Goal: Task Accomplishment & Management: Manage account settings

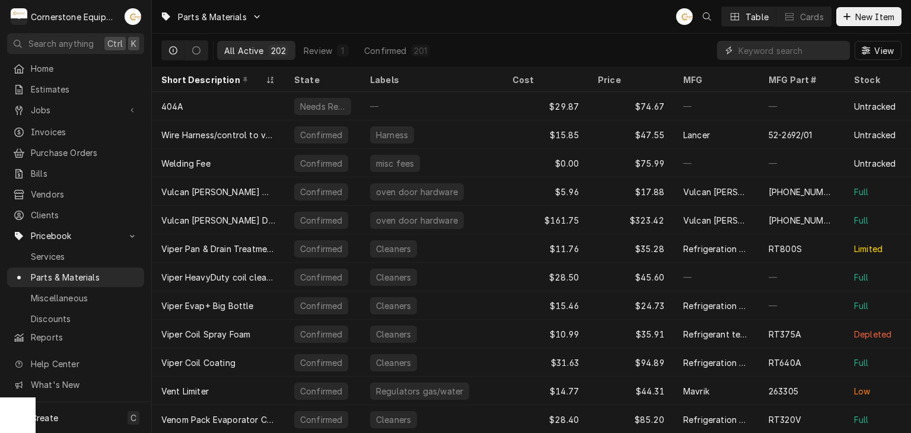
click at [768, 43] on input "Dynamic Content Wrapper" at bounding box center [792, 50] width 106 height 19
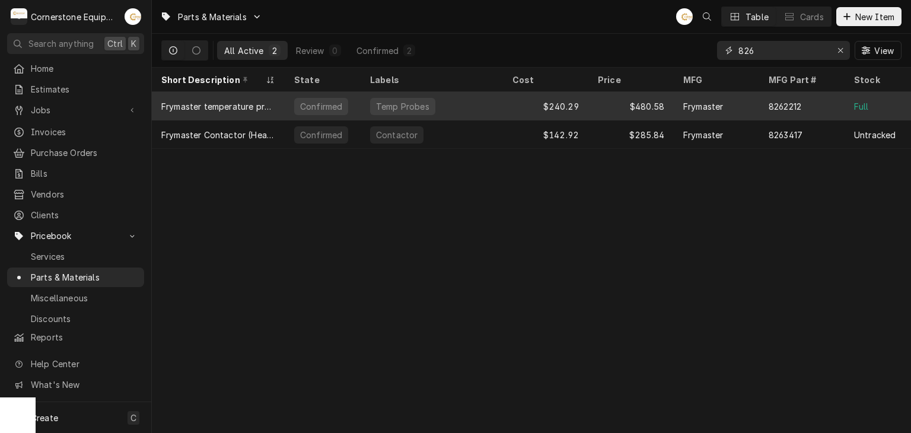
type input "826"
click at [272, 110] on div "Frymaster temperature probe kit" at bounding box center [218, 106] width 133 height 28
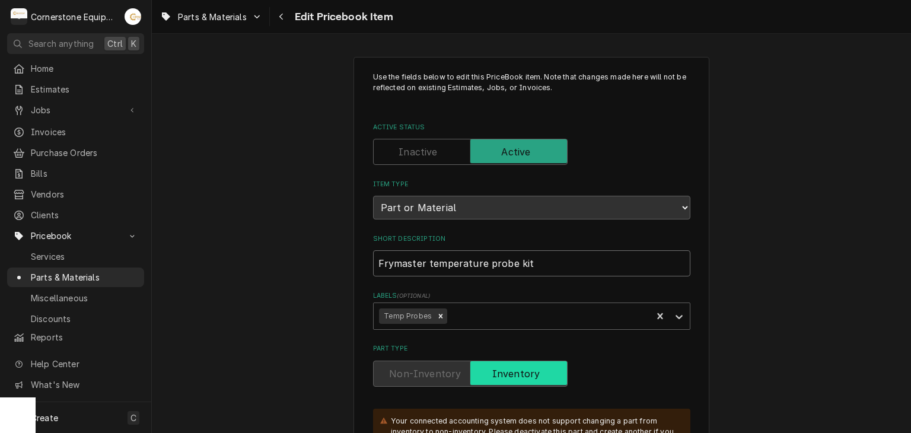
click at [424, 258] on input "Frymaster temperature probe kit" at bounding box center [531, 263] width 317 height 26
type textarea "x"
type input "Frymaster emperature probe kit"
type textarea "x"
type input "Frymaster Temperature probe kit"
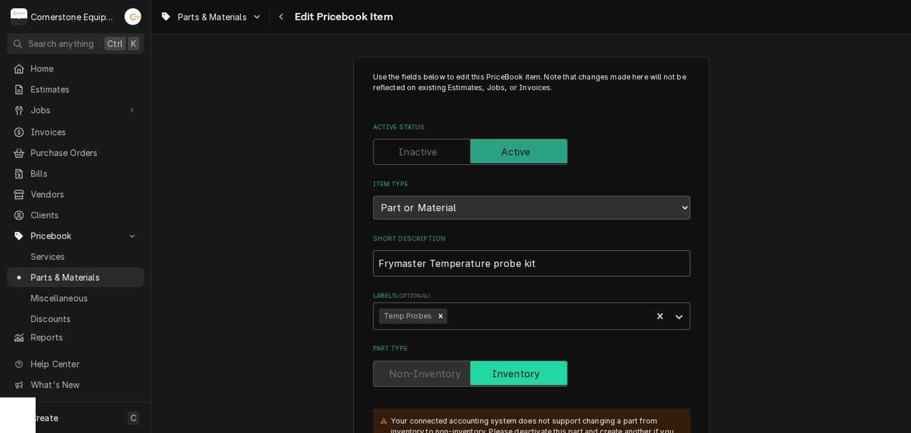
click at [486, 264] on input "Frymaster Temperature probe kit" at bounding box center [531, 263] width 317 height 26
type textarea "x"
type input "Frymaster Temperature robe kit"
type textarea "x"
type input "Frymaster Temperature Probe kit"
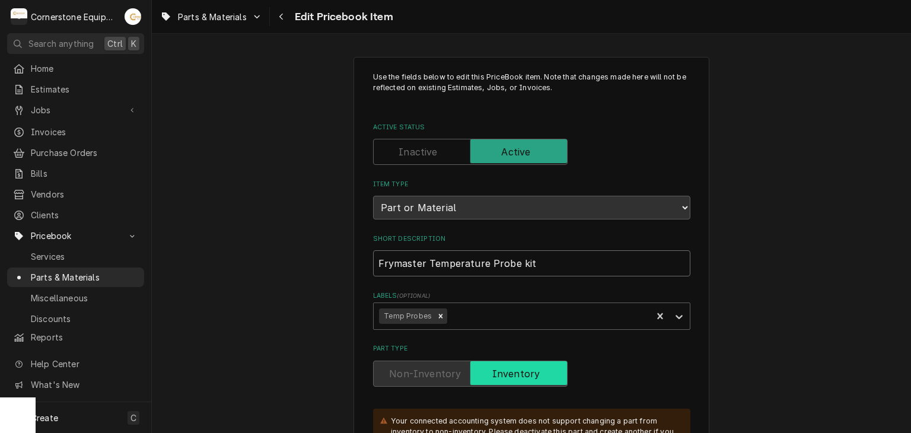
click at [519, 262] on input "Frymaster Temperature Probe kit" at bounding box center [531, 263] width 317 height 26
type textarea "x"
type input "Frymaster Temperature Probe it"
type textarea "x"
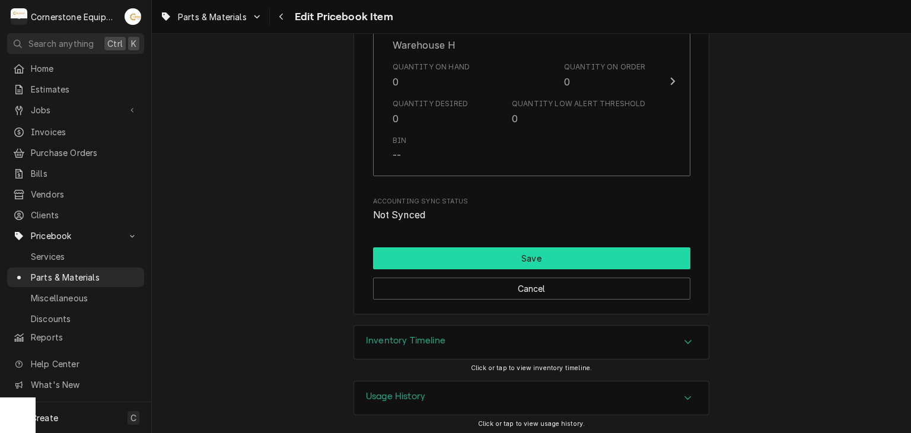
type input "Frymaster Temperature Probe Kit"
click at [510, 254] on button "Save" at bounding box center [531, 258] width 317 height 22
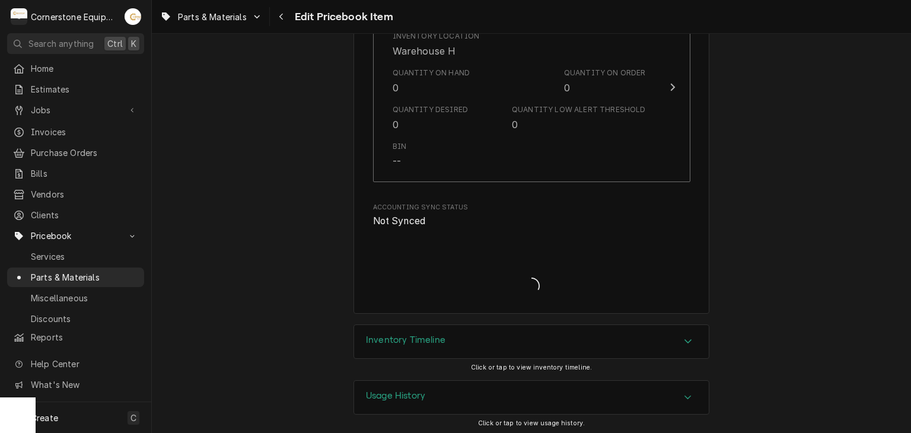
type textarea "x"
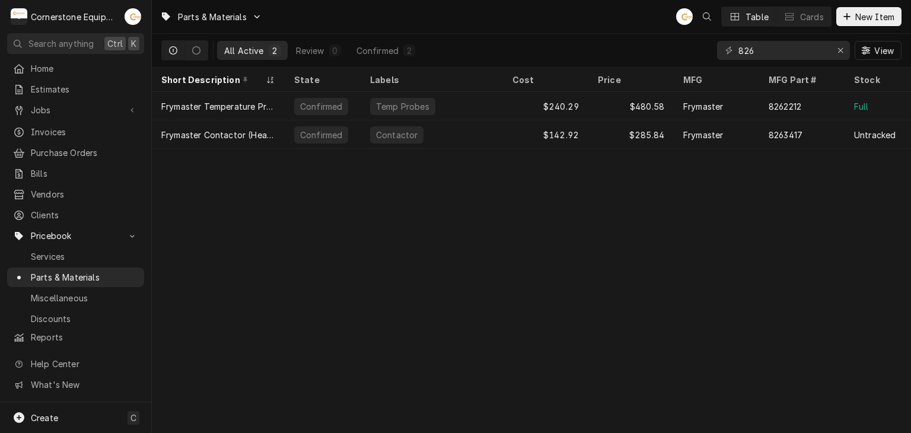
click at [867, 28] on div "Parts & Materials AB Table Cards New Item" at bounding box center [531, 16] width 759 height 33
click at [868, 22] on span "New Item" at bounding box center [875, 17] width 44 height 12
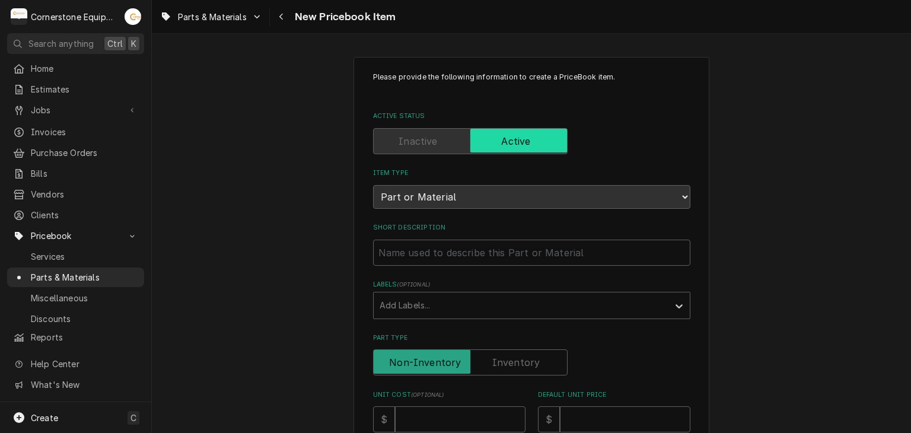
click at [504, 256] on input "Short Description" at bounding box center [531, 253] width 317 height 26
paste input "Delfield 2194107KT-S Infinite Switch, 120V, 15A"
type textarea "x"
type input "Delfield 2194107KT-S Infinite Switch, 120V, 15A"
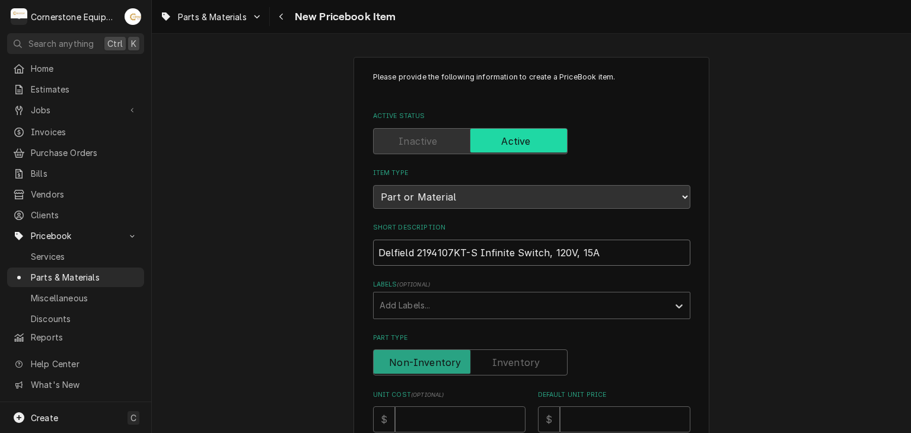
drag, startPoint x: 612, startPoint y: 258, endPoint x: 609, endPoint y: 252, distance: 6.4
click at [609, 253] on input "Delfield 2194107KT-S Infinite Switch, 120V, 15A" at bounding box center [531, 253] width 317 height 26
drag, startPoint x: 609, startPoint y: 252, endPoint x: 599, endPoint y: 252, distance: 9.5
click at [599, 252] on input "Delfield 2194107KT-S Infinite Switch, 120V, 15A" at bounding box center [531, 253] width 317 height 26
click at [543, 251] on input "Delfield 2194107KT-S Infinite Switch, 120V, 15A" at bounding box center [531, 253] width 317 height 26
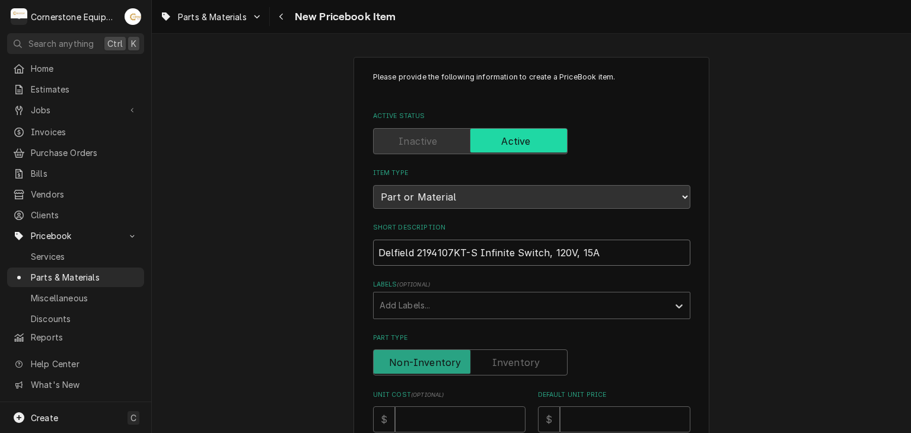
drag, startPoint x: 540, startPoint y: 254, endPoint x: 656, endPoint y: 249, distance: 116.4
click at [656, 249] on input "Delfield 2194107KT-S Infinite Switch, 120V, 15A" at bounding box center [531, 253] width 317 height 26
type textarea "x"
drag, startPoint x: 473, startPoint y: 252, endPoint x: 412, endPoint y: 254, distance: 60.6
click at [412, 254] on input "Delfield 2194107KT-S Infinite Switch" at bounding box center [531, 253] width 317 height 26
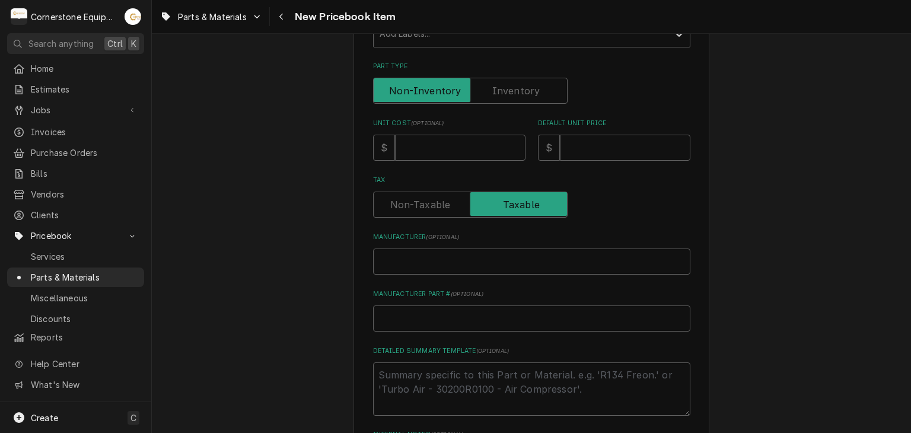
scroll to position [463, 0]
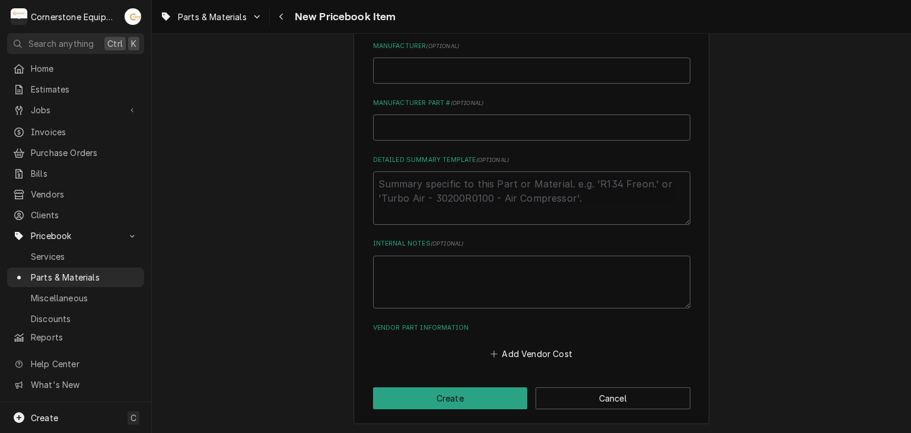
type input "Delfield 2194107KT-S Infinite Switch"
click at [419, 122] on input "Manufacturer Part # ( optional )" at bounding box center [531, 127] width 317 height 26
paste input "2194107KT-S"
type textarea "x"
type input "2194107KT-S"
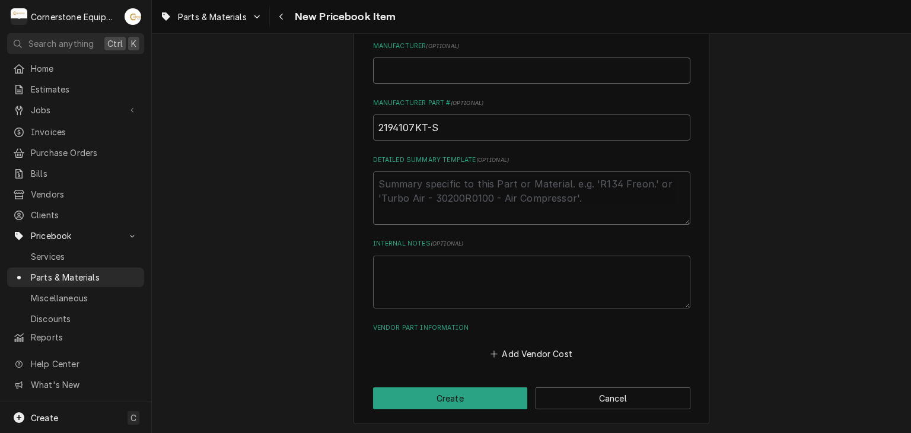
click at [439, 76] on input "Manufacturer ( optional )" at bounding box center [531, 71] width 317 height 26
type textarea "x"
type input "D"
type textarea "x"
type input "De"
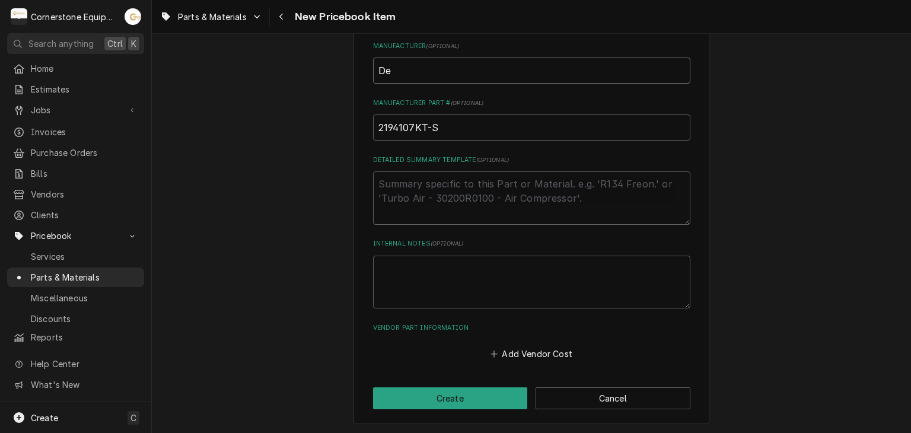
type textarea "x"
type input "Del"
type textarea "x"
type input "Delf"
type textarea "x"
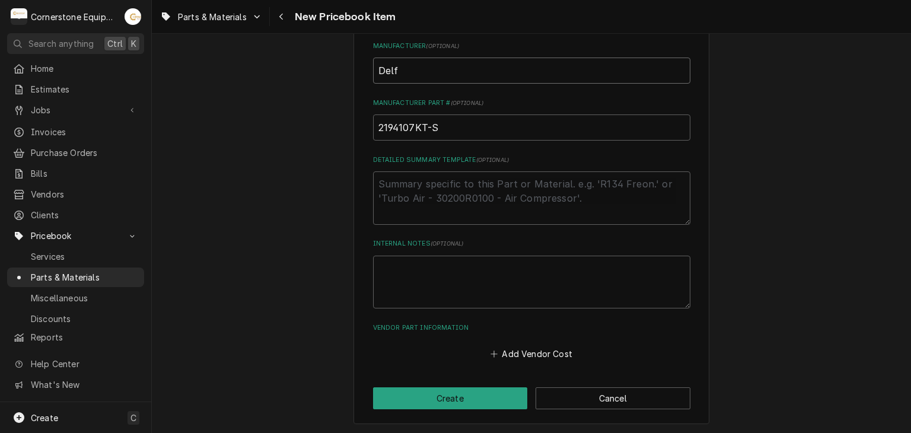
type input "Delfi"
type textarea "x"
type input "Delfie"
type textarea "x"
type input "Delfield"
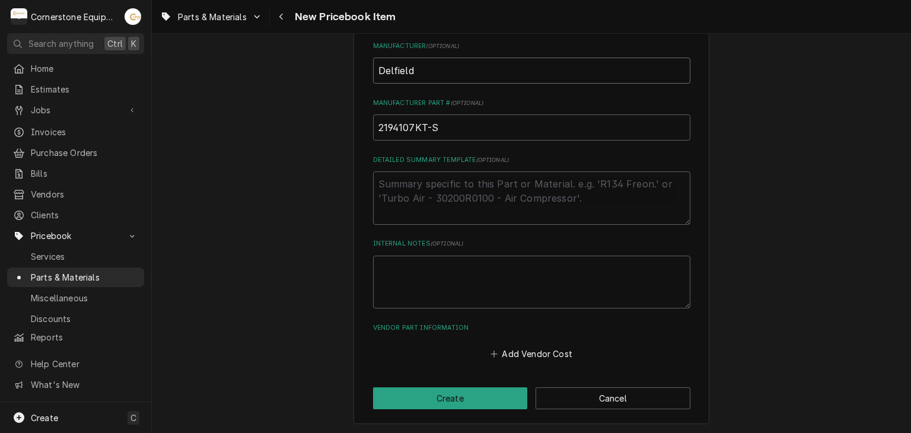
type textarea "x"
type input "Delfield"
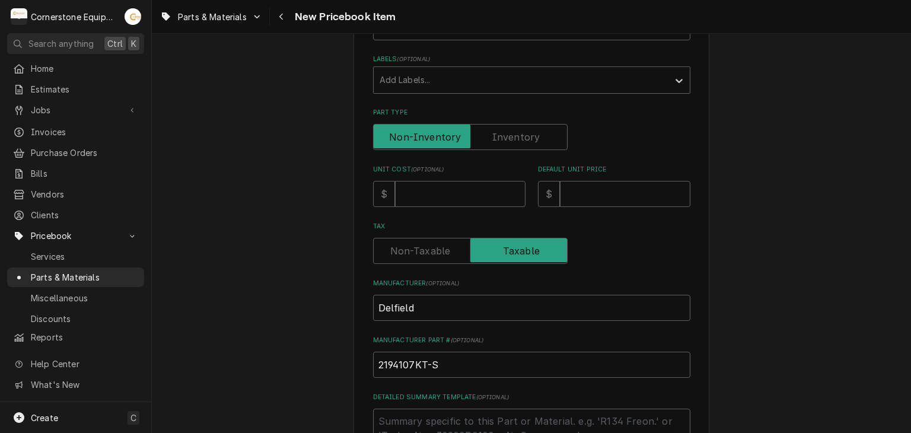
click at [436, 179] on div "Unit Cost ( optional ) $" at bounding box center [449, 186] width 152 height 42
click at [438, 196] on input "Unit Cost ( optional )" at bounding box center [460, 194] width 131 height 26
type textarea "x"
type input "5"
type textarea "x"
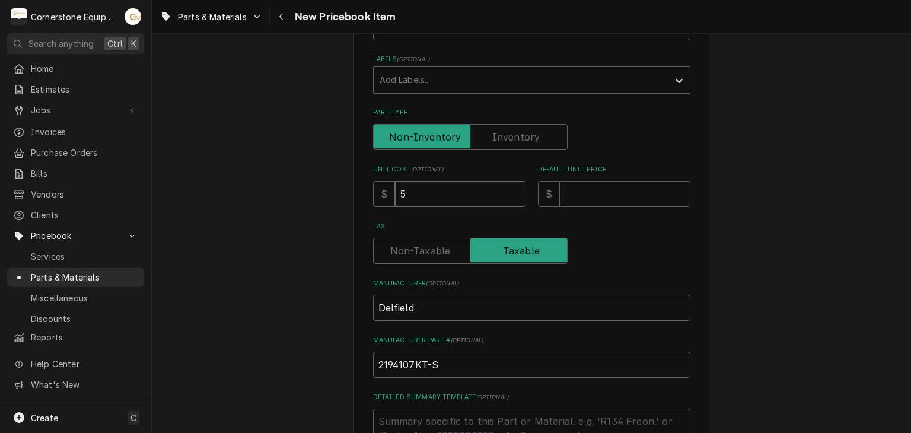
type input "58"
type textarea "x"
type input "58.0"
type textarea "x"
type input "58.08"
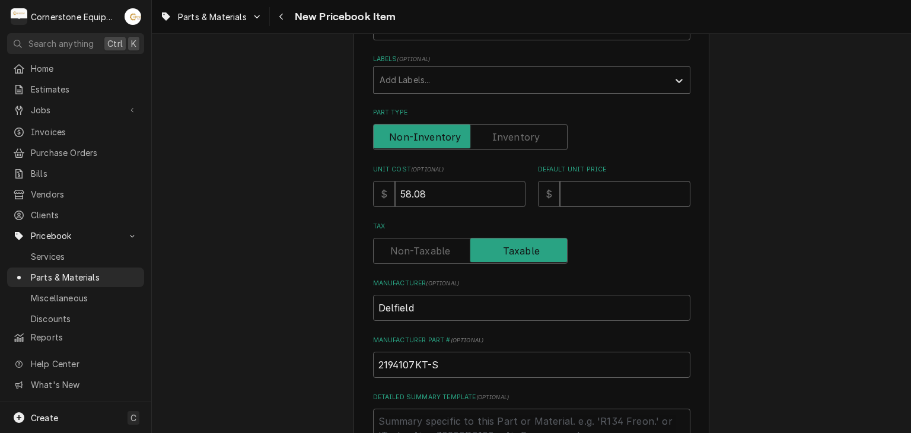
click at [625, 201] on input "Default Unit Price" at bounding box center [625, 194] width 131 height 26
click at [621, 203] on input "Default Unit Price" at bounding box center [625, 194] width 131 height 26
type textarea "x"
type input "1"
type textarea "x"
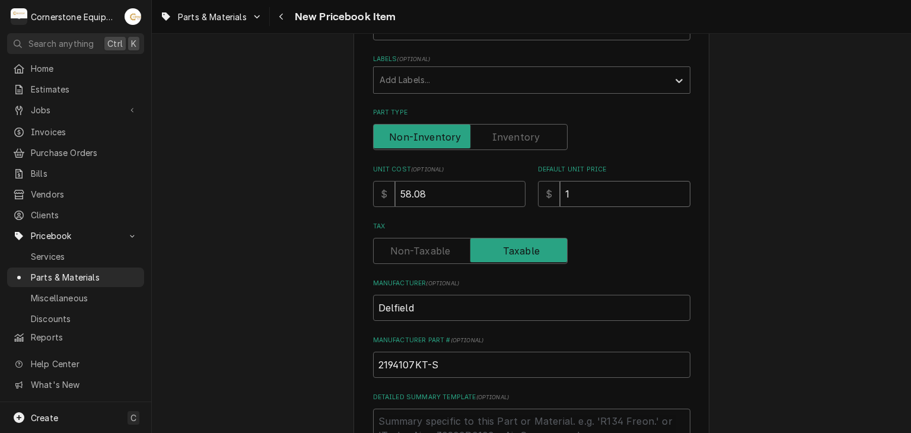
type input "14"
type textarea "x"
type input "145"
type textarea "x"
type input "145.2"
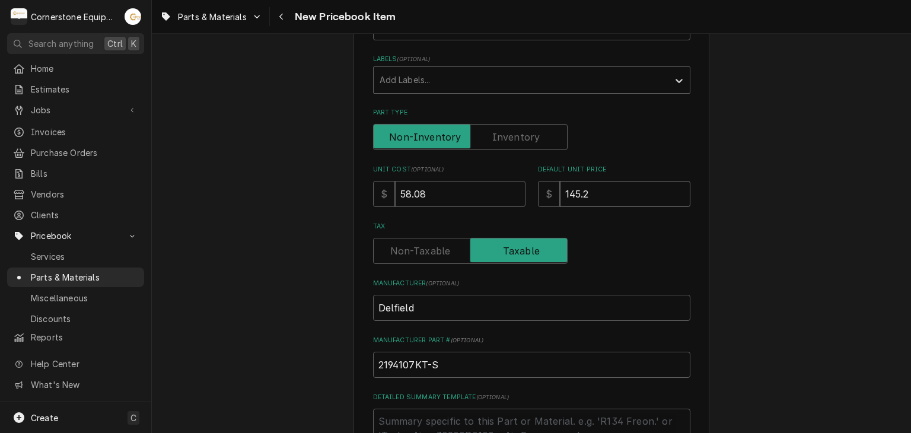
type textarea "x"
type input "145.20"
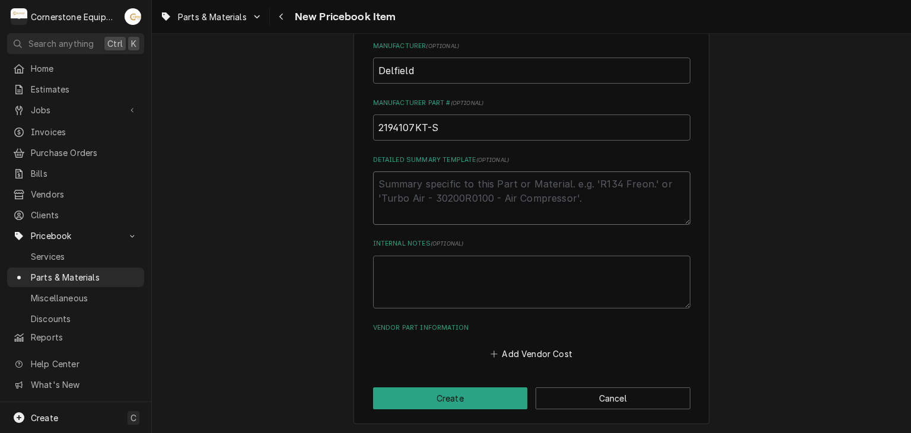
click at [428, 179] on textarea "Detailed Summary Template ( optional )" at bounding box center [531, 197] width 317 height 53
paste textarea "A Delfield 2194107KT-S Infinite Switch manages and regulates the cooking proces…"
type textarea "x"
type textarea "A Delfield 2194107KT-S Infinite Switch manages and regulates the cooking proces…"
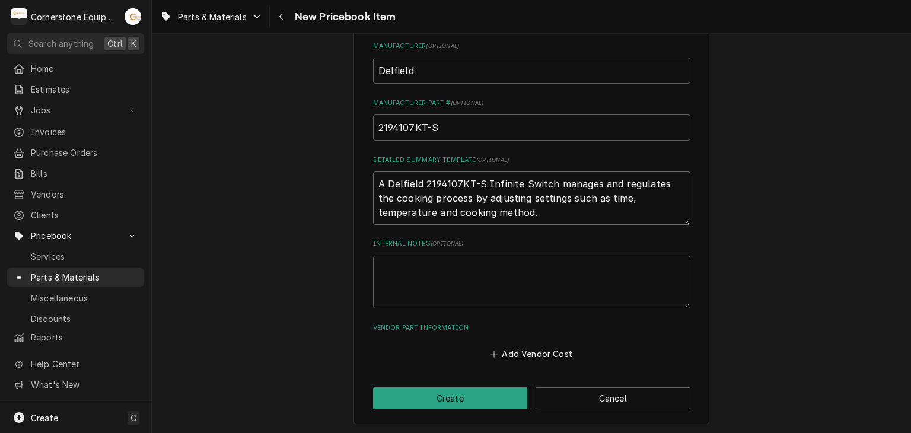
drag, startPoint x: 482, startPoint y: 180, endPoint x: 421, endPoint y: 180, distance: 61.1
click at [424, 183] on textarea "A Delfield 2194107KT-S Infinite Switch manages and regulates the cooking proces…" at bounding box center [531, 197] width 317 height 53
type textarea "x"
type textarea "A Delfield 2Infinite Switch manages and regulates the cooking process by adjust…"
type textarea "x"
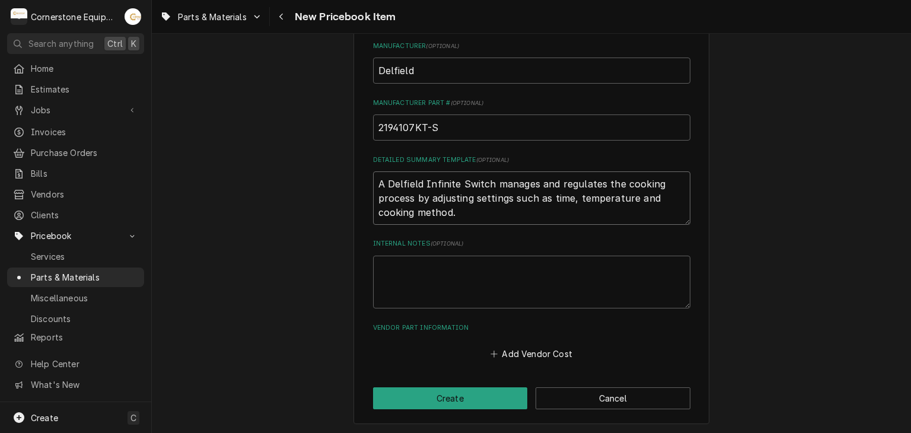
type textarea "A Delfield Infinite Switch manages and regulates the cooking process by adjusti…"
click at [434, 384] on div "Please provide the following information to create a PriceBook item. Active Sta…" at bounding box center [532, 9] width 356 height 831
click at [436, 393] on button "Create" at bounding box center [450, 398] width 155 height 22
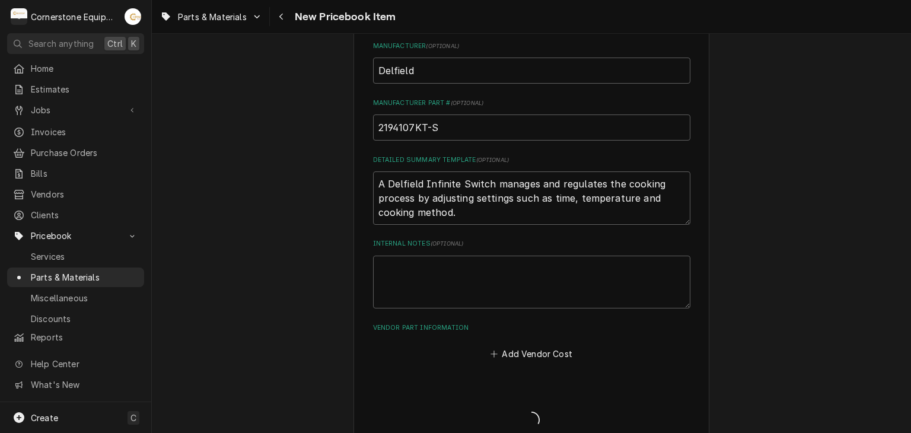
type textarea "x"
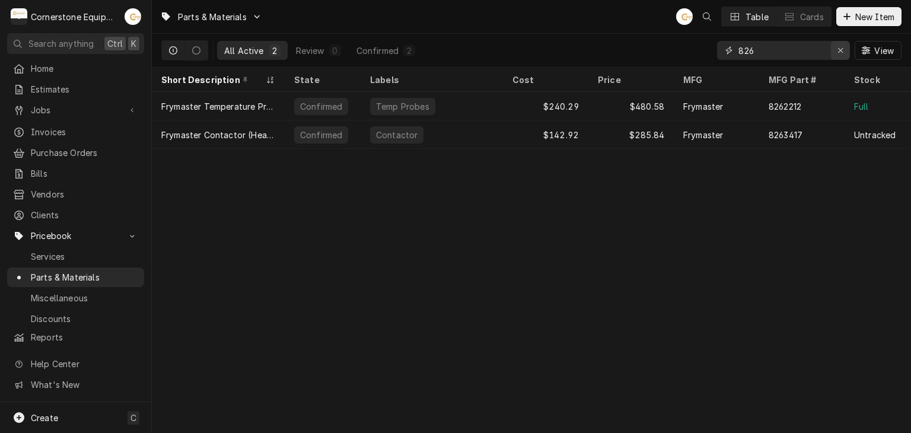
click at [839, 45] on div "Erase input" at bounding box center [841, 50] width 12 height 12
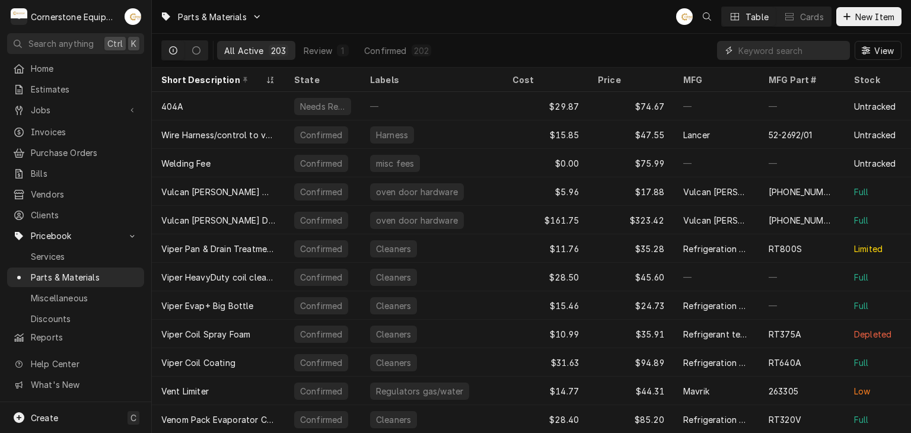
click at [750, 48] on input "Dynamic Content Wrapper" at bounding box center [792, 50] width 106 height 19
click at [848, 15] on icon "Dynamic Content Wrapper" at bounding box center [847, 16] width 7 height 8
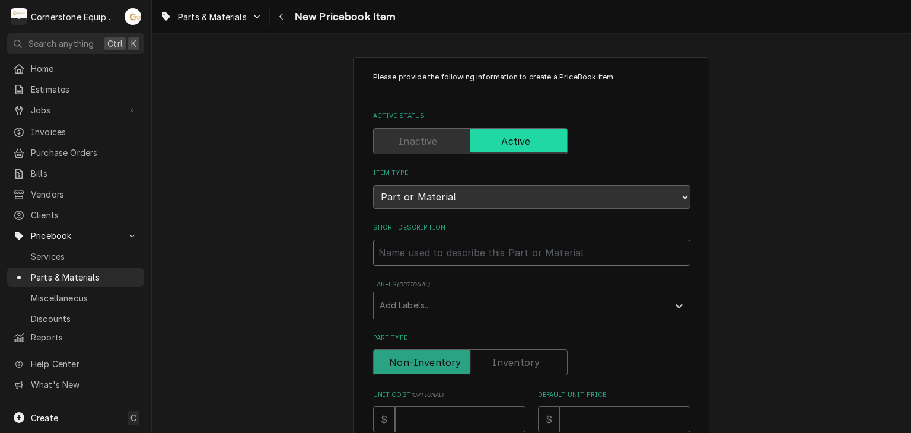
click at [570, 260] on input "Short Description" at bounding box center [531, 253] width 317 height 26
paste input "Dormont A100 Quick Disconnect, Snapfast, 1""
type textarea "x"
type input "Dormont A100 Quick Disconnect, Snapfast, 1""
drag, startPoint x: 588, startPoint y: 255, endPoint x: 575, endPoint y: 254, distance: 12.5
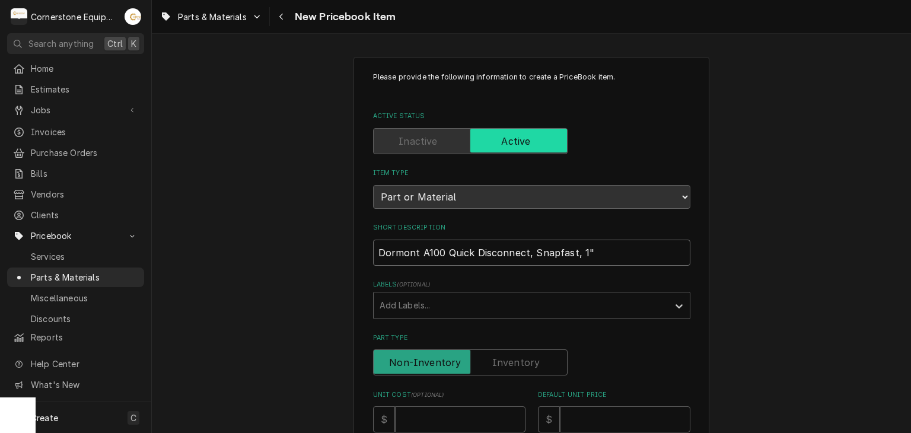
click at [575, 255] on input "Dormont A100 Quick Disconnect, Snapfast, 1"" at bounding box center [531, 253] width 317 height 26
type textarea "x"
type input "Dormont A100 Quick Disconnect, Snapfast, 1"
type textarea "x"
type input "Dormont A100 Quick Disconnect, Snapfast,"
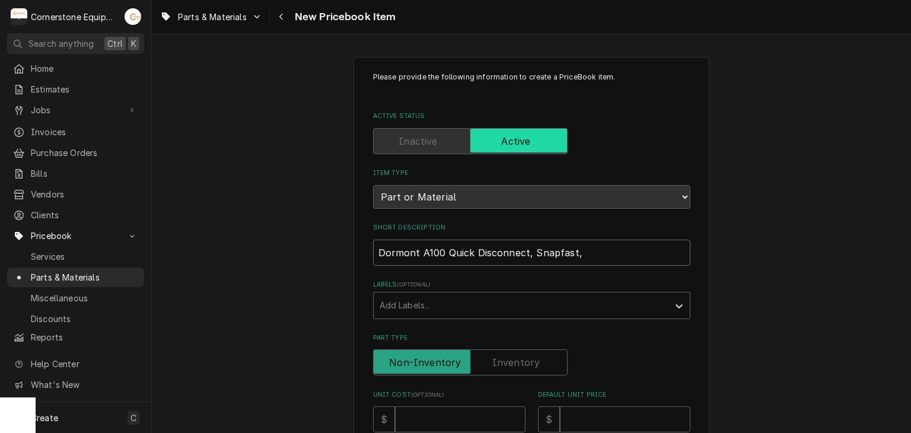
type textarea "x"
type input "Dormont A100 Quick Disconnect, Snapfast,"
type textarea "x"
type input "Dormont A100 Quick Disconnect, Snapfast"
type textarea "x"
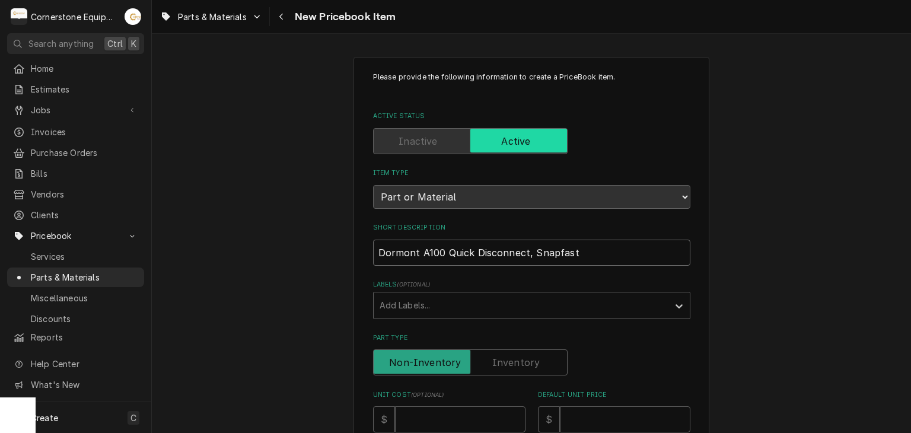
type input "Dormont A100 Quick Disconnect, Snapfas"
type textarea "x"
type input "Dormont A100 Quick Disconnect, Snapfa"
type textarea "x"
type input "Dormont A100 Quick Disconnect, Snapf"
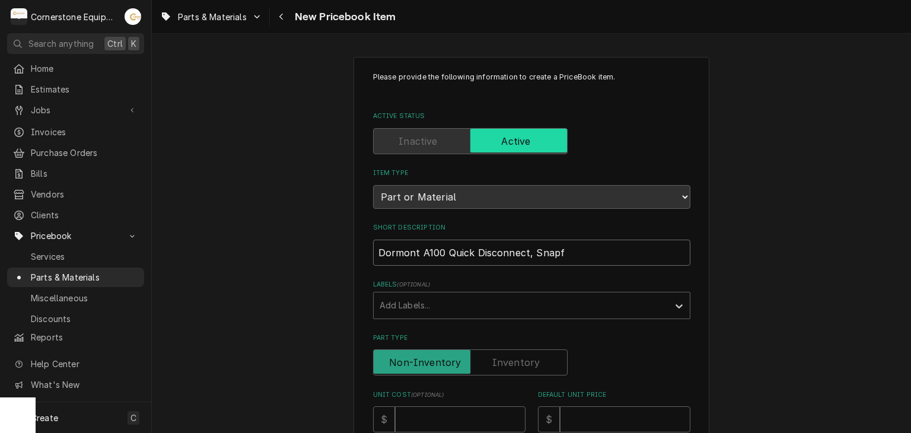
type textarea "x"
type input "Dormont A100 Quick Disconnect, Snap"
type textarea "x"
type input "Dormont A100 Quick Disconnect, Sna"
type textarea "x"
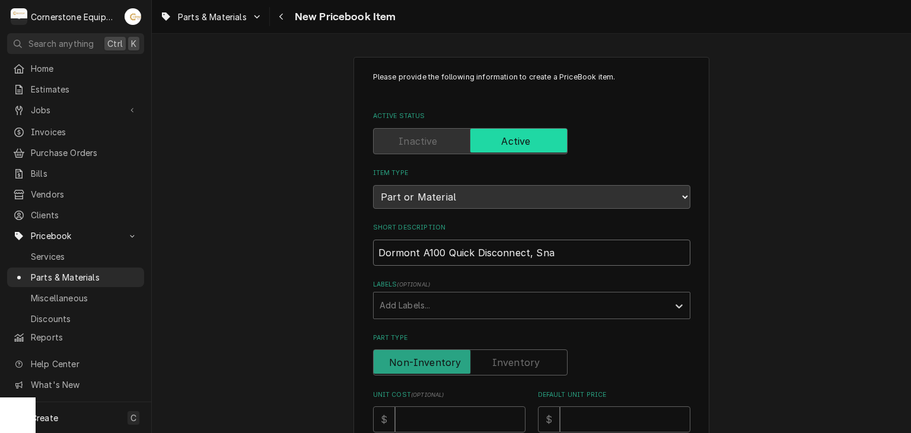
type input "Dormont A100 Quick Disconnect, Sn"
type textarea "x"
type input "Dormont A100 Quick Disconnect, S"
type textarea "x"
type input "Dormont A100 Quick Disconnect,"
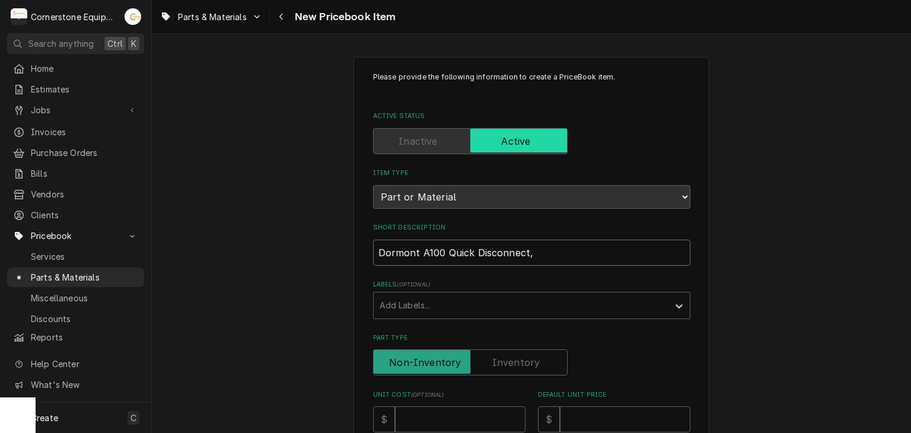
type textarea "x"
type input "Dormont A100 Quick Disconnect,"
type textarea "x"
type input "Dormont A100 Quick Disconnect"
type textarea "x"
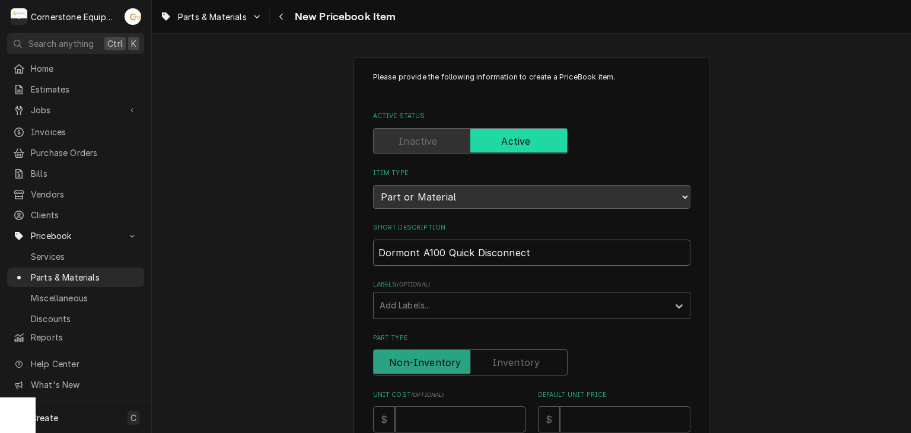
type input "Dormont A100 Quick Disconnec"
type textarea "x"
type input "Dormont A100 Quick Disconnect"
drag, startPoint x: 443, startPoint y: 254, endPoint x: 422, endPoint y: 252, distance: 20.9
click at [422, 252] on input "Dormont A100 Quick Disconnect" at bounding box center [531, 253] width 317 height 26
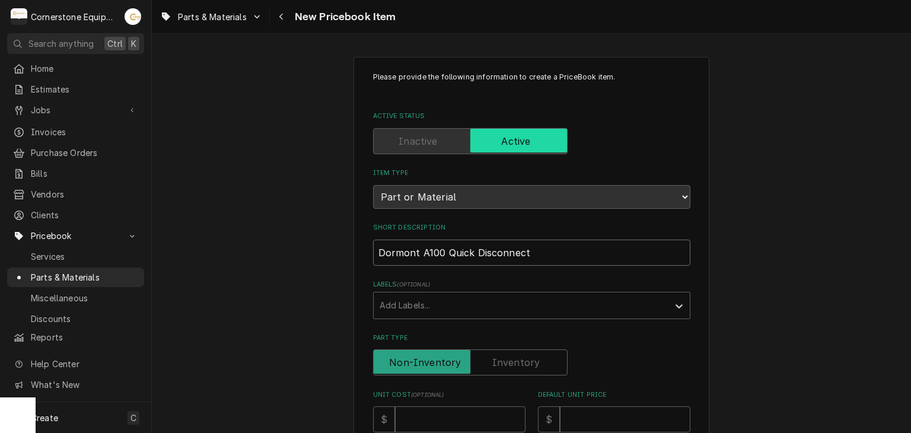
type textarea "x"
type input "Dormont AQuick Disconnect"
type textarea "x"
type input "Dormont Quick Disconnect"
click at [536, 264] on input "Dormont Quick Disconnect" at bounding box center [531, 253] width 317 height 26
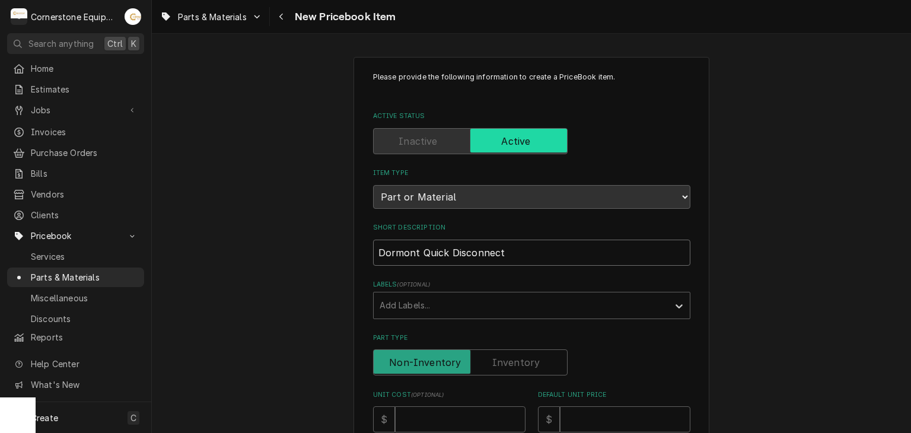
click at [536, 252] on input "Dormont Quick Disconnect" at bounding box center [531, 253] width 317 height 26
type textarea "x"
type input "Dormont Quick Disconnect"
type textarea "x"
type input "Dormont Quick Disconnect 1"
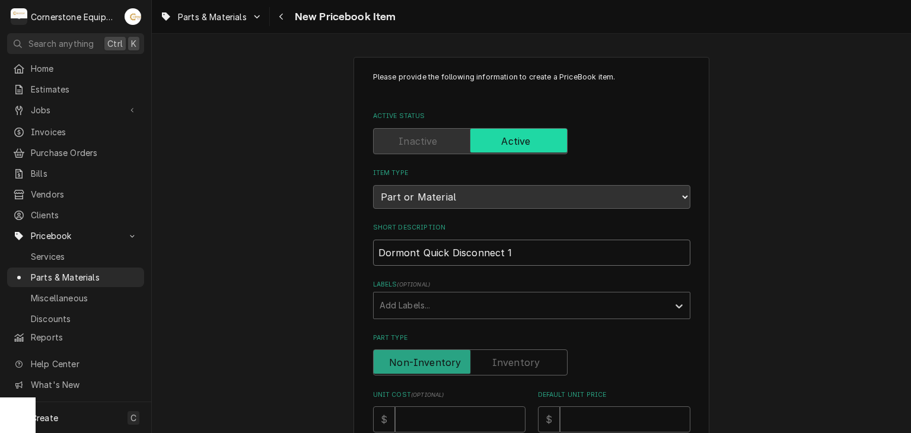
type textarea "x"
type input "Dormont Quick Disconnect 1""
click at [464, 310] on div "Labels" at bounding box center [521, 305] width 283 height 21
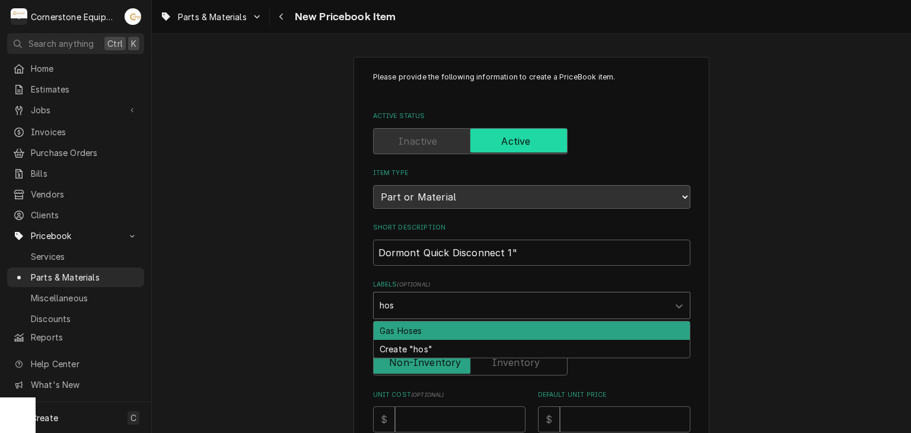
type input "hose"
click at [426, 329] on div "Gas Hoses" at bounding box center [532, 331] width 316 height 18
type textarea "x"
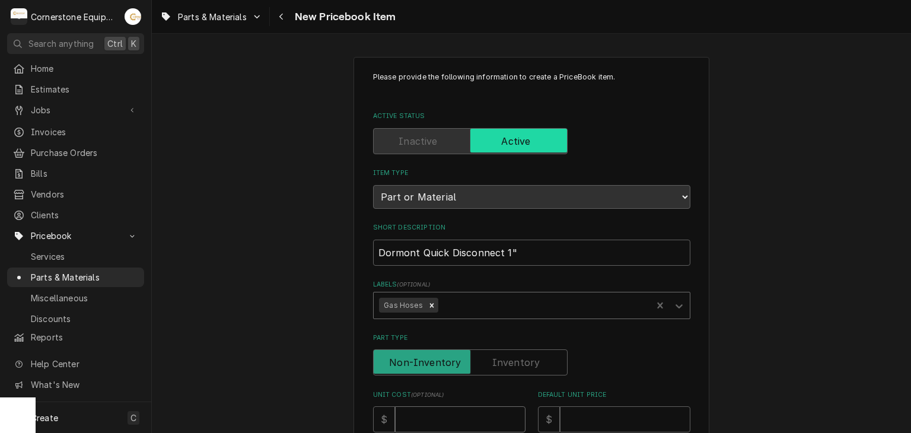
click at [427, 424] on input "Unit Cost ( optional )" at bounding box center [460, 419] width 131 height 26
type textarea "x"
type input "1"
type textarea "x"
type input "19"
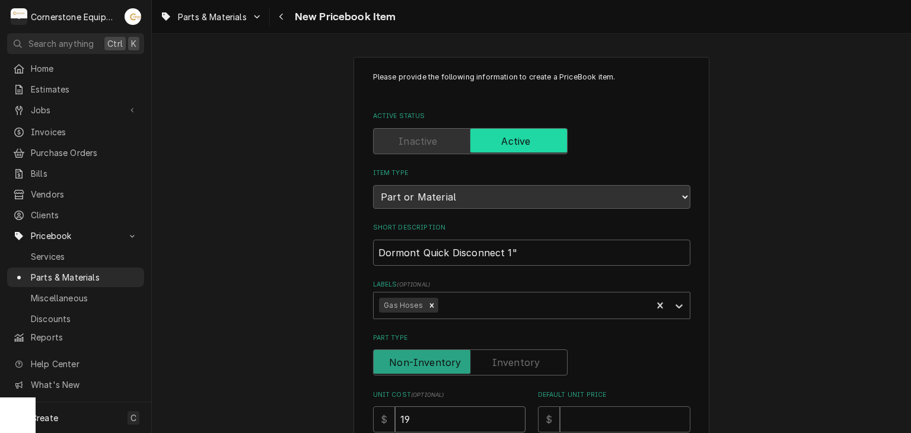
type textarea "x"
type input "197"
type textarea "x"
type input "197.4"
type textarea "x"
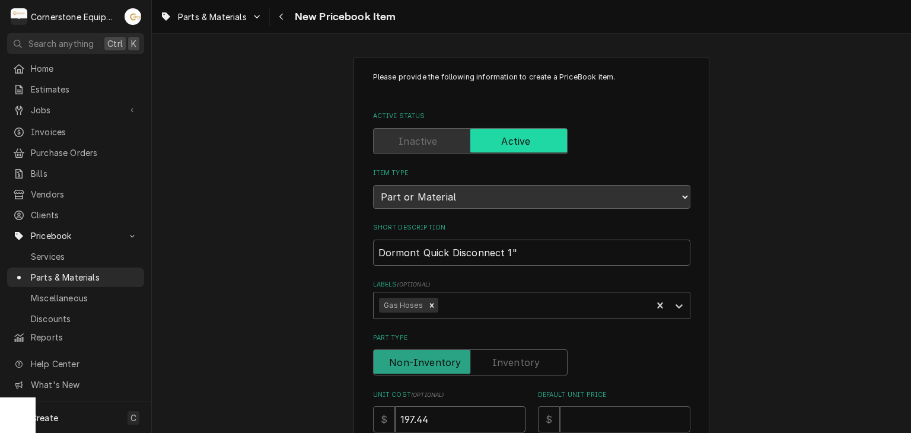
type input "197.44"
click at [618, 420] on input "Default Unit Price" at bounding box center [625, 419] width 131 height 26
click at [643, 418] on input "Default Unit Price" at bounding box center [625, 419] width 131 height 26
type textarea "x"
type input "3"
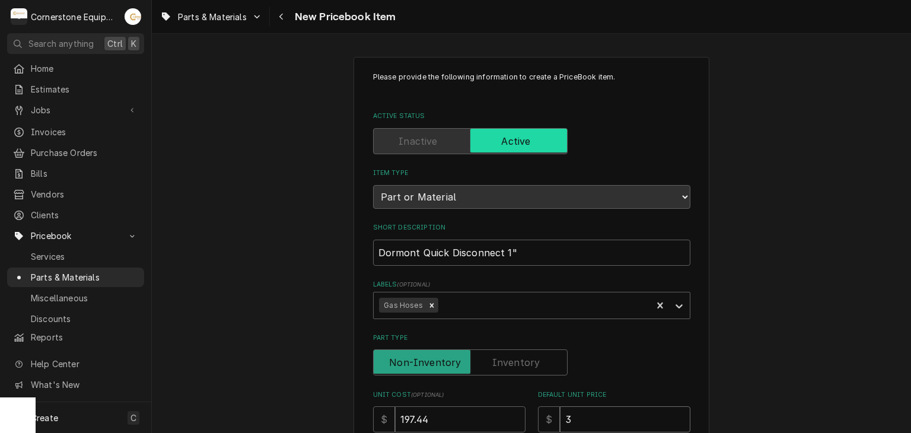
type textarea "x"
type input "39"
type textarea "x"
type input "394"
type textarea "x"
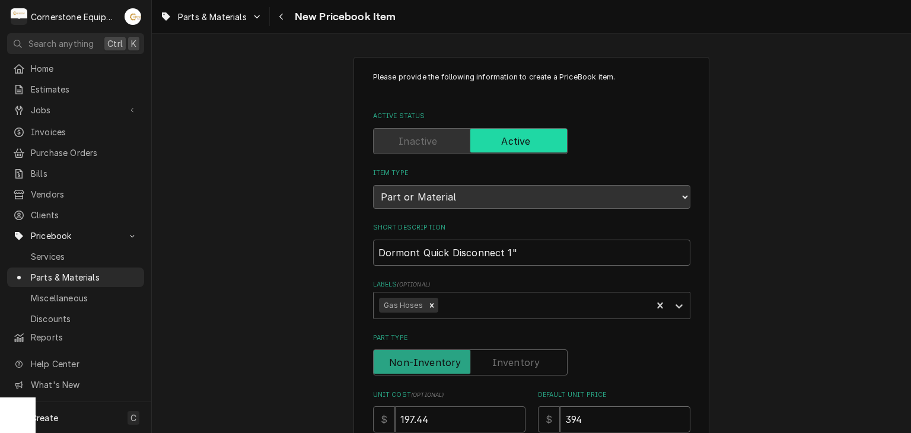
type input "394.8"
type textarea "x"
type input "394.88"
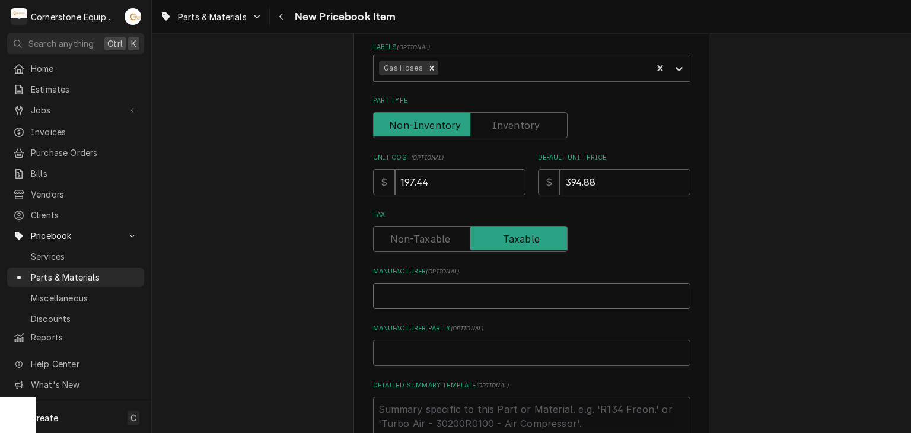
click at [472, 302] on input "Manufacturer ( optional )" at bounding box center [531, 296] width 317 height 26
type textarea "x"
type input "D"
type textarea "x"
type input "Do"
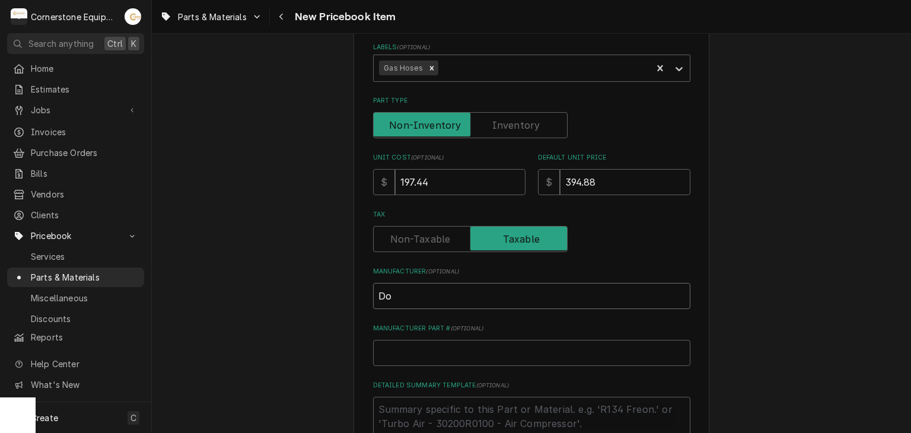
type textarea "x"
type input "Dor"
type textarea "x"
type input "Dorm"
type textarea "x"
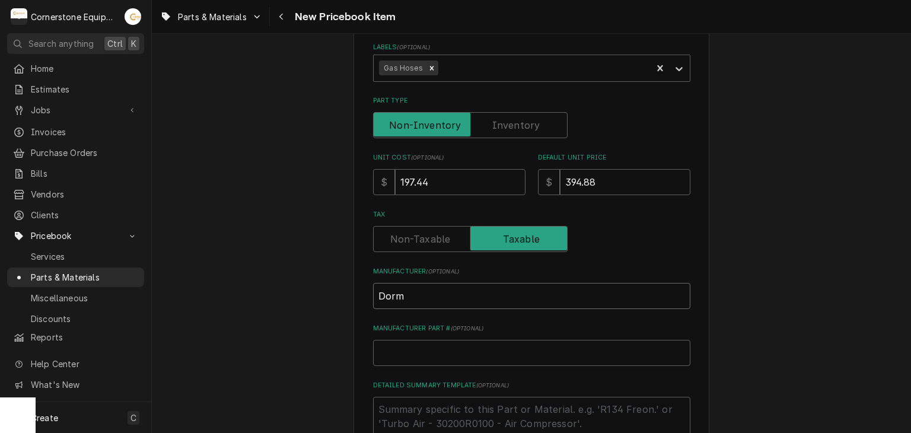
type input "Dormi"
type textarea "x"
type input "Dormint"
type textarea "x"
type input "Dormint"
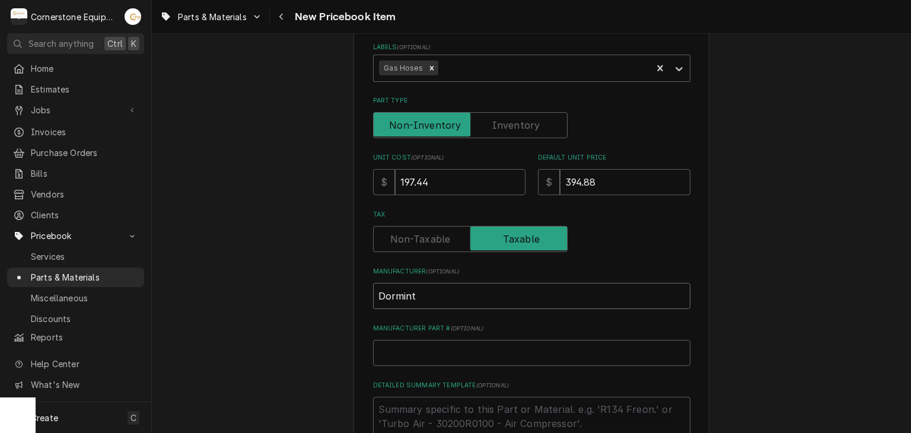
type textarea "x"
type input "Dormint"
type textarea "x"
type input "Dormin"
type textarea "x"
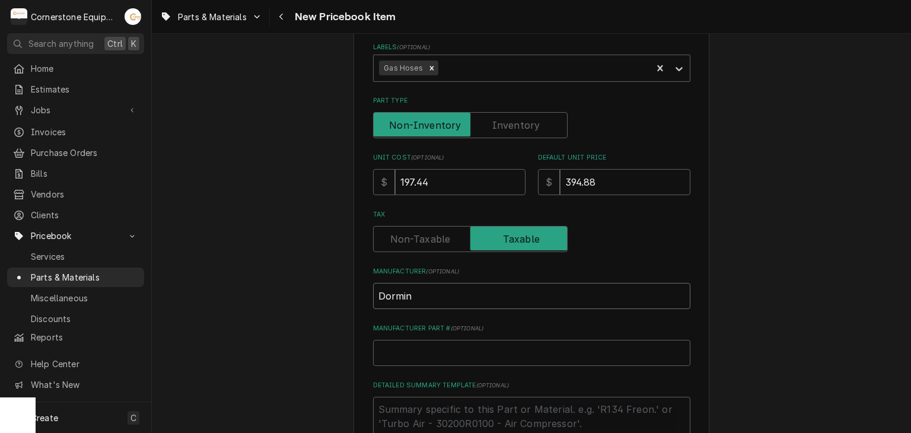
type input "Dormi"
type textarea "x"
type input "Dorm"
type textarea "x"
type input "Dormo"
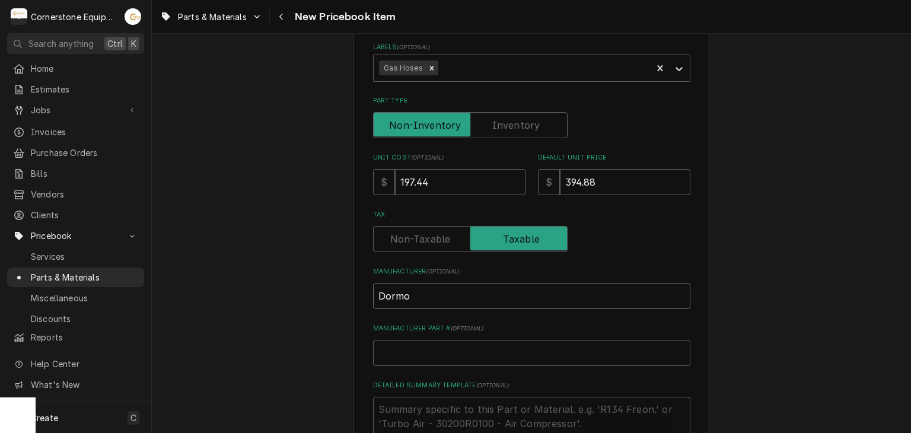
type textarea "x"
type input "Dormon"
type textarea "x"
type input "Dormont"
drag, startPoint x: 440, startPoint y: 371, endPoint x: 498, endPoint y: 246, distance: 137.5
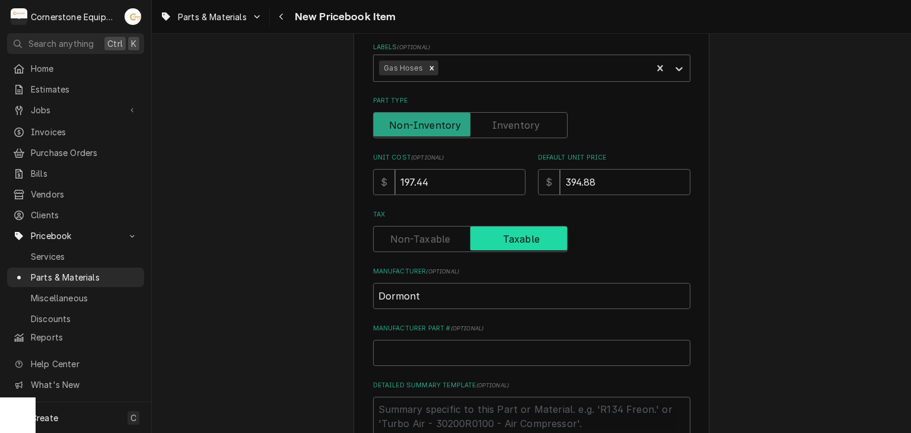
click at [441, 361] on div "Please provide the following information to create a PriceBook item. Active Sta…" at bounding box center [531, 210] width 317 height 753
click at [460, 371] on div "Please provide the following information to create a PriceBook item. Active Sta…" at bounding box center [531, 210] width 317 height 753
click at [460, 361] on input "Manufacturer Part # ( optional )" at bounding box center [531, 353] width 317 height 26
type textarea "x"
type input "A"
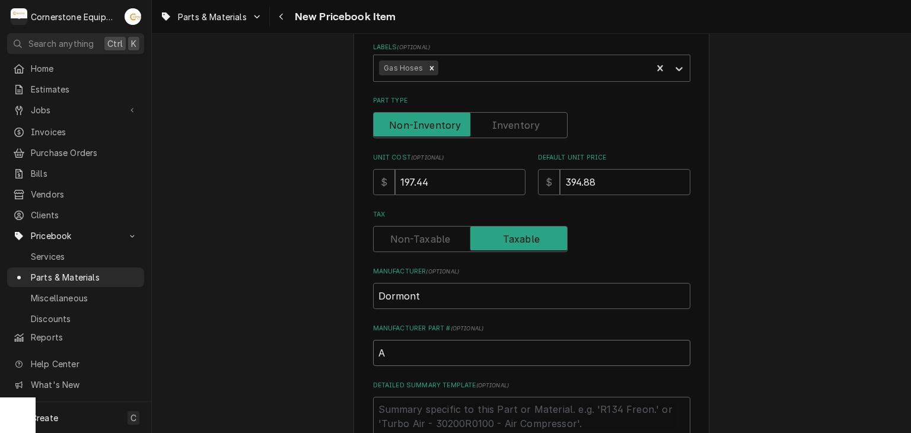
type textarea "x"
type input "AA"
type textarea "x"
type input "A"
type textarea "x"
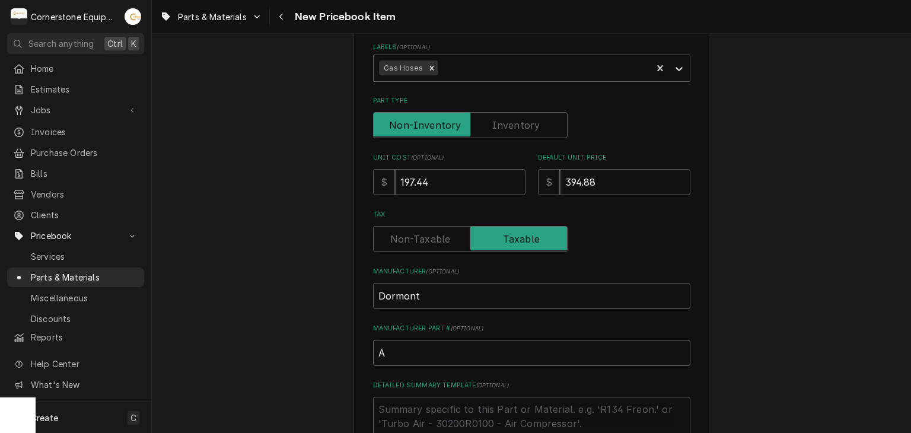
type input "A1"
type textarea "x"
type input "A10"
type textarea "x"
type input "A100"
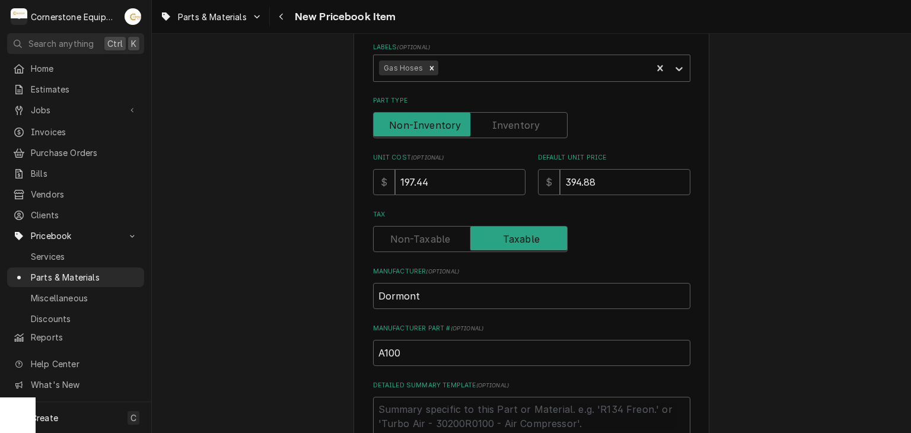
click at [273, 311] on div "Please provide the following information to create a PriceBook item. Active Sta…" at bounding box center [531, 234] width 759 height 851
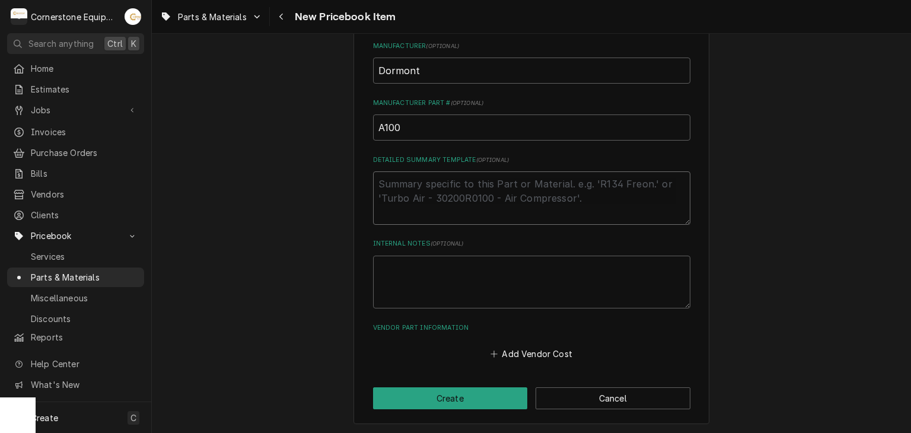
click at [475, 199] on textarea "Detailed Summary Template ( optional )" at bounding box center [531, 197] width 317 height 53
paste textarea "Dormont A100 Quick Disconnect, Snapfast, 1""
type textarea "x"
type textarea "Dormont A100 Quick Disconnect, Snapfast, 1""
click at [440, 183] on textarea "Dormont A100 Quick Disconnect, Snapfast, 1"" at bounding box center [531, 197] width 317 height 53
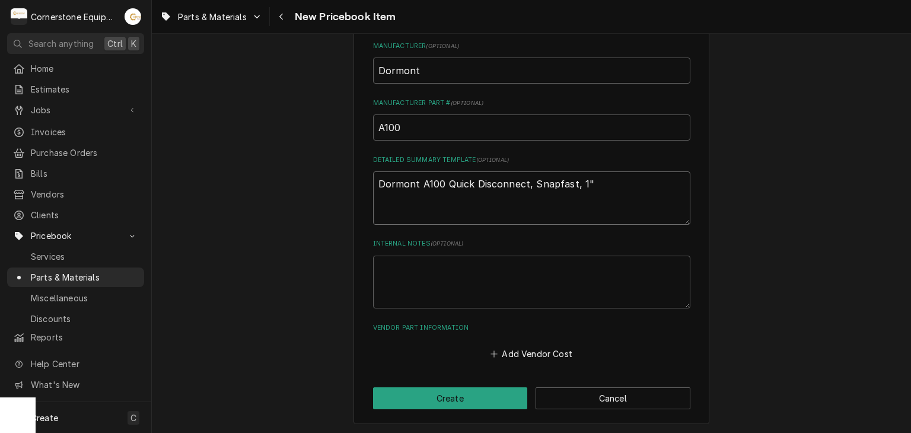
type textarea "x"
type textarea "Dormont A100Quick Disconnect, Snapfast, 1""
type textarea "x"
type textarea "Dormont A10Quick Disconnect, Snapfast, 1""
type textarea "x"
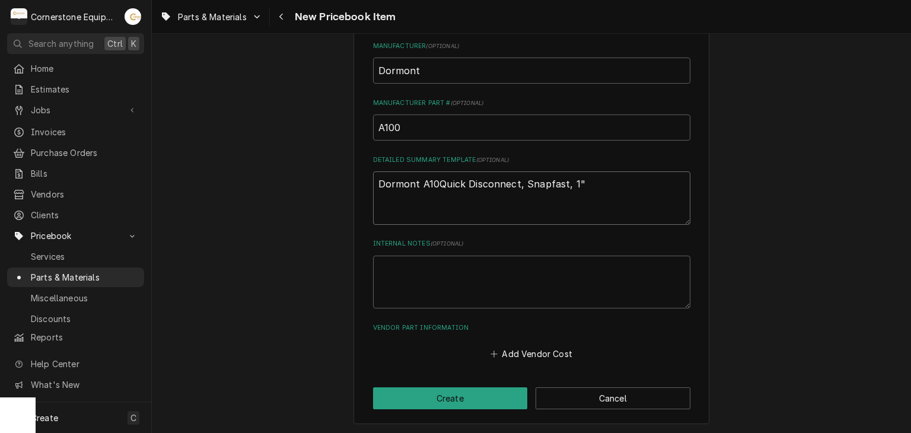
type textarea "Dormont A1Quick Disconnect, Snapfast, 1""
type textarea "x"
type textarea "Dormont AQuick Disconnect, Snapfast, 1""
type textarea "x"
type textarea "Dormont Quick Disconnect, Snapfast, 1""
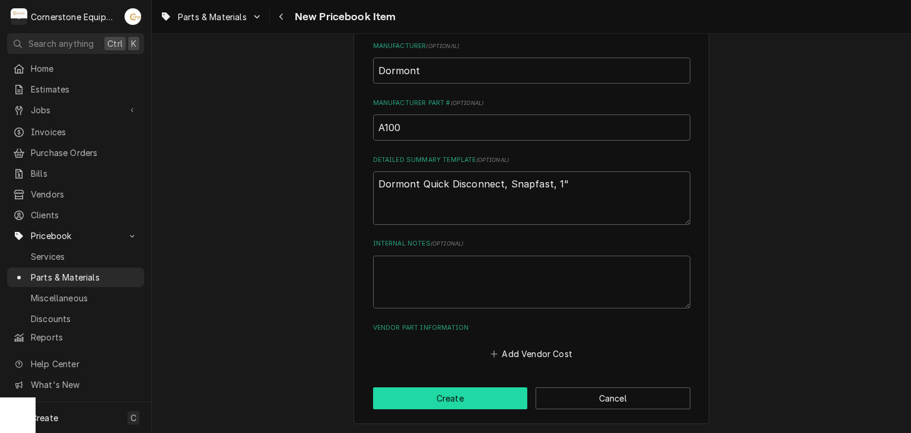
click at [456, 392] on button "Create" at bounding box center [450, 398] width 155 height 22
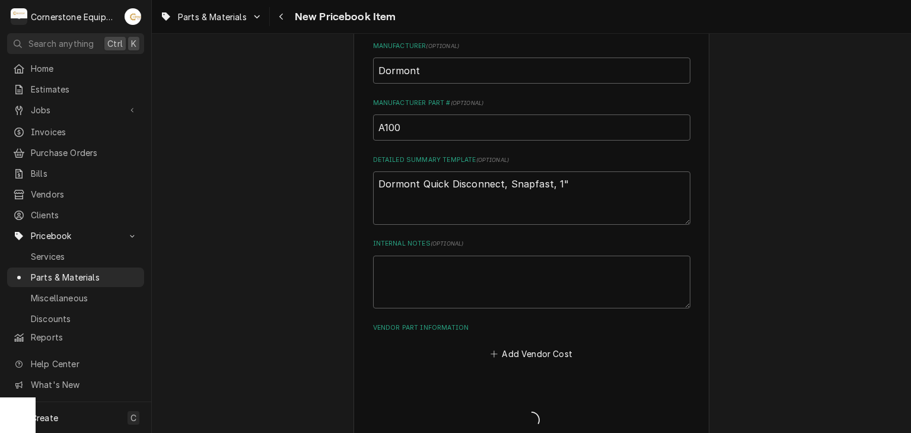
type textarea "x"
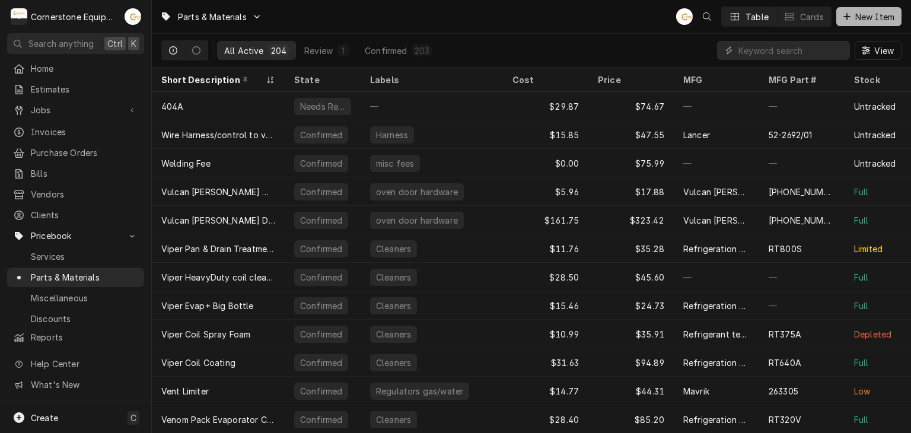
click at [874, 13] on span "New Item" at bounding box center [875, 17] width 44 height 12
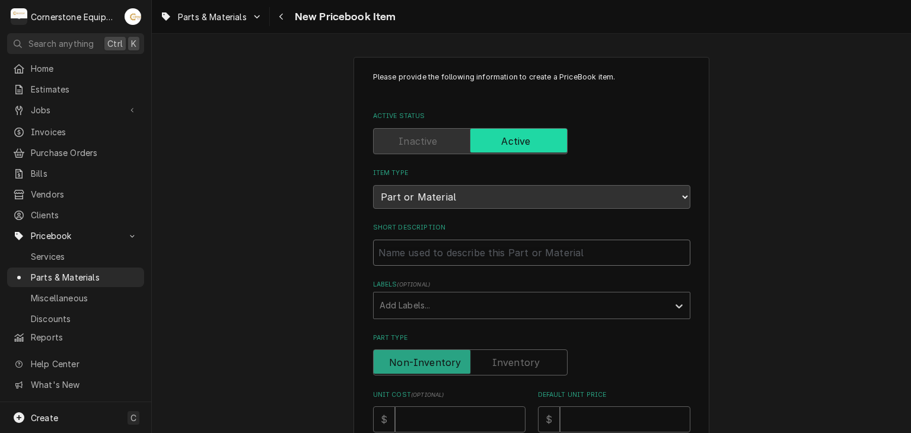
click at [472, 252] on input "Short Description" at bounding box center [531, 253] width 317 height 26
drag, startPoint x: 415, startPoint y: 226, endPoint x: 415, endPoint y: 233, distance: 7.1
drag, startPoint x: 415, startPoint y: 233, endPoint x: 418, endPoint y: 239, distance: 6.6
click at [418, 240] on input "Short Description" at bounding box center [531, 253] width 317 height 26
paste input "Dormont SM100 Swivel Max, 1", Multi-Plane Rotation Fitting"
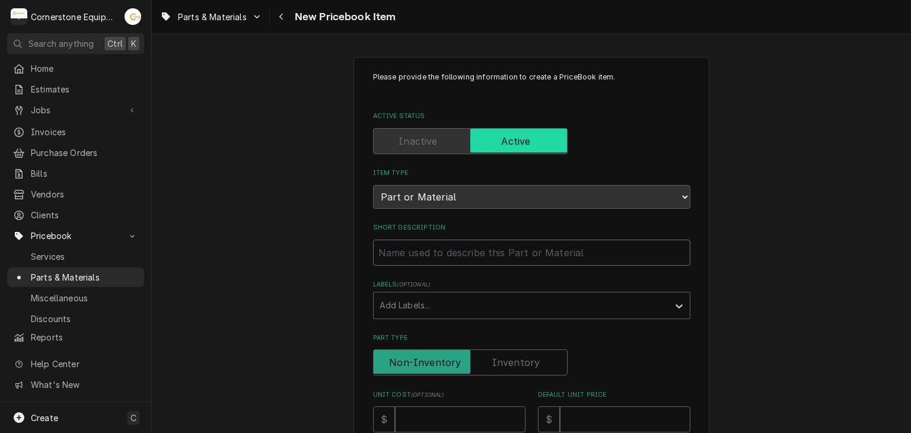
type textarea "x"
type input "Dormont SM100 Swivel Max, 1", Multi-Plane Rotation Fitting"
drag, startPoint x: 451, startPoint y: 252, endPoint x: 413, endPoint y: 254, distance: 37.4
click at [413, 254] on input "Dormont SM100 Swivel Max, 1", Multi-Plane Rotation Fitting" at bounding box center [531, 253] width 317 height 26
type textarea "x"
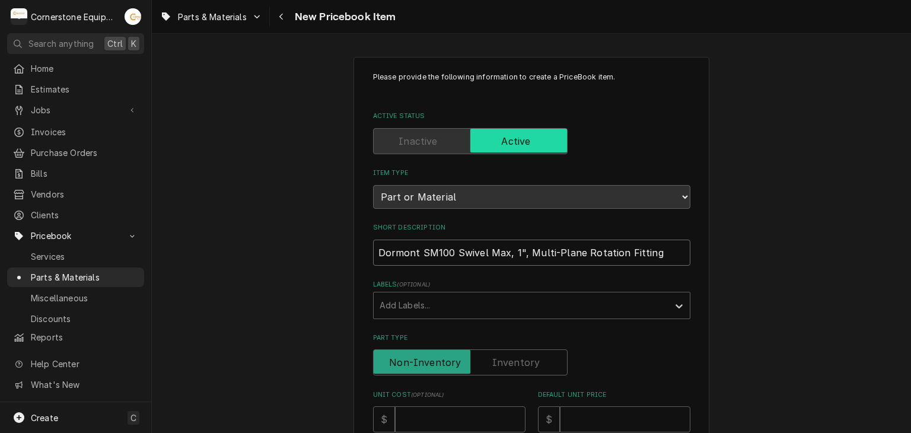
type input "DormontSwivel Max, 1", Multi-Plane Rotation Fitting"
type textarea "x"
type input "Dormont Swivel Max, 1", Multi-Plane Rotation Fitting"
drag, startPoint x: 481, startPoint y: 252, endPoint x: 650, endPoint y: 252, distance: 169.1
click at [650, 252] on input "Dormont Swivel Max, 1", Multi-Plane Rotation Fitting" at bounding box center [531, 253] width 317 height 26
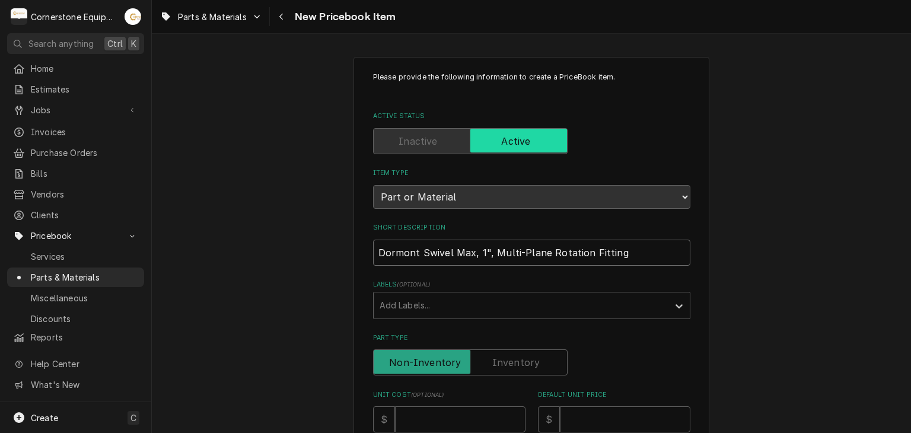
type textarea "x"
type input "Dormont Swivel Max, 1""
click at [470, 259] on input "Dormont Swivel Max, 1"" at bounding box center [531, 253] width 317 height 26
type textarea "x"
type input "Dormont Swivel Max 1""
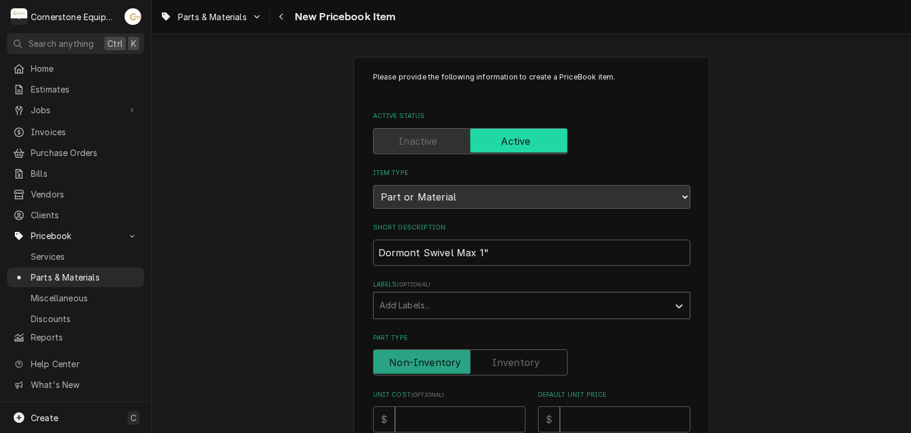
click at [494, 303] on div "Labels" at bounding box center [521, 305] width 283 height 21
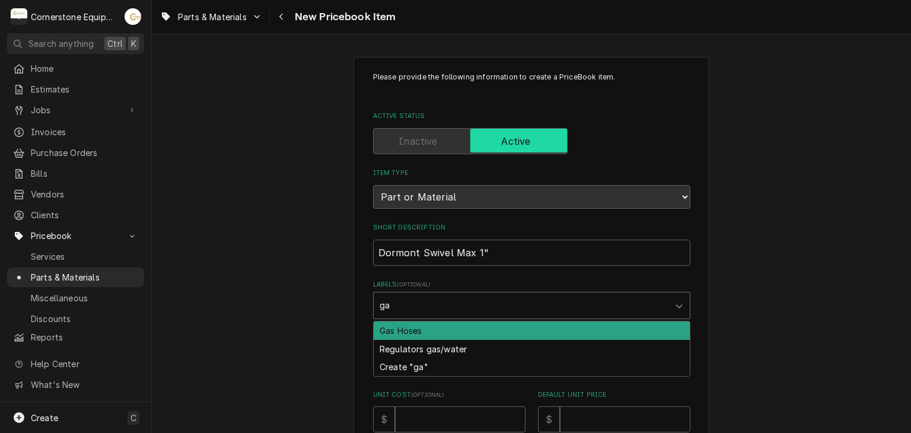
type input "gas"
click at [428, 326] on div "Gas Hoses" at bounding box center [532, 331] width 316 height 18
type textarea "x"
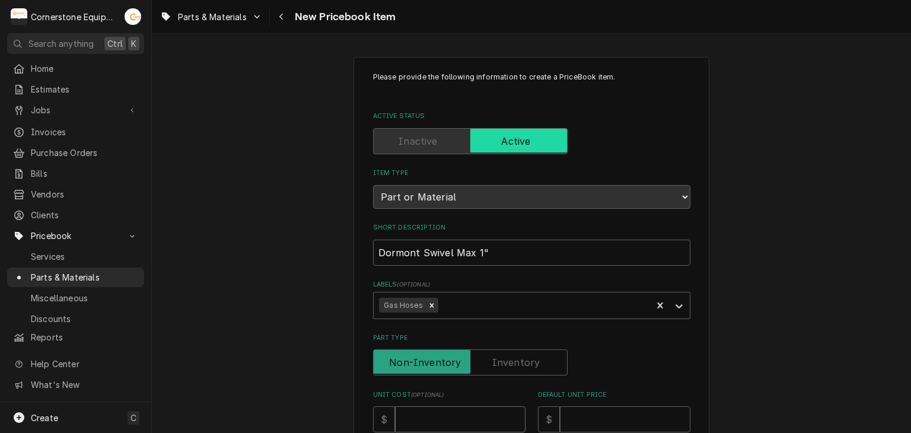
click at [456, 419] on input "Unit Cost ( optional )" at bounding box center [460, 419] width 131 height 26
type textarea "x"
type input "2"
type textarea "x"
type input "23"
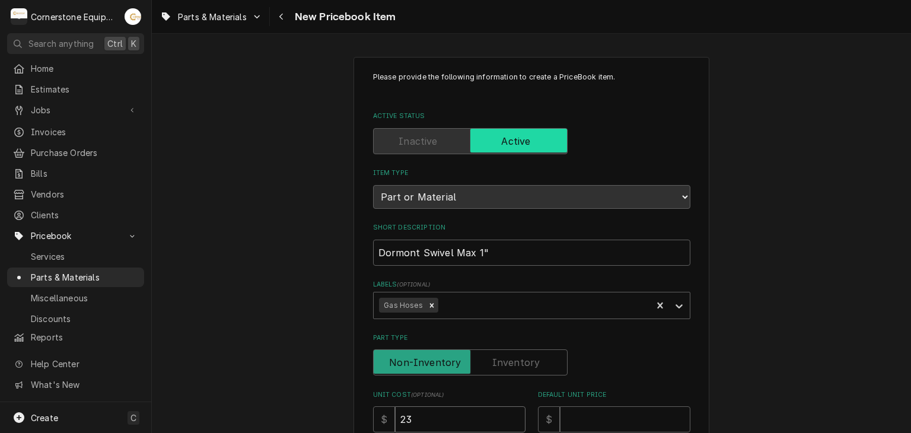
type textarea "x"
type input "237"
type textarea "x"
type input "237.4"
type textarea "x"
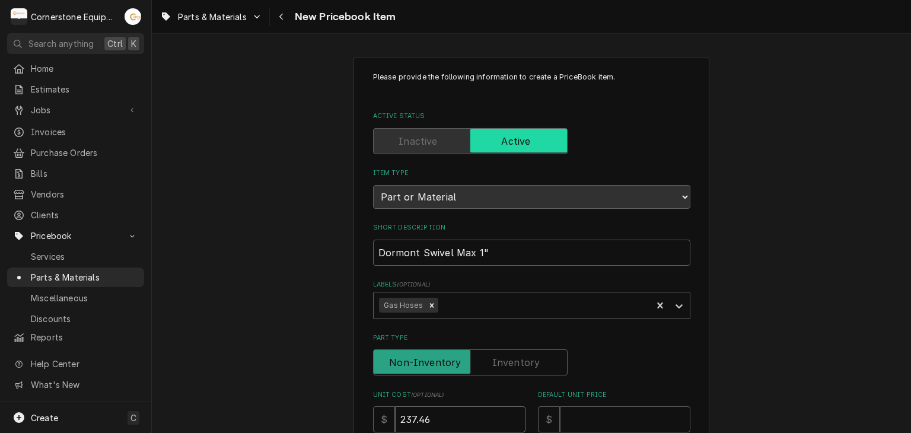
type input "237.46"
click at [630, 425] on input "Default Unit Price" at bounding box center [625, 419] width 131 height 26
click at [628, 412] on input "Default Unit Price" at bounding box center [625, 419] width 131 height 26
type textarea "x"
type input "4"
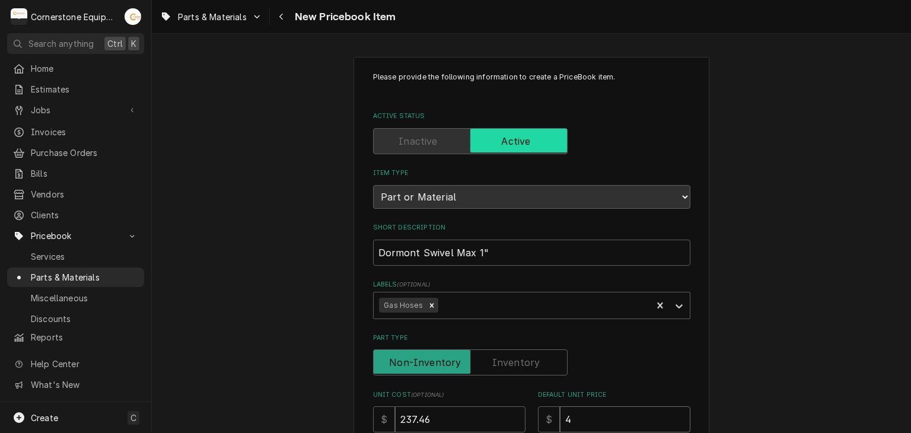
type textarea "x"
type input "47"
type textarea "x"
type input "474"
type textarea "x"
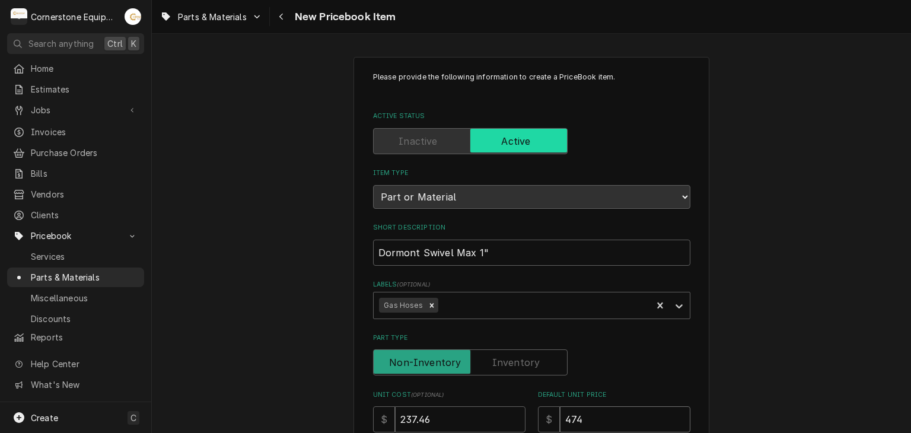
type input "474.9"
type textarea "x"
type input "474.92"
drag, startPoint x: 676, startPoint y: 345, endPoint x: 685, endPoint y: 345, distance: 8.3
click at [683, 345] on div "Part Type" at bounding box center [531, 354] width 317 height 42
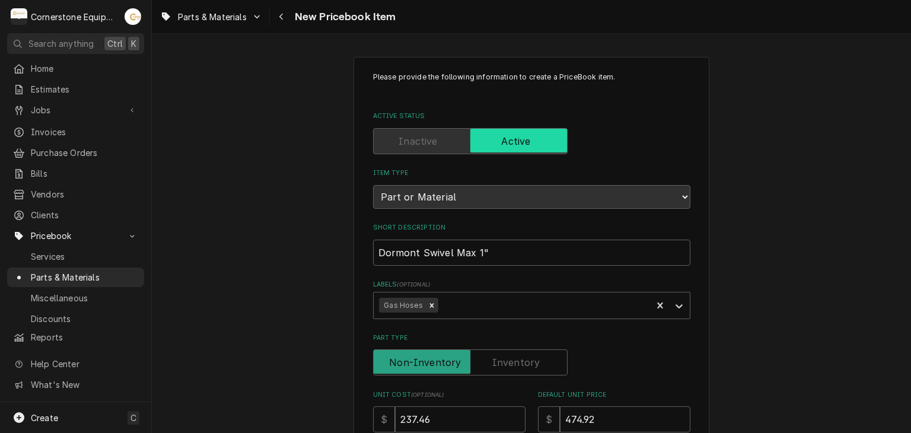
scroll to position [237, 0]
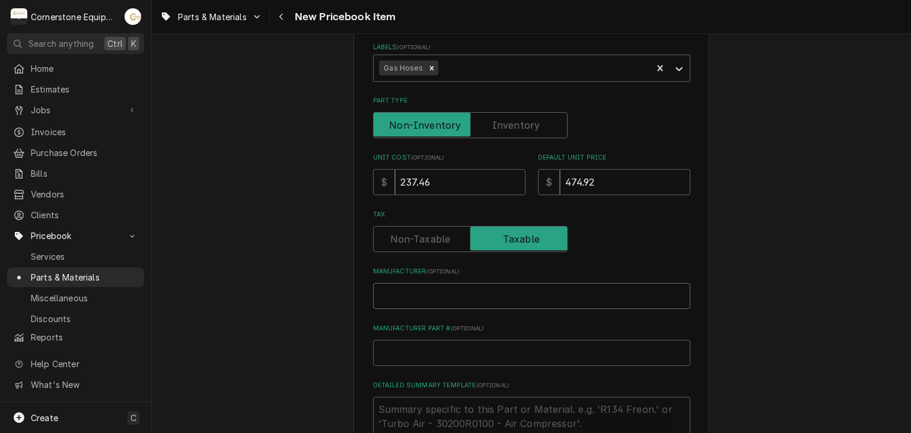
click at [403, 298] on input "Manufacturer ( optional )" at bounding box center [531, 296] width 317 height 26
type textarea "x"
type input "D"
type textarea "x"
type input "Do"
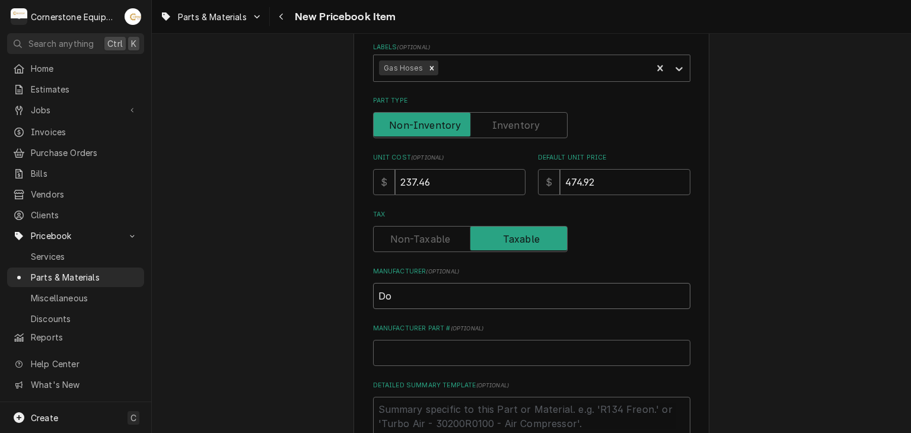
type textarea "x"
type input "Dor"
type textarea "x"
type input "Dorm"
type textarea "x"
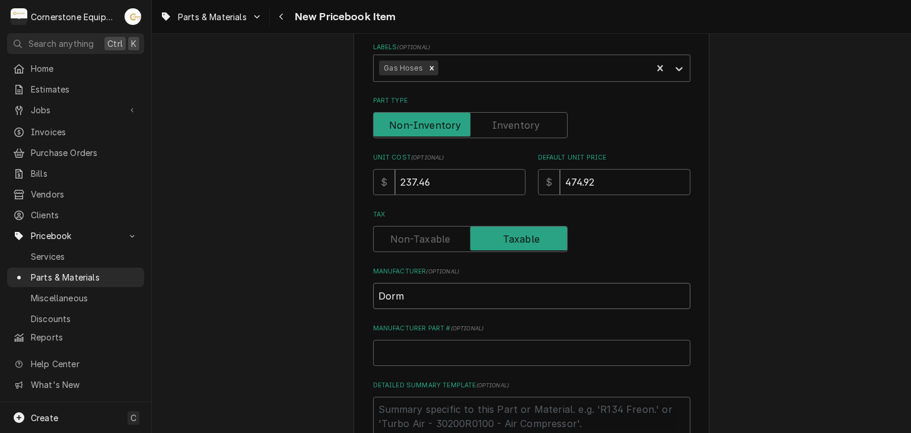
type input "Dormo"
type textarea "x"
type input "Dormon"
type textarea "x"
type input "Dormont"
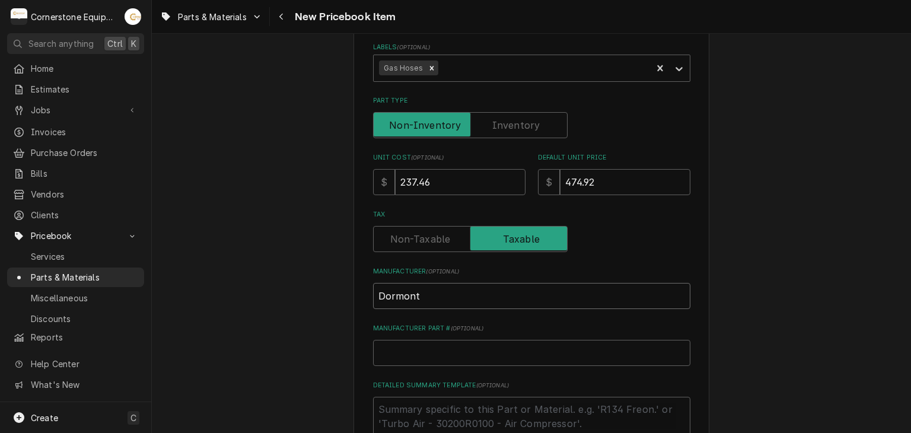
type textarea "x"
type input "Dormont"
click at [422, 368] on div "Please provide the following information to create a PriceBook item. Active Sta…" at bounding box center [531, 210] width 317 height 753
click at [422, 361] on input "Manufacturer Part # ( optional )" at bounding box center [531, 353] width 317 height 26
type textarea "x"
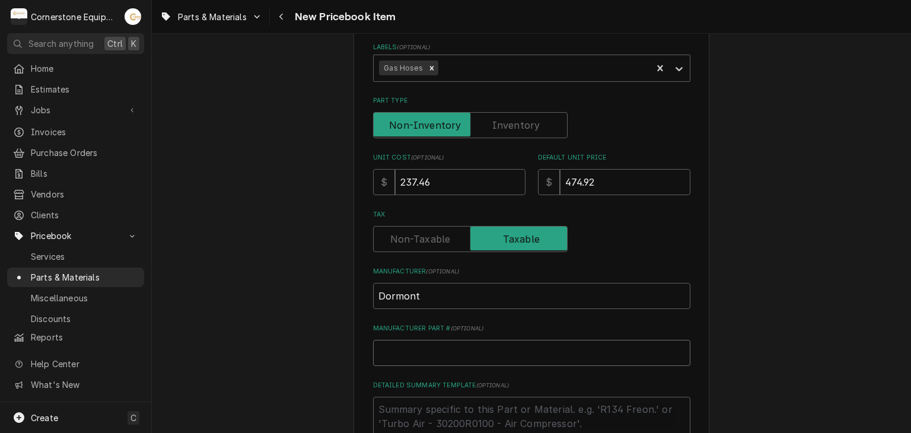
type input "S"
type textarea "x"
type input "SM"
type textarea "x"
type input "SM1"
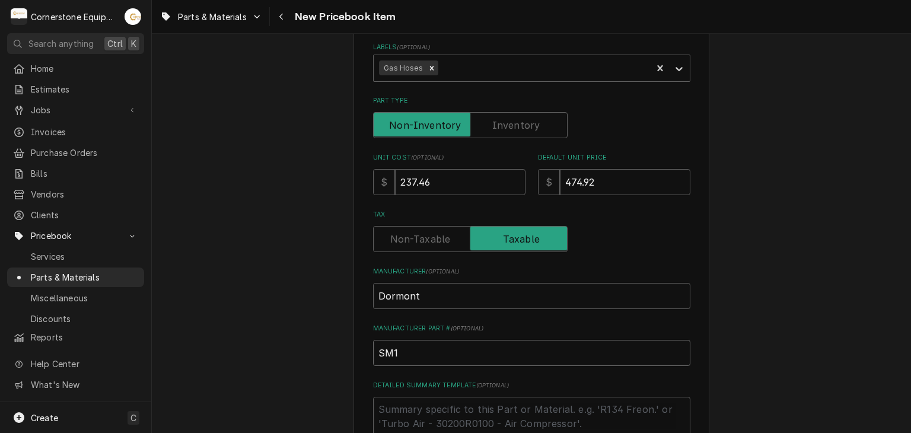
type textarea "x"
type input "SM10"
type textarea "x"
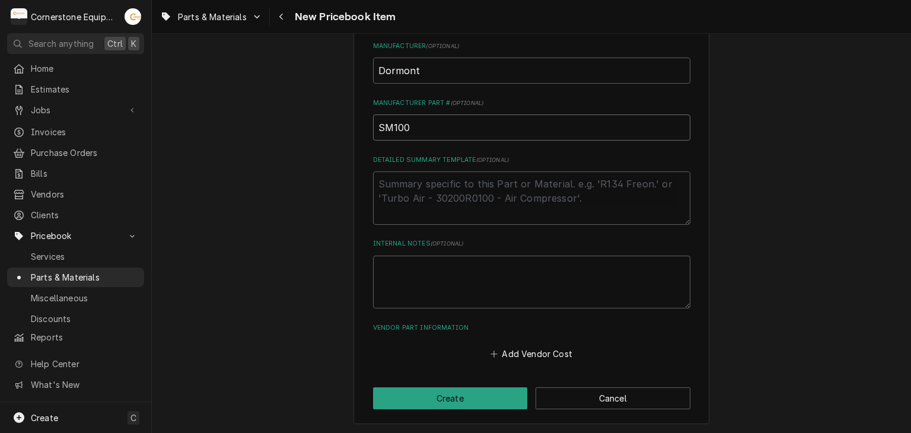
type input "SM100"
drag, startPoint x: 434, startPoint y: 155, endPoint x: 417, endPoint y: 193, distance: 41.1
paste textarea "Dormont SM100 Swivel Max, 1", Multi-Plane Rotation Fitting"
type textarea "x"
type textarea "Dormont SM100 Swivel Max, 1", Multi-Plane Rotation Fitting"
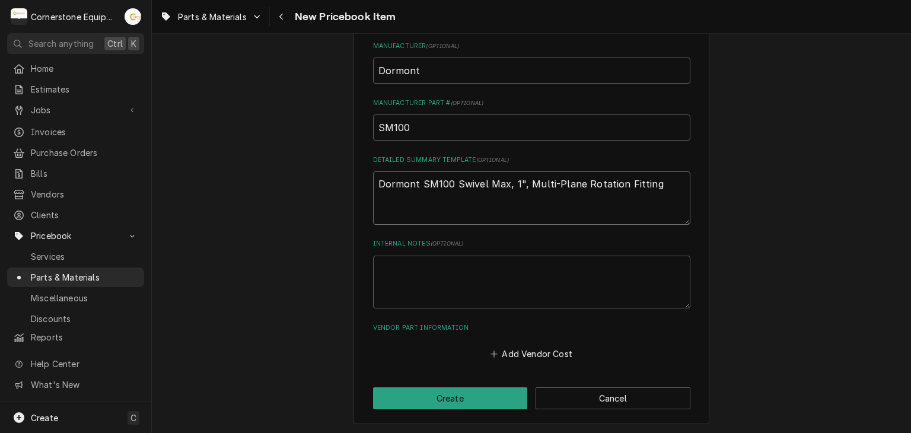
click at [461, 180] on textarea "Dormont SM100 Swivel Max, 1", Multi-Plane Rotation Fitting" at bounding box center [531, 197] width 317 height 53
click at [452, 183] on textarea "Dormont SM100 Swivel Max, 1", Multi-Plane Rotation Fitting" at bounding box center [531, 197] width 317 height 53
type textarea "x"
type textarea "Dormont SM100Swivel Max, 1", Multi-Plane Rotation Fitting"
type textarea "x"
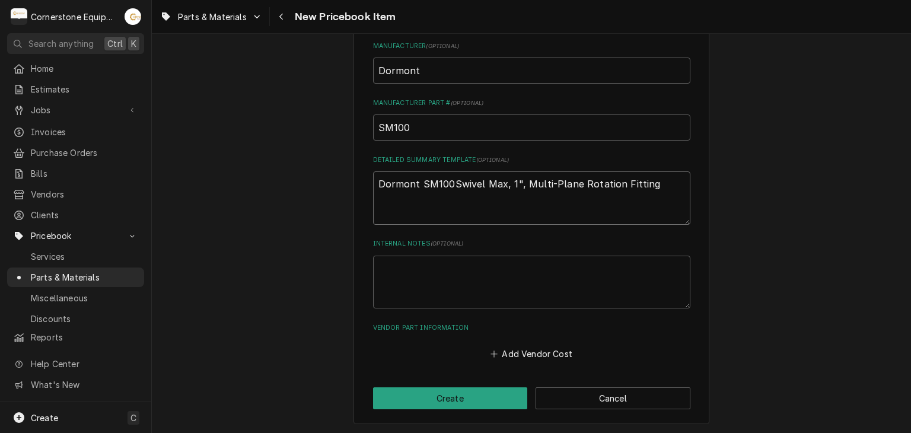
type textarea "Dormont SM10Swivel Max, 1", Multi-Plane Rotation Fitting"
type textarea "x"
type textarea "Dormont SM1Swivel Max, 1", Multi-Plane Rotation Fitting"
type textarea "x"
type textarea "Dormont SMSwivel Max, 1", Multi-Plane Rotation Fitting"
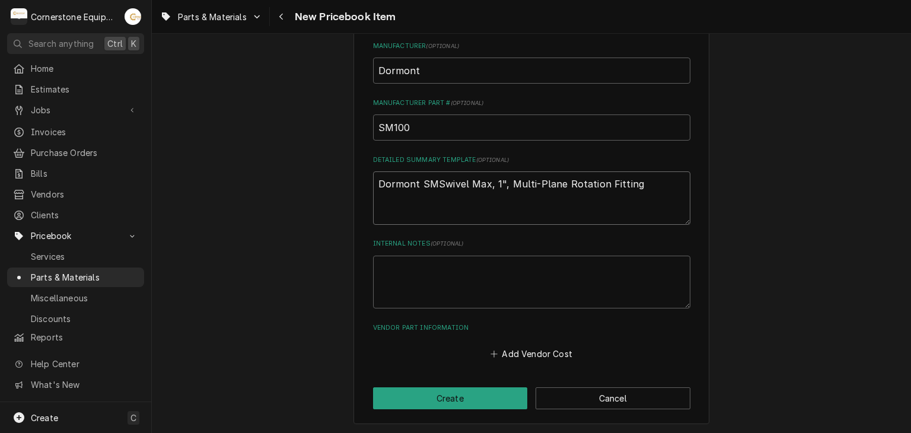
type textarea "x"
type textarea "Dormont SSwivel Max, 1", Multi-Plane Rotation Fitting"
type textarea "x"
type textarea "Dormont Swivel Max, 1", Multi-Plane Rotation Fitting"
type textarea "x"
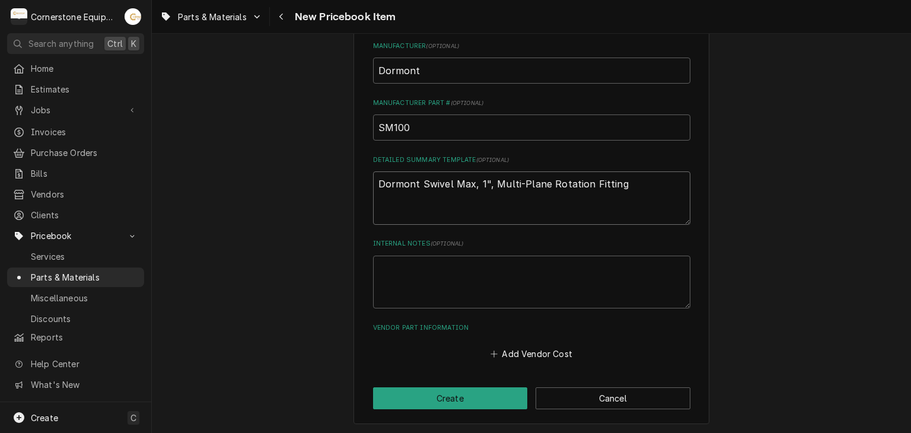
type textarea "DormontSwivel Max, 1", Multi-Plane Rotation Fitting"
type textarea "x"
type textarea "Dormont Swivel Max, 1", Multi-Plane Rotation Fitting"
click at [433, 393] on button "Create" at bounding box center [450, 398] width 155 height 22
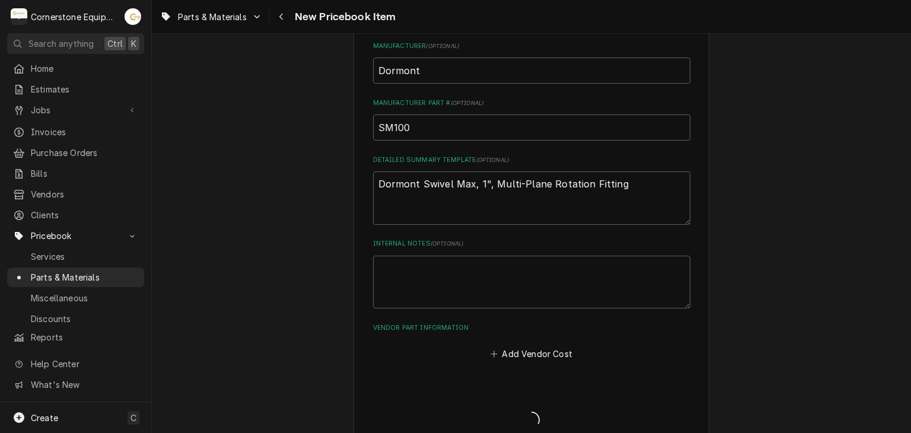
type textarea "x"
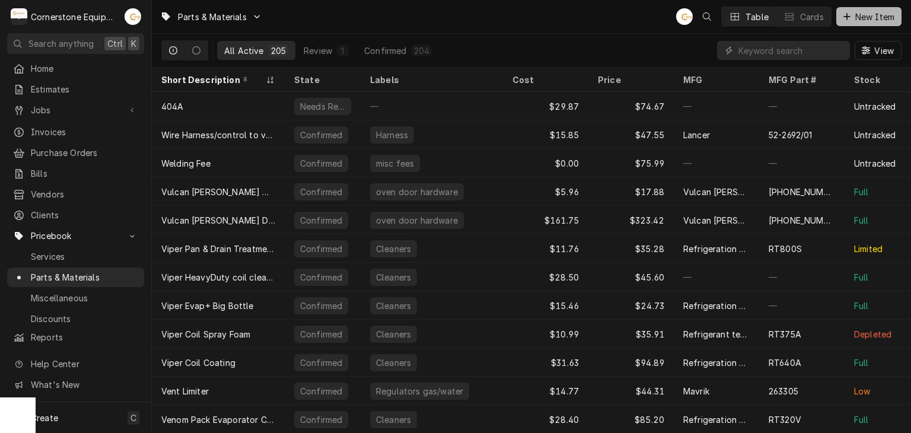
click at [844, 21] on div "Dynamic Content Wrapper" at bounding box center [847, 17] width 12 height 12
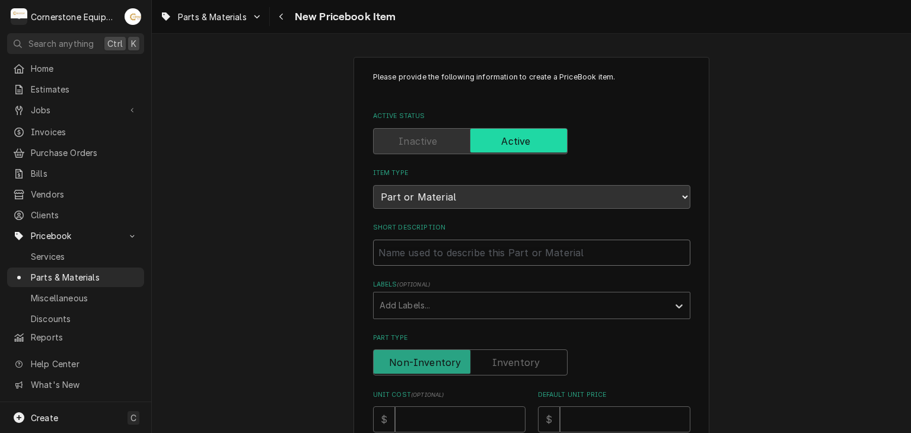
click at [493, 257] on input "Short Description" at bounding box center [531, 253] width 317 height 26
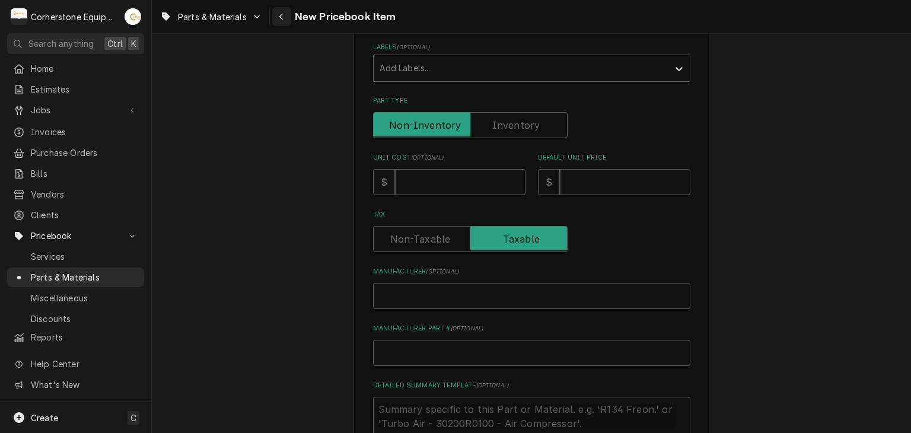
click at [282, 7] on button "Navigate back" at bounding box center [281, 16] width 19 height 19
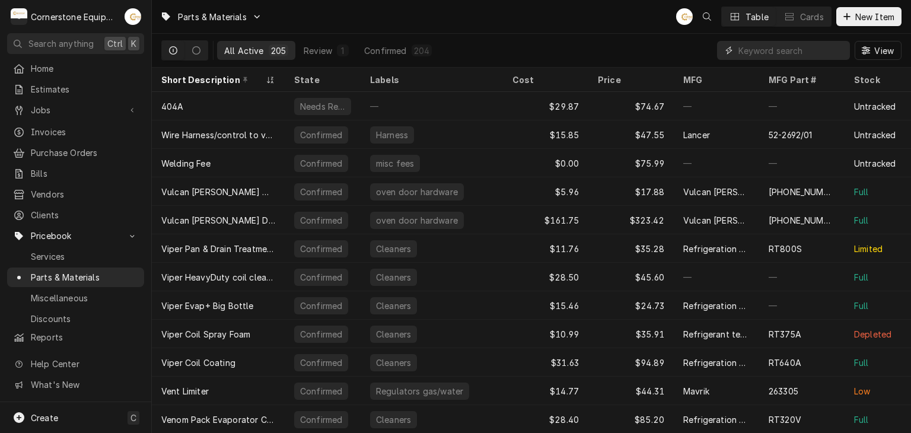
click at [753, 46] on input "Dynamic Content Wrapper" at bounding box center [792, 50] width 106 height 19
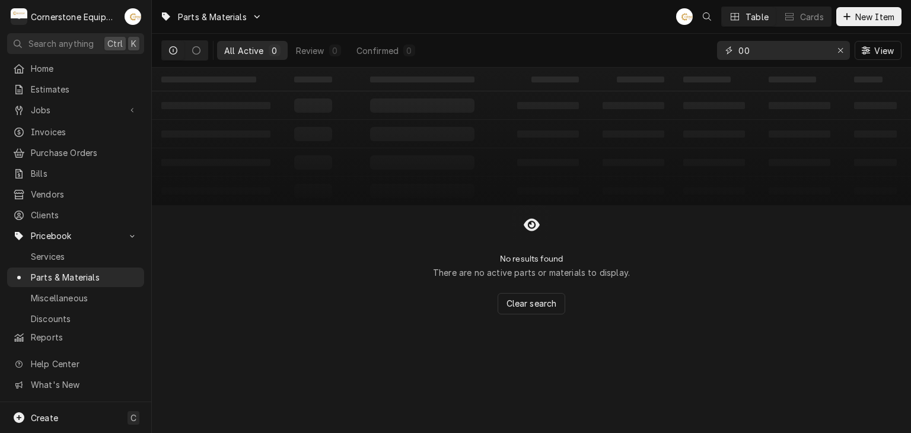
type input "0"
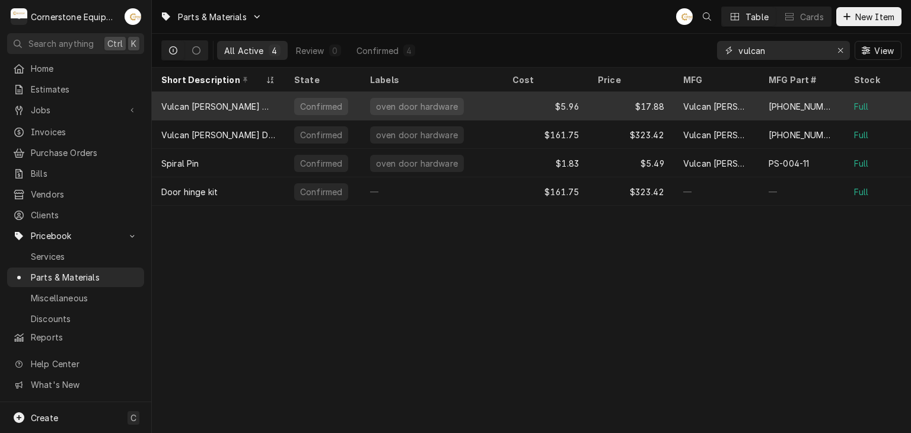
type input "vulcan"
click at [171, 101] on div "Vulcan hart washer" at bounding box center [218, 106] width 114 height 12
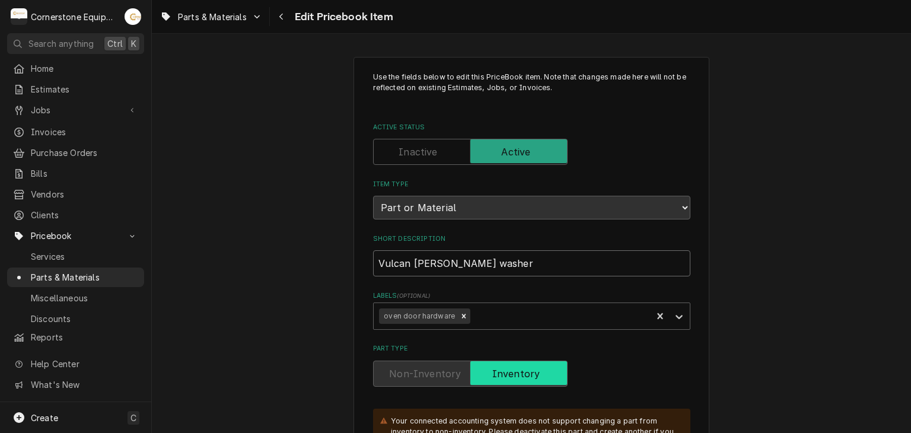
click at [411, 252] on input "Vulcan hart washer" at bounding box center [531, 263] width 317 height 26
type textarea "x"
type input "Vulcan art washer"
type textarea "x"
type input "Vulcan Hart washer"
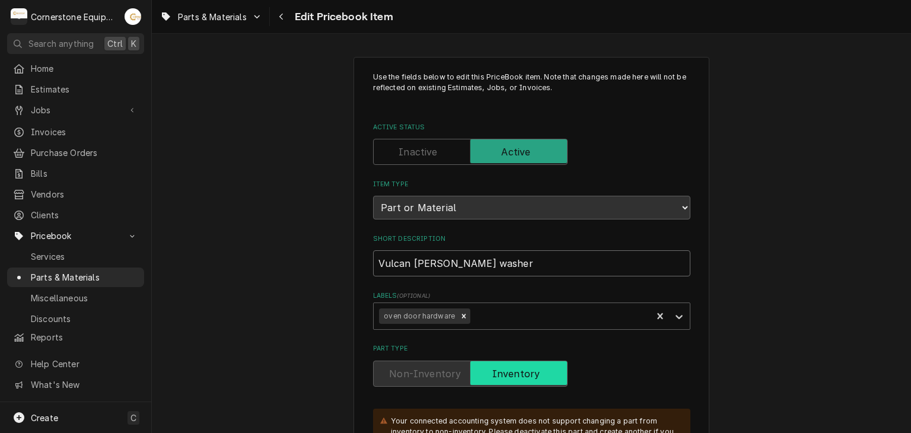
click at [435, 254] on input "Vulcan Hart washer" at bounding box center [531, 263] width 317 height 26
type textarea "x"
type input "Vulcan Hart asher"
type textarea "x"
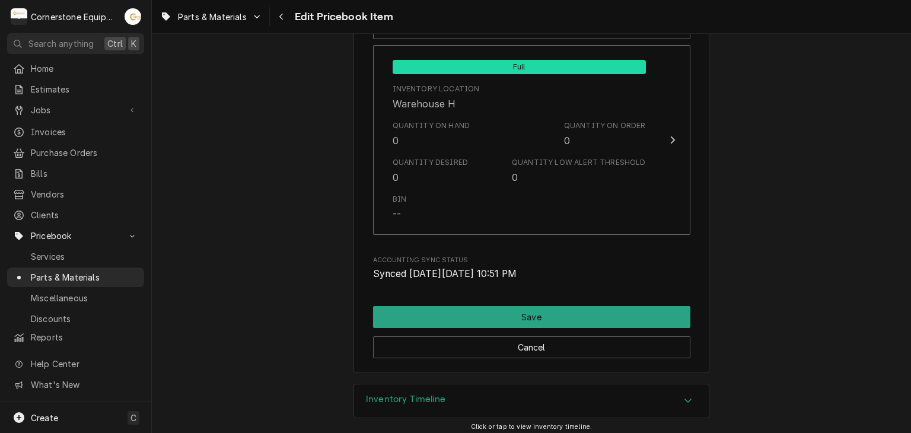
scroll to position [1541, 0]
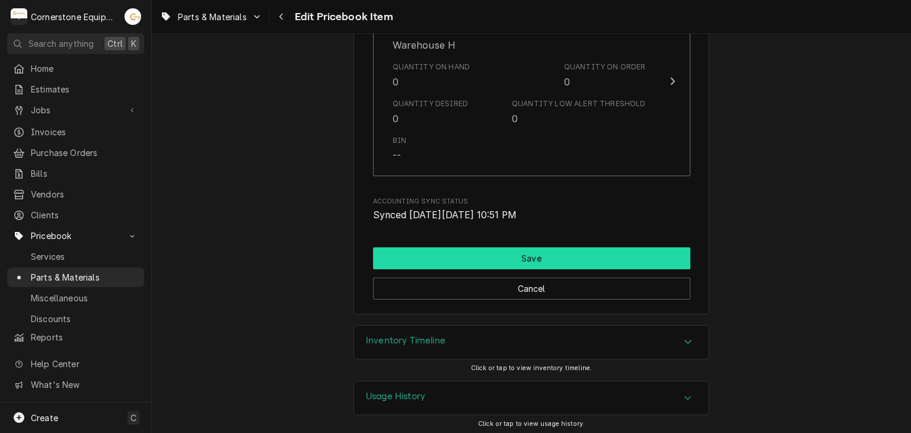
type input "Vulcan [PERSON_NAME] Washer"
click at [402, 263] on button "Save" at bounding box center [531, 258] width 317 height 22
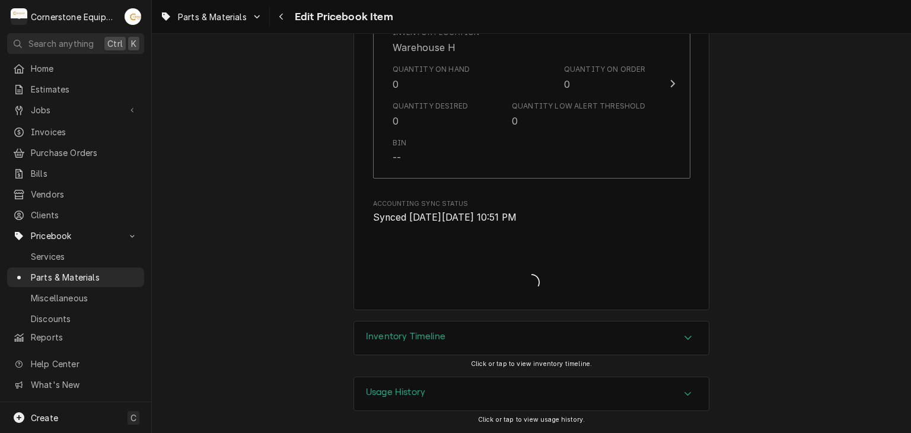
scroll to position [1535, 0]
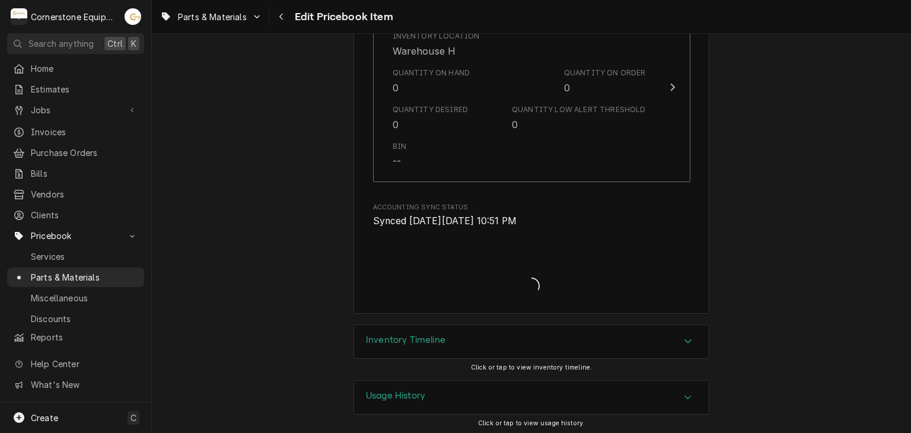
type textarea "x"
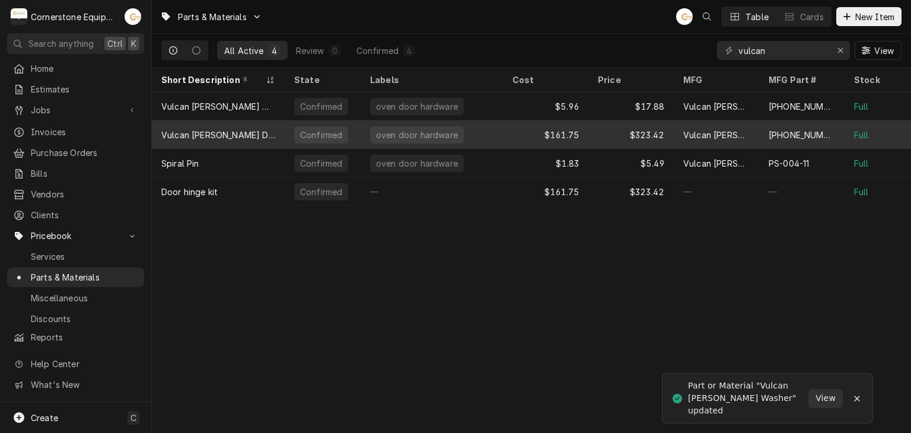
click at [225, 129] on div "Vulcan [PERSON_NAME] Door hinge kit" at bounding box center [218, 135] width 114 height 12
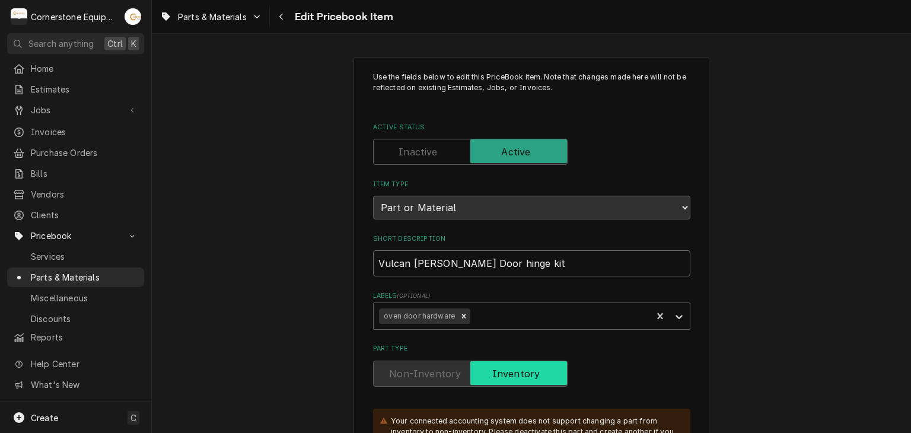
click at [484, 254] on input "Vulcan Hart Door hinge kit" at bounding box center [531, 263] width 317 height 26
type textarea "x"
type input "Vulcan Hart Door inge kit"
type textarea "x"
type input "Vulcan Hart Door Hinge kit"
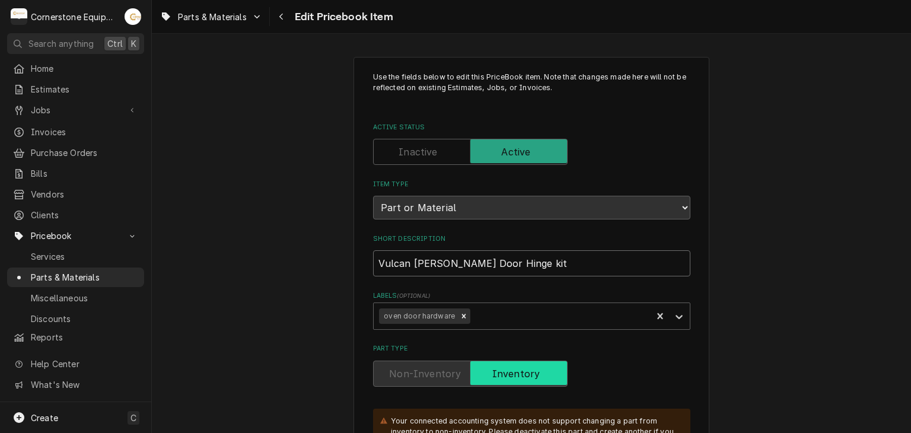
type textarea "x"
type input "Vulcan Hart Door Hinge it"
type textarea "x"
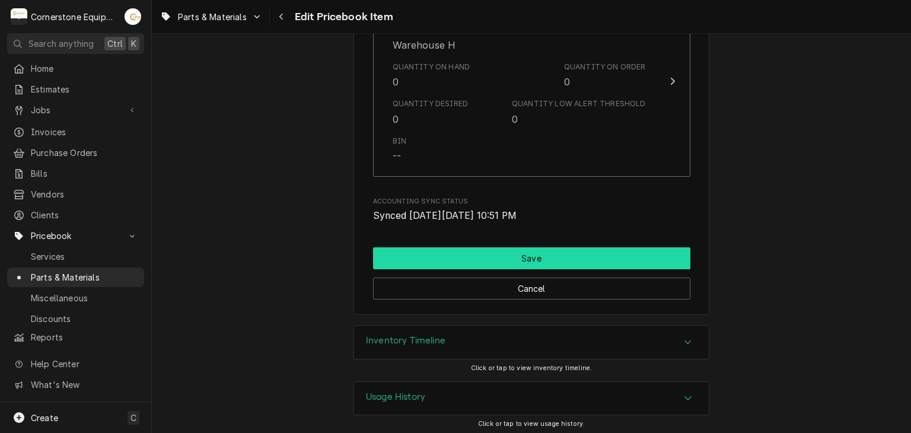
type input "Vulcan Hart Door Hinge Kit"
click at [510, 261] on button "Save" at bounding box center [531, 258] width 317 height 22
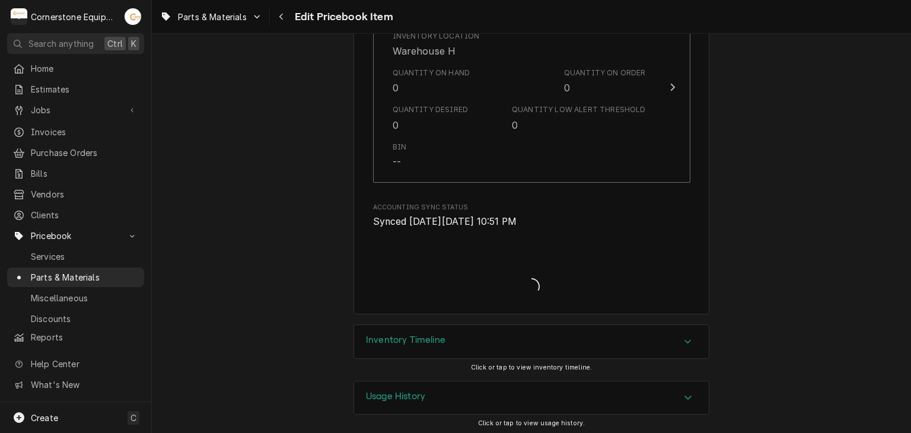
type textarea "x"
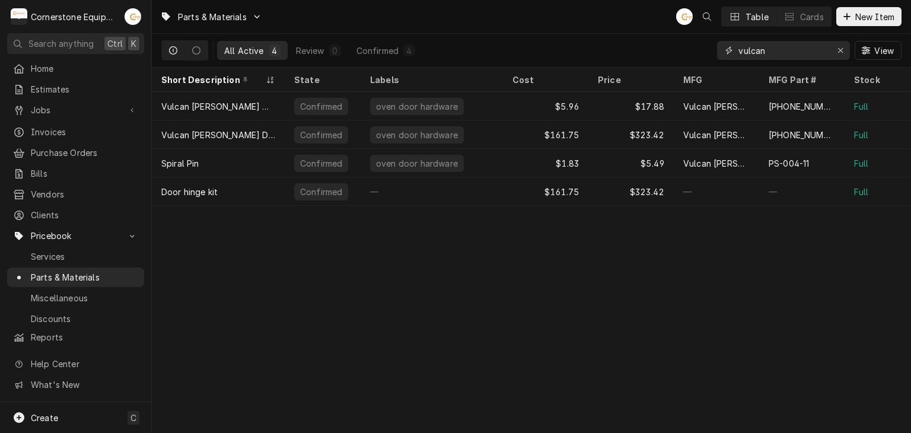
click at [845, 52] on div "Erase input" at bounding box center [841, 50] width 12 height 12
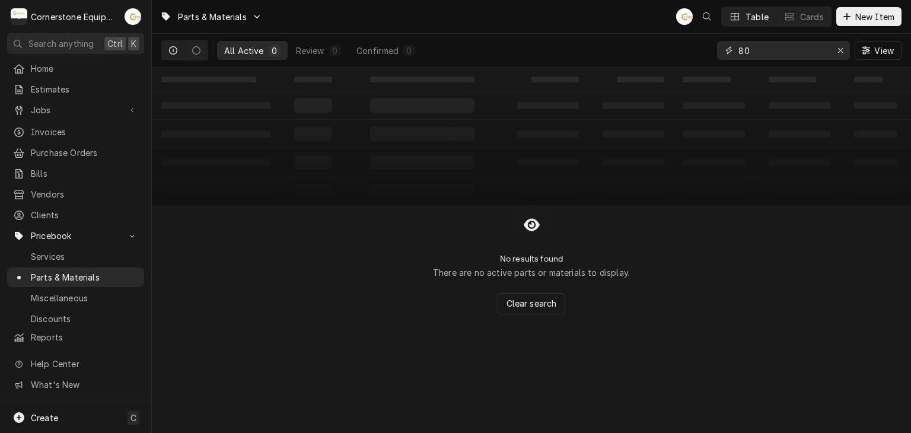
type input "8"
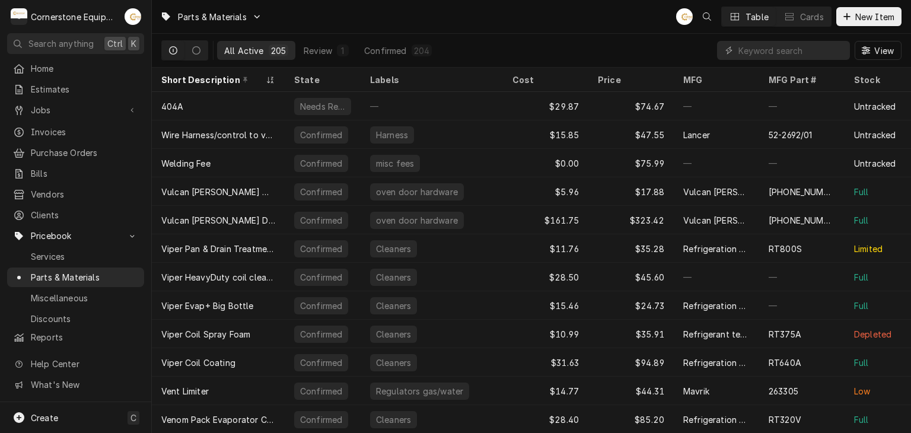
click at [861, 3] on div "Parts & Materials AB Table Cards New Item" at bounding box center [531, 16] width 759 height 33
click at [861, 16] on span "New Item" at bounding box center [875, 17] width 44 height 12
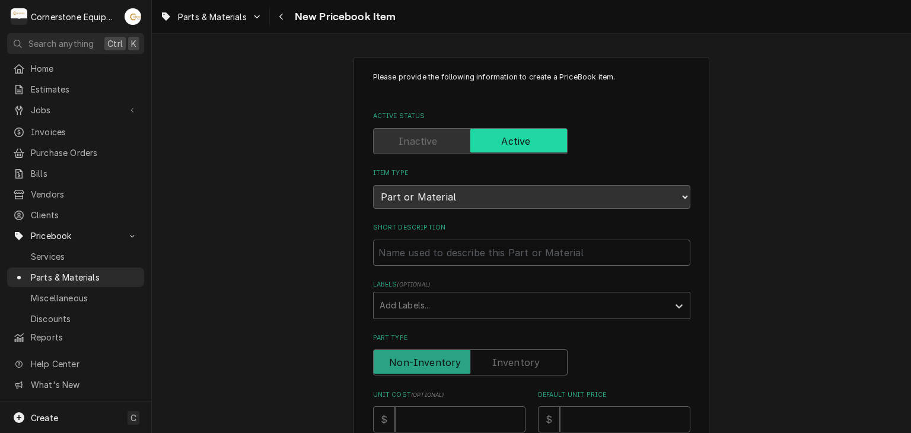
click at [441, 233] on div "Short Description" at bounding box center [531, 244] width 317 height 42
click at [447, 249] on input "Short Description" at bounding box center [531, 253] width 317 height 26
paste input "Frymaster 8073970 Block, 3 Pole, 600V, 175A, Terminal"
type textarea "x"
type input "Frymaster 8073970 Block, 3 Pole, 600V, 175A, Terminal"
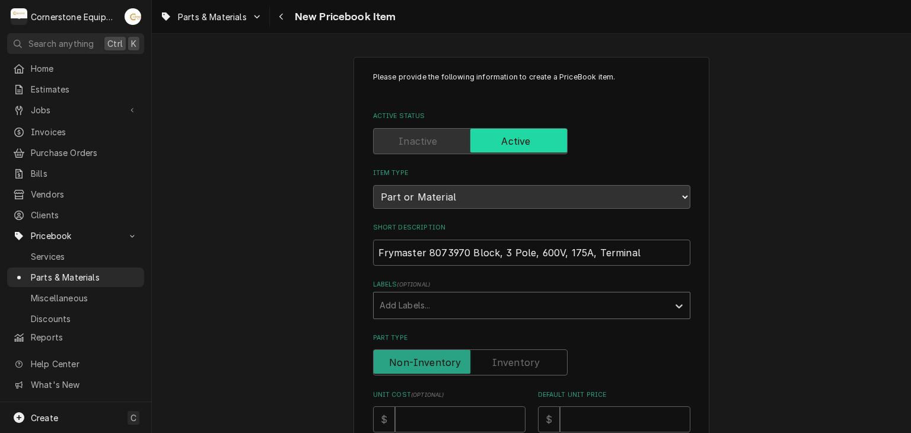
click at [442, 301] on div "Labels" at bounding box center [521, 305] width 283 height 21
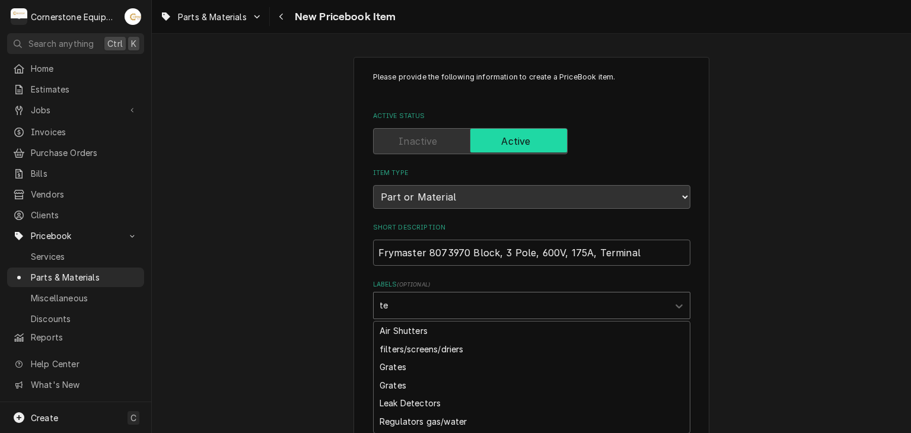
type input "t"
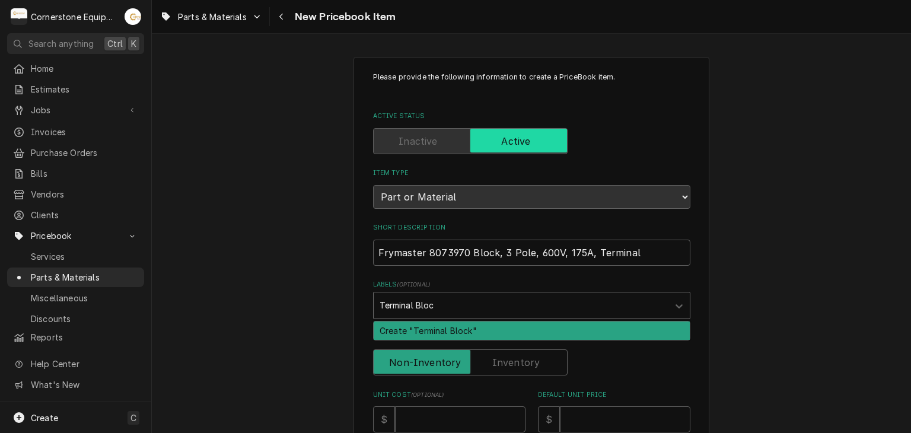
type input "Terminal Block"
click at [429, 335] on div "Create "Terminal Block"" at bounding box center [532, 331] width 316 height 18
type textarea "x"
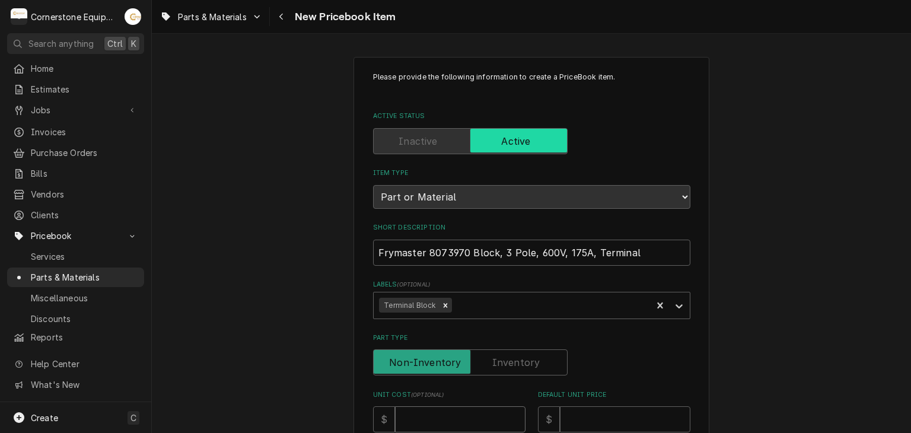
click at [426, 411] on input "Unit Cost ( optional )" at bounding box center [460, 419] width 131 height 26
type textarea "x"
type input "1"
type textarea "x"
type input "10"
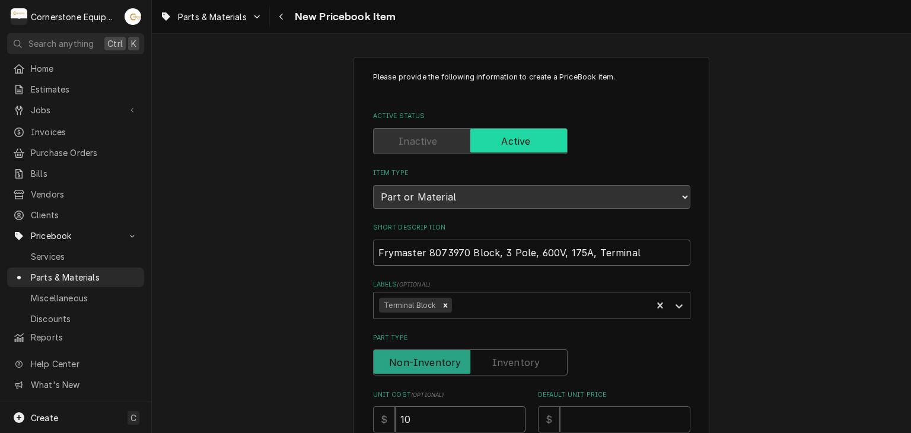
type textarea "x"
type input "108"
type textarea "x"
type input "108.6"
type textarea "x"
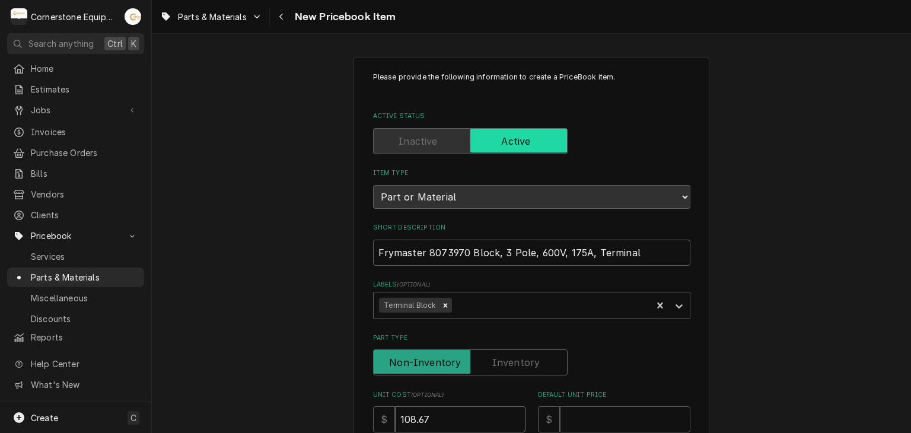
type input "108.67"
click at [615, 413] on input "Default Unit Price" at bounding box center [625, 419] width 131 height 26
type textarea "x"
type input "2"
type textarea "x"
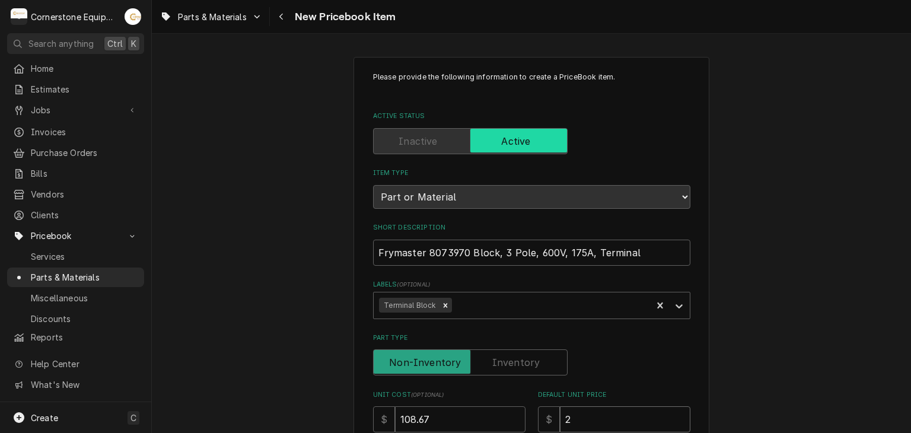
type input "27"
type textarea "x"
type input "271"
type textarea "x"
type input "271.6"
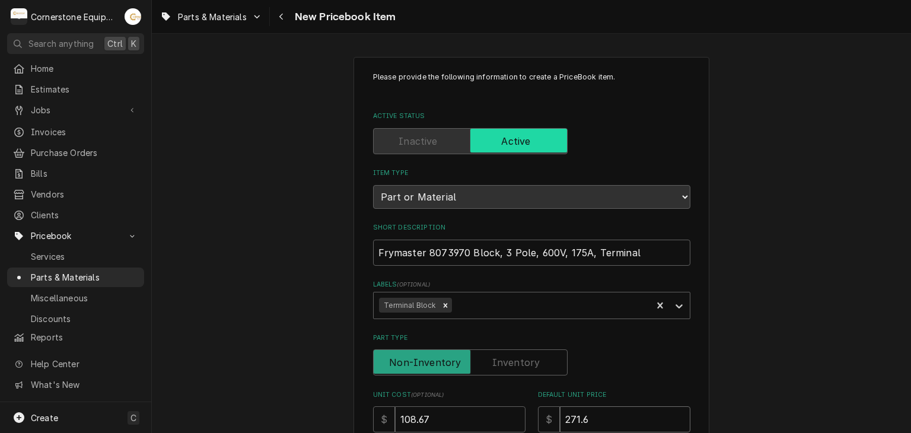
type textarea "x"
type input "271.66"
click at [672, 373] on div "Part Type" at bounding box center [531, 362] width 317 height 26
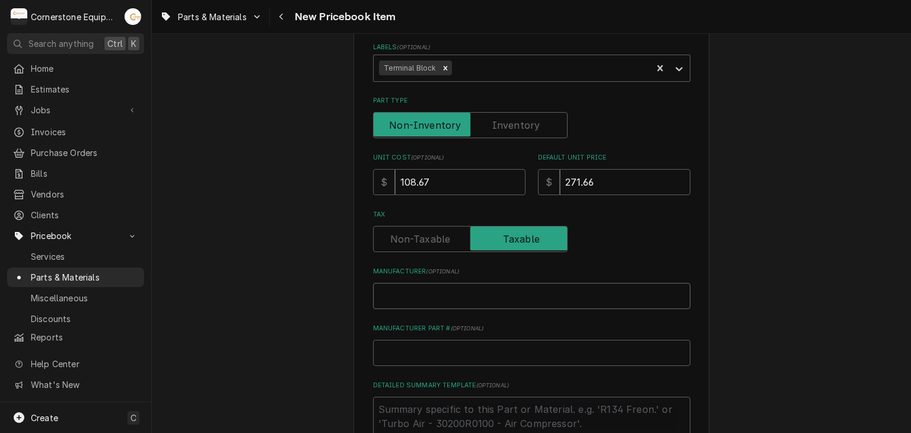
click at [391, 285] on input "Manufacturer ( optional )" at bounding box center [531, 296] width 317 height 26
type textarea "x"
type input "F"
type textarea "x"
type input "Fr"
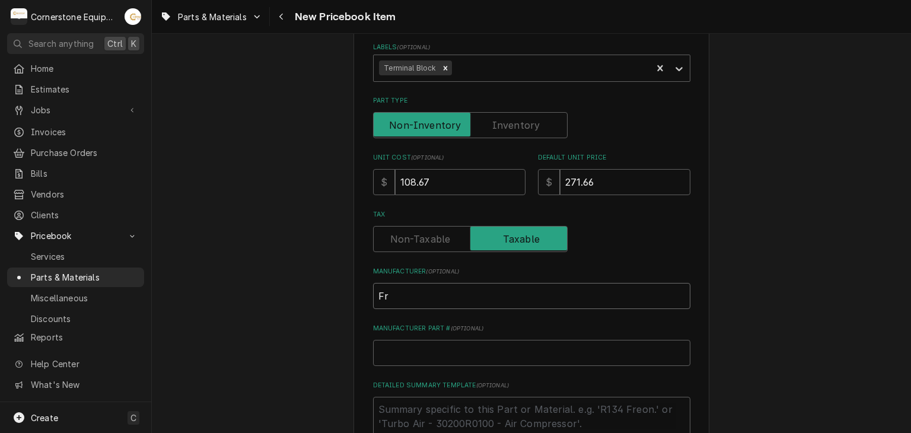
type textarea "x"
type input "Fry"
type textarea "x"
type input "Frye"
type textarea "x"
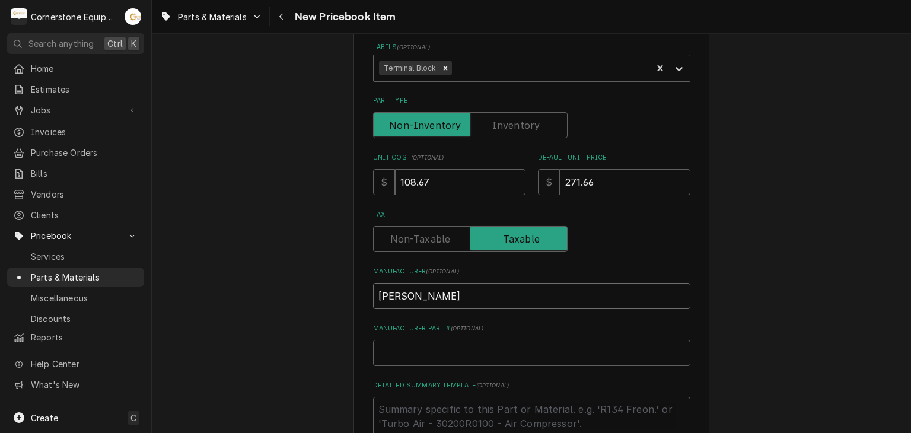
type input "Fryem"
type textarea "x"
type input "Frye"
type textarea "x"
type input "Fryem"
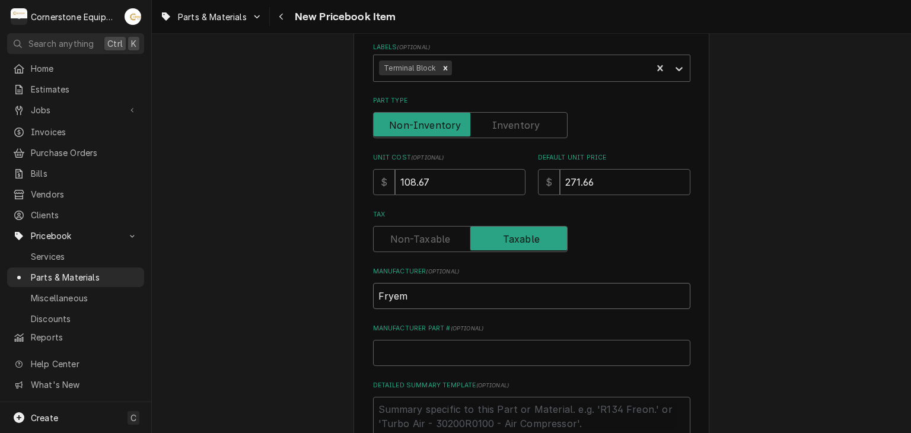
type textarea "x"
type input "Frye"
type textarea "x"
type input "Fry"
type textarea "x"
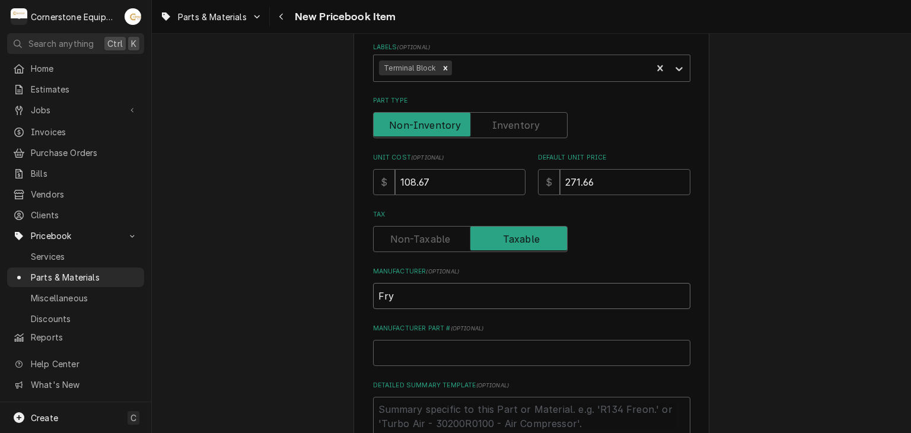
type input "Frym"
type textarea "x"
type input "Fryma"
type textarea "x"
type input "Frymas"
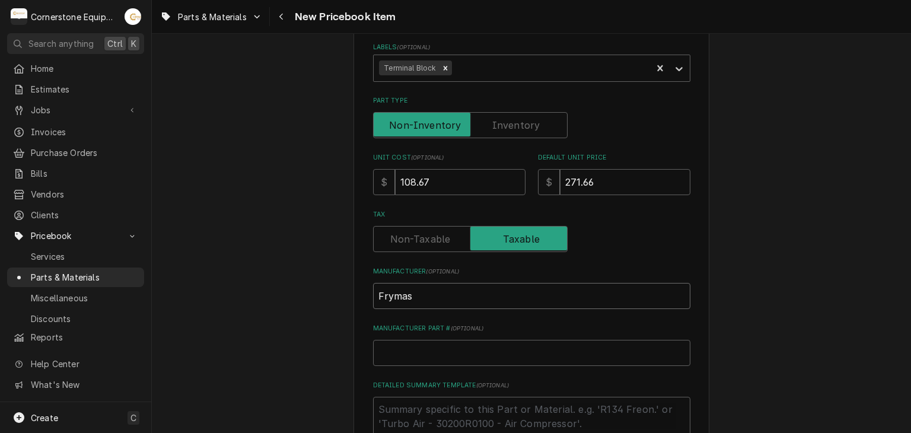
type textarea "x"
type input "Frymast"
type textarea "x"
type input "Frymaste"
type textarea "x"
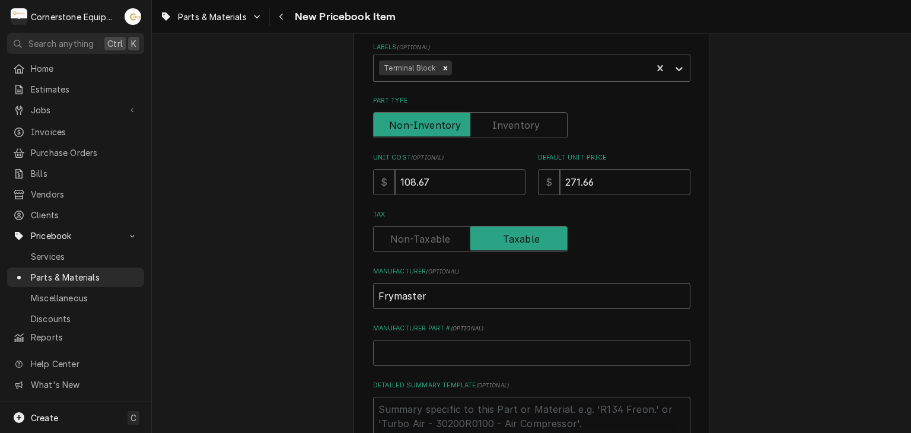
type input "Frymaster"
click at [400, 345] on input "Manufacturer Part # ( optional )" at bounding box center [531, 353] width 317 height 26
type textarea "x"
type input "8"
type textarea "x"
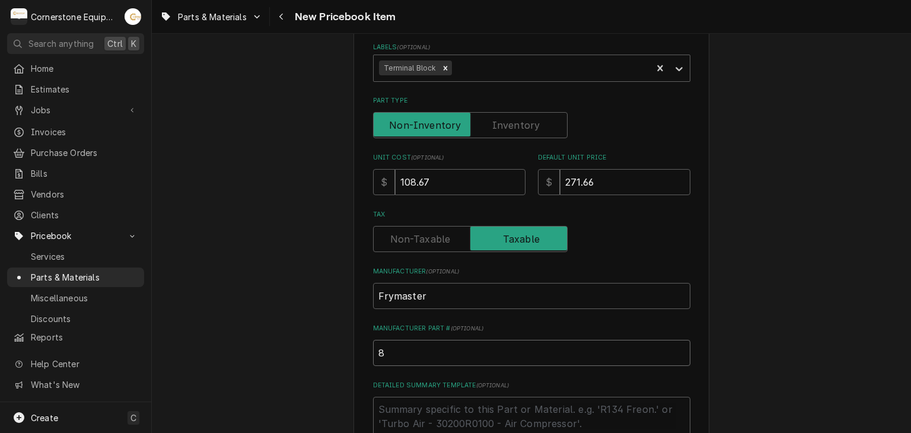
type input "80"
type textarea "x"
type input "807"
type textarea "x"
type input "8073"
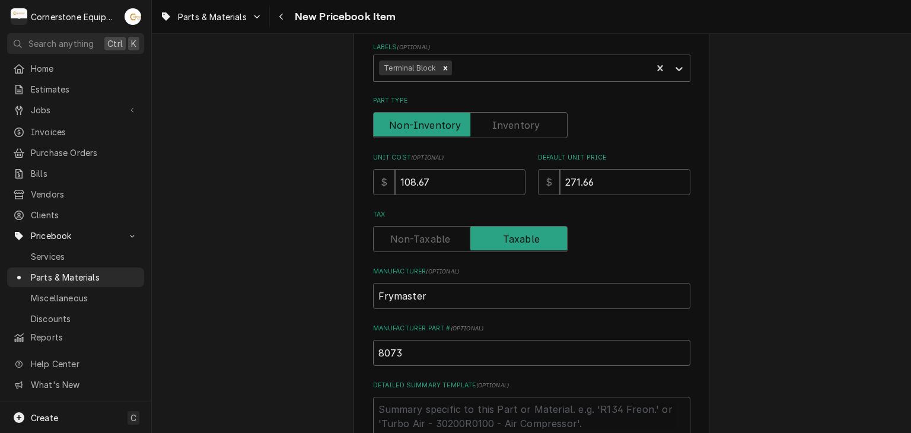
type textarea "x"
type input "80739"
type textarea "x"
type input "807397"
type textarea "x"
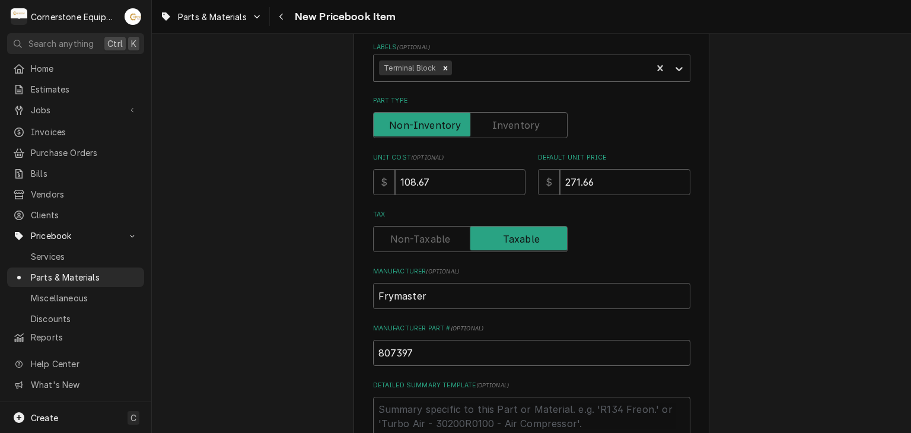
type input "807397."
type textarea "x"
type input "807397"
type textarea "x"
type input "8073970"
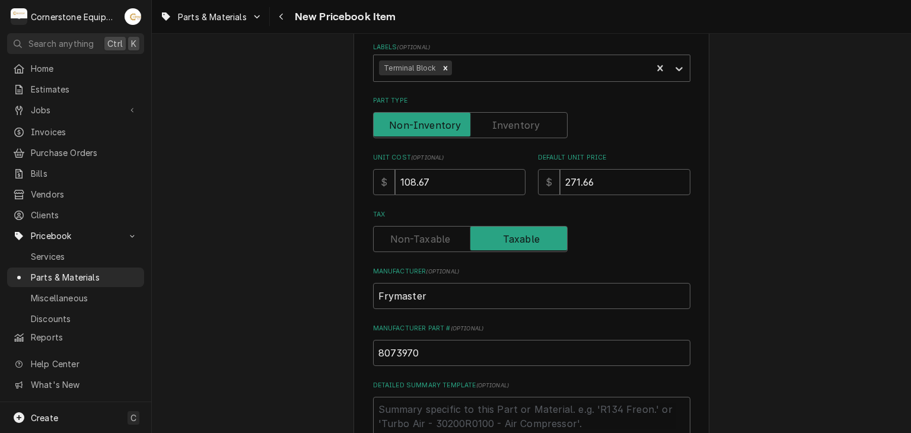
click at [354, 328] on div "Please provide the following information to create a PriceBook item. Active Sta…" at bounding box center [532, 235] width 356 height 831
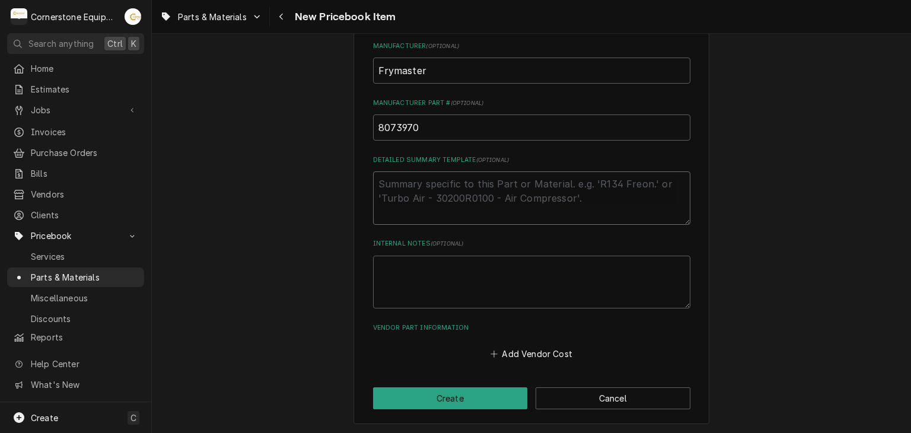
click at [482, 188] on textarea "Detailed Summary Template ( optional )" at bounding box center [531, 197] width 317 height 53
paste textarea "Frymaster 8073970 Block, 3 Pole, 600V, 175A, Terminal"
type textarea "x"
type textarea "Frymaster 8073970 Block, 3 Pole, 600V, 175A, Terminal"
click at [469, 187] on textarea "Frymaster 8073970 Block, 3 Pole, 600V, 175A, Terminal" at bounding box center [531, 197] width 317 height 53
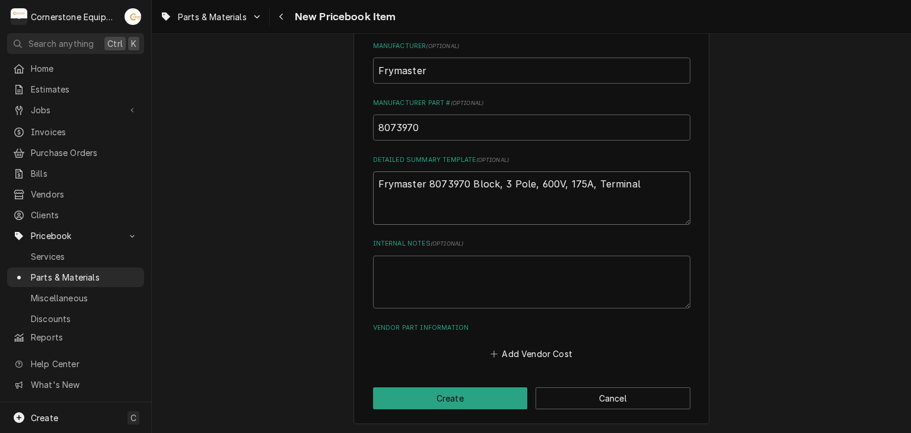
type textarea "x"
type textarea "Frymaster 8073970Block, 3 Pole, 600V, 175A, Terminal"
type textarea "x"
type textarea "Frymaster 807397Block, 3 Pole, 600V, 175A, Terminal"
type textarea "x"
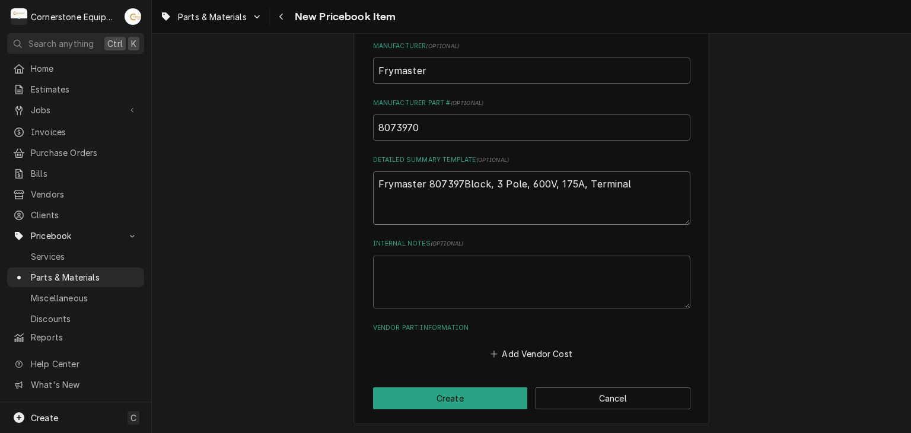
type textarea "Frymaster 80739Block, 3 Pole, 600V, 175A, Terminal"
type textarea "x"
type textarea "Frymaster 8073Block, 3 Pole, 600V, 175A, Terminal"
type textarea "x"
type textarea "Frymaster 807Block, 3 Pole, 600V, 175A, Terminal"
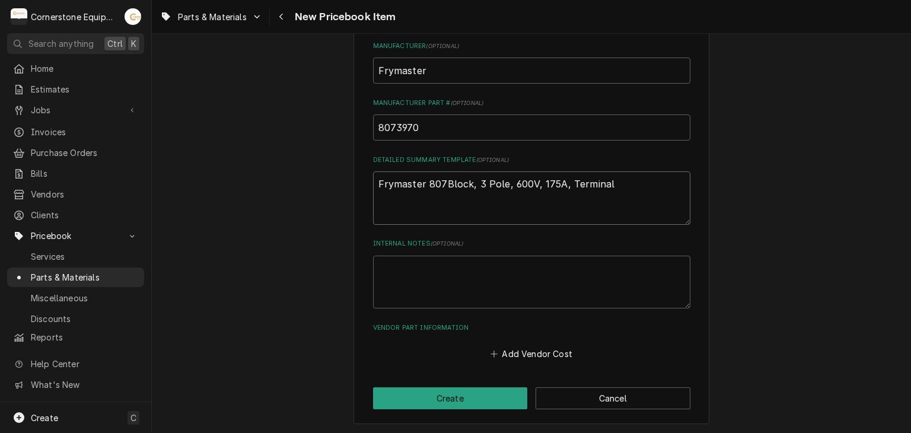
type textarea "x"
type textarea "Frymaster 80Block, 3 Pole, 600V, 175A, Terminal"
type textarea "x"
type textarea "Frymaster 8Block, 3 Pole, 600V, 175A, Terminal"
type textarea "x"
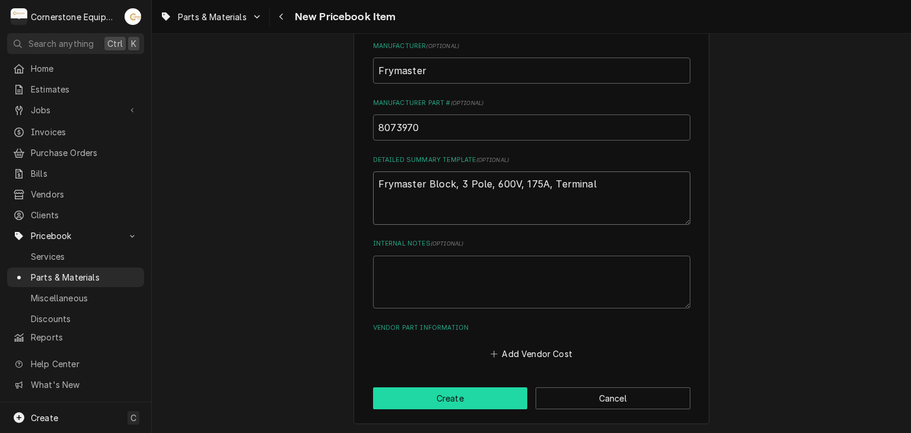
type textarea "Frymaster Block, 3 Pole, 600V, 175A, Terminal"
click at [482, 396] on button "Create" at bounding box center [450, 398] width 155 height 22
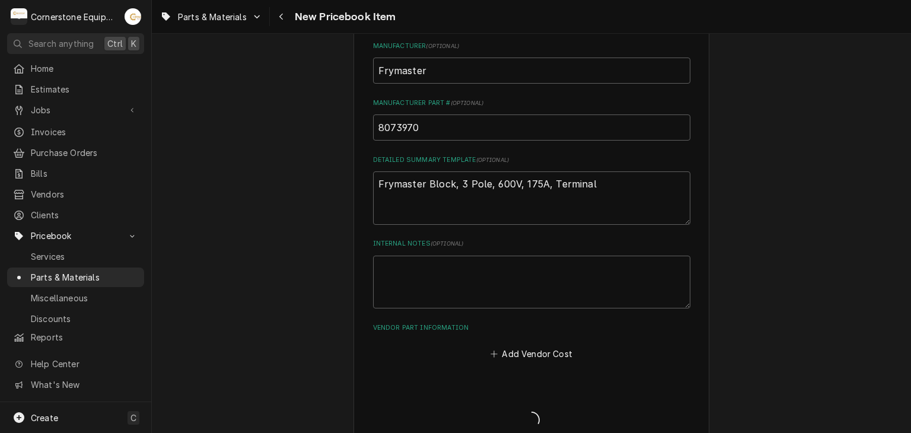
type textarea "x"
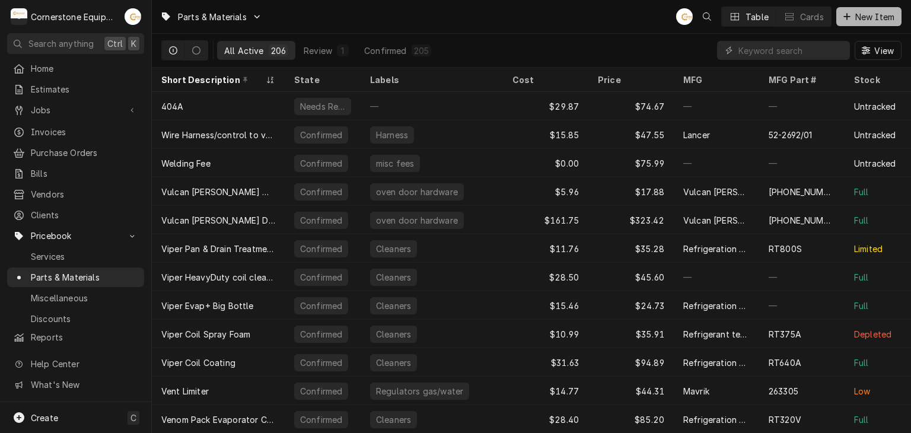
click at [851, 11] on div "Dynamic Content Wrapper" at bounding box center [847, 17] width 12 height 12
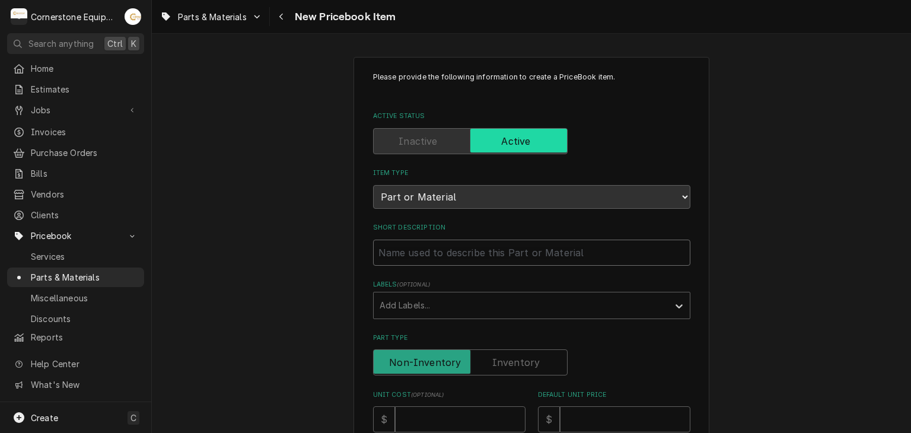
click at [458, 254] on input "Short Description" at bounding box center [531, 253] width 317 height 26
paste input "Honeywell Q340A1090 UNIVERSAL THERMOCOUPLE 36 IN. LEAD. INCLUDES ADAPTER ASSEMB…"
type textarea "x"
type input "Honeywell Q340A1090 UNIVERSAL THERMOCOUPLE 36 IN. LEAD. INCLUDES ADAPTER ASSEMB…"
drag, startPoint x: 685, startPoint y: 252, endPoint x: 654, endPoint y: 253, distance: 30.9
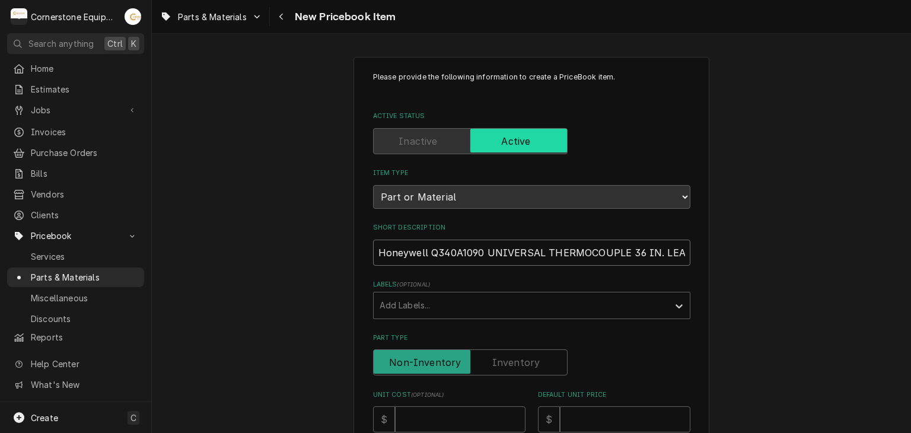
click at [654, 253] on input "Honeywell Q340A1090 UNIVERSAL THERMOCOUPLE 36 IN. LEAD. INCLUDES ADAPTER ASSEMB…" at bounding box center [531, 253] width 317 height 26
type textarea "x"
type input "Honeywell Q340A1090 UNIVERSAL THERMOCOUPLE 36 IN."
drag, startPoint x: 656, startPoint y: 253, endPoint x: 482, endPoint y: 254, distance: 173.2
click at [482, 254] on input "Honeywell Q340A1090 UNIVERSAL THERMOCOUPLE 36 IN." at bounding box center [531, 253] width 317 height 26
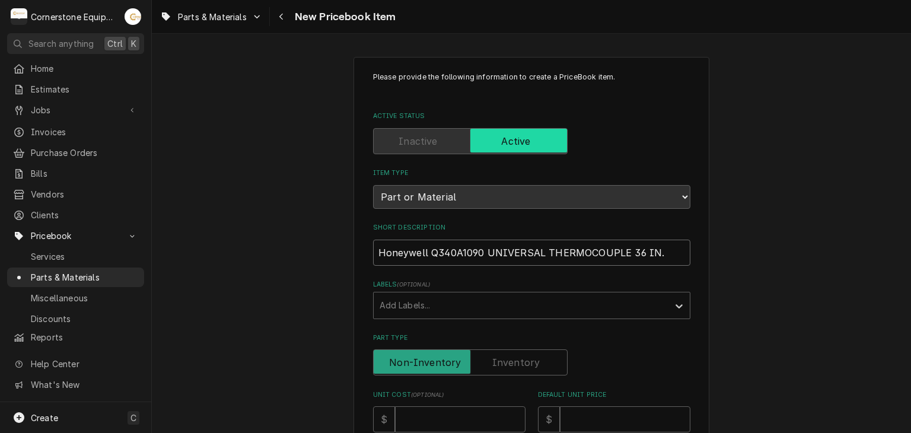
type textarea "x"
type input "Honeywell Q340A1090 U"
type textarea "x"
type input "Honeywell Q340A1090 Uni"
type textarea "x"
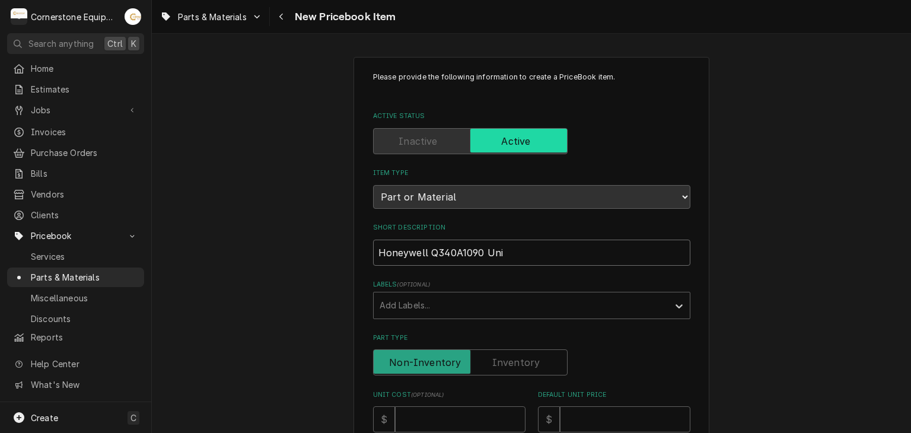
type input "Honeywell Q340A1090 Univ"
type textarea "x"
type input "Honeywell Q340A1090 Unive"
type textarea "x"
type input "Honeywell Q340A1090 Univer"
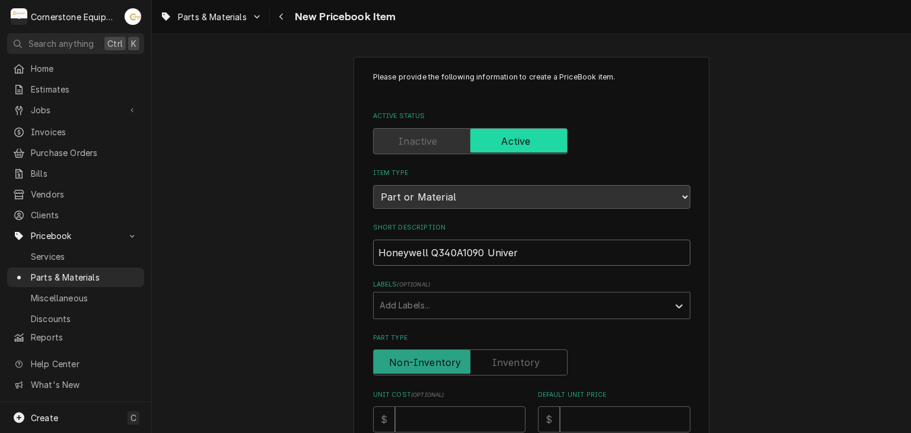
type textarea "x"
type input "Honeywell Q340A1090 Univers"
type textarea "x"
type input "Honeywell Q340A1090 Universa"
type textarea "x"
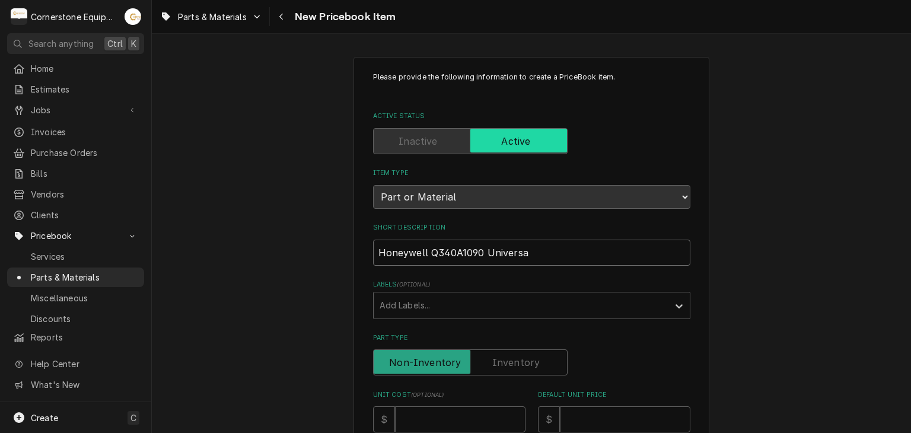
type input "Honeywell Q340A1090 Universal"
type textarea "x"
type input "Honeywell Q340A1090 Universal"
type textarea "x"
type input "Honeywell Q340A1090 Universal T"
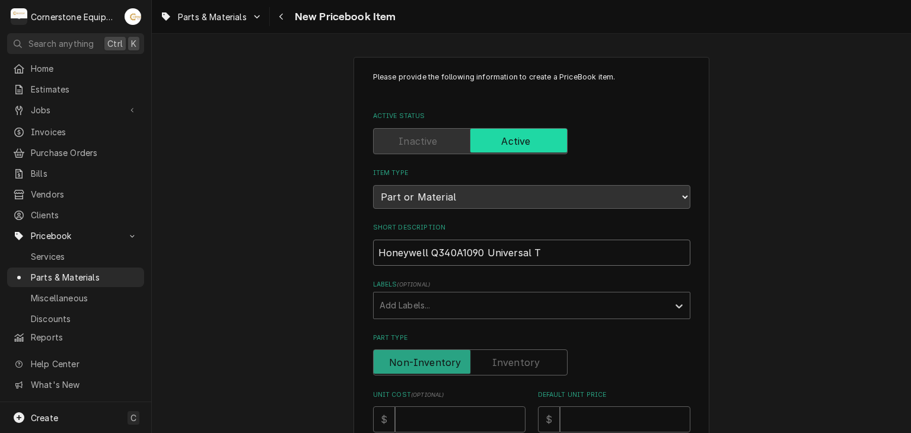
type textarea "x"
type input "Honeywell Q340A1090 Universal Th"
type textarea "x"
type input "Honeywell Q340A1090 Universal The"
type textarea "x"
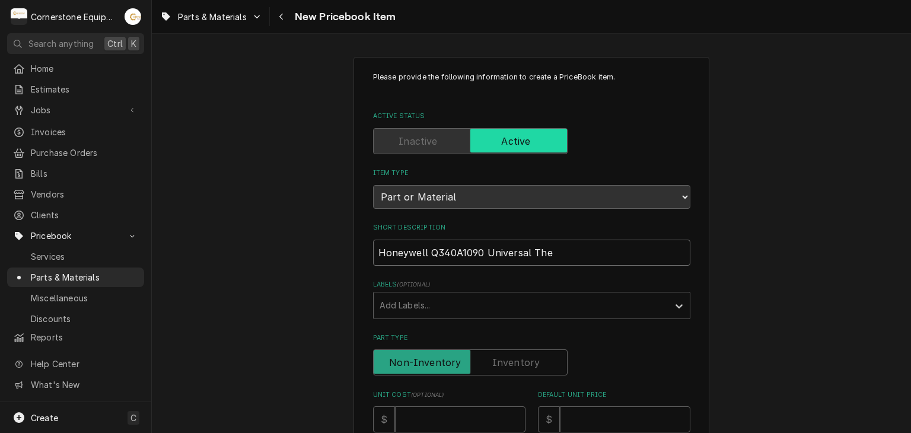
type input "Honeywell Q340A1090 Universal Ther"
type textarea "x"
type input "Honeywell Q340A1090 Universal Therm"
type textarea "x"
type input "Honeywell Q340A1090 Universal Thermo"
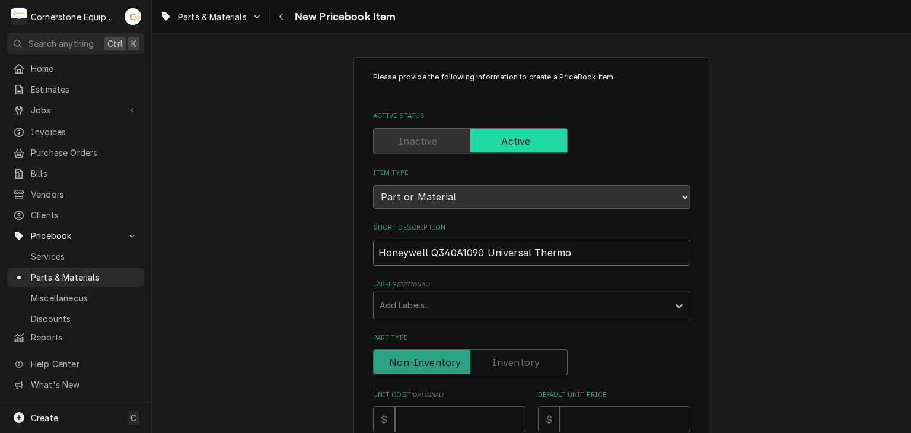
type textarea "x"
type input "Honeywell Q340A1090 Universal Thermoc"
type textarea "x"
type input "Honeywell Q340A1090 Universal Thermocu"
type textarea "x"
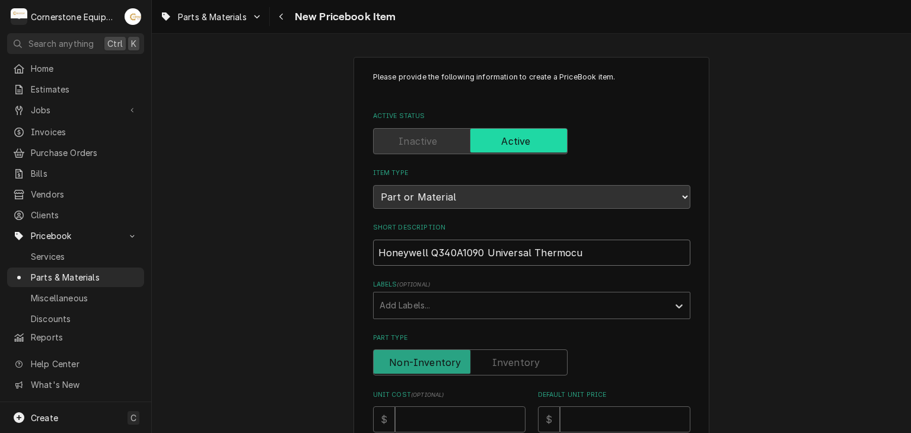
type input "Honeywell Q340A1090 Universal Thermoc"
type textarea "x"
type input "Honeywell Q340A1090 Universal Thermoco"
type textarea "x"
type input "Honeywell Q340A1090 Universal Thermocou"
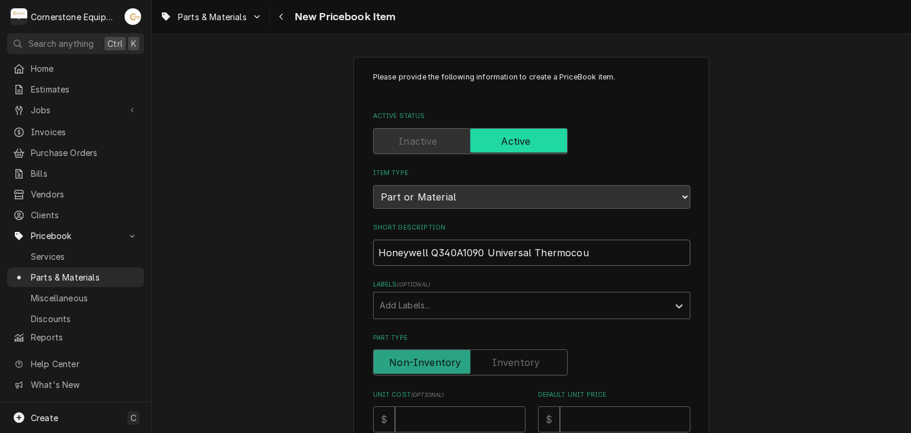
type textarea "x"
type input "Honeywell Q340A1090 Universal Thermocoup"
type textarea "x"
type input "Honeywell Q340A1090 Universal Thermocoupl"
type textarea "x"
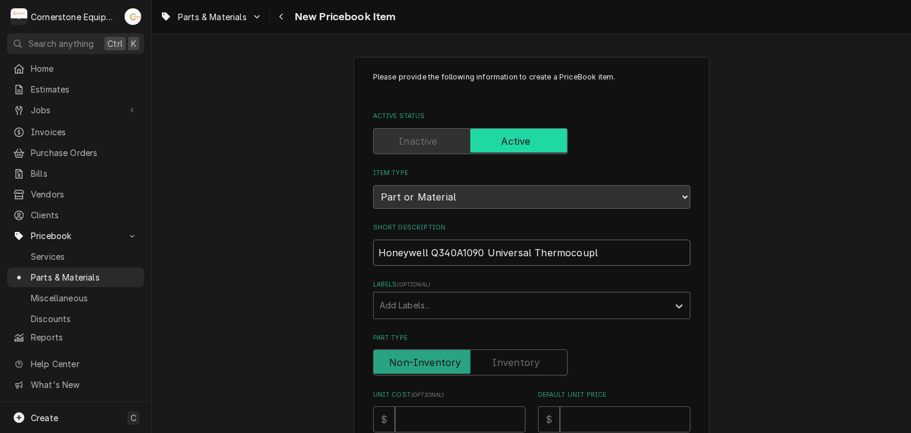
type input "Honeywell Q340A1090 Universal Thermocouple"
type textarea "x"
type input "Honeywell Q340A1090 Universal Thermocouple"
type textarea "x"
type input "Honeywell Q340A1090 Universal Thermocouple 3"
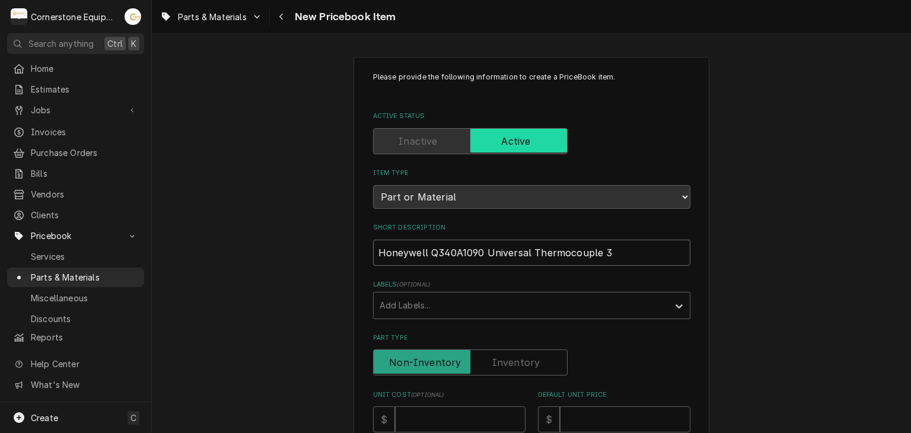
type textarea "x"
type input "Honeywell Q340A1090 Universal Thermocouple 36"
type textarea "x"
type input "Honeywell Q340A1090 Universal Thermocouple 36""
drag, startPoint x: 482, startPoint y: 254, endPoint x: 441, endPoint y: 255, distance: 40.3
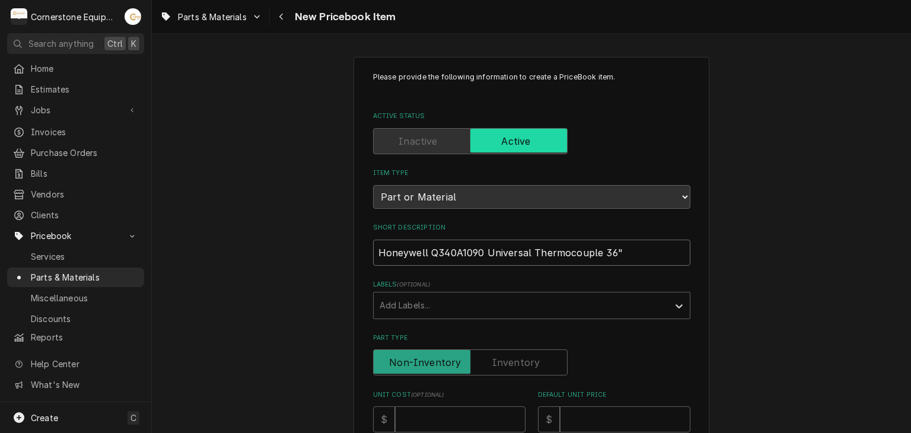
click at [424, 252] on input "Honeywell Q340A1090 Universal Thermocouple 36"" at bounding box center [531, 253] width 317 height 26
type textarea "x"
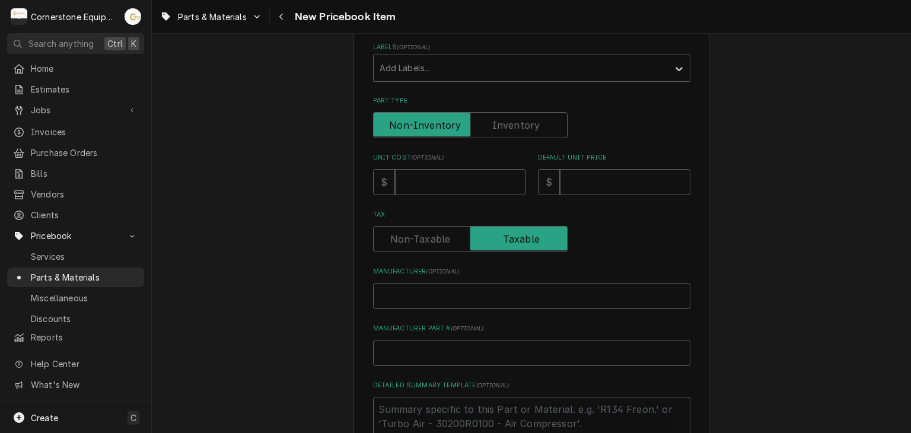
type input "Honeywell Universal Thermocouple 36""
click at [438, 292] on input "Manufacturer ( optional )" at bounding box center [531, 296] width 317 height 26
paste input "Q340A1090"
type textarea "x"
type input "Q340A1090"
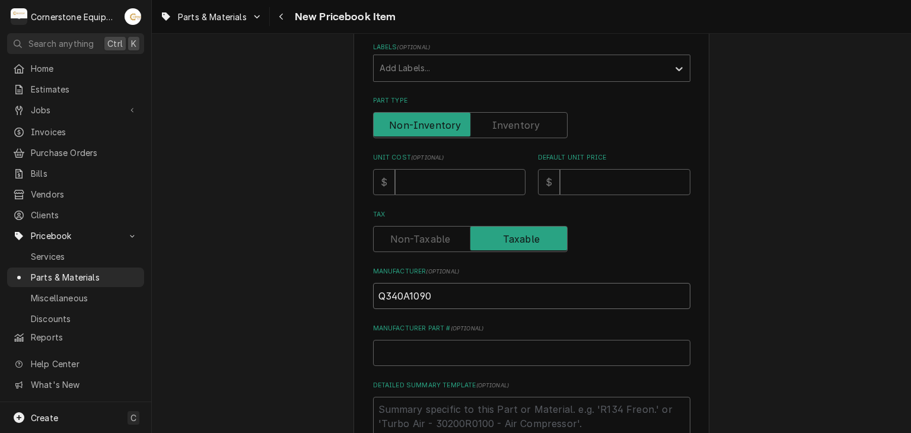
type textarea "x"
type input "Q340A1090"
click at [429, 359] on input "Manufacturer Part # ( optional )" at bounding box center [531, 353] width 317 height 26
drag, startPoint x: 448, startPoint y: 299, endPoint x: 303, endPoint y: 295, distance: 146.0
click at [303, 294] on div "Please provide the following information to create a PriceBook item. Active Sta…" at bounding box center [531, 234] width 759 height 851
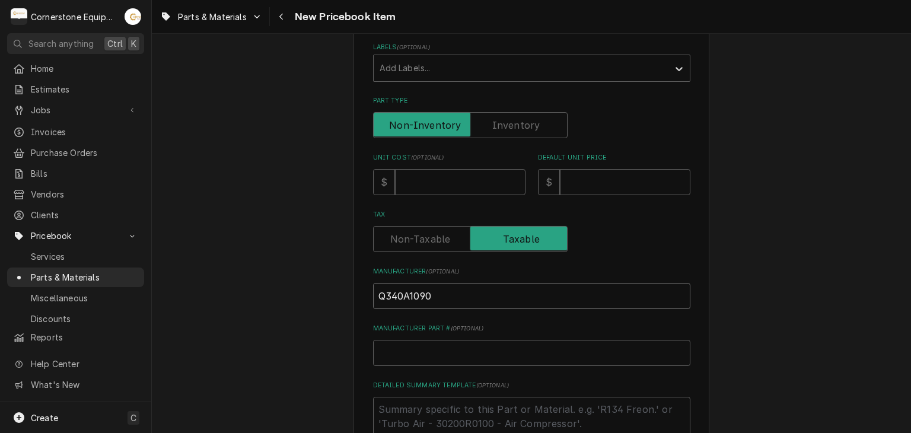
type textarea "x"
click at [394, 351] on input "Manufacturer Part # ( optional )" at bounding box center [531, 353] width 317 height 26
paste input "Q340A1090"
type textarea "x"
type input "Q340A1090"
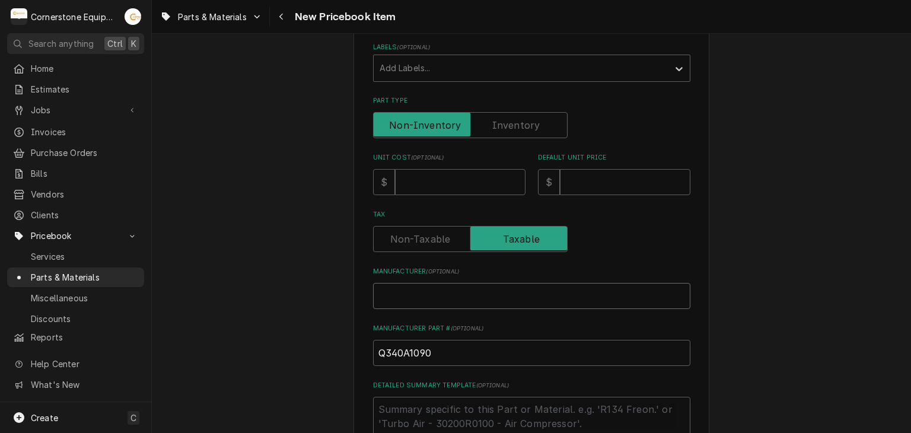
click at [418, 292] on input "Manufacturer ( optional )" at bounding box center [531, 296] width 317 height 26
type input "H"
type textarea "x"
type input "Ho"
type textarea "x"
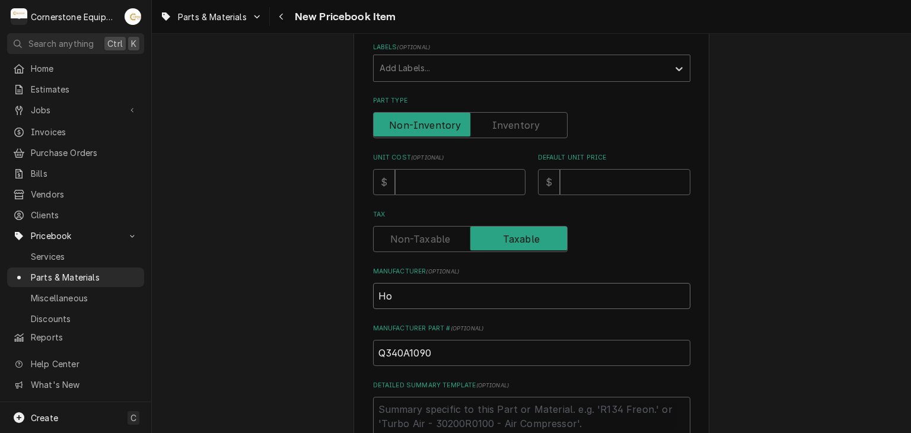
type input "Hon"
type textarea "x"
type input "Hone"
type textarea "x"
type input "Honey"
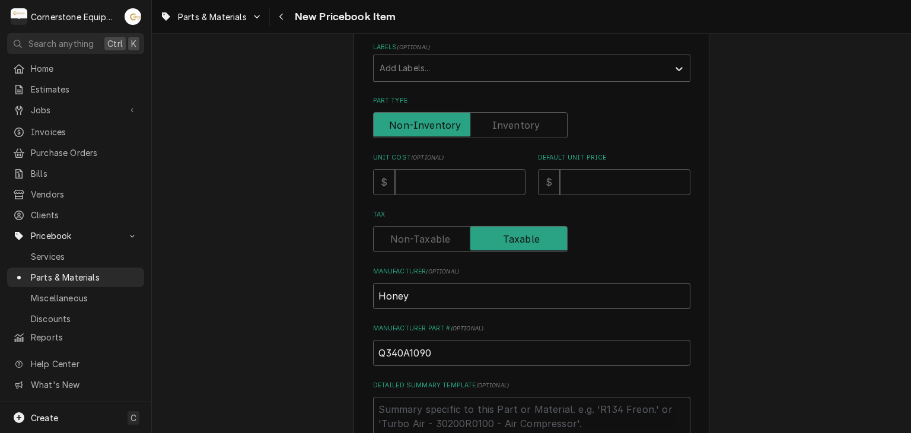
type textarea "x"
type input "Honeyw"
type textarea "x"
type input "Honeywe"
type textarea "x"
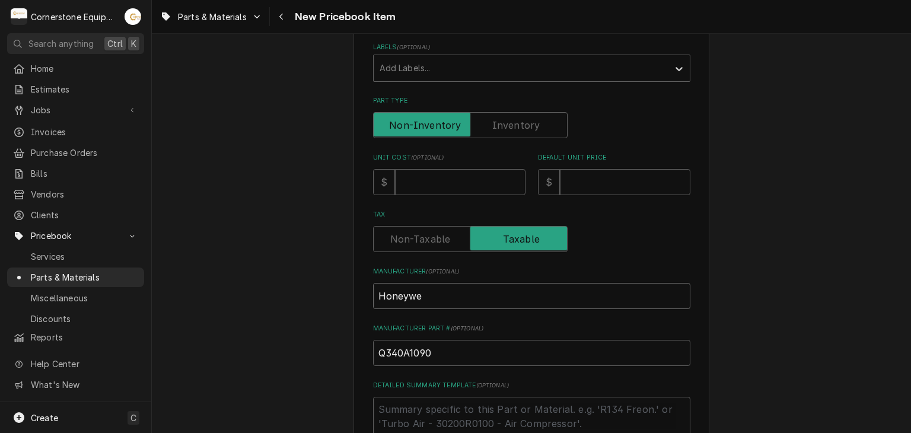
type input "Honeywel"
type textarea "x"
type input "Honeywell"
click at [361, 291] on div "Please provide the following information to create a PriceBook item. Active Sta…" at bounding box center [532, 235] width 356 height 831
click at [477, 170] on input "Unit Cost ( optional )" at bounding box center [460, 182] width 131 height 26
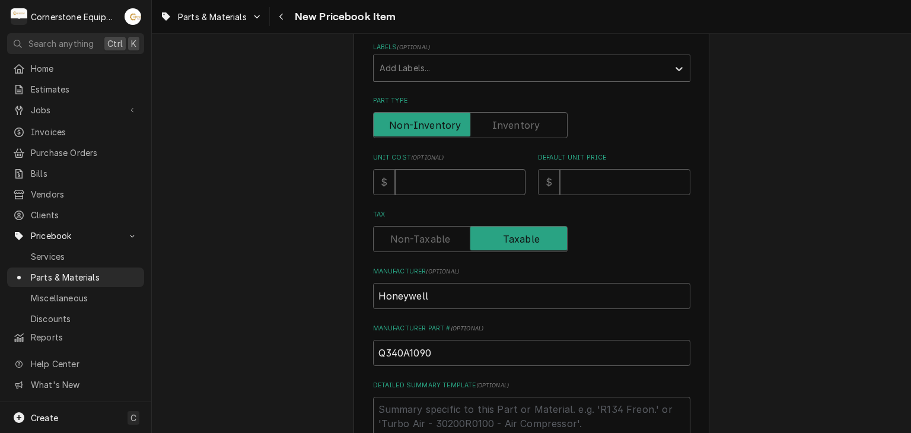
type textarea "x"
type input "3"
type textarea "x"
type input "31"
type textarea "x"
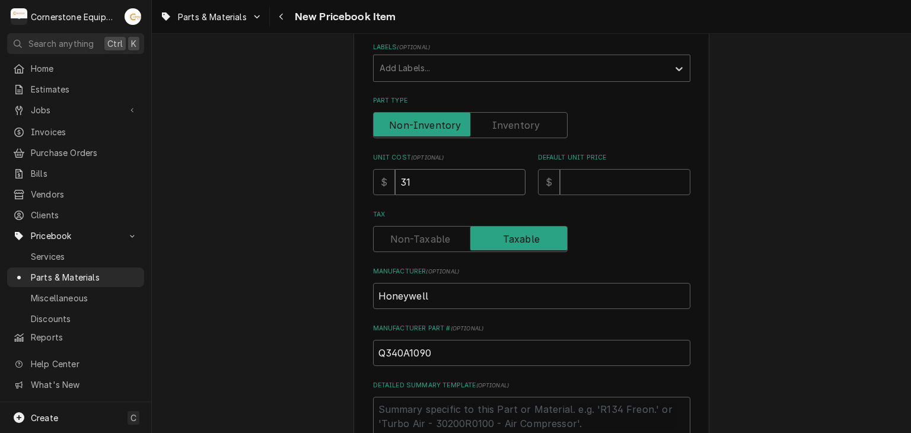
type input "31.8"
type textarea "x"
type input "31.82"
click at [622, 179] on input "Default Unit Price" at bounding box center [625, 182] width 131 height 26
type textarea "x"
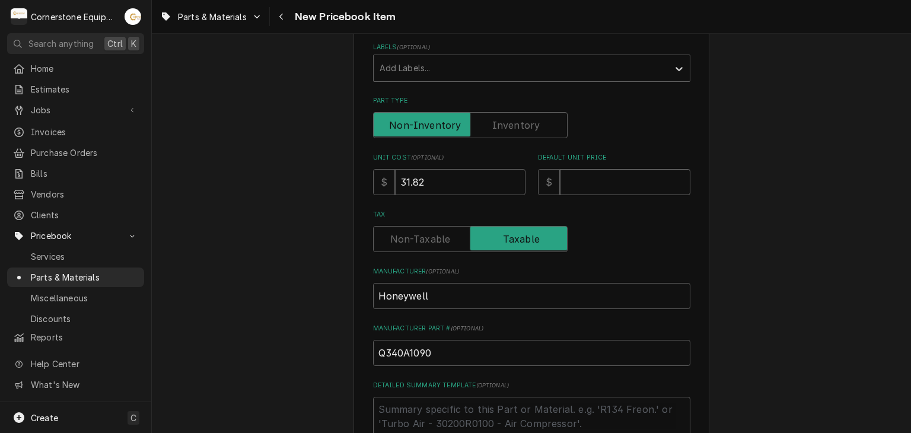
type input "9"
type textarea "x"
type input "95"
type textarea "x"
type input "95.4"
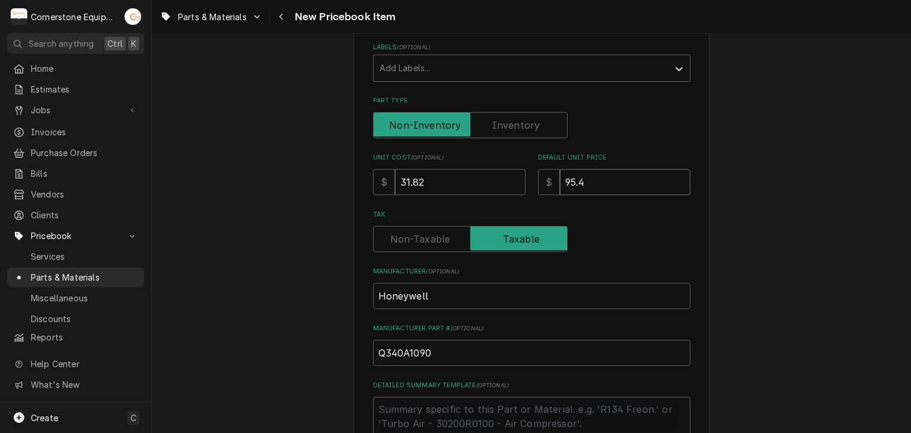
type textarea "x"
type input "95.46"
type textarea "x"
type input "95.464"
type textarea "x"
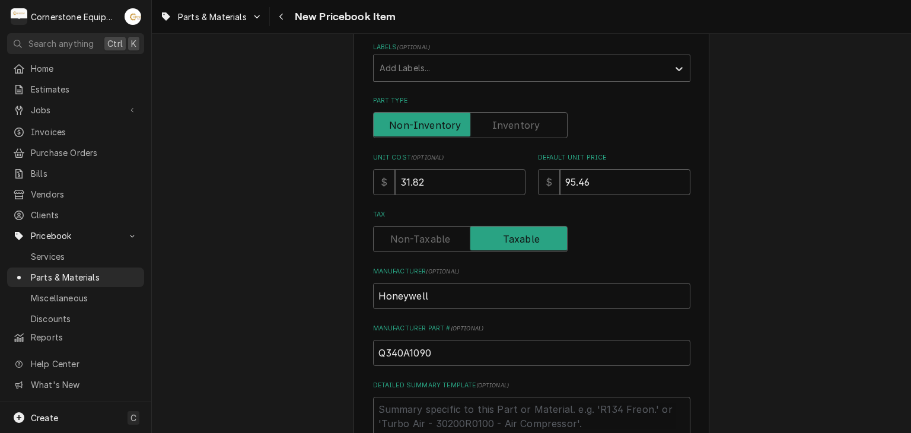
type input "95.46"
click at [738, 147] on div "Please provide the following information to create a PriceBook item. Active Sta…" at bounding box center [531, 234] width 759 height 851
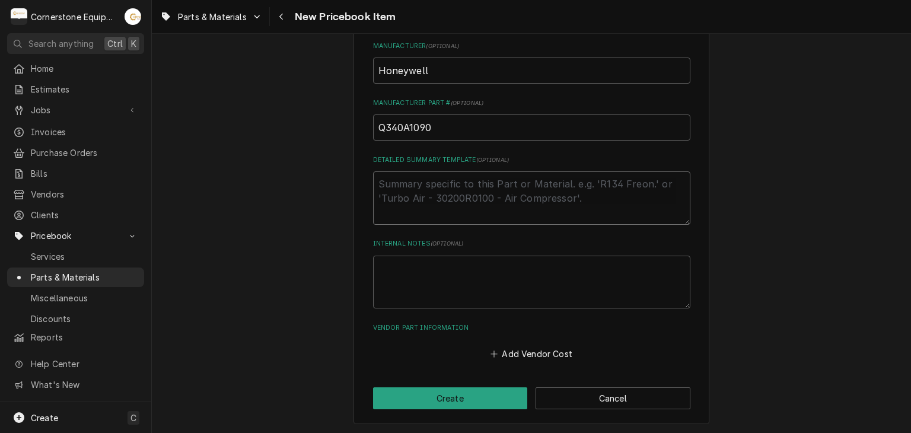
click at [412, 207] on textarea "Detailed Summary Template ( optional )" at bounding box center [531, 197] width 317 height 53
paste textarea "UNIVERSAL THERMOCOUPLE 36 IN. LEAD. INCL"
type textarea "x"
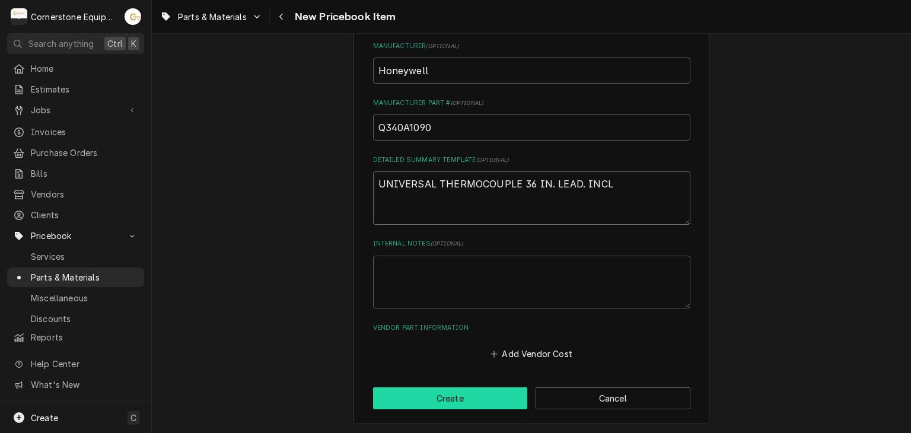
type textarea "UNIVERSAL THERMOCOUPLE 36 IN. LEAD. INCL"
click at [494, 387] on button "Create" at bounding box center [450, 398] width 155 height 22
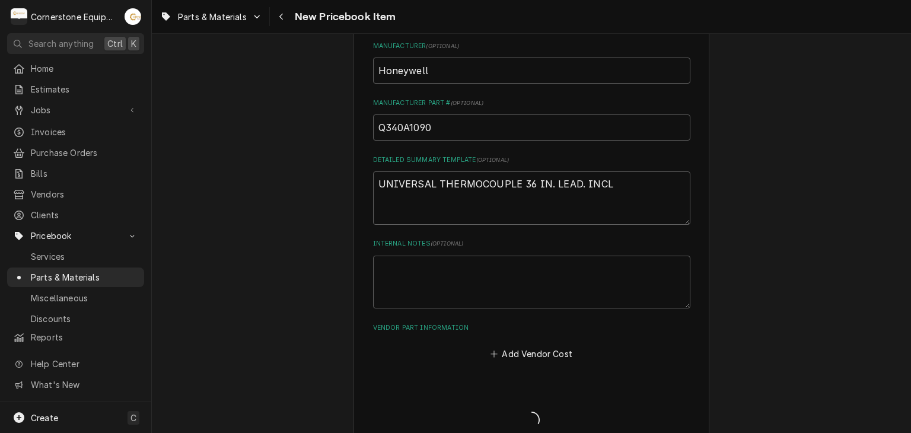
type textarea "x"
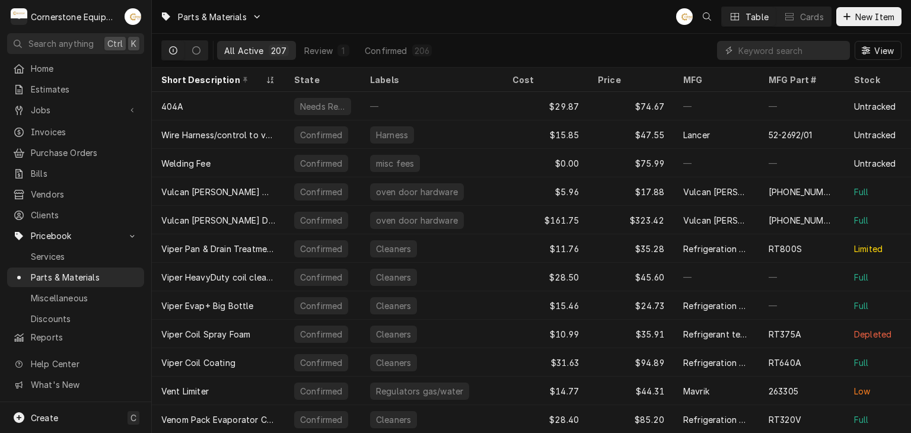
click at [789, 60] on div "View" at bounding box center [809, 50] width 184 height 33
click at [787, 49] on input "Dynamic Content Wrapper" at bounding box center [792, 50] width 106 height 19
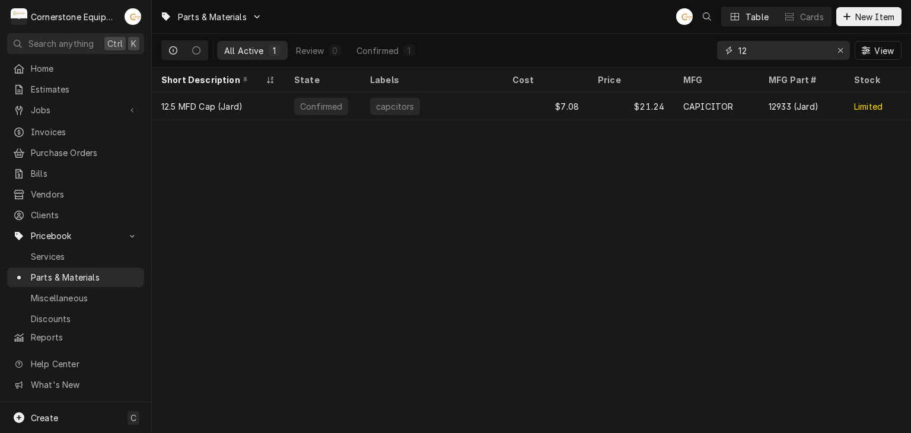
type input "1"
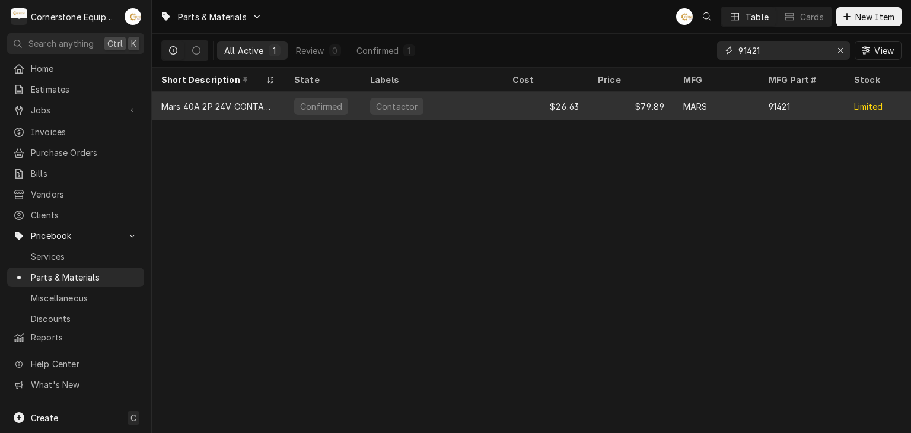
type input "91421"
click at [623, 102] on div "$79.89" at bounding box center [630, 106] width 85 height 28
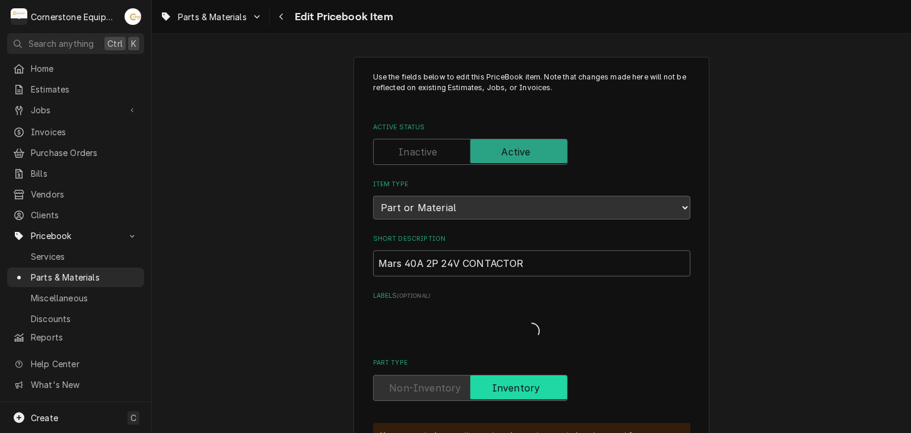
type textarea "x"
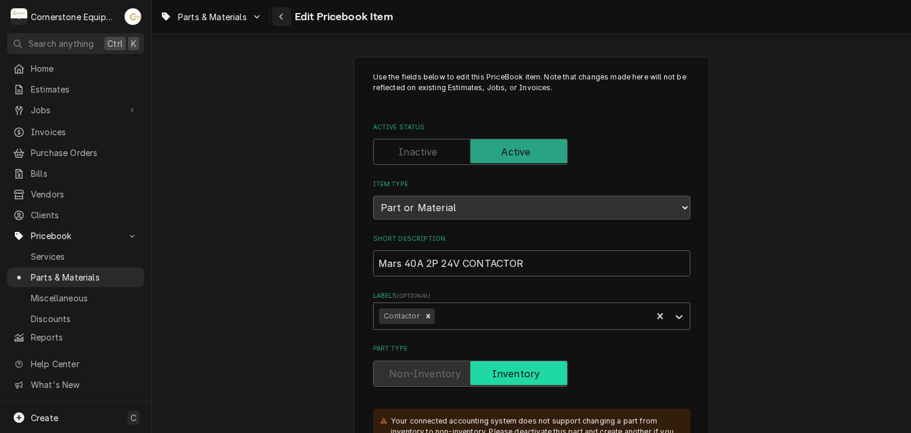
click at [281, 15] on icon "Navigate back" at bounding box center [281, 16] width 5 height 8
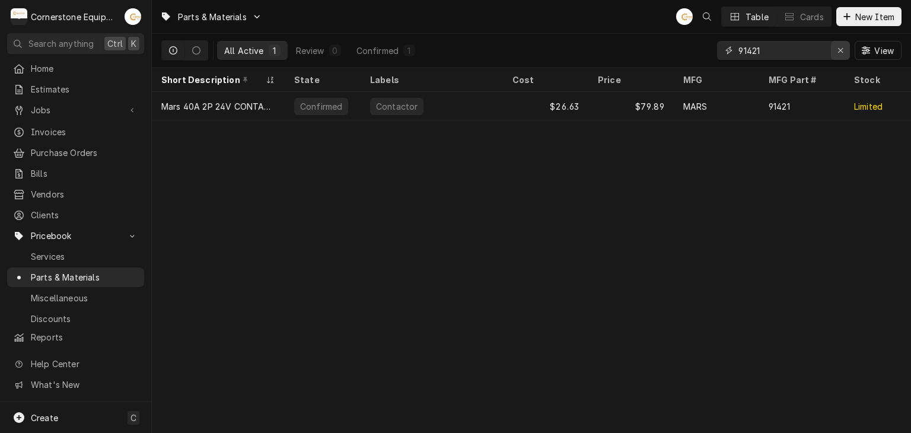
click at [842, 50] on icon "Erase input" at bounding box center [841, 50] width 7 height 8
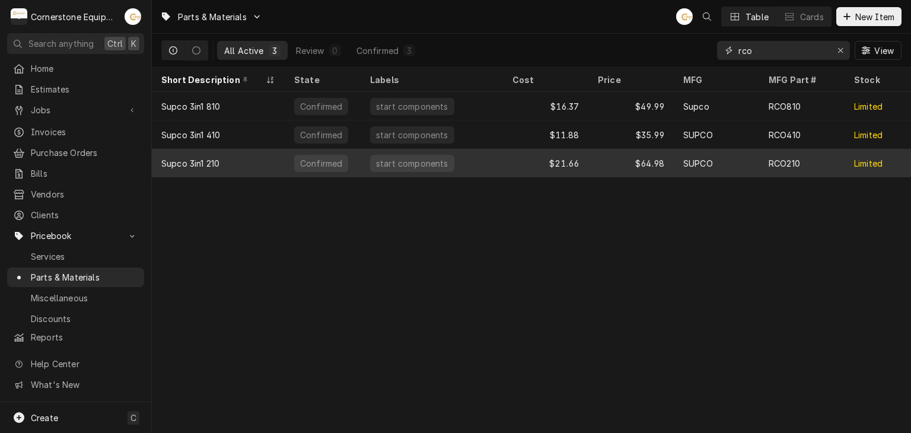
type input "rco"
click at [230, 163] on div "Supco 3in1 210" at bounding box center [218, 163] width 133 height 28
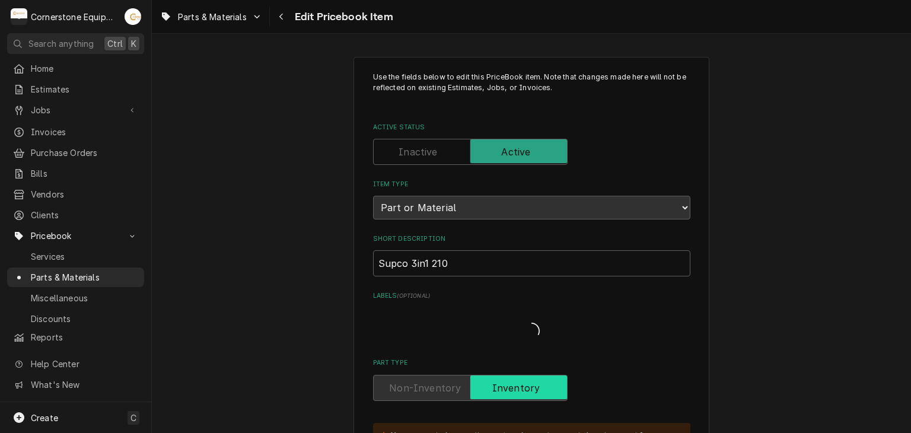
type textarea "x"
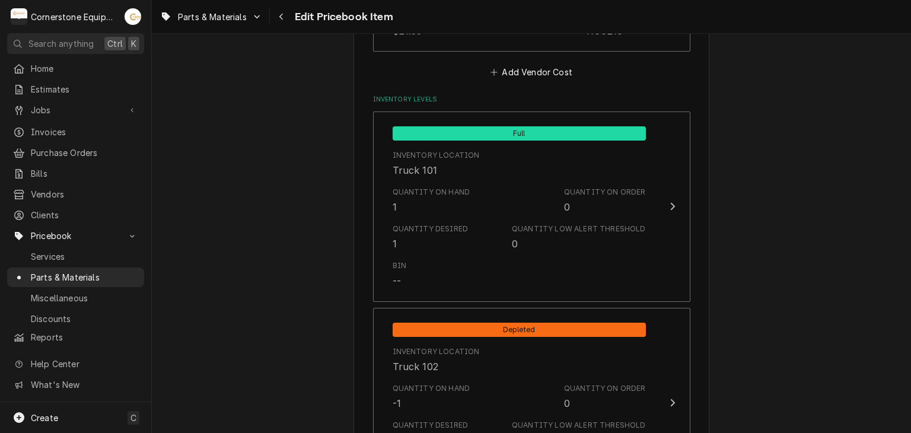
scroll to position [1186, 0]
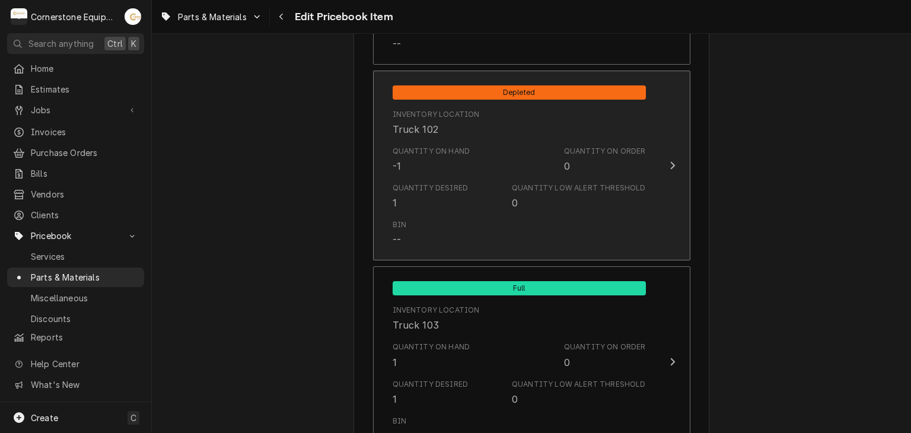
click at [445, 215] on div "Bin --" at bounding box center [519, 233] width 253 height 37
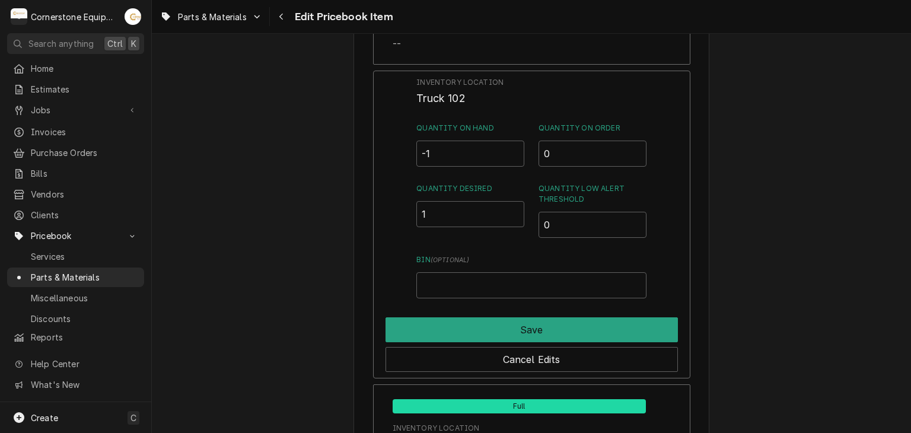
click at [458, 168] on div "Inventory Location Truck 102 Quantity on Hand -1 Quantity on Order 0 Quantity D…" at bounding box center [531, 188] width 230 height 222
click at [460, 152] on input "-1" at bounding box center [470, 154] width 108 height 26
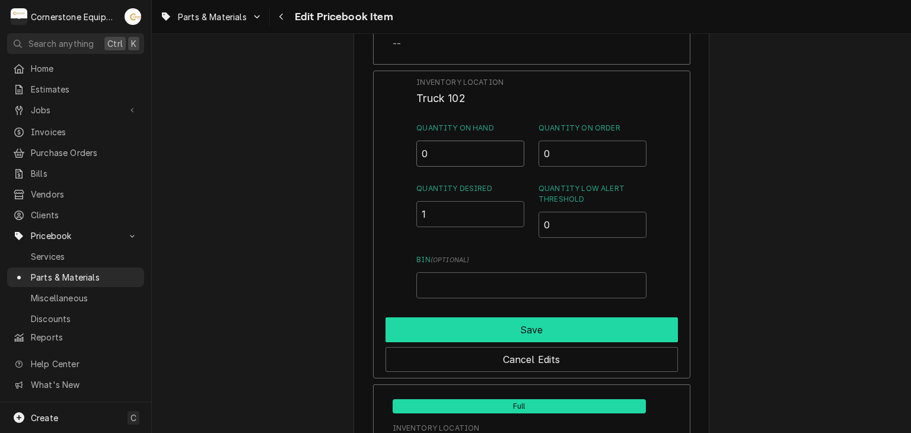
type input "0"
click at [429, 320] on button "Save" at bounding box center [532, 329] width 292 height 25
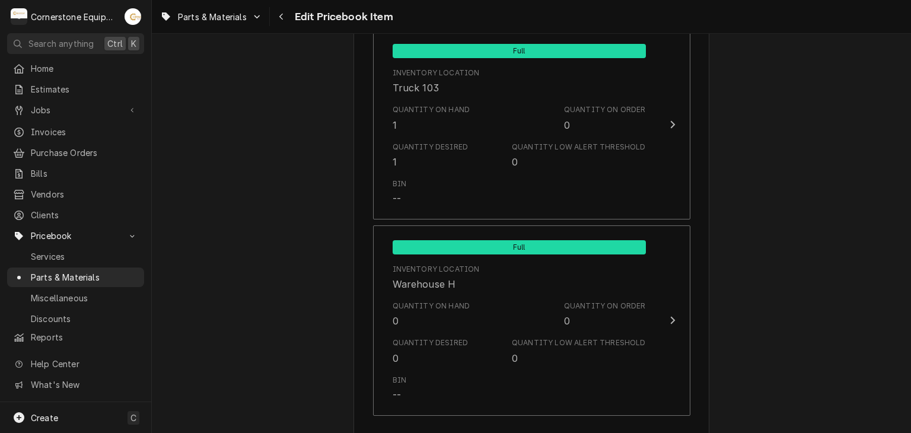
scroll to position [1661, 0]
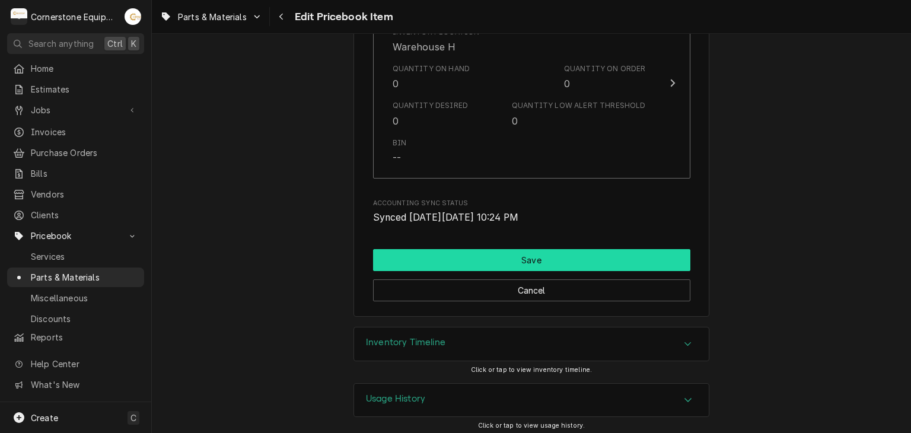
click at [511, 264] on button "Save" at bounding box center [531, 260] width 317 height 22
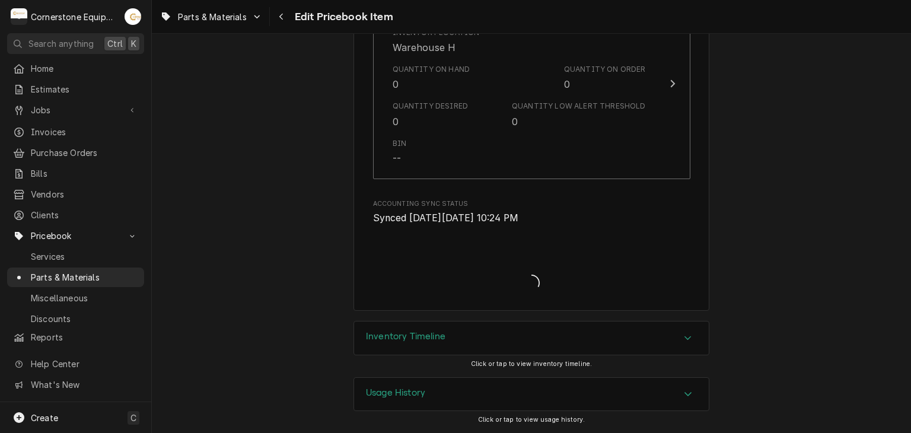
scroll to position [1657, 0]
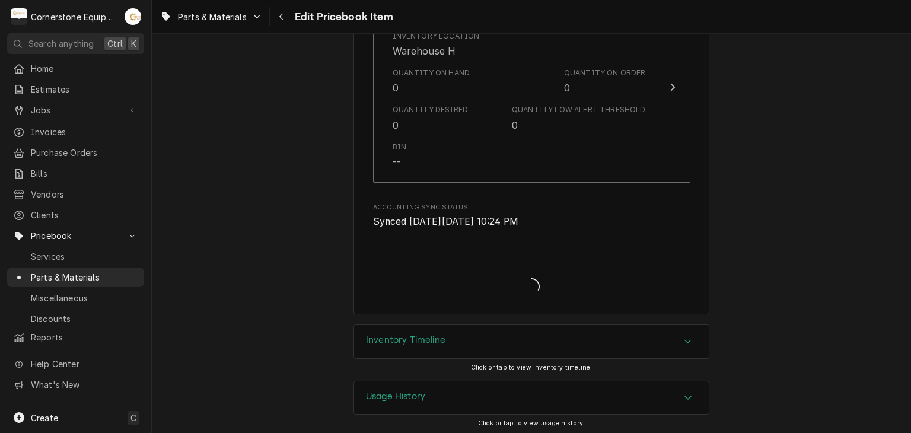
type textarea "x"
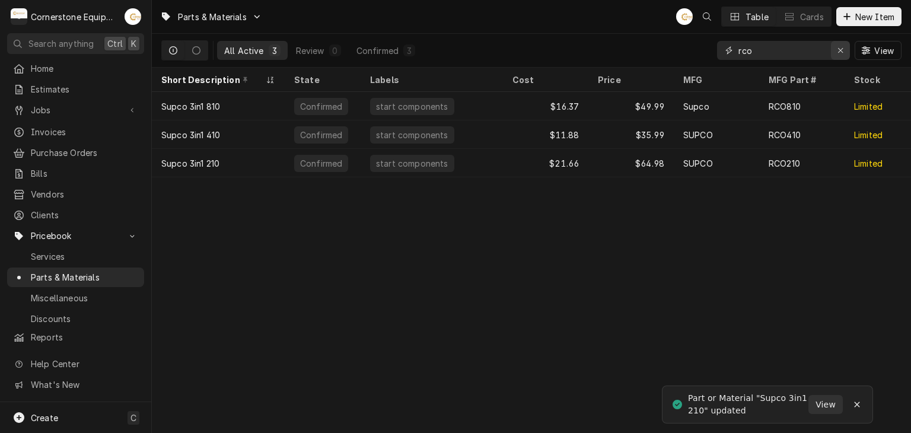
click at [838, 53] on icon "Erase input" at bounding box center [841, 50] width 7 height 8
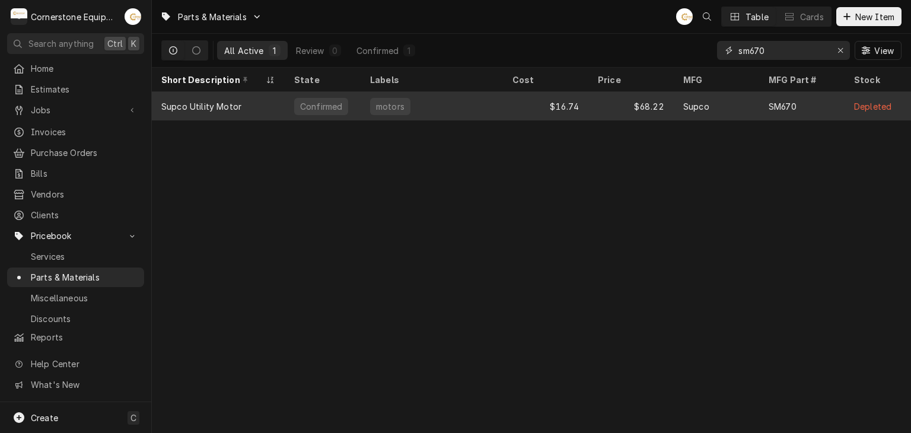
type input "sm670"
click at [624, 98] on div "$68.22" at bounding box center [630, 106] width 85 height 28
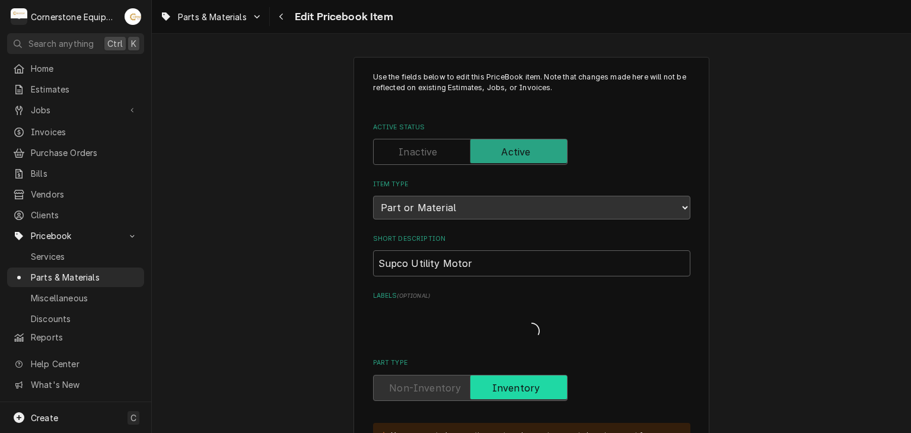
type textarea "x"
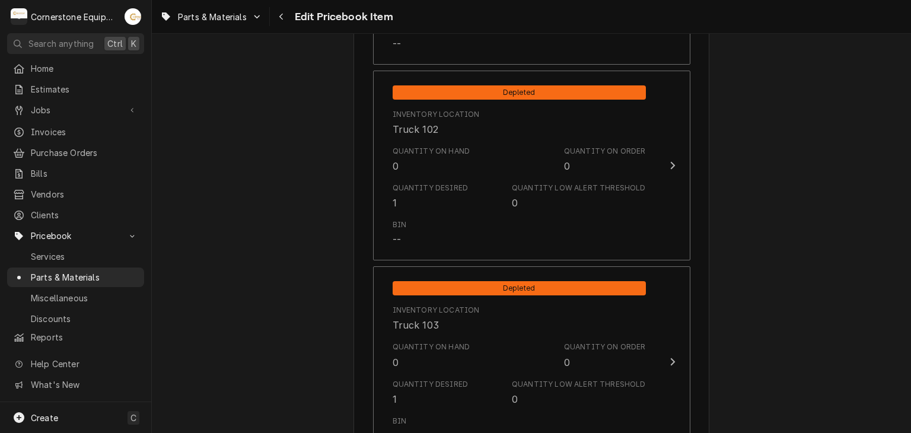
scroll to position [1424, 0]
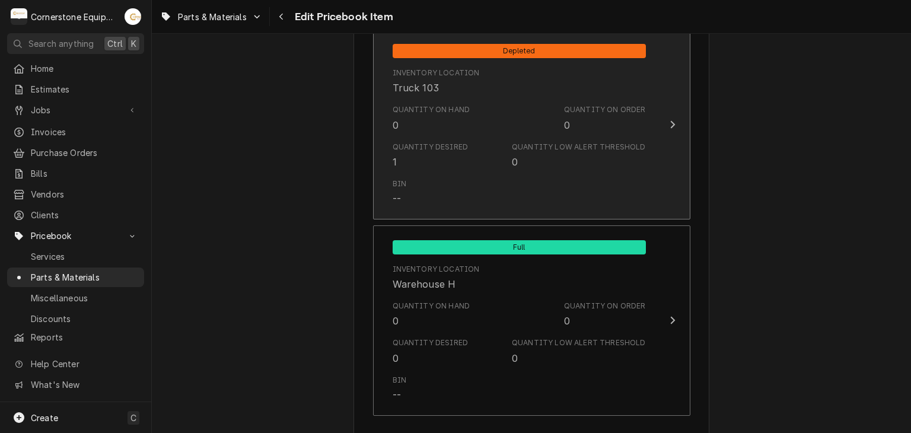
click at [580, 81] on div "Inventory Location Truck 103" at bounding box center [519, 81] width 253 height 37
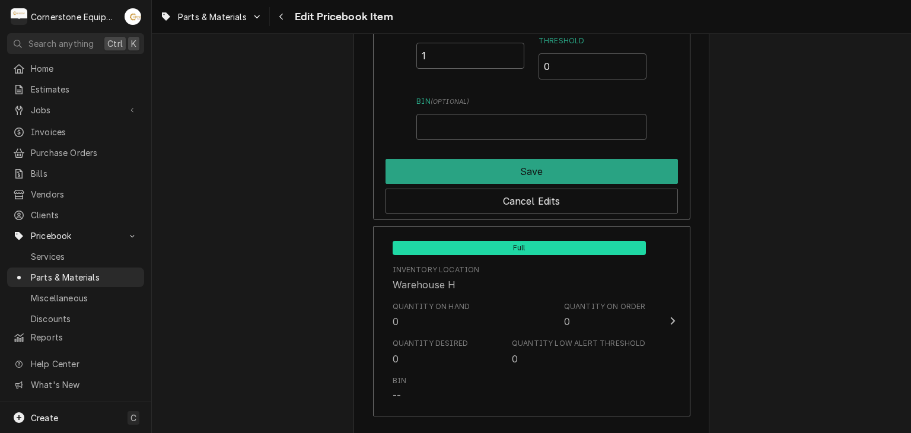
scroll to position [1304, 0]
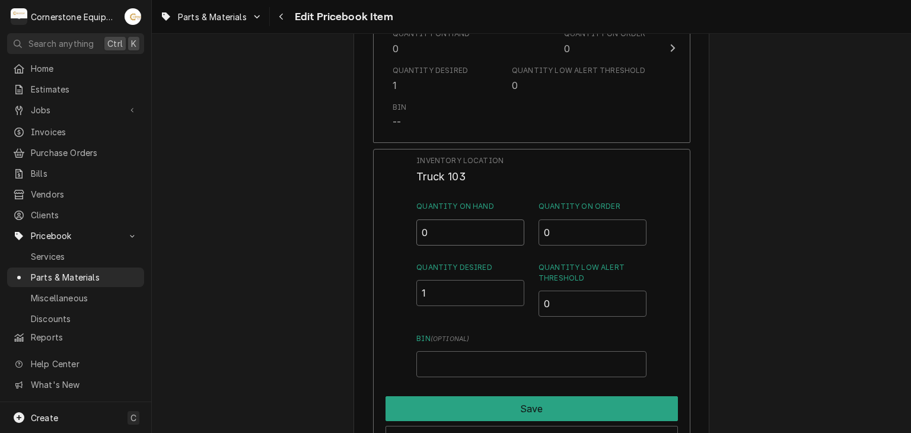
click at [491, 219] on input "0" at bounding box center [470, 232] width 108 height 26
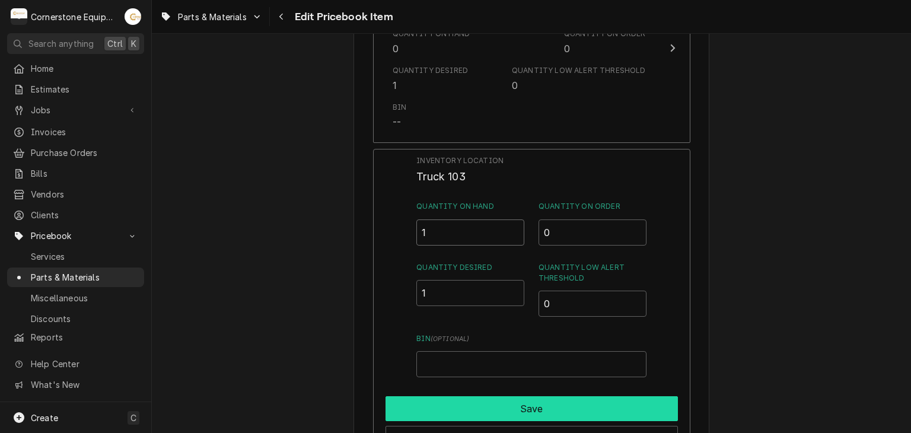
type input "1"
click at [473, 398] on button "Save" at bounding box center [532, 408] width 292 height 25
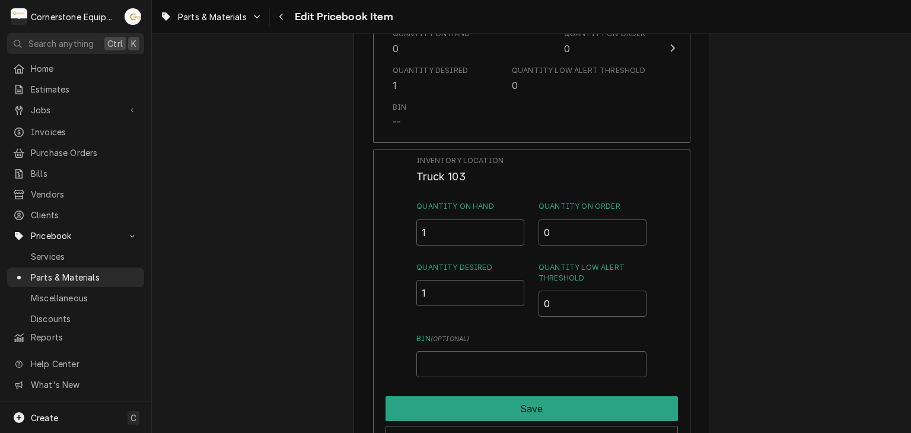
type textarea "x"
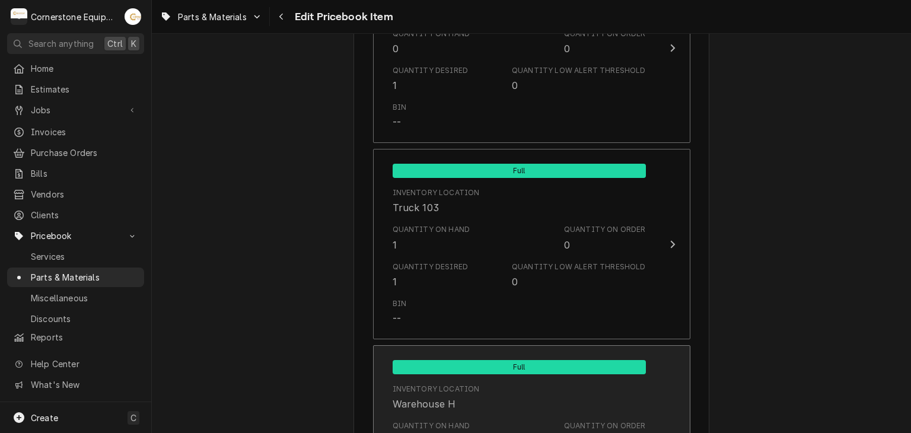
scroll to position [1067, 0]
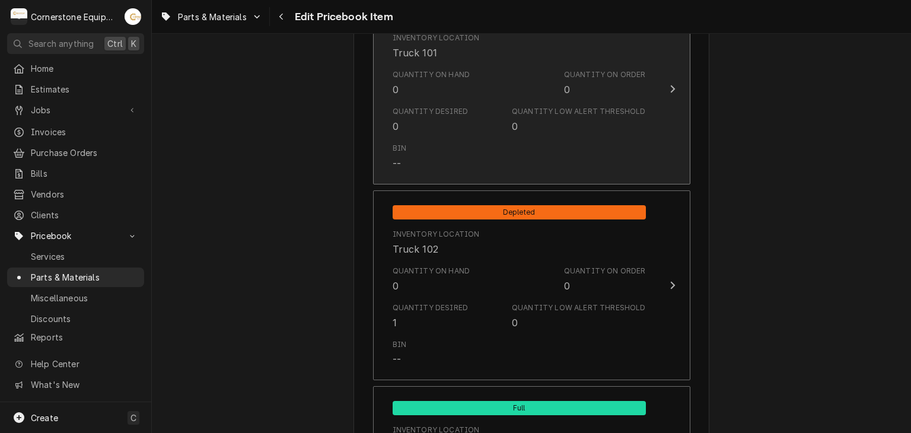
click at [495, 143] on div "Bin --" at bounding box center [519, 156] width 253 height 37
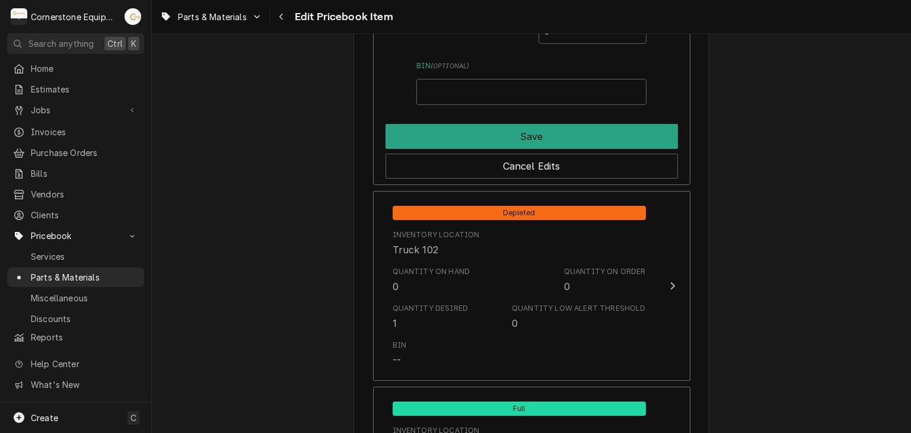
scroll to position [947, 0]
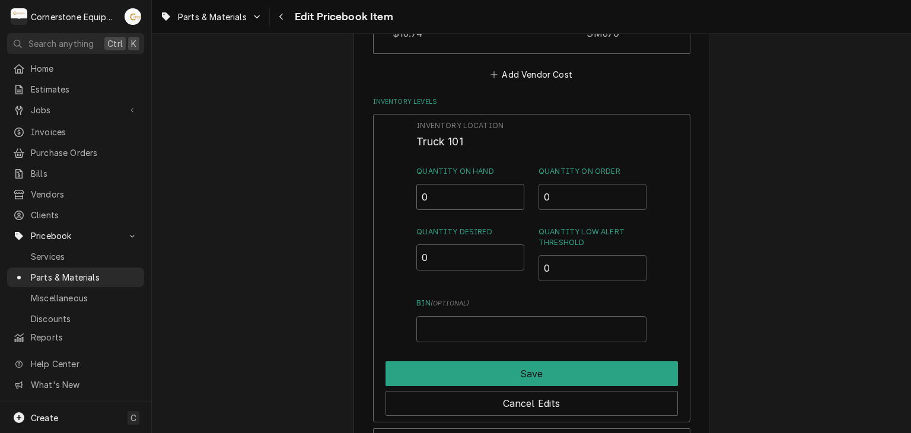
click at [472, 185] on input "0" at bounding box center [470, 197] width 108 height 26
type input "1"
click at [458, 253] on input "0" at bounding box center [470, 257] width 108 height 26
type input "1"
click at [454, 190] on input "1" at bounding box center [470, 197] width 108 height 26
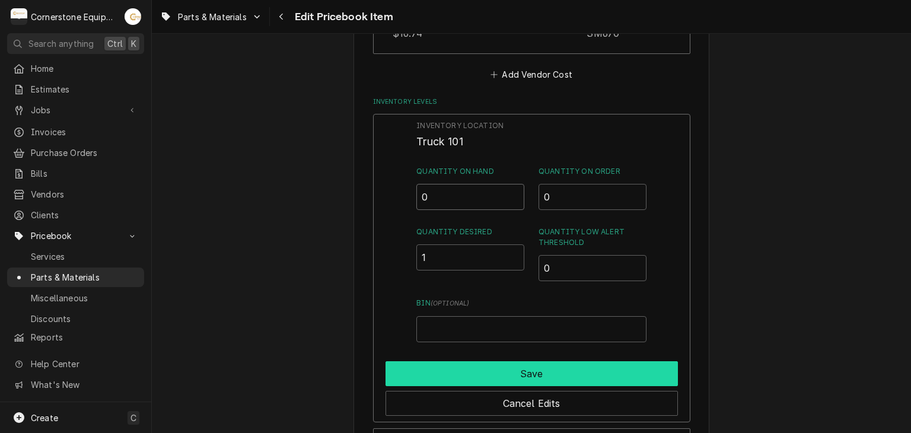
type input "0"
click at [478, 365] on button "Save" at bounding box center [532, 373] width 292 height 25
type textarea "x"
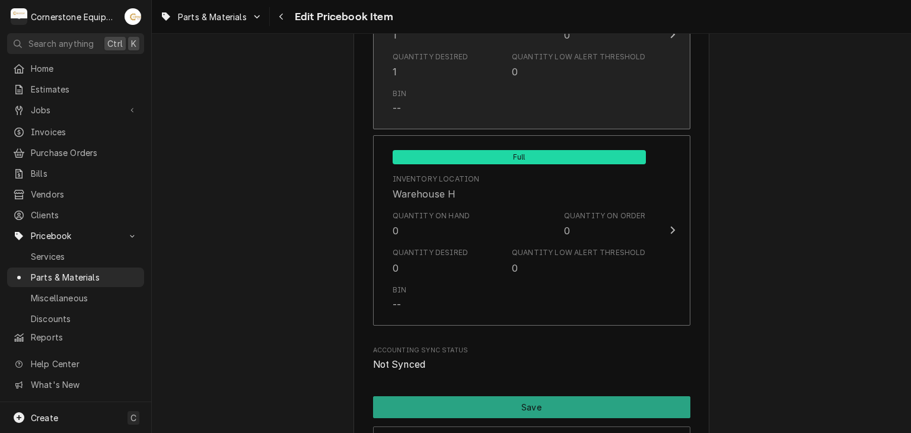
scroll to position [1421, 0]
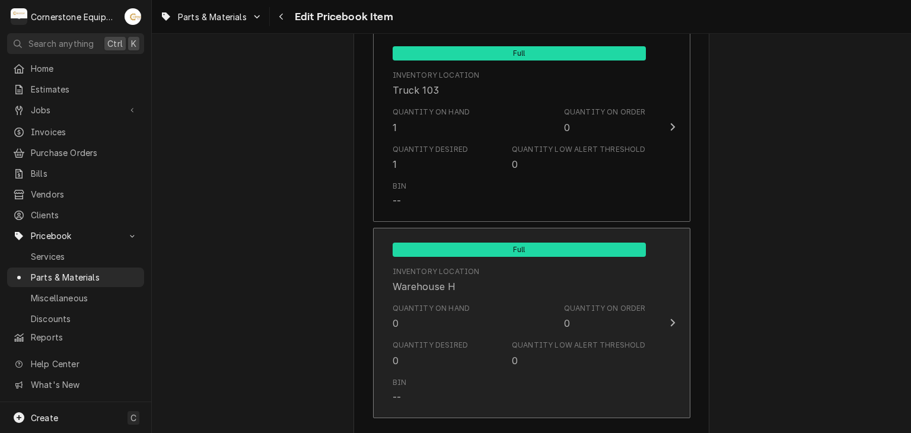
click at [468, 316] on div "Quantity on Hand 0 Quantity on Order 0" at bounding box center [519, 316] width 253 height 37
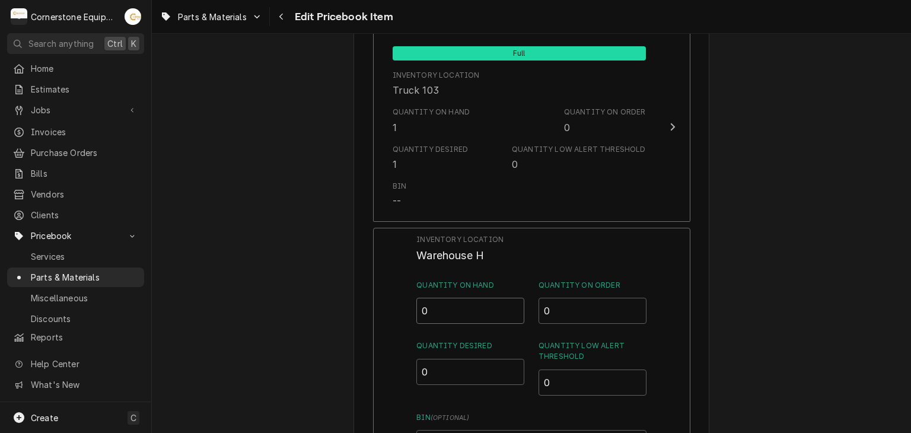
click at [460, 311] on input "0" at bounding box center [470, 311] width 108 height 26
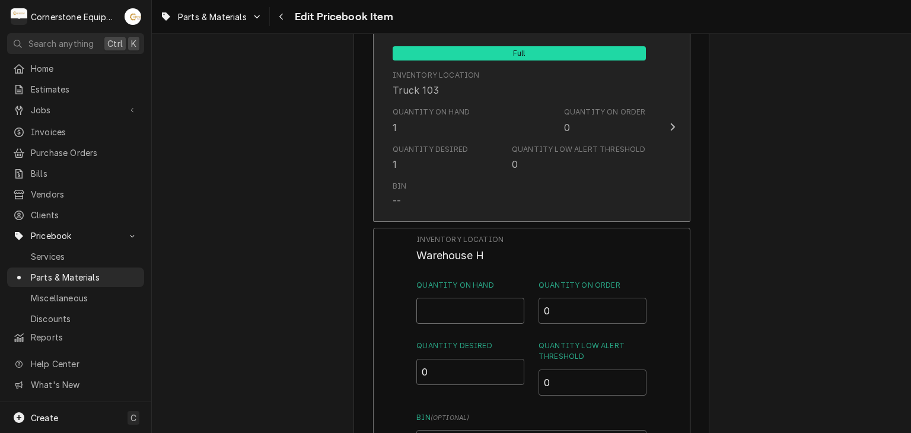
type input "0"
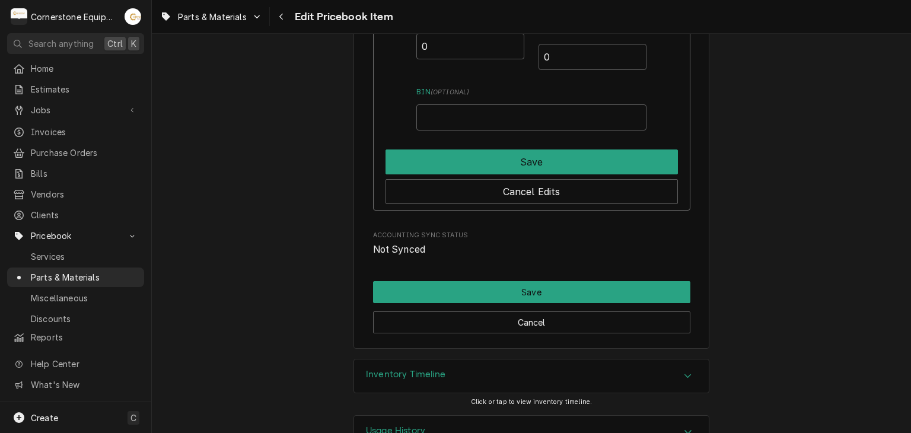
scroll to position [1780, 0]
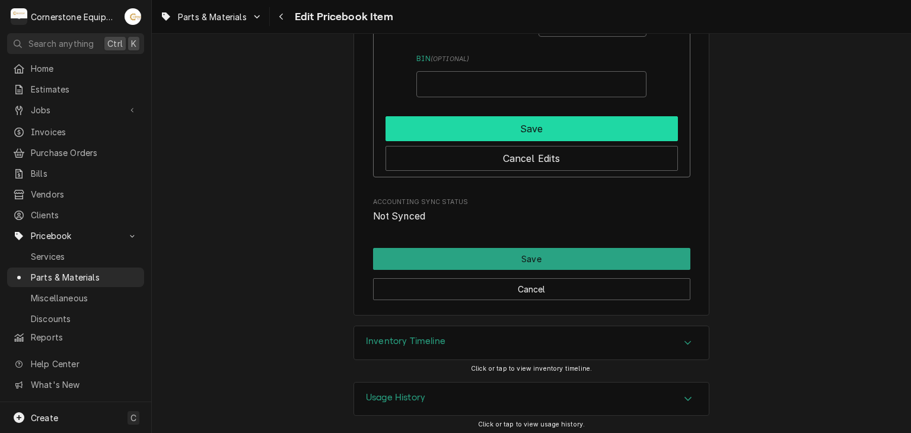
click at [548, 126] on button "Save" at bounding box center [532, 128] width 292 height 25
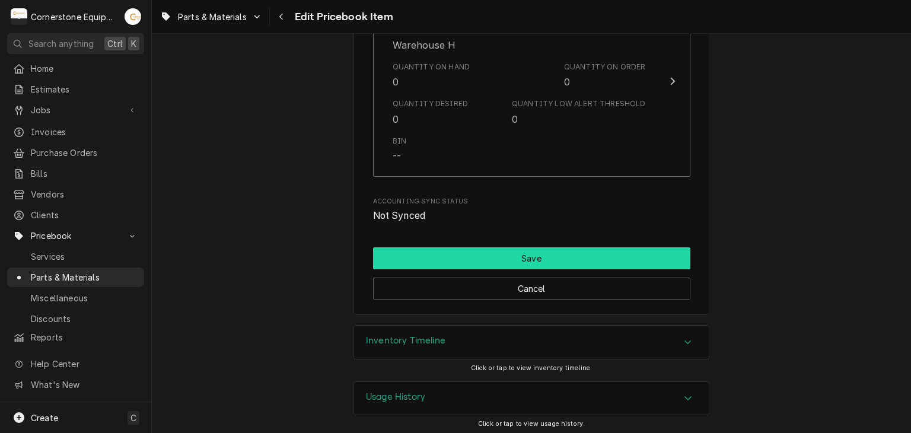
click at [542, 247] on button "Save" at bounding box center [531, 258] width 317 height 22
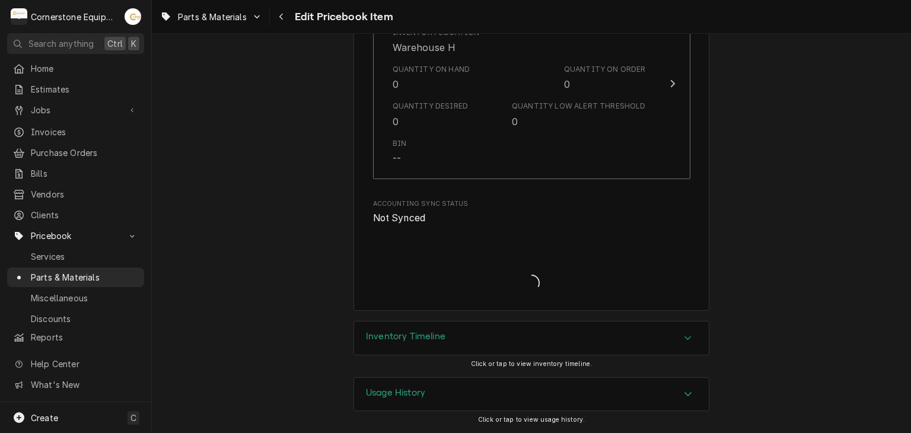
scroll to position [1657, 0]
type textarea "x"
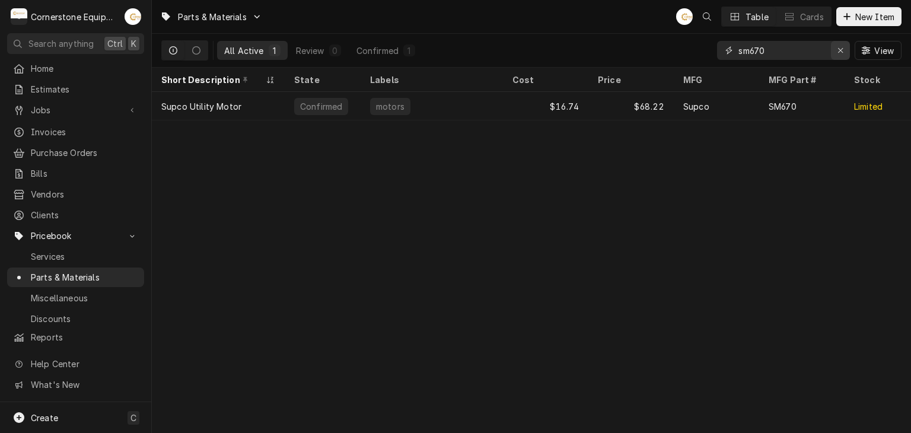
click at [838, 49] on icon "Erase input" at bounding box center [841, 50] width 7 height 8
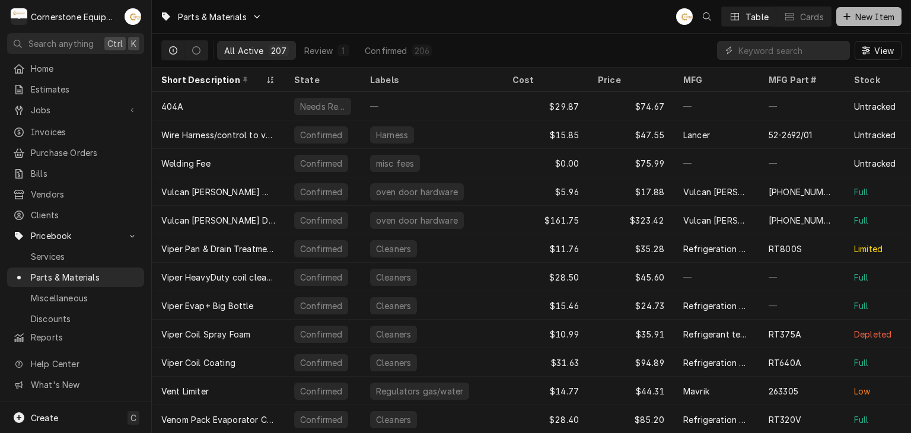
click at [859, 16] on span "New Item" at bounding box center [875, 17] width 44 height 12
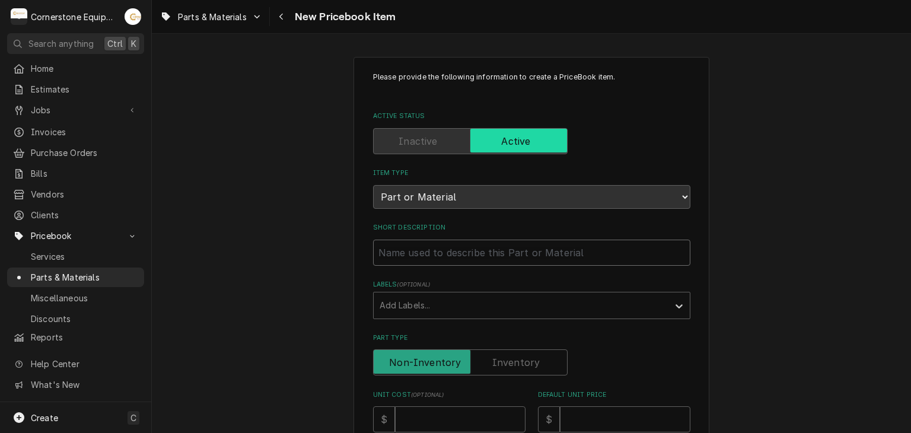
click at [569, 256] on input "Short Description" at bounding box center [531, 253] width 317 height 26
type textarea "x"
type input "1"
type textarea "x"
type input "10"
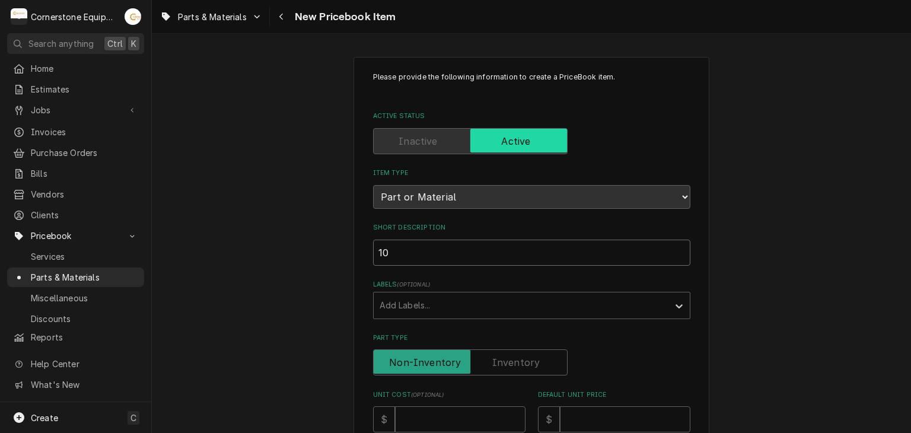
type textarea "x"
type input "108"
type textarea "x"
type input "1089"
type textarea "x"
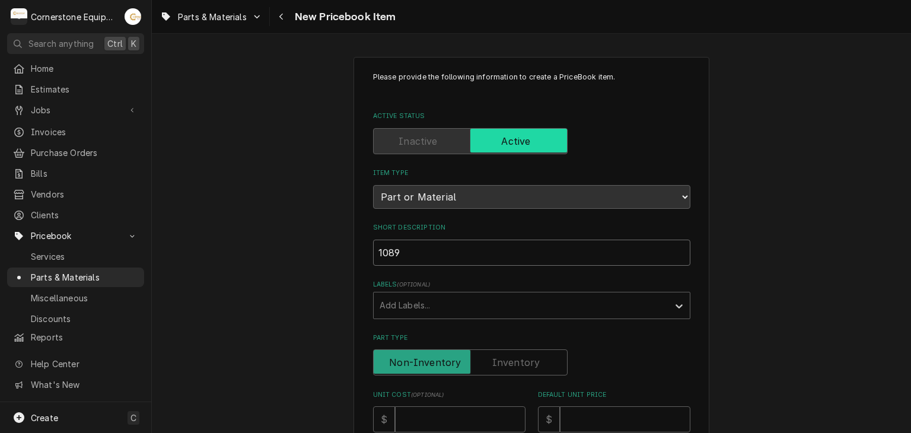
type input "10891"
type textarea "x"
type input "1089"
type textarea "x"
type input "108"
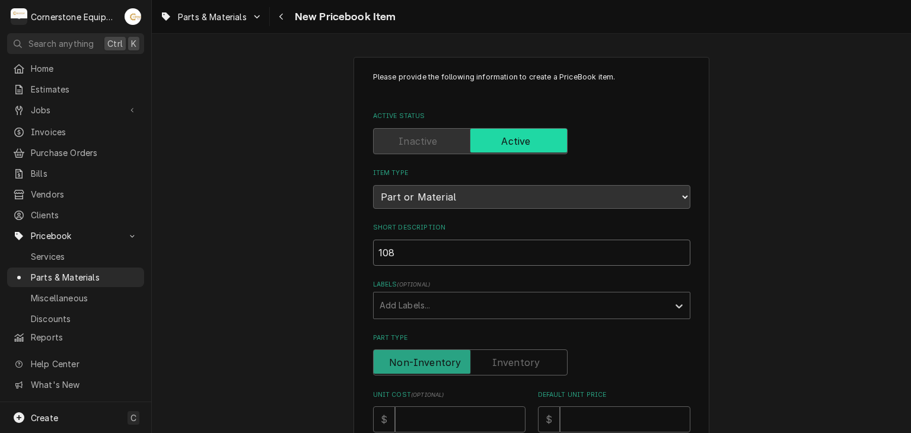
type textarea "x"
type input "10"
type textarea "x"
type input "1"
type textarea "x"
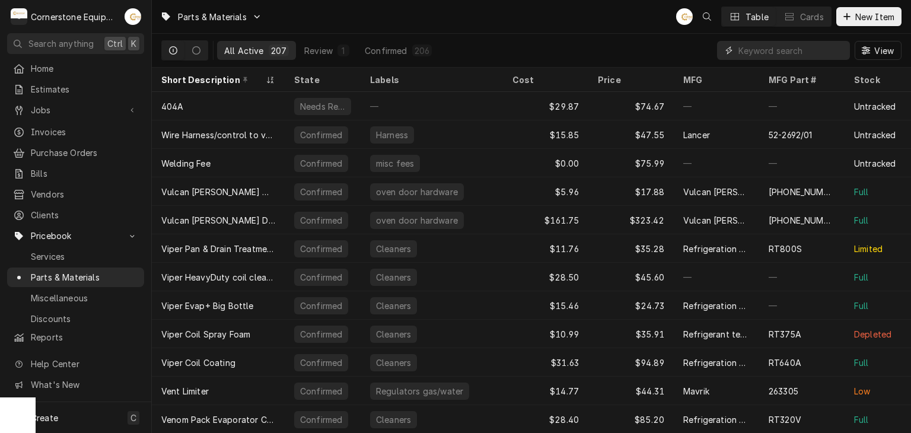
click at [810, 46] on input "Dynamic Content Wrapper" at bounding box center [792, 50] width 106 height 19
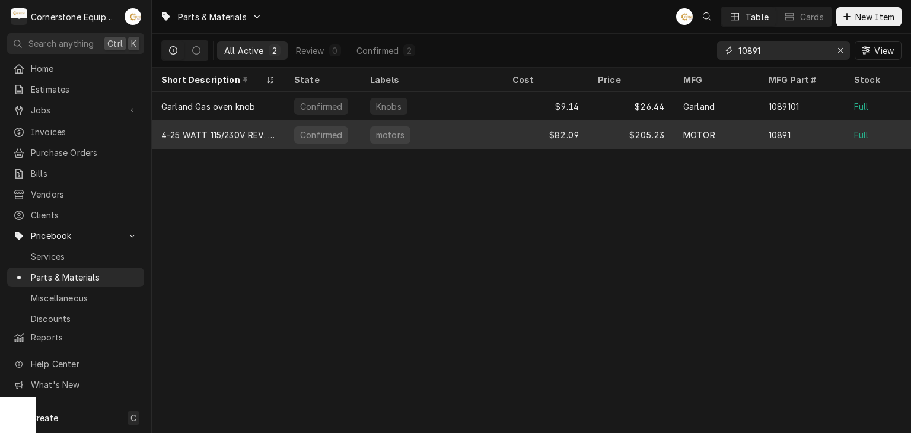
type input "10891"
click at [320, 136] on div "Confirmed" at bounding box center [321, 135] width 44 height 12
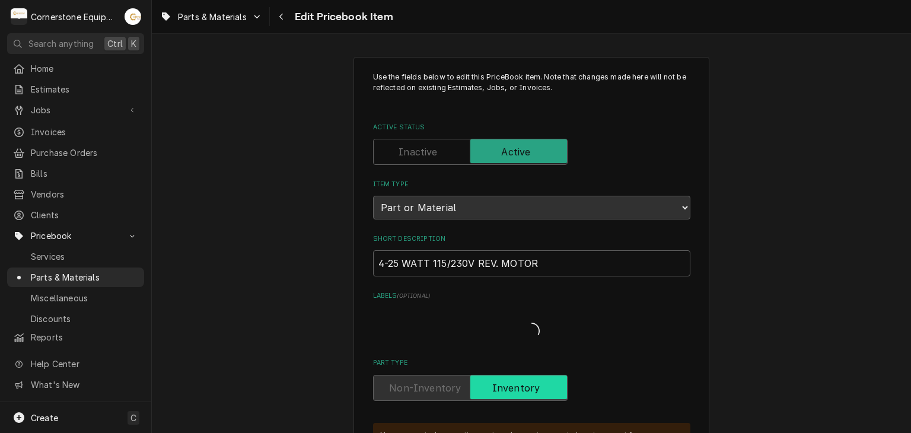
type textarea "x"
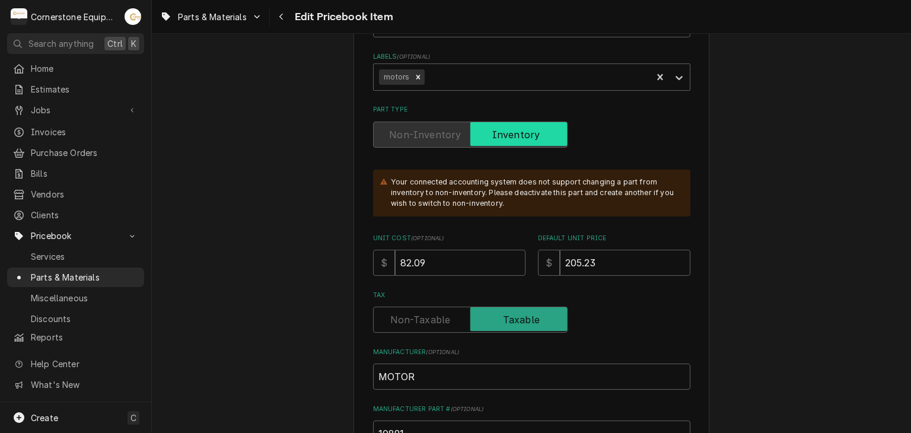
scroll to position [2, 0]
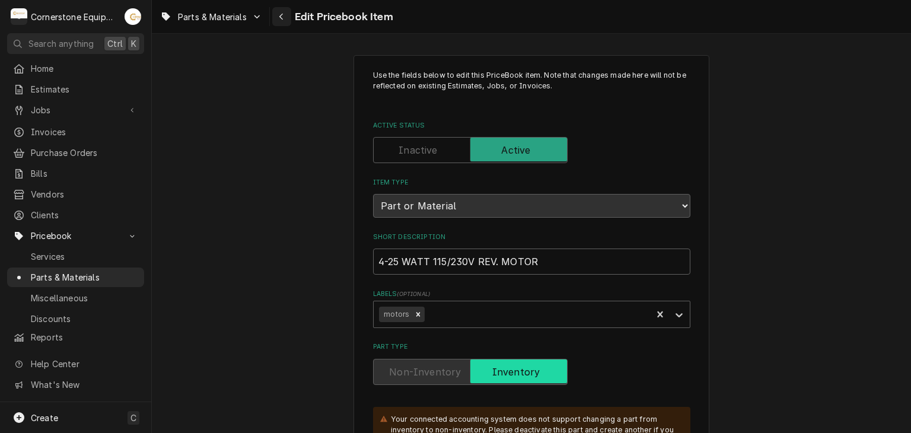
click at [288, 18] on button "Navigate back" at bounding box center [281, 16] width 19 height 19
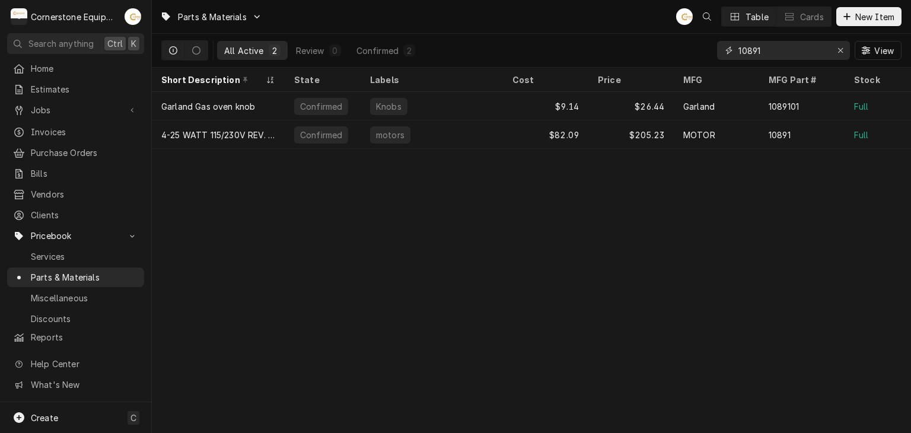
click at [784, 49] on input "10891" at bounding box center [783, 50] width 89 height 19
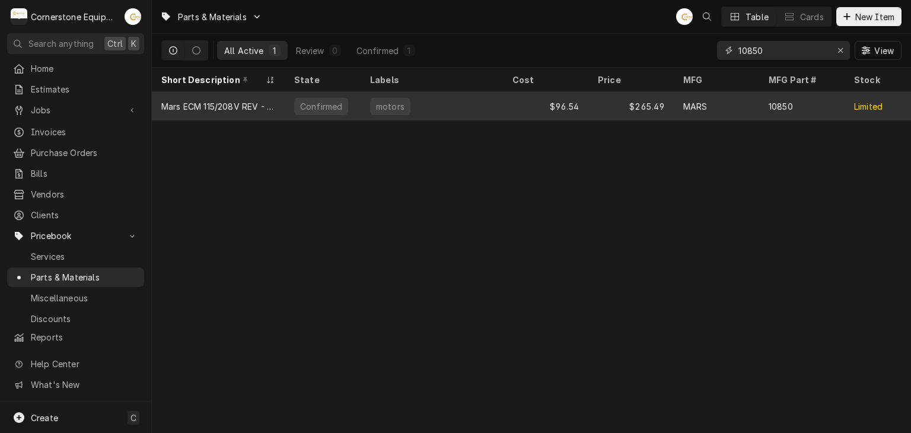
type input "10850"
click at [556, 94] on div "$96.54" at bounding box center [545, 106] width 85 height 28
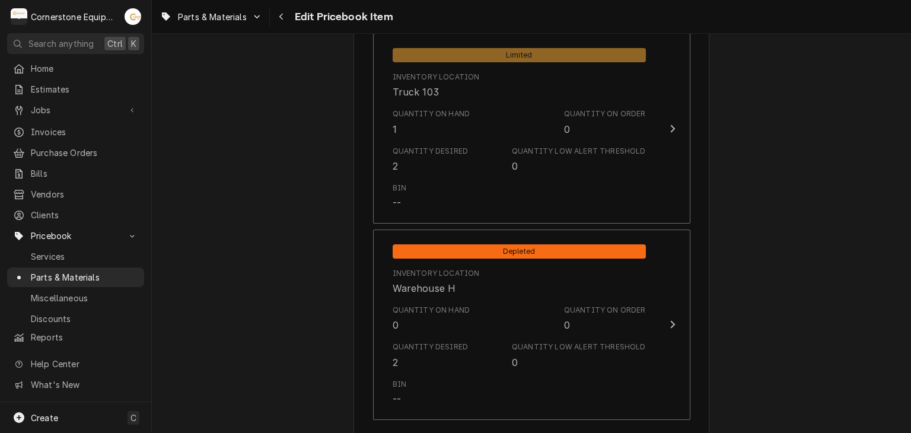
scroll to position [1424, 0]
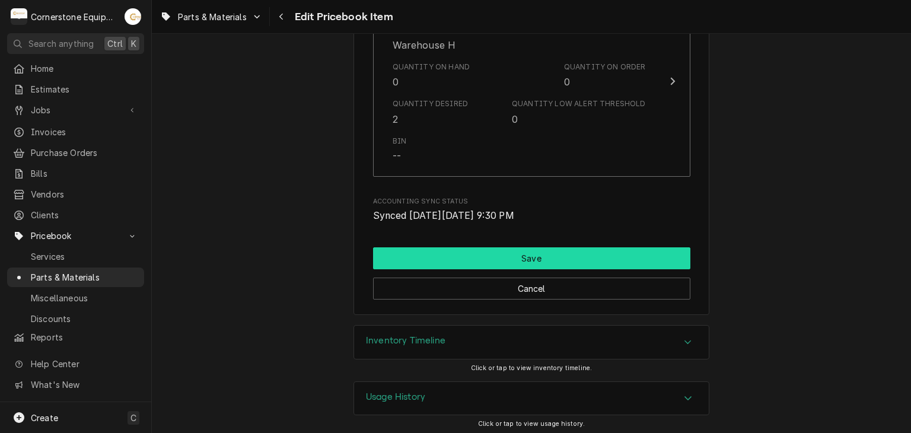
click at [525, 265] on button "Save" at bounding box center [531, 258] width 317 height 22
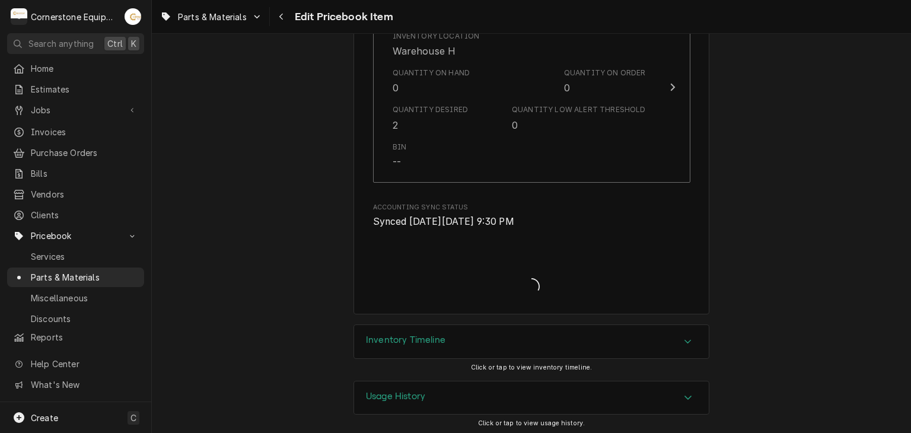
type textarea "x"
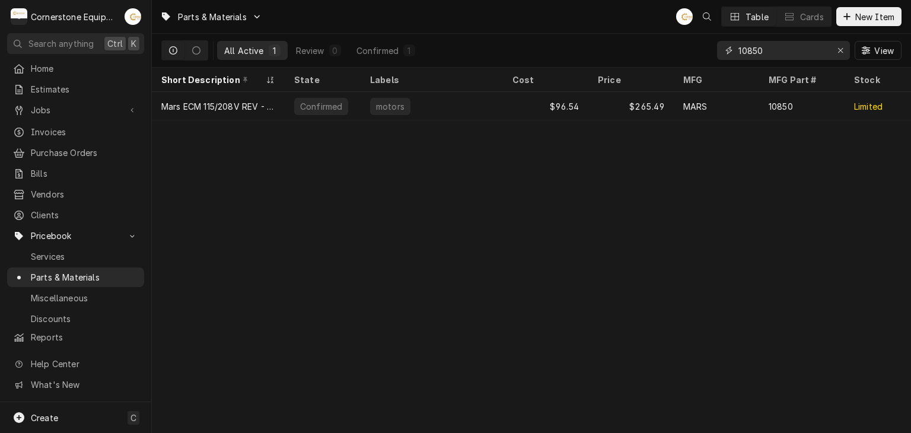
click at [750, 49] on input "10850" at bounding box center [783, 50] width 89 height 19
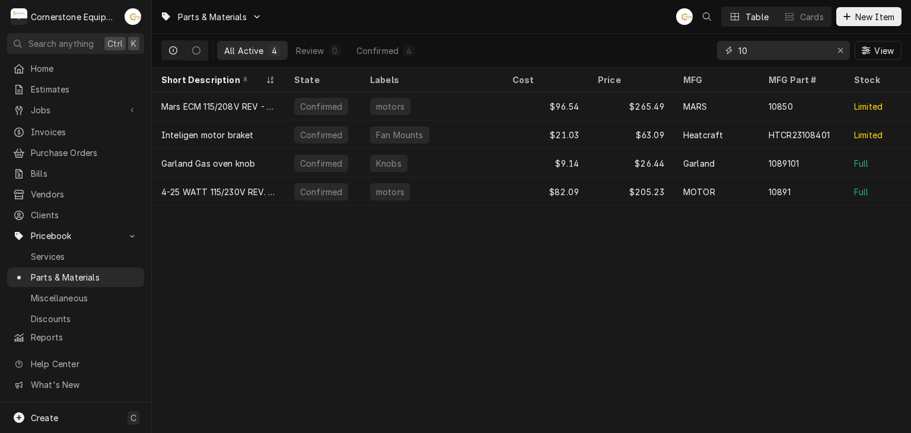
type input "1"
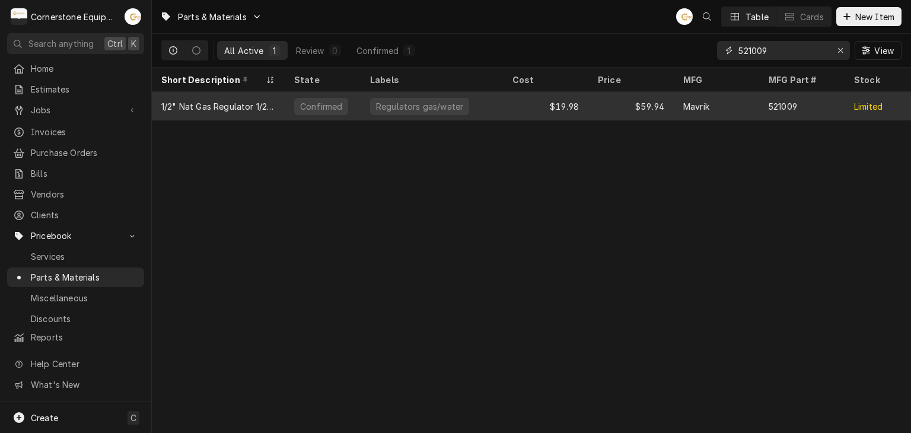
type input "521009"
click at [580, 109] on div "$19.98" at bounding box center [545, 106] width 85 height 28
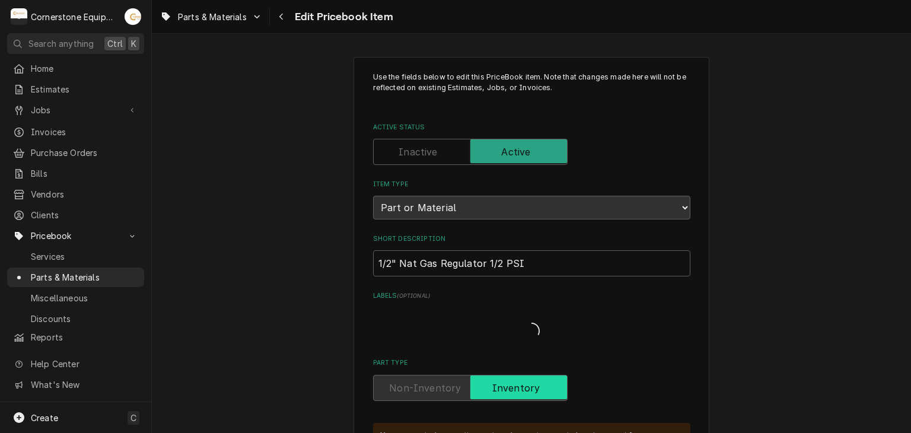
type textarea "x"
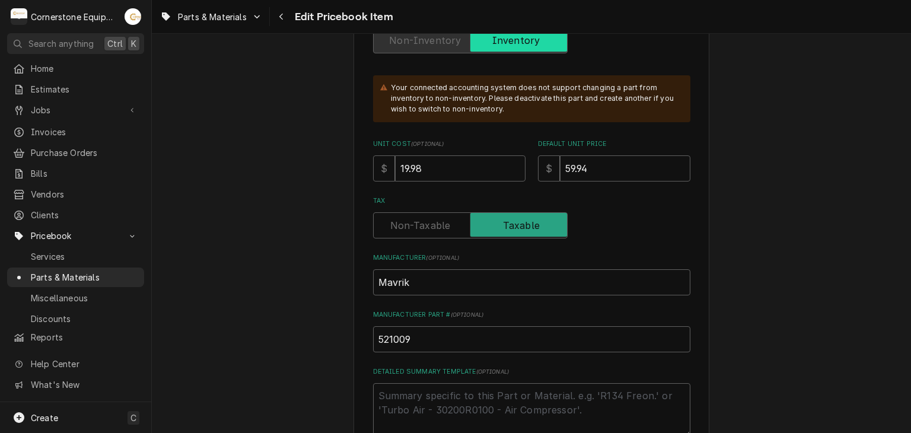
scroll to position [475, 0]
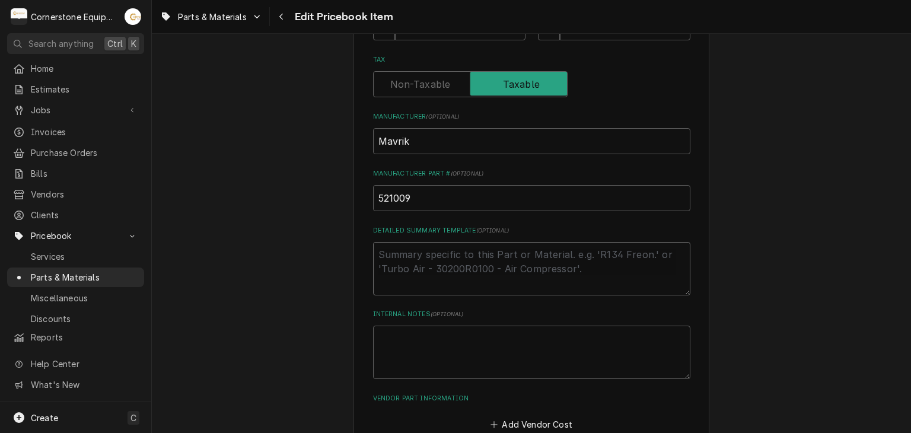
click at [529, 268] on textarea "Detailed Summary Template ( optional )" at bounding box center [531, 268] width 317 height 53
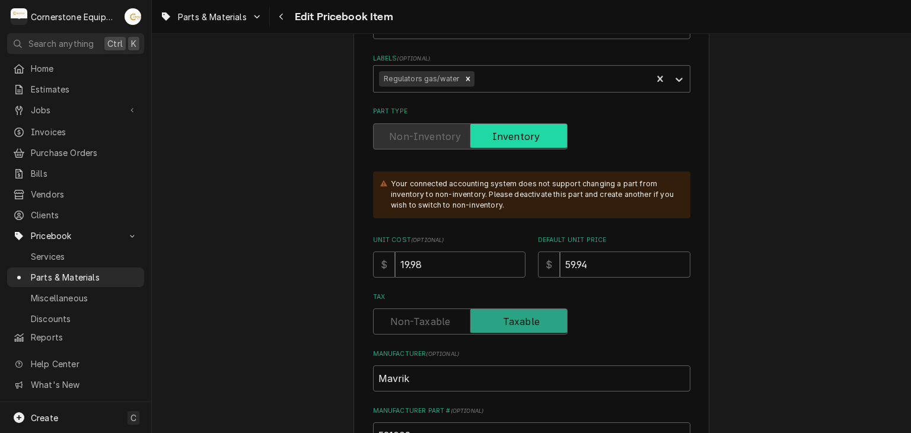
scroll to position [0, 0]
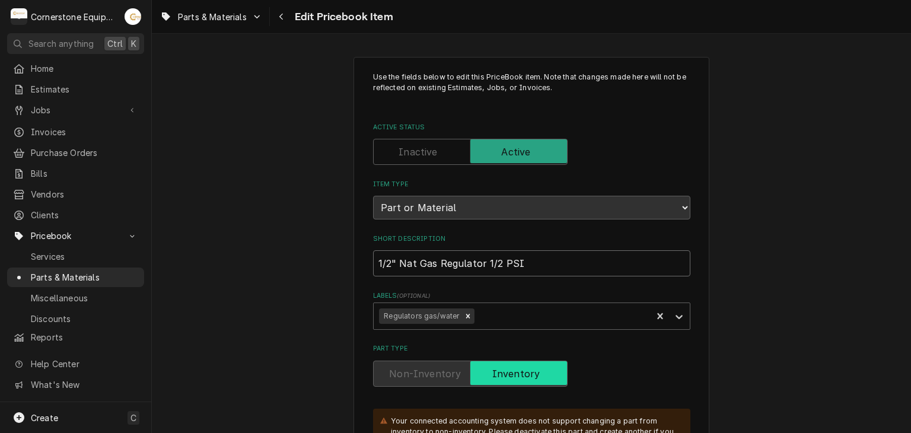
click at [529, 259] on input "1/2" Nat Gas Regulator 1/2 PSI" at bounding box center [531, 263] width 317 height 26
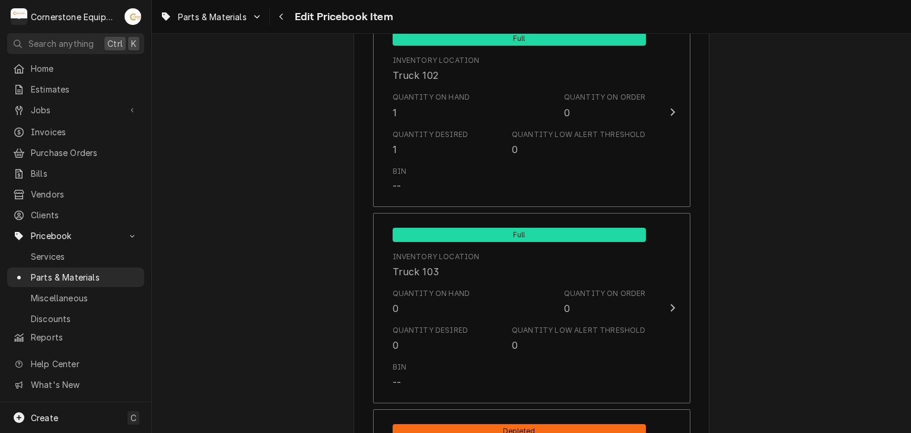
scroll to position [1186, 0]
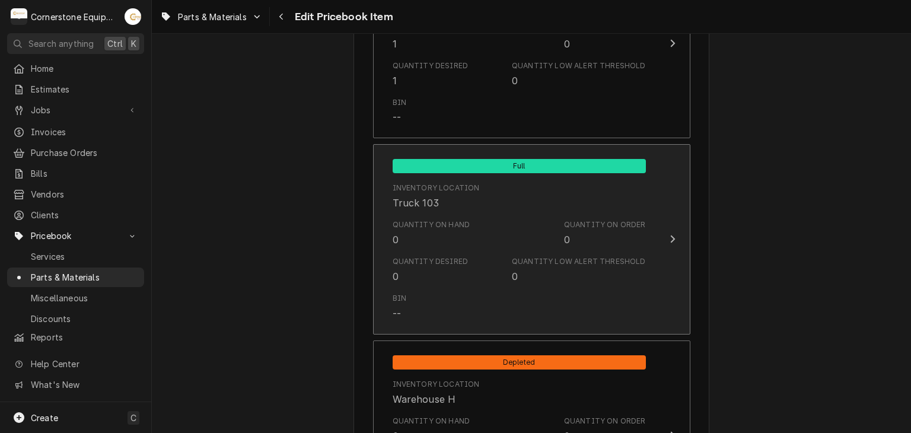
click at [529, 265] on div "Quantity Low Alert Threshold 0" at bounding box center [578, 269] width 133 height 27
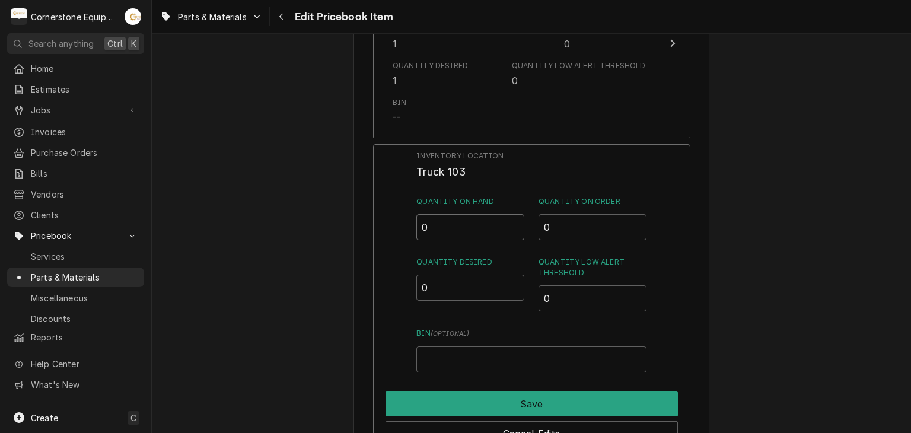
click at [462, 237] on input "0" at bounding box center [470, 227] width 108 height 26
type input "1"
click at [451, 283] on input "0" at bounding box center [470, 288] width 108 height 26
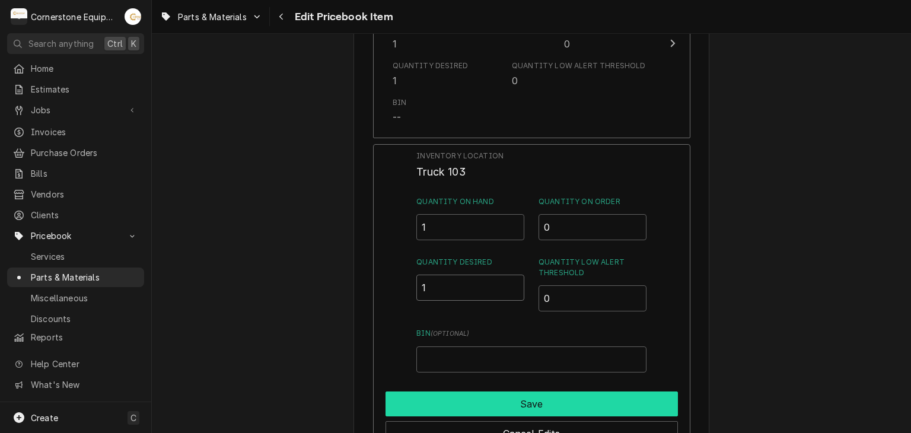
type input "1"
click at [537, 402] on button "Save" at bounding box center [532, 404] width 292 height 25
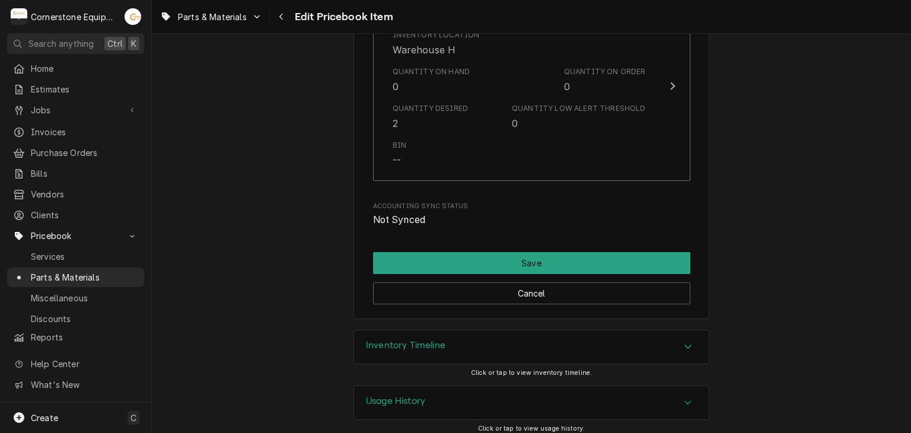
scroll to position [1541, 0]
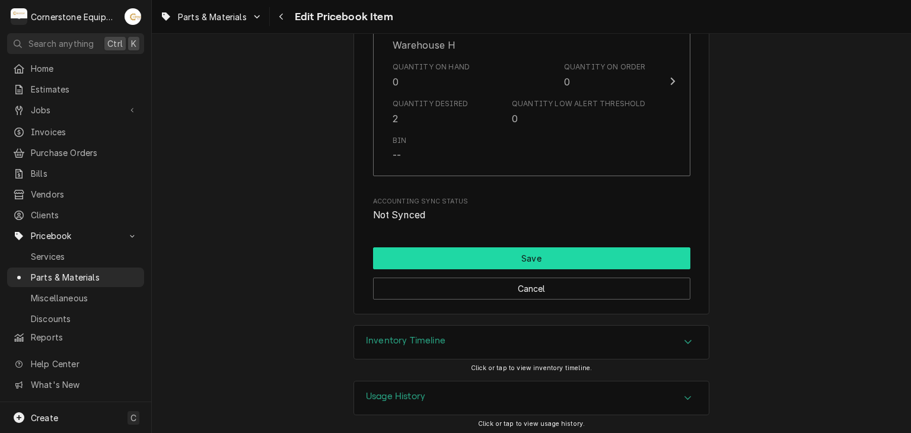
click at [495, 257] on button "Save" at bounding box center [531, 258] width 317 height 22
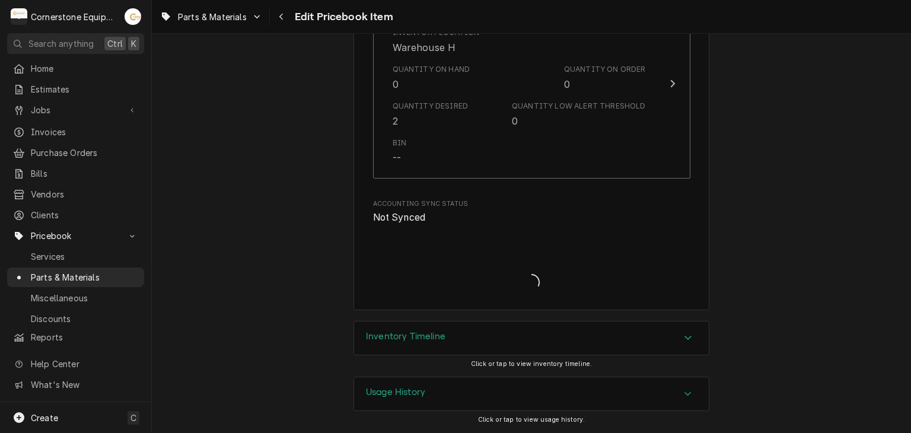
scroll to position [1535, 0]
type textarea "x"
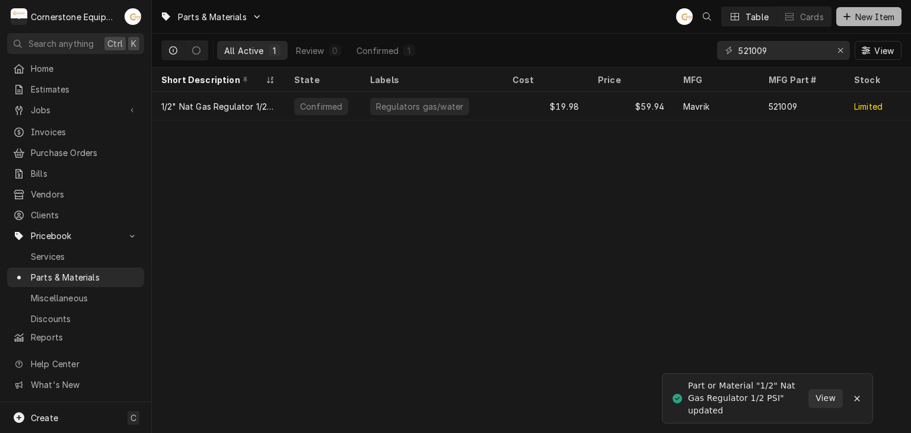
click at [866, 26] on button "New Item" at bounding box center [868, 16] width 65 height 19
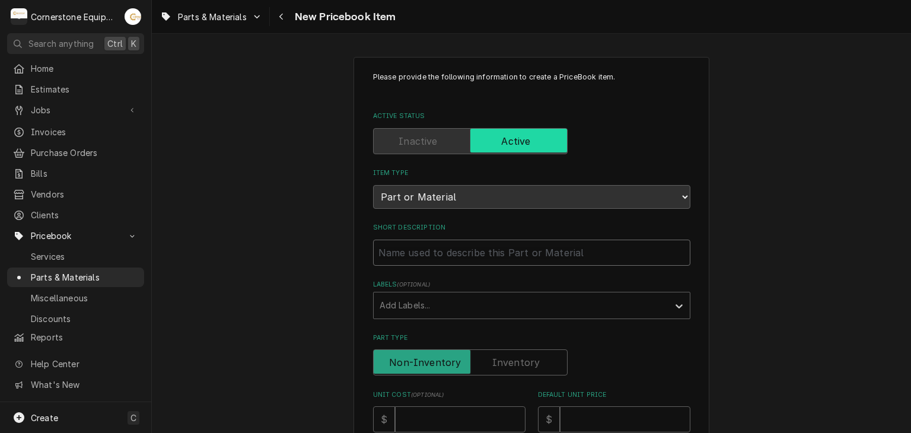
click at [426, 262] on input "Short Description" at bounding box center [531, 253] width 317 height 26
paste input "[PERSON_NAME] 86157 Drain Actuator Motor, LVE20X S"
type textarea "x"
type input "[PERSON_NAME] 86157 Drain Actuator Motor, LVE20X S"
drag, startPoint x: 612, startPoint y: 252, endPoint x: 562, endPoint y: 254, distance: 49.3
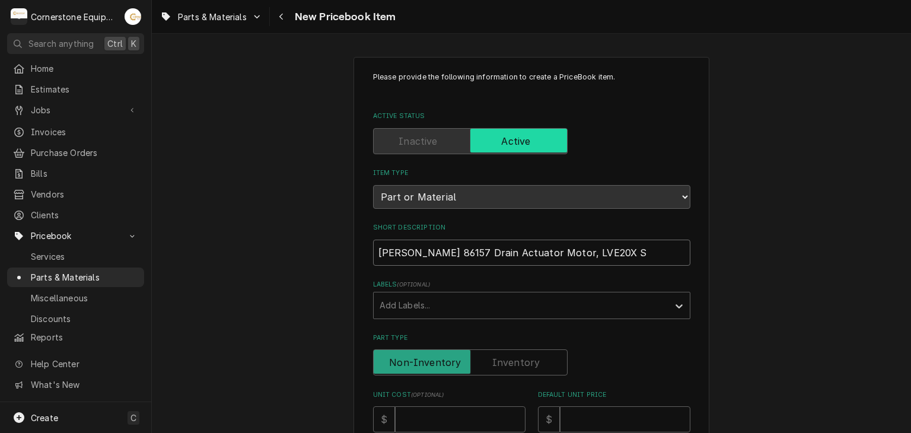
click at [562, 254] on input "Henny Penny 86157 Drain Actuator Motor, LVE20X S" at bounding box center [531, 253] width 317 height 26
type textarea "x"
drag, startPoint x: 466, startPoint y: 257, endPoint x: 438, endPoint y: 252, distance: 28.3
click at [438, 252] on input "Henny Penny 86157 Drain Actuator Motor" at bounding box center [531, 253] width 317 height 26
type input "Henny Penny 86157 Drain Actuator Motor"
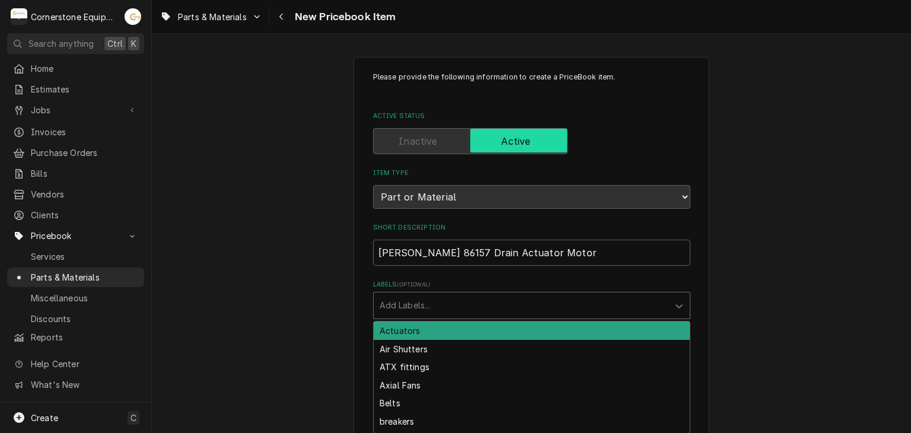
click at [408, 307] on div "Labels" at bounding box center [521, 305] width 283 height 21
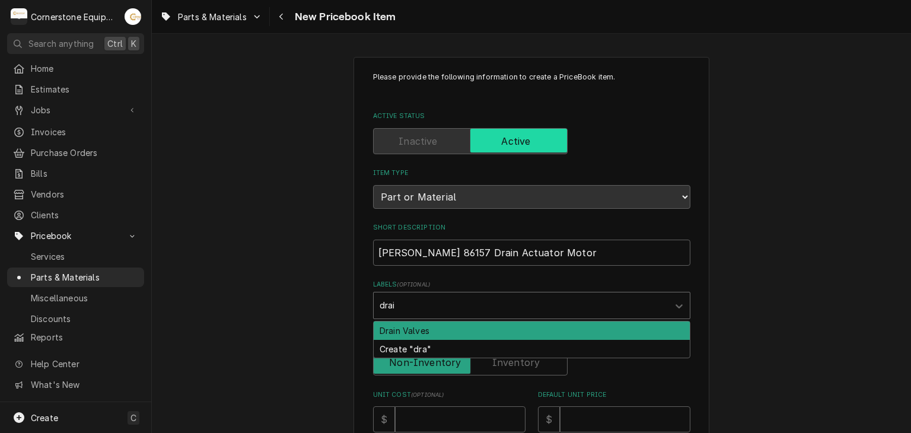
type input "drain"
type textarea "x"
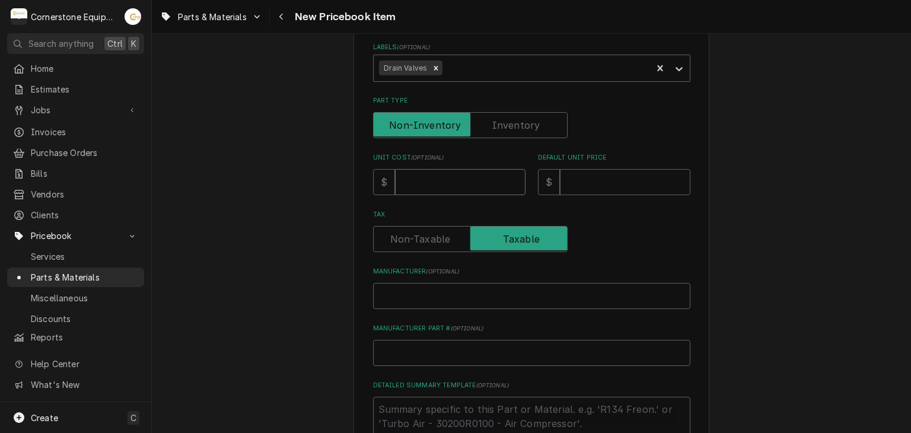
drag, startPoint x: 451, startPoint y: 199, endPoint x: 450, endPoint y: 187, distance: 11.9
click at [451, 198] on div "Please provide the following information to create a PriceBook item. Active Sta…" at bounding box center [531, 210] width 317 height 753
click at [448, 179] on input "Unit Cost ( optional )" at bounding box center [460, 182] width 131 height 26
type textarea "x"
type input "7"
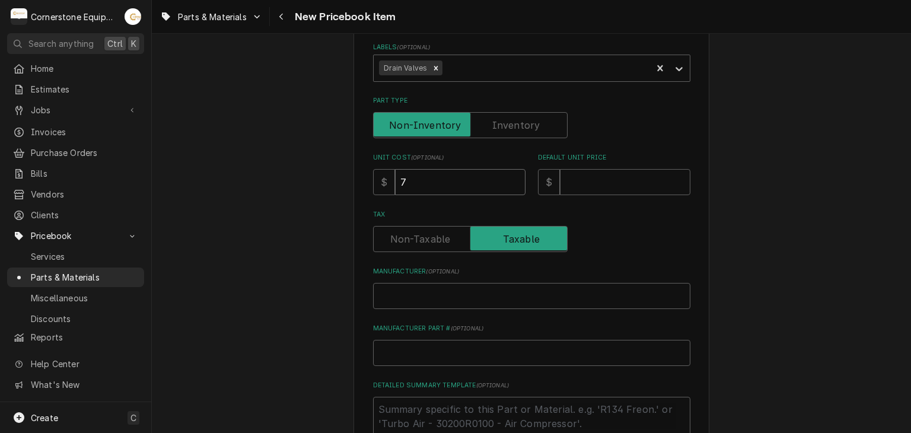
type textarea "x"
type input "74"
type textarea "x"
type input "743"
type textarea "x"
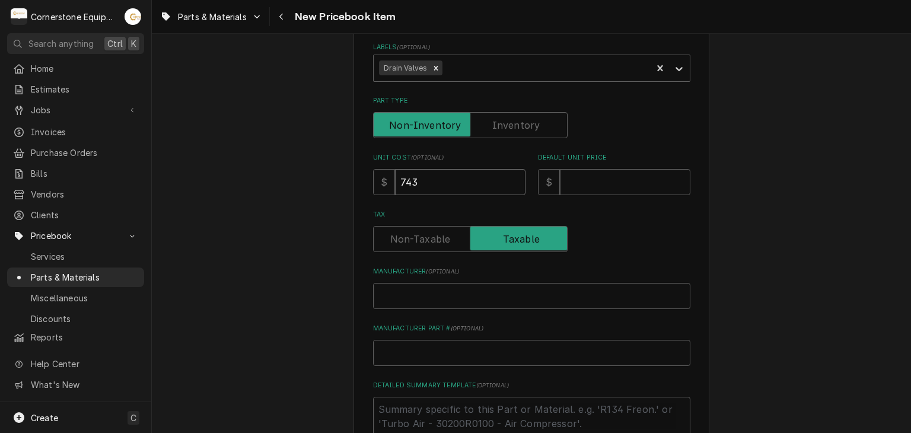
type input "743.1"
type textarea "x"
type input "743.16"
click at [612, 182] on input "Default Unit Price" at bounding box center [625, 182] width 131 height 26
type textarea "x"
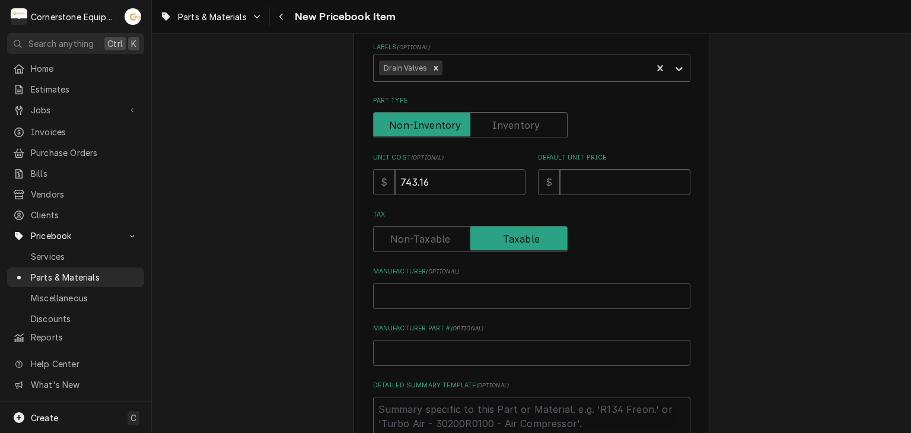
type input "1"
type textarea "x"
type input "13"
type textarea "x"
type input "130"
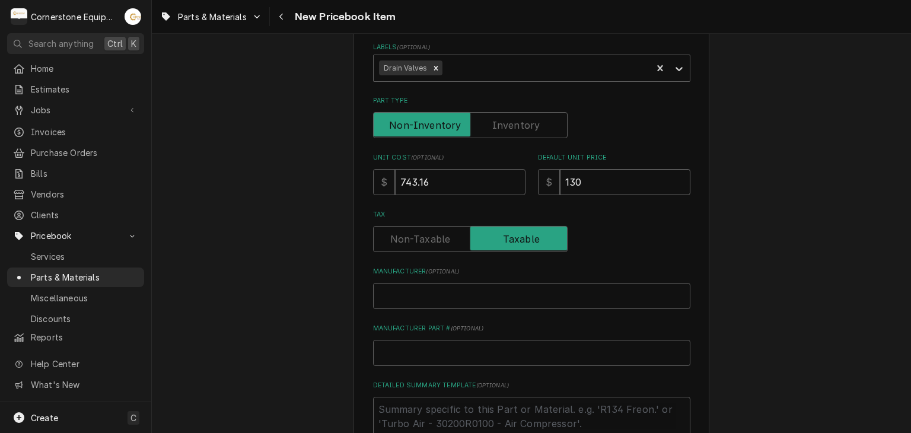
type textarea "x"
type input "1300"
type textarea "x"
type input "1300.5"
type textarea "x"
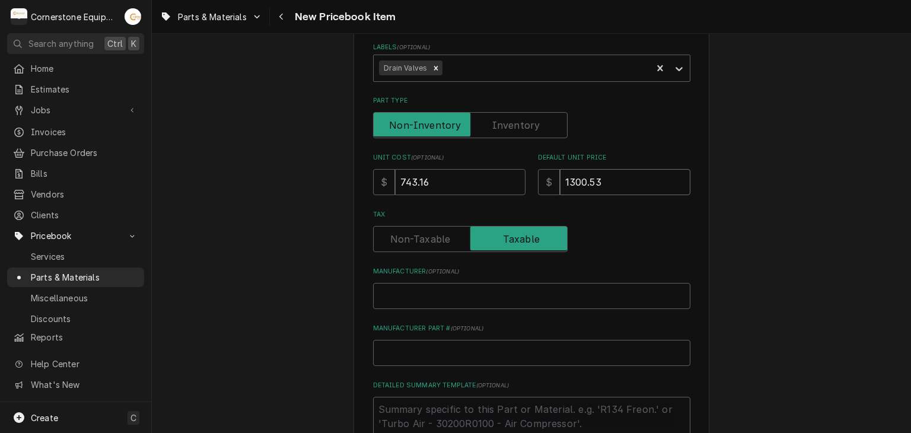
type input "1300.53"
click at [607, 238] on div "Tax" at bounding box center [531, 239] width 317 height 26
click at [582, 288] on input "Manufacturer ( optional )" at bounding box center [531, 296] width 317 height 26
type textarea "x"
type input "H"
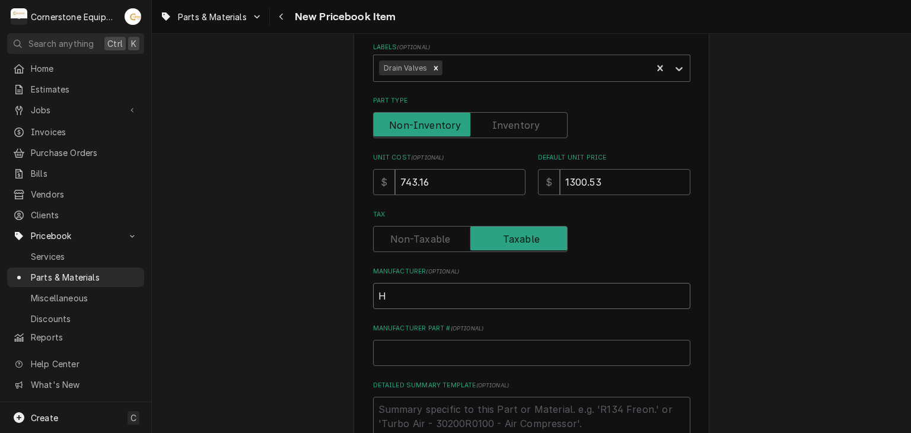
type textarea "x"
type input "He"
type textarea "x"
type input "Hen"
type textarea "x"
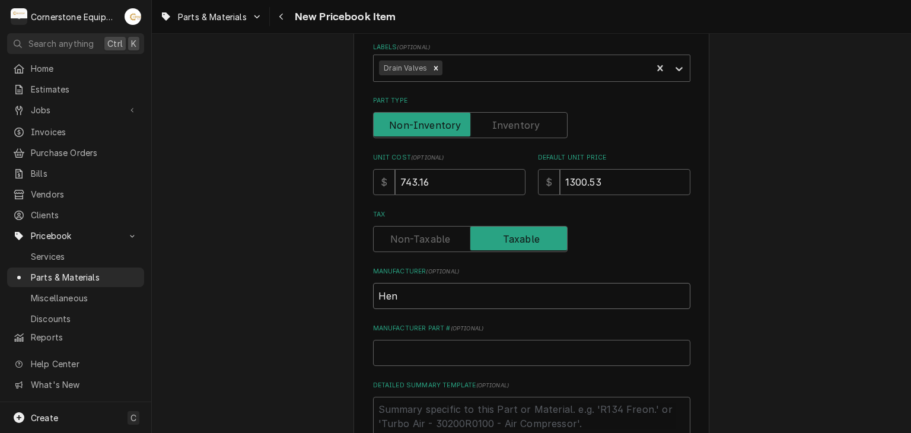
type input "Henn"
type textarea "x"
type input "Henny"
type textarea "x"
type input "Henny"
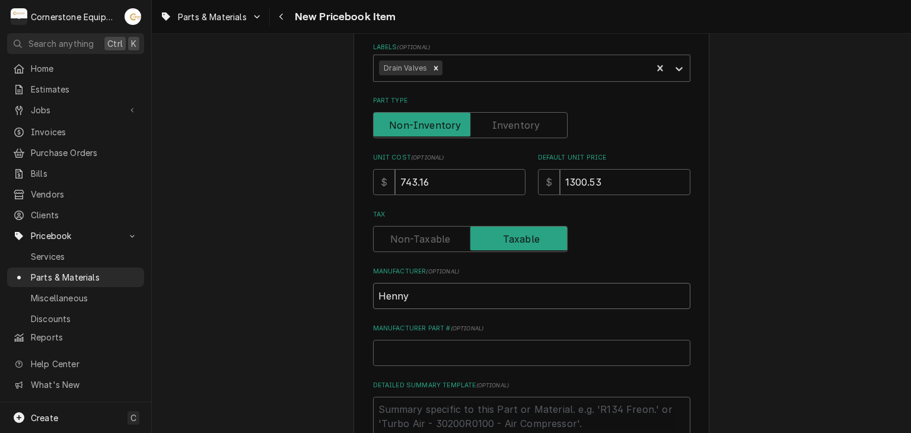
type textarea "x"
type input "Henny P"
type textarea "x"
type input "Henny Pe"
type textarea "x"
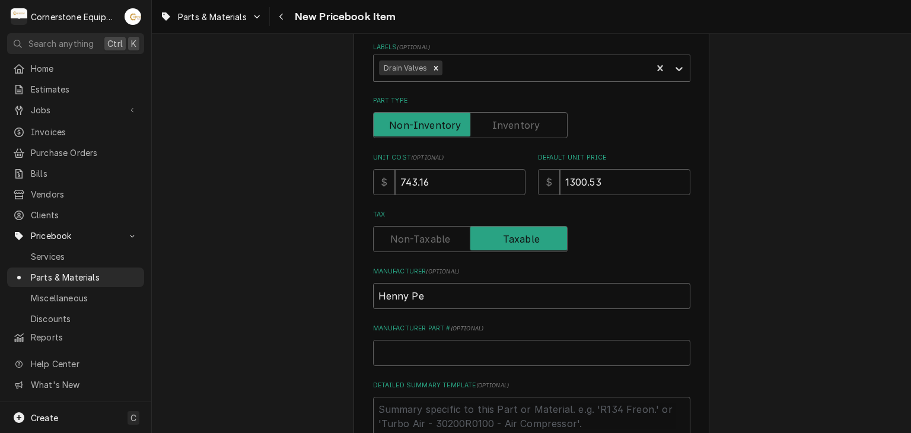
type input "Henny Pen"
type textarea "x"
type input "Henny Penn"
type textarea "x"
type input "Henny Penny"
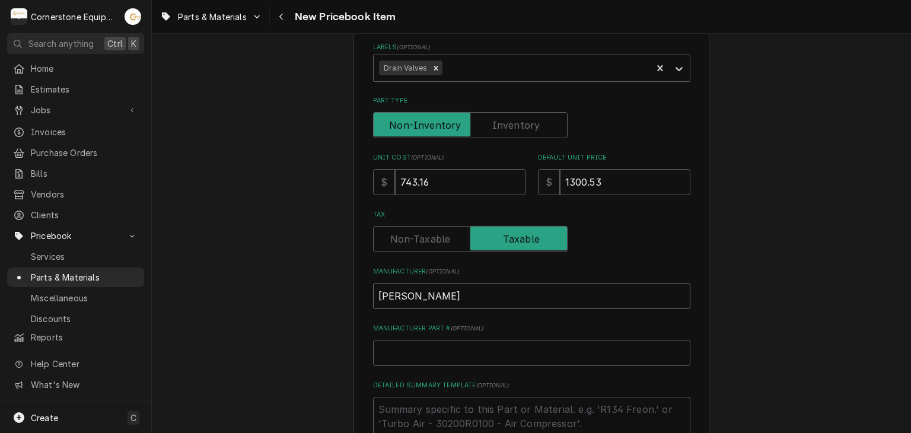
type textarea "x"
type input "Henny Penny"
click at [527, 357] on input "Manufacturer Part # ( optional )" at bounding box center [531, 353] width 317 height 26
paste input "86157"
type textarea "x"
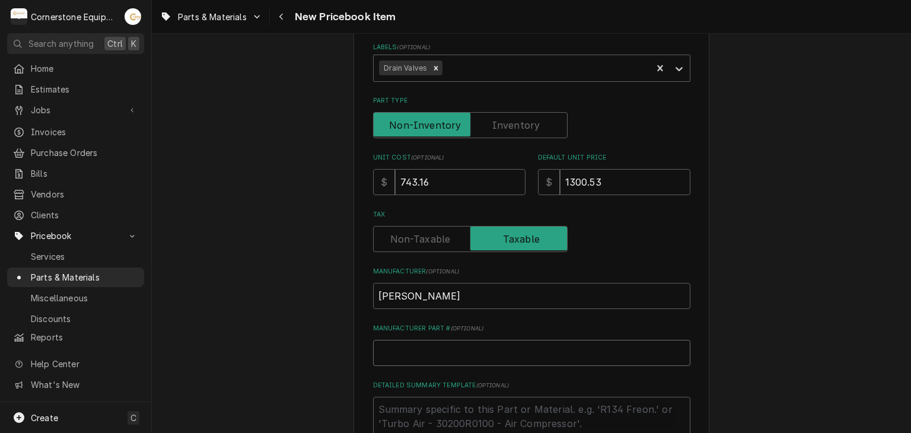
type input "86157"
type textarea "x"
type input "86157e"
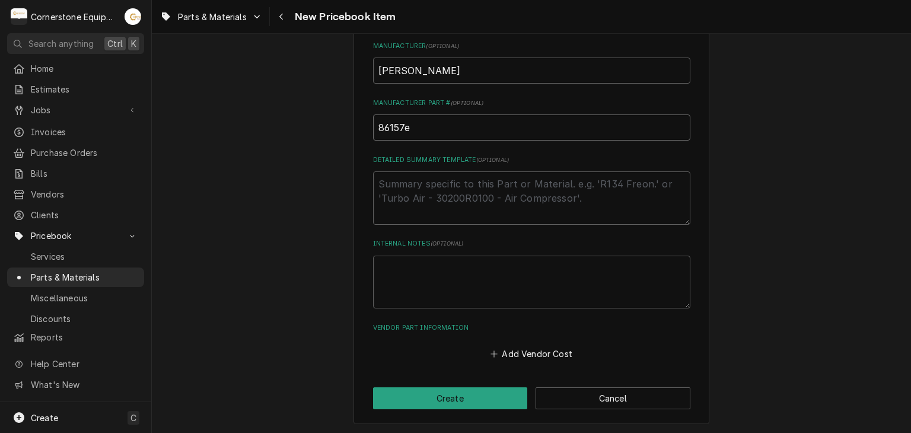
type textarea "x"
type input "86157"
drag, startPoint x: 587, startPoint y: 288, endPoint x: 532, endPoint y: 196, distance: 106.4
click at [532, 196] on textarea "Detailed Summary Template ( optional )" at bounding box center [531, 197] width 317 height 53
paste textarea "Drain Actuator Motor, LVE20X S"
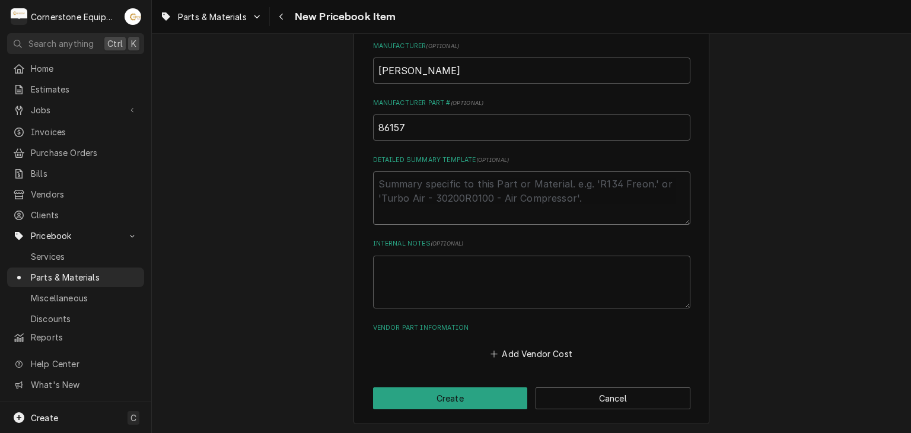
type textarea "x"
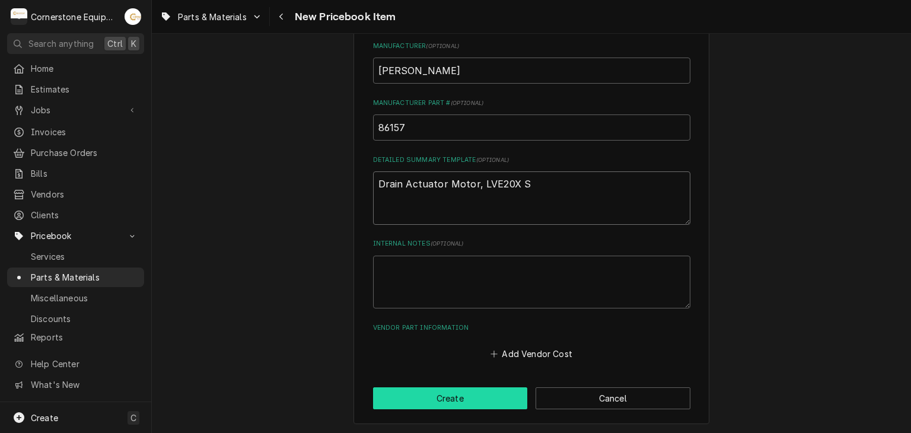
type textarea "Drain Actuator Motor, LVE20X S"
click at [462, 393] on button "Create" at bounding box center [450, 398] width 155 height 22
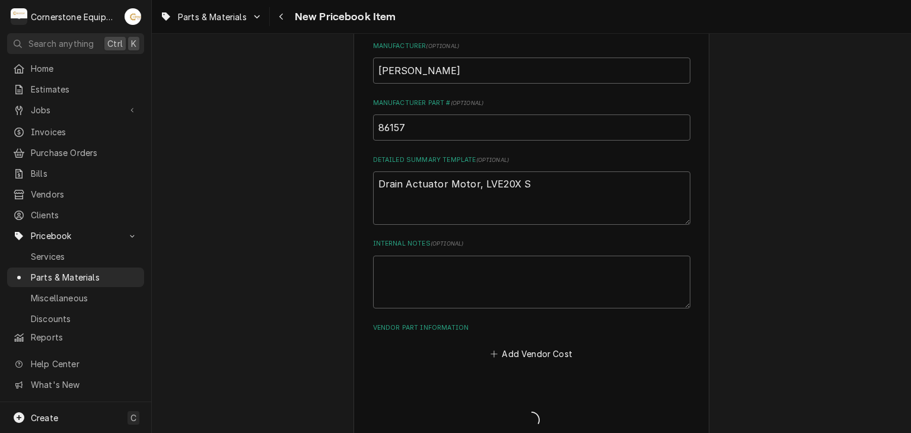
type textarea "x"
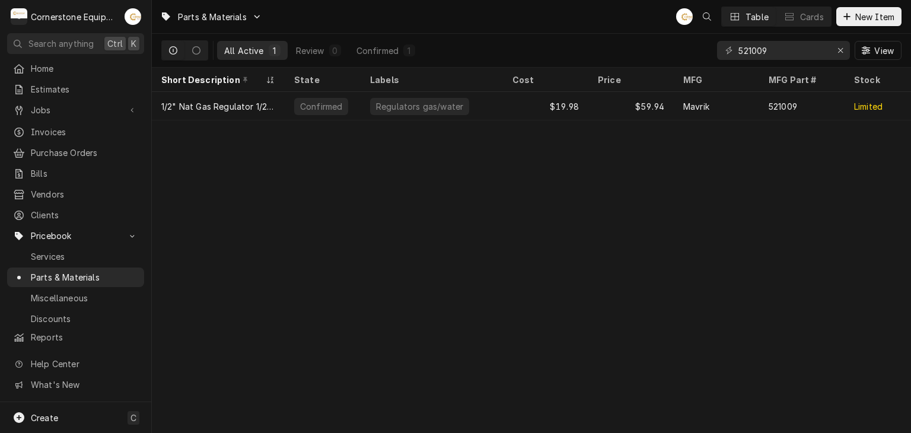
click at [830, 50] on div "521009" at bounding box center [783, 50] width 133 height 19
click at [835, 51] on div "Erase input" at bounding box center [841, 50] width 12 height 12
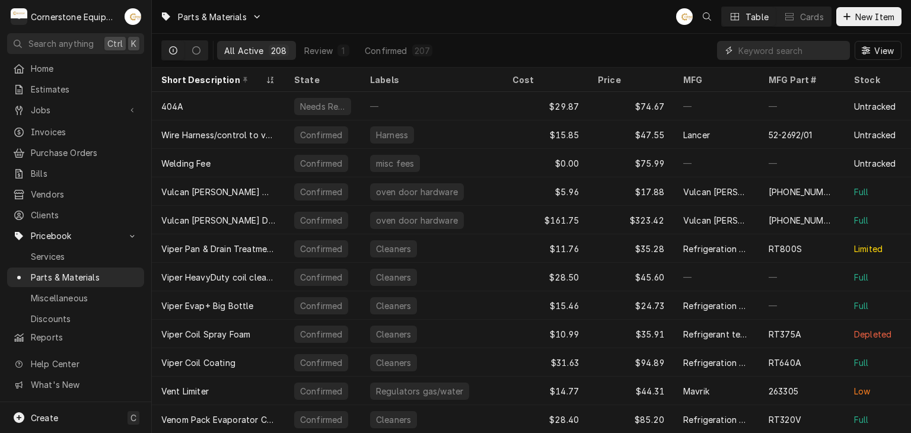
type input "e"
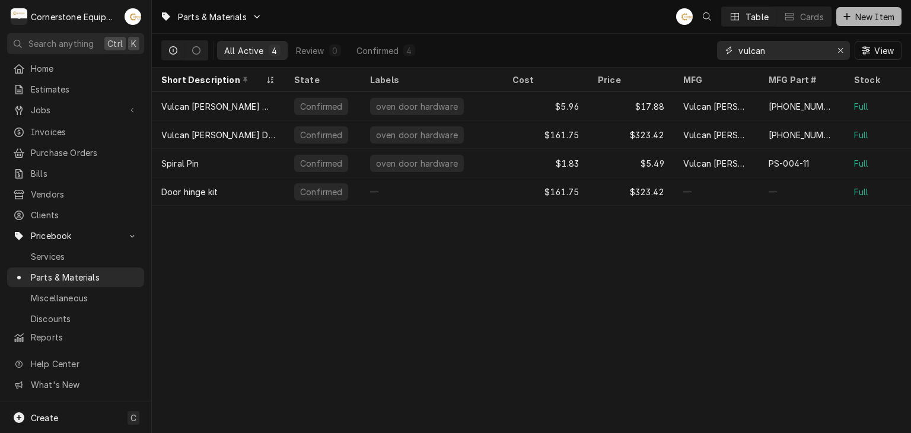
type input "vulcan"
click at [854, 11] on button "New Item" at bounding box center [868, 16] width 65 height 19
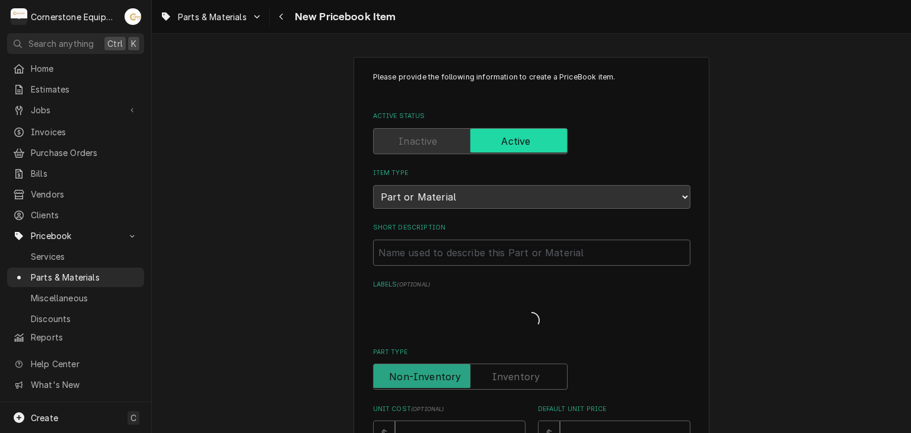
type textarea "x"
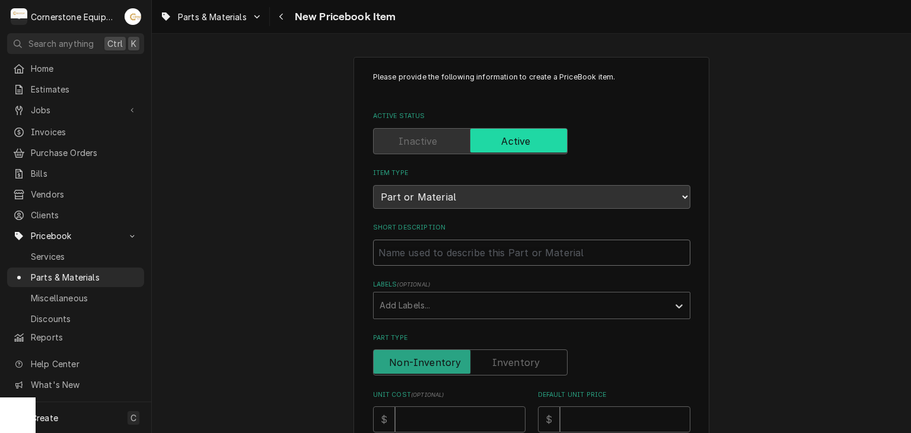
click at [462, 256] on input "Short Description" at bounding box center [531, 253] width 317 height 26
type input "V"
type textarea "x"
type input "Vi"
type textarea "x"
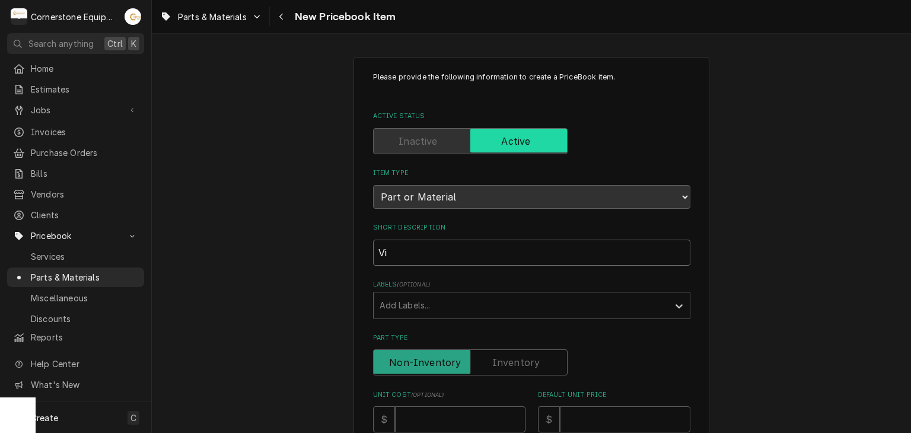
type input "V"
type textarea "x"
type input "ui"
type textarea "x"
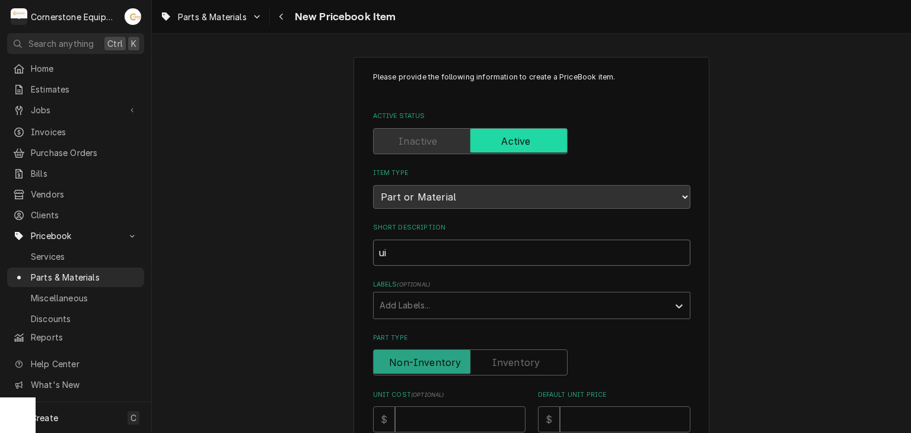
type input "u"
type textarea "x"
type input "V"
type textarea "x"
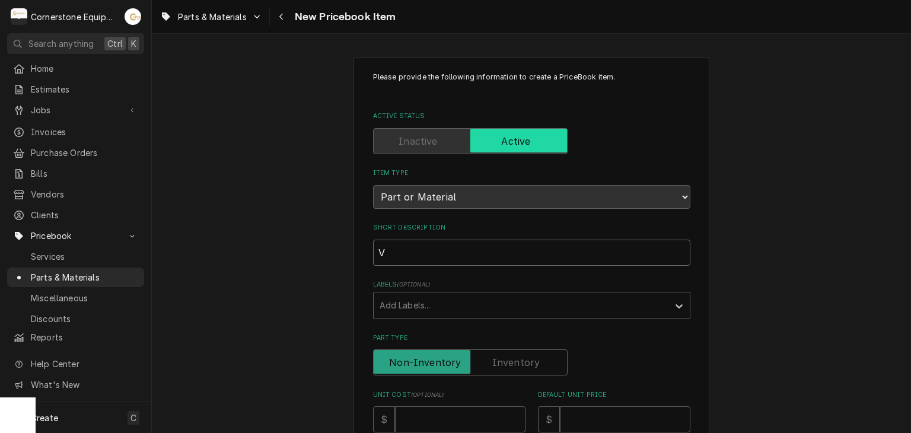
type input "Vu"
type textarea "x"
type input "Vul"
type textarea "x"
type input "Vulc"
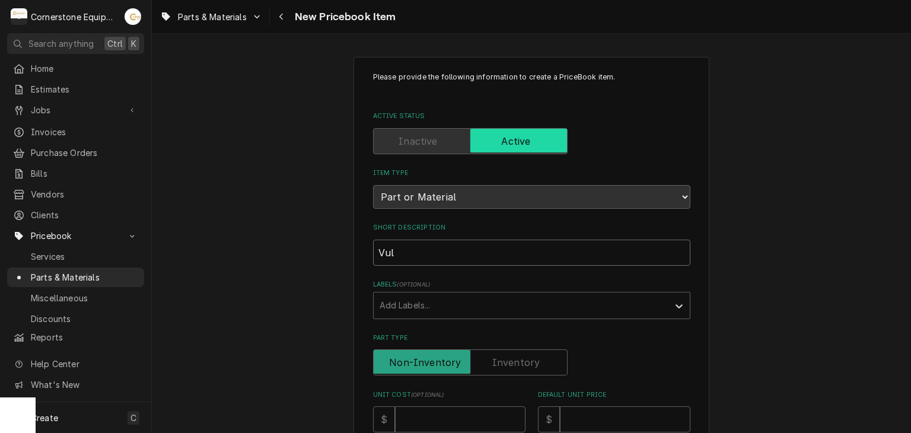
type textarea "x"
type input "Vulca"
type textarea "x"
type input "Vulcan"
type textarea "x"
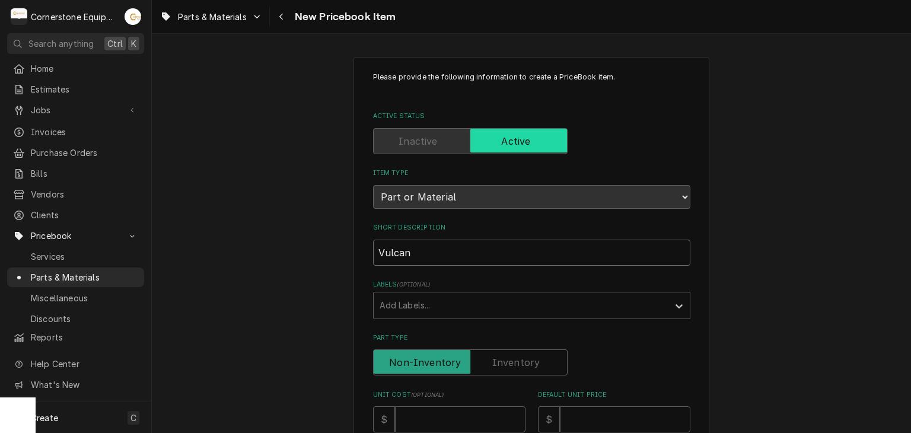
type input "Vulcan"
type textarea "x"
type input "Vulcan K"
type textarea "x"
type input "Vulcan Kn"
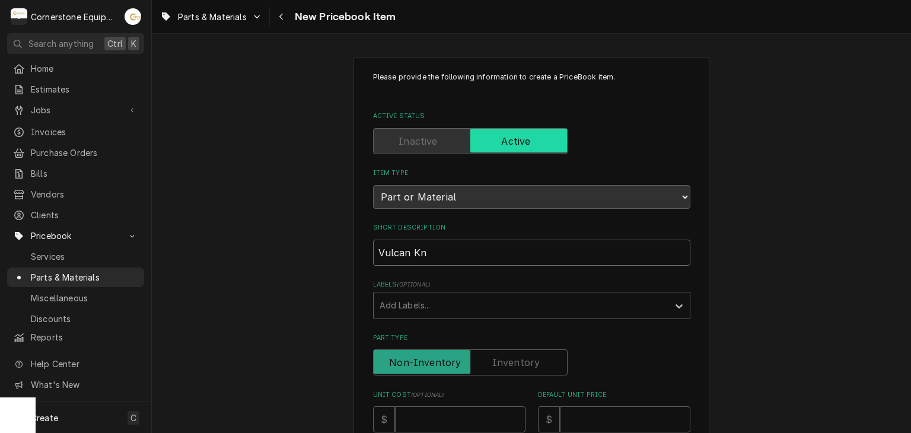
type textarea "x"
type input "Vulcan Kno"
type textarea "x"
type input "Vulcan Knob"
type textarea "x"
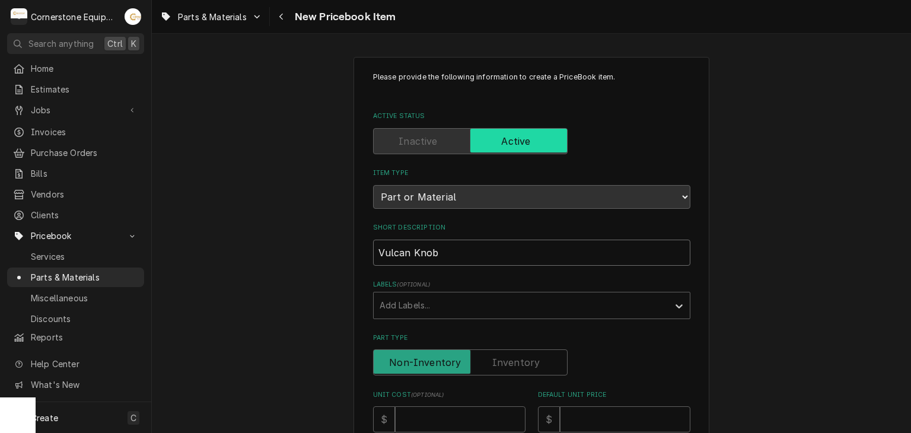
type input "Vulcan Knobs"
type textarea "x"
type input "Vulcan Knobs"
type textarea "x"
click at [441, 250] on input "Vulcan Knobs" at bounding box center [531, 253] width 317 height 26
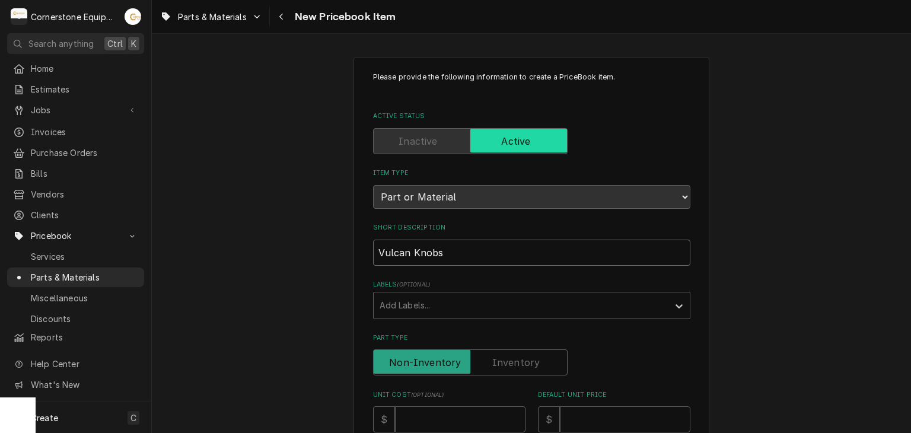
type input "Vulcan Knobs C"
type textarea "x"
type input "Vulcan Knobs Co"
type textarea "x"
type input "Vulcan Knobs Con"
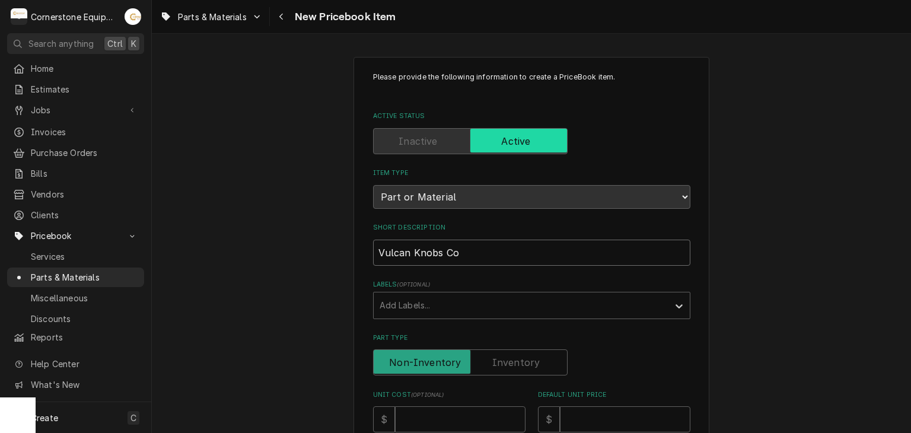
type textarea "x"
type input "Vulcan Knobs Cont"
type textarea "x"
type input "Vulcan Knobs Con"
type textarea "x"
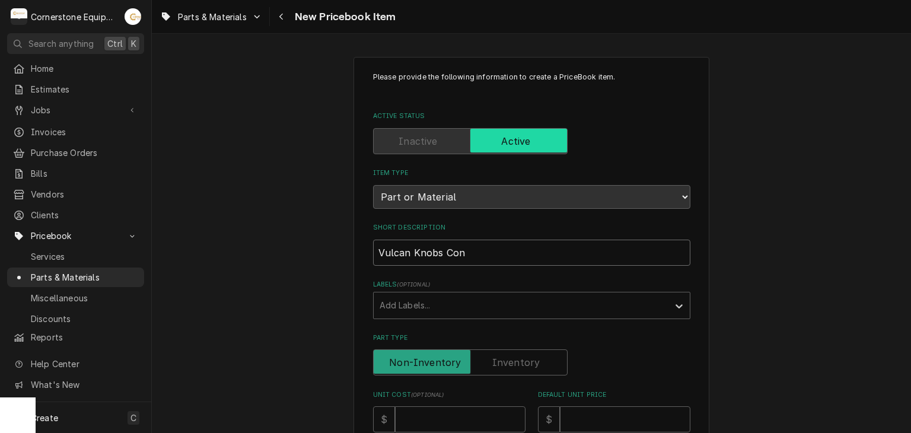
type input "Vulcan Knobs Co"
type textarea "x"
type input "Vulcan Knobs Con"
type textarea "x"
type input "Vulcan Knobs Cont"
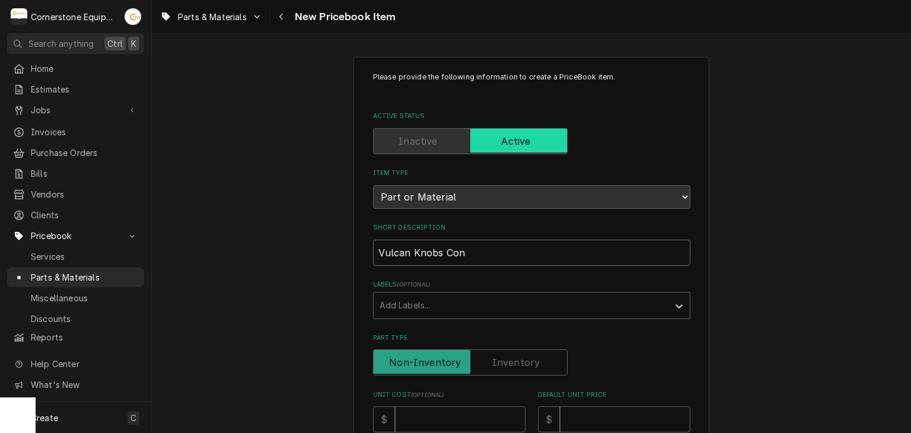
type textarea "x"
type input "Vulcan Knobs Contr"
type textarea "x"
type input "Vulcan Knobs Contro"
type textarea "x"
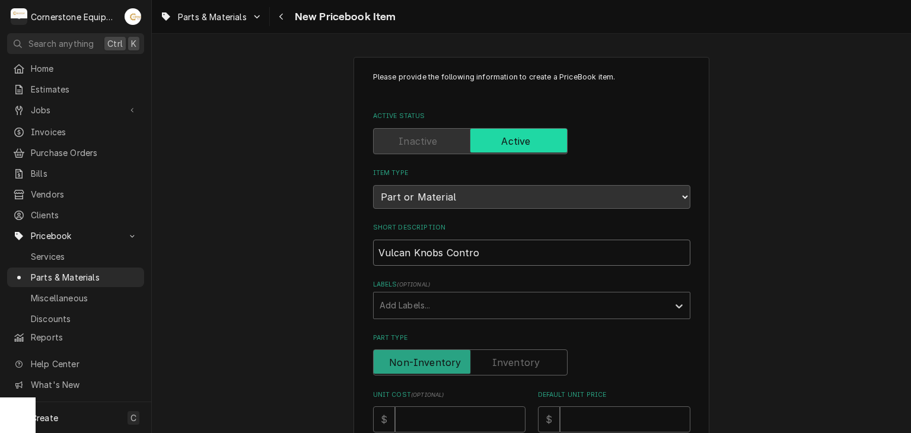
type input "Vulcan Knobs Control"
type textarea "x"
type input "Vulcan Knobs Control"
type textarea "x"
type input "Vulcan Knobs Control"
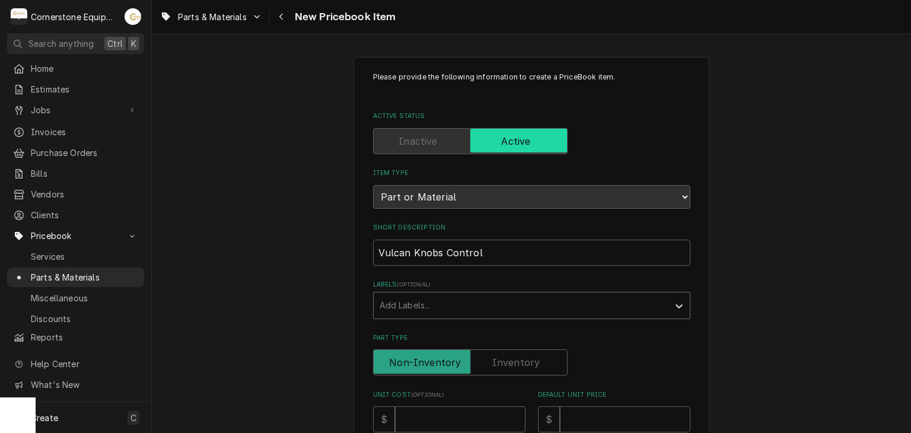
click at [507, 304] on div "Labels" at bounding box center [521, 305] width 283 height 21
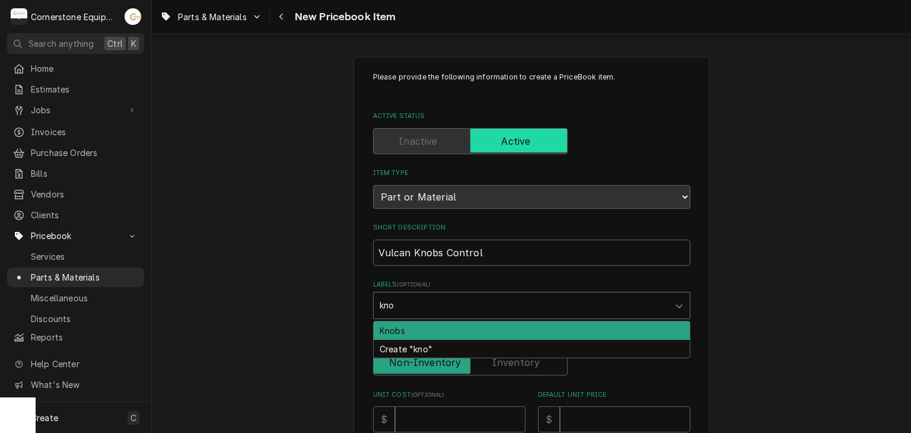
type input "knob"
click at [473, 322] on div "Knobs" at bounding box center [532, 331] width 316 height 18
type textarea "x"
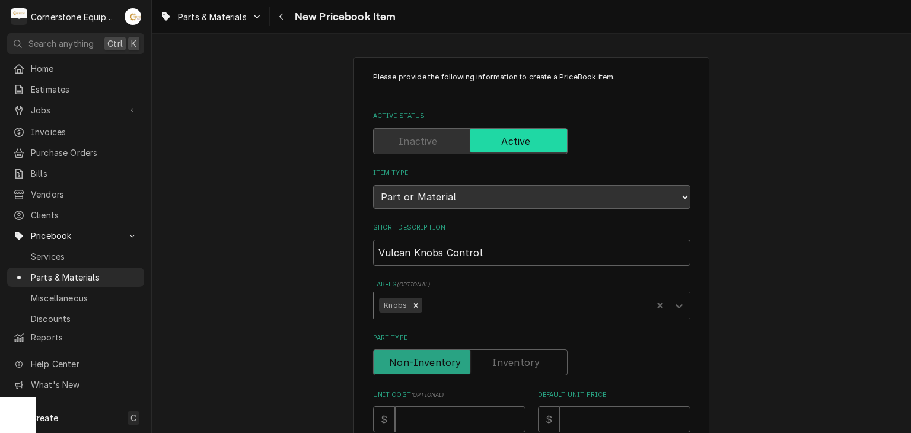
scroll to position [237, 0]
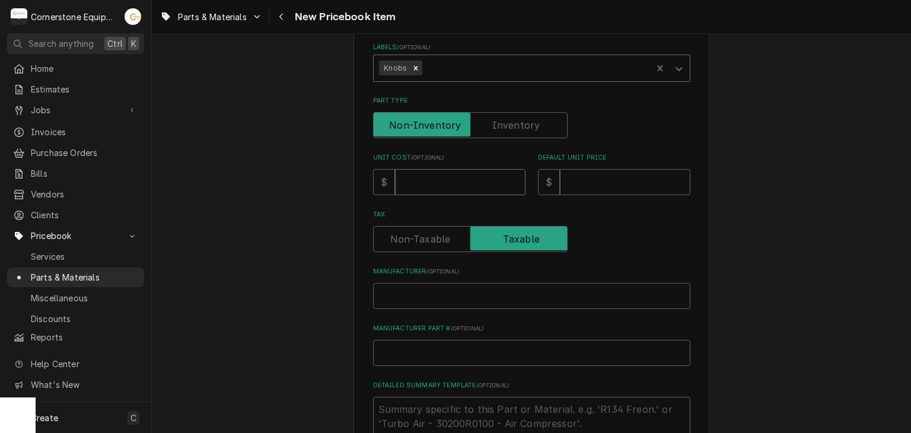
click at [440, 186] on input "Unit Cost ( optional )" at bounding box center [460, 182] width 131 height 26
click at [847, 152] on div "Please provide the following information to create a PriceBook item. Active Sta…" at bounding box center [531, 234] width 759 height 851
drag, startPoint x: 381, startPoint y: 201, endPoint x: 418, endPoint y: 179, distance: 43.0
click at [381, 199] on div "Please provide the following information to create a PriceBook item. Active Sta…" at bounding box center [531, 210] width 317 height 753
drag, startPoint x: 419, startPoint y: 177, endPoint x: 669, endPoint y: 34, distance: 288.1
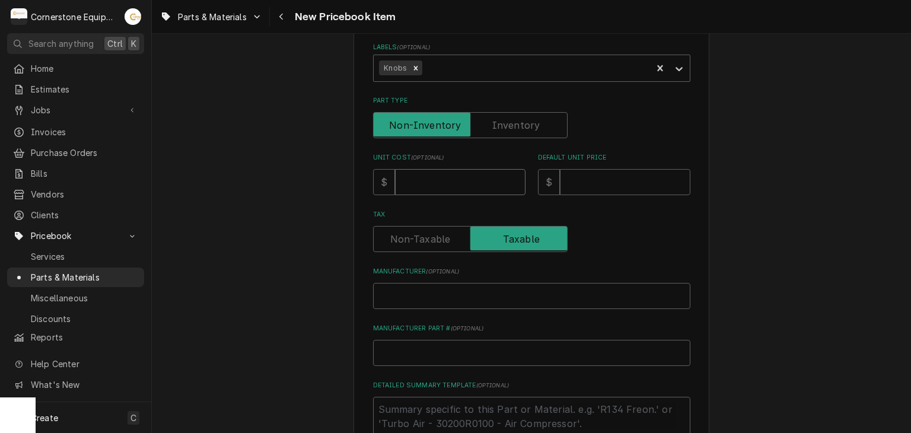
click at [420, 177] on input "Unit Cost ( optional )" at bounding box center [460, 182] width 131 height 26
type input "3"
type textarea "x"
type input "31"
type textarea "x"
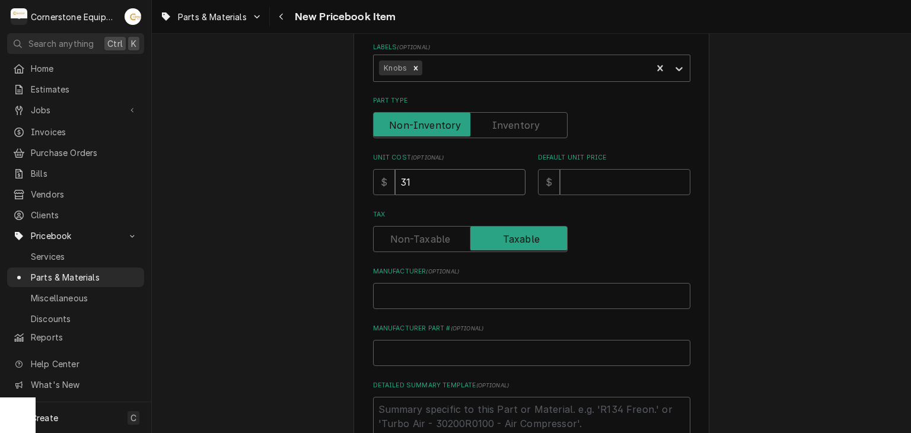
type input "31.1"
type textarea "x"
type input "31.12"
type textarea "x"
type input "31.12"
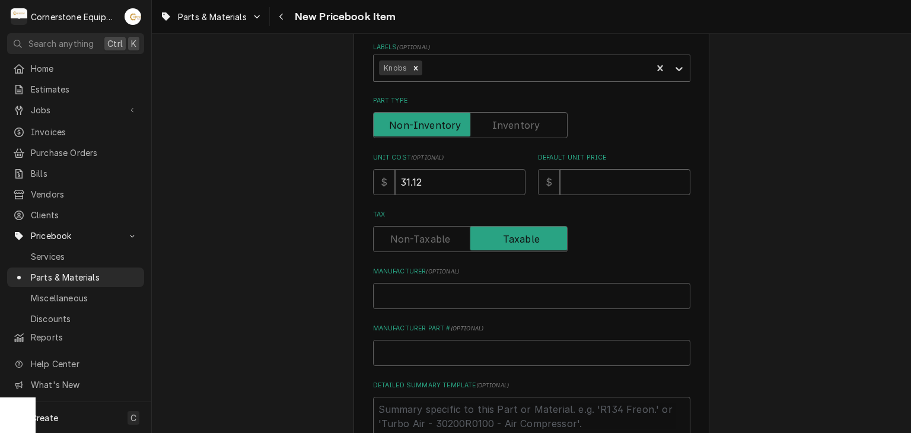
click at [594, 179] on input "Default Unit Price" at bounding box center [625, 182] width 131 height 26
click at [648, 182] on input "Default Unit Price" at bounding box center [625, 182] width 131 height 26
type input "9"
type textarea "x"
type input "93"
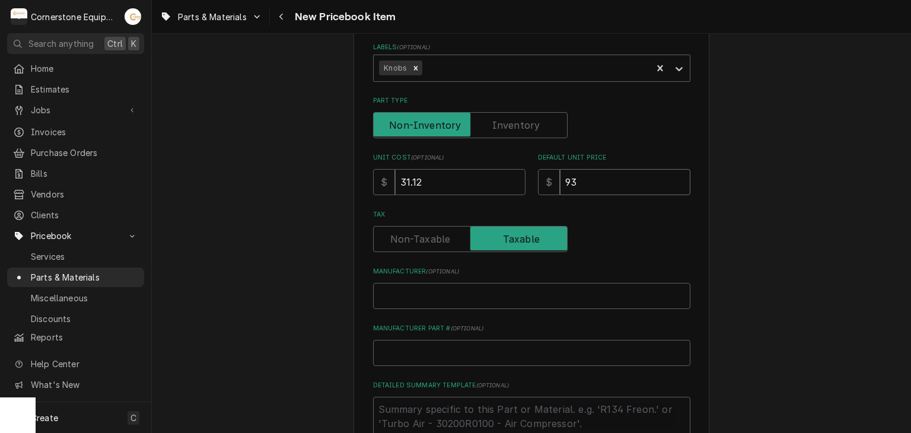
type textarea "x"
type input "93.3"
type textarea "x"
type input "93.36"
type textarea "x"
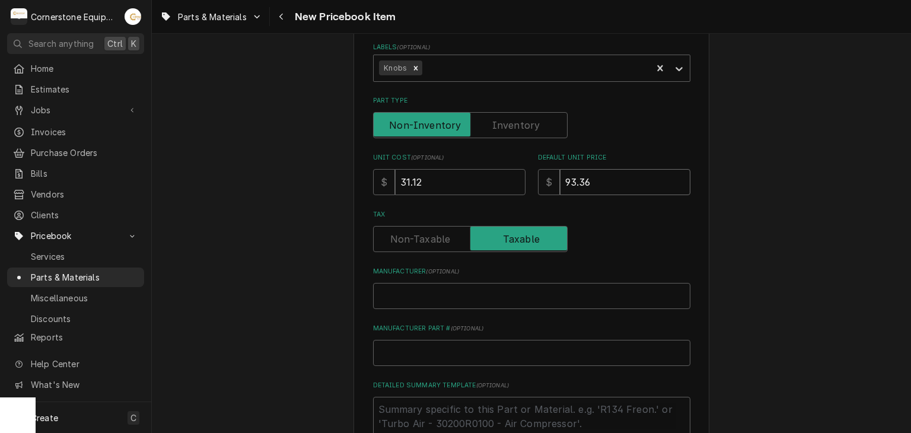
type input "93.36"
click at [654, 238] on div "Tax" at bounding box center [531, 239] width 317 height 26
click at [577, 291] on input "Manufacturer ( optional )" at bounding box center [531, 296] width 317 height 26
type input "V"
type textarea "x"
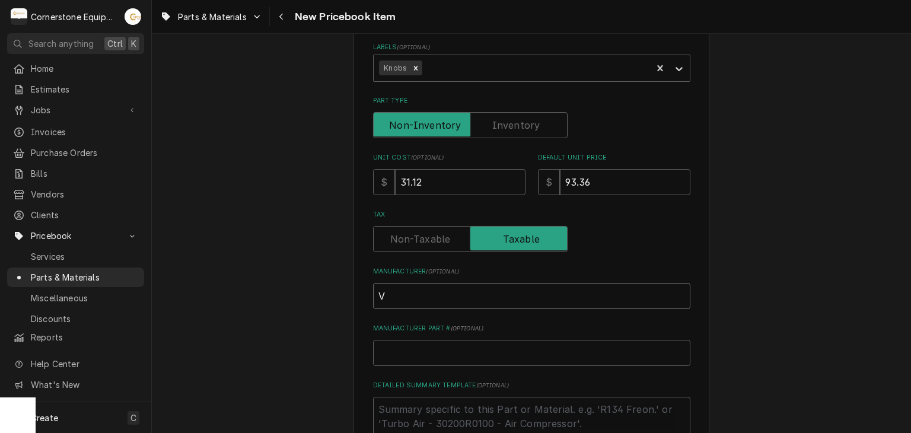
type input "Vu"
type textarea "x"
type input "Vul"
type textarea "x"
type input "Vulv"
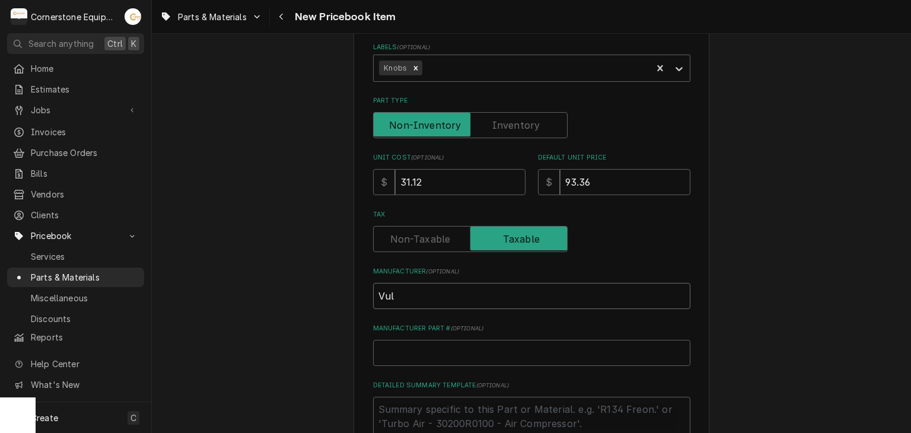
type textarea "x"
type input "Vul"
type textarea "x"
type input "Vulc"
type textarea "x"
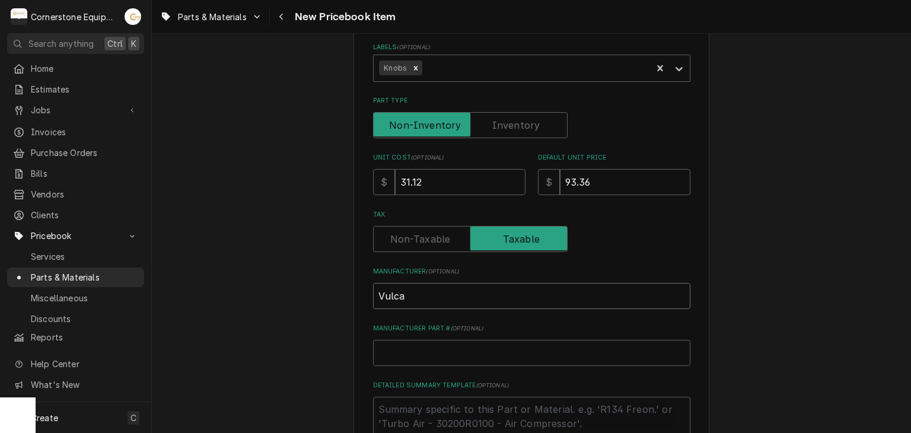
type input "Vulcan"
type textarea "x"
type input "Vulcan"
type textarea "x"
type input "Vulcan H"
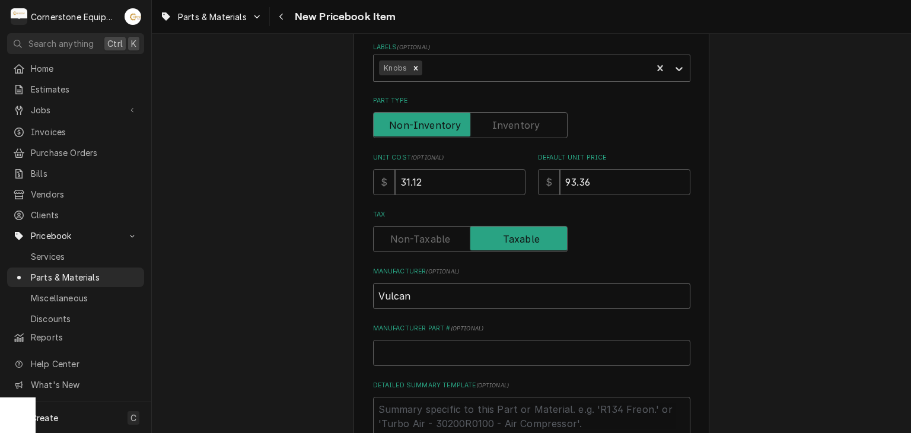
type textarea "x"
type input "Vulcan Ha"
type textarea "x"
type input "Vulcan Har"
type textarea "x"
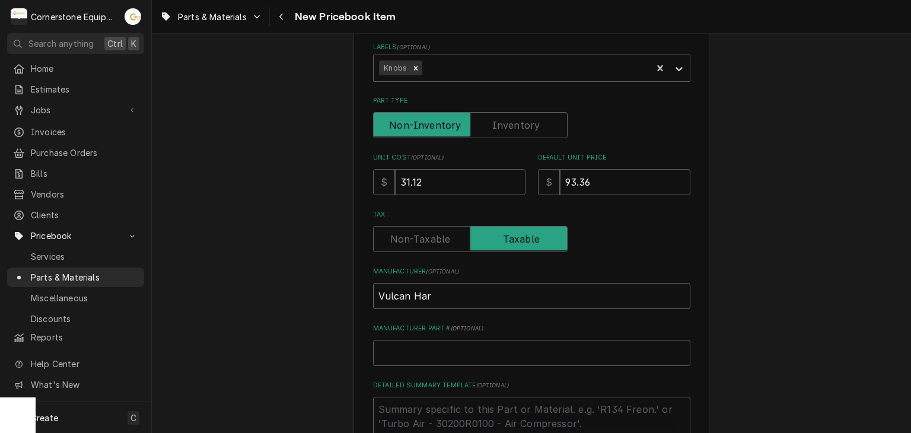
type input "Vulcan Hart"
type textarea "x"
type input "Vulcan [PERSON_NAME]"
type textarea "x"
type input "Vulcan [PERSON_NAME]"
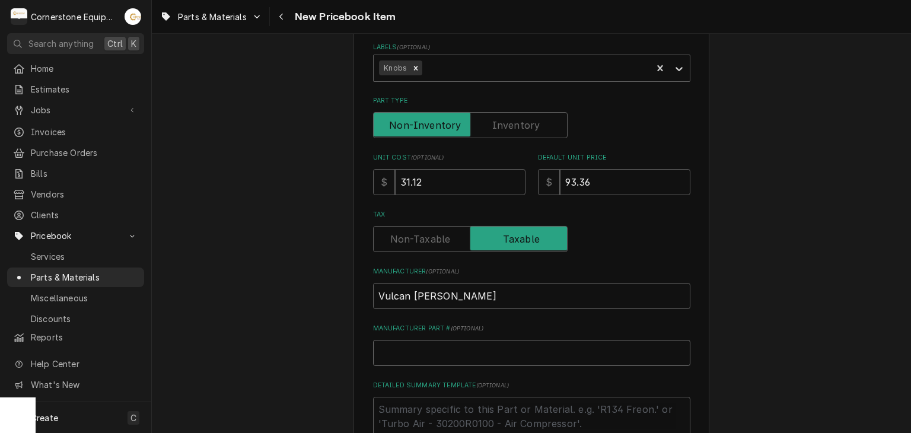
click at [477, 348] on input "Manufacturer Part # ( optional )" at bounding box center [531, 353] width 317 height 26
paste input "[PHONE_NUMBER]"
type input "[PHONE_NUMBER]"
type textarea "x"
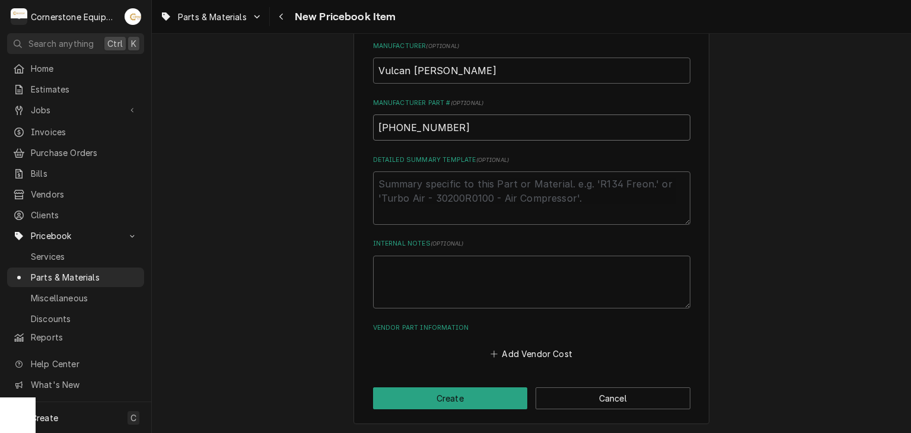
type input "[PHONE_NUMBER]"
click at [408, 196] on textarea "Detailed Summary Template ( optional )" at bounding box center [531, 197] width 317 height 53
paste textarea "The Vulcan Hart 00-498041-00012 Knob Control allows seamless temperature adjust…"
type textarea "The Vulcan Hart 00-498041-00012 Knob Control allows seamless temperature adjust…"
type textarea "x"
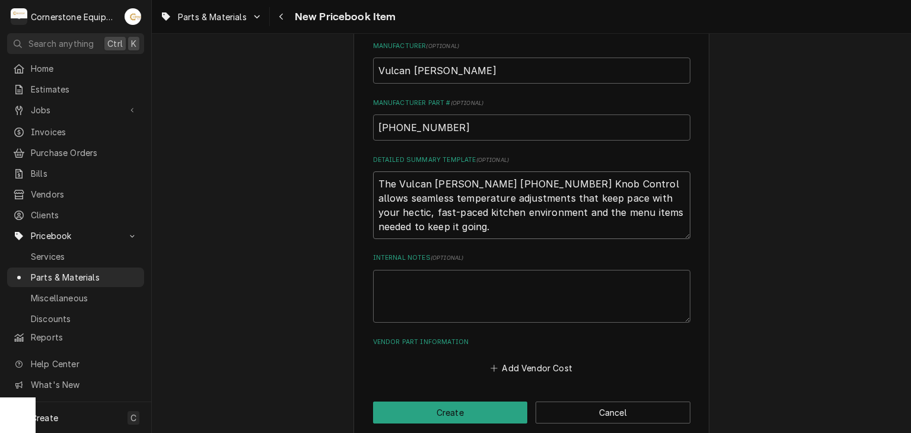
drag, startPoint x: 522, startPoint y: 183, endPoint x: 451, endPoint y: 182, distance: 70.6
click at [451, 182] on textarea "The Vulcan Hart 00-498041-00012 Knob Control allows seamless temperature adjust…" at bounding box center [531, 205] width 317 height 68
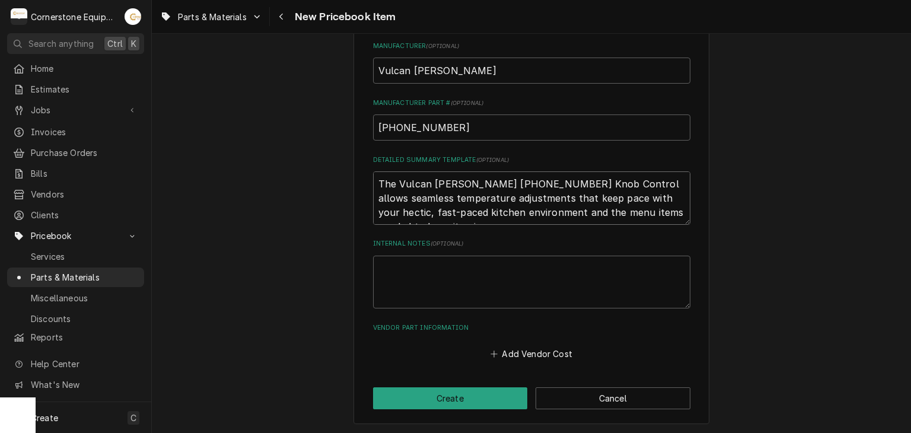
type textarea "The Vulcan Hart Knob Control allows seamless temperature adjustments that keep …"
type textarea "x"
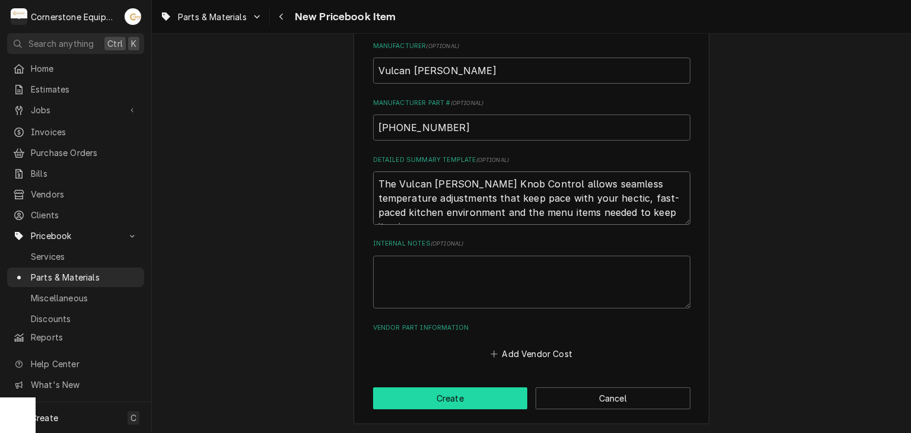
type textarea "The Vulcan Hart Knob Control allows seamless temperature adjustments that keep …"
click at [495, 403] on button "Create" at bounding box center [450, 398] width 155 height 22
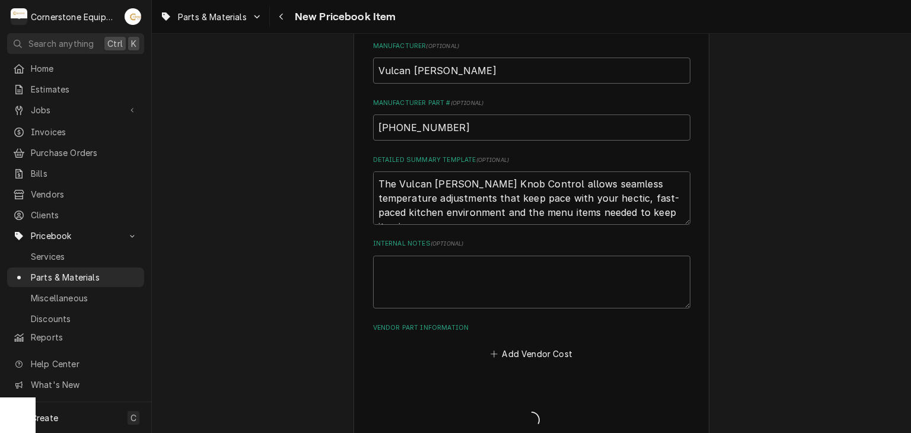
type textarea "x"
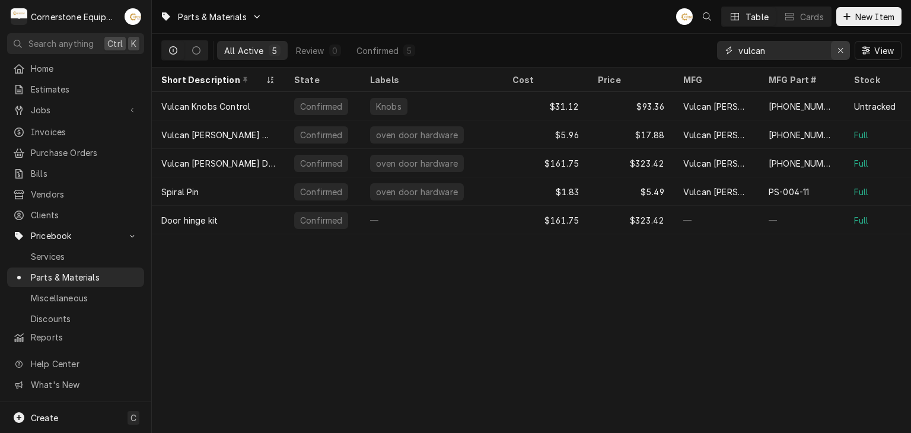
click at [841, 53] on icon "Erase input" at bounding box center [841, 50] width 7 height 8
click at [772, 46] on input "Dynamic Content Wrapper" at bounding box center [795, 50] width 112 height 19
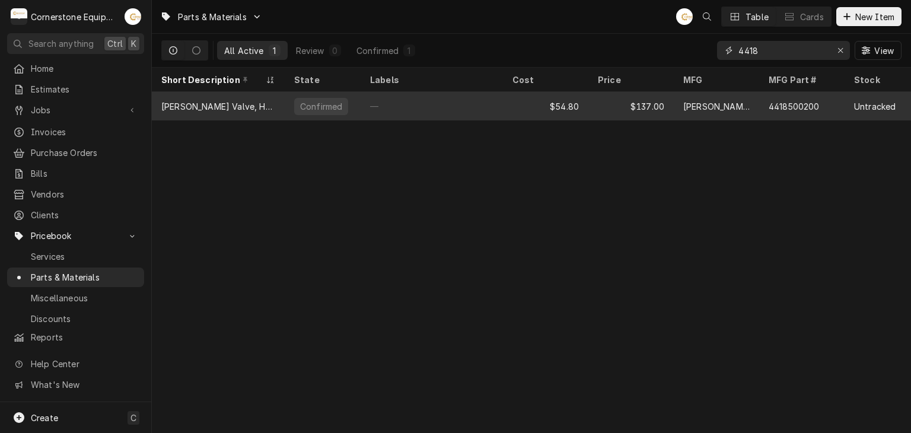
type input "4418"
click at [211, 106] on div "[PERSON_NAME] Valve, Horizontal, [GEOGRAPHIC_DATA]" at bounding box center [218, 106] width 114 height 12
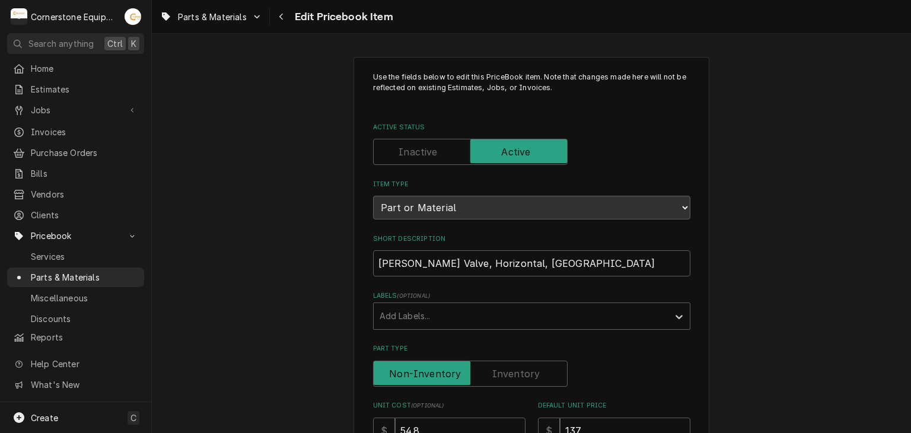
scroll to position [599, 0]
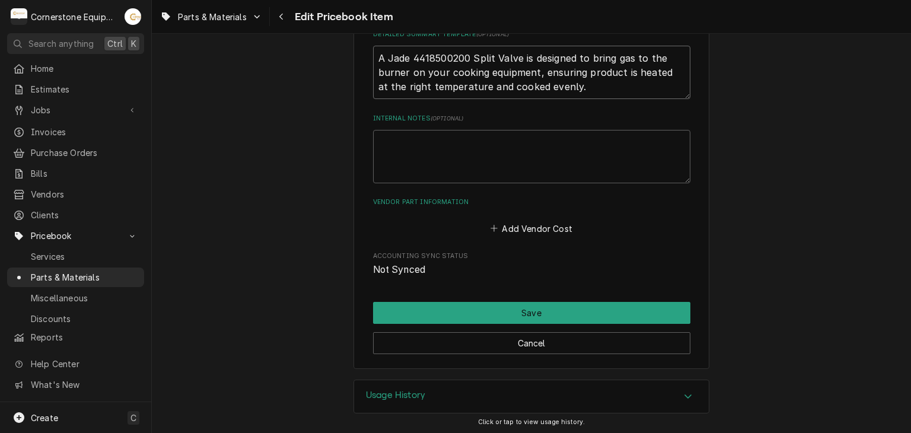
drag, startPoint x: 470, startPoint y: 58, endPoint x: 405, endPoint y: 58, distance: 64.7
click at [405, 59] on textarea "A Jade 4418500200 Split Valve is designed to bring gas to the burner on your co…" at bounding box center [531, 72] width 317 height 53
type textarea "x"
type textarea "A JadeSplit Valve is designed to bring gas to the burner on your cooking equipm…"
type textarea "x"
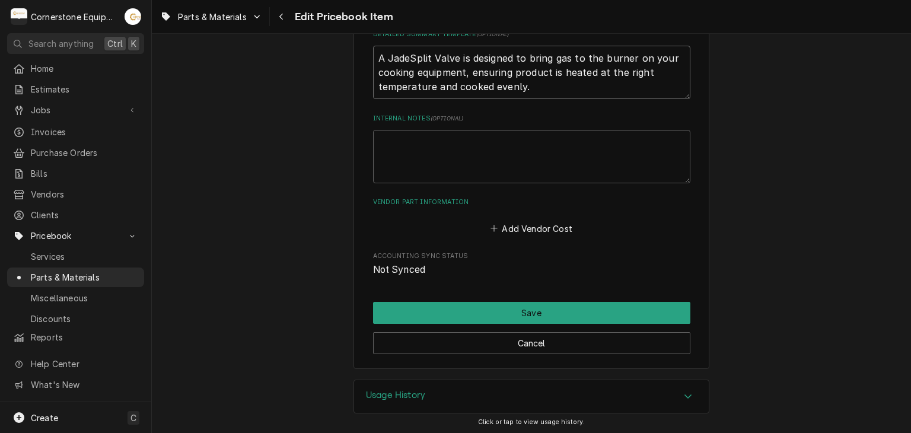
type textarea "A JadevSplit Valve is designed to bring gas to the burner on your cooking equip…"
type textarea "x"
type textarea "A JadeSplit Valve is designed to bring gas to the burner on your cooking equipm…"
type textarea "x"
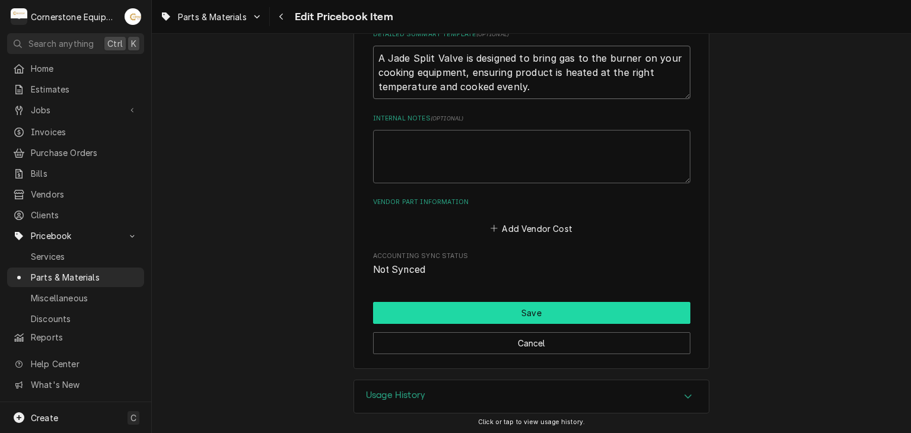
type textarea "A Jade Split Valve is designed to bring gas to the burner on your cooking equip…"
click at [451, 304] on button "Save" at bounding box center [531, 313] width 317 height 22
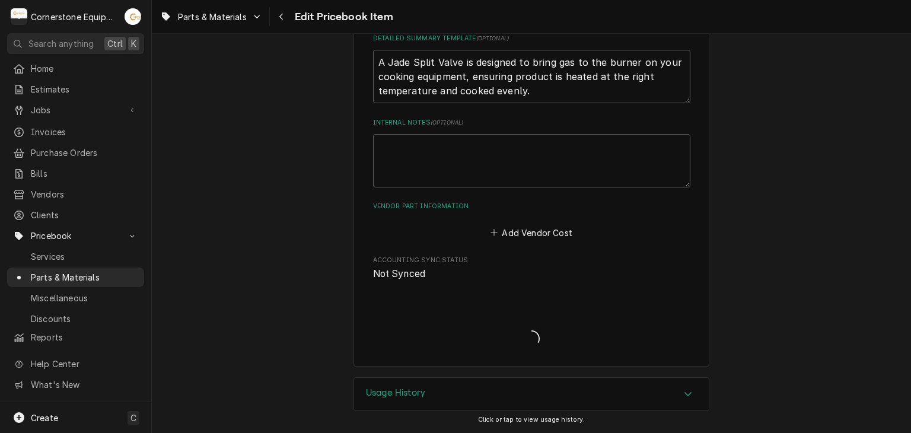
scroll to position [593, 0]
type textarea "x"
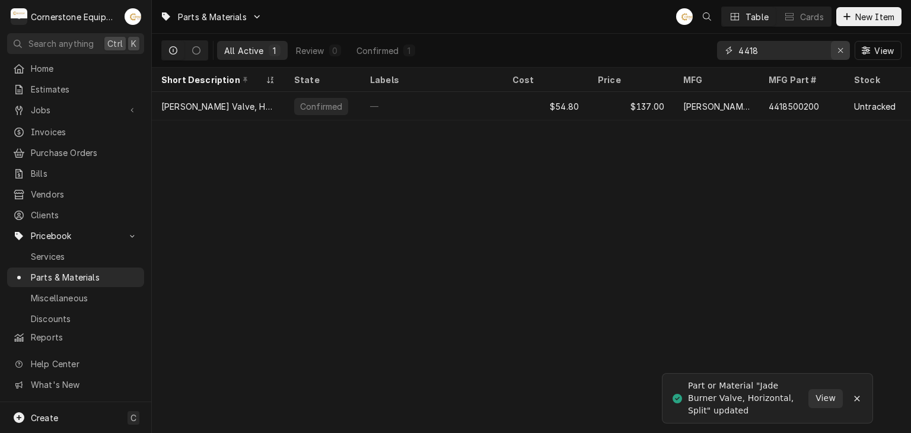
click at [840, 51] on icon "Erase input" at bounding box center [841, 50] width 7 height 8
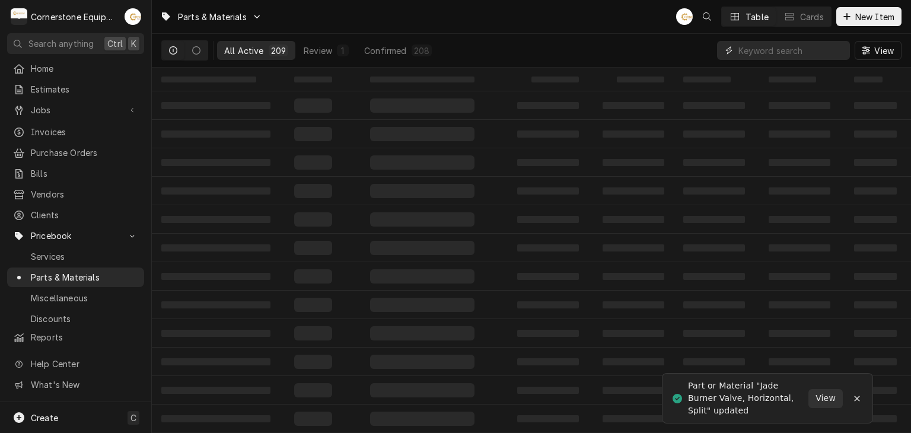
click at [810, 50] on input "Dynamic Content Wrapper" at bounding box center [792, 50] width 106 height 19
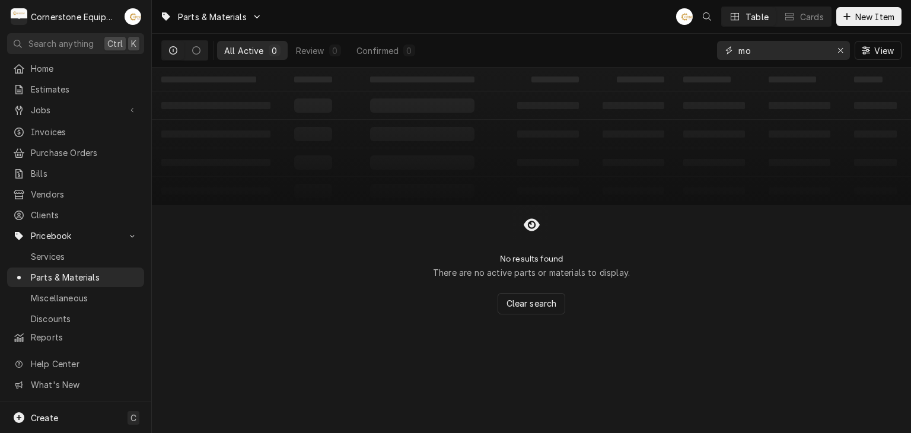
type input "m"
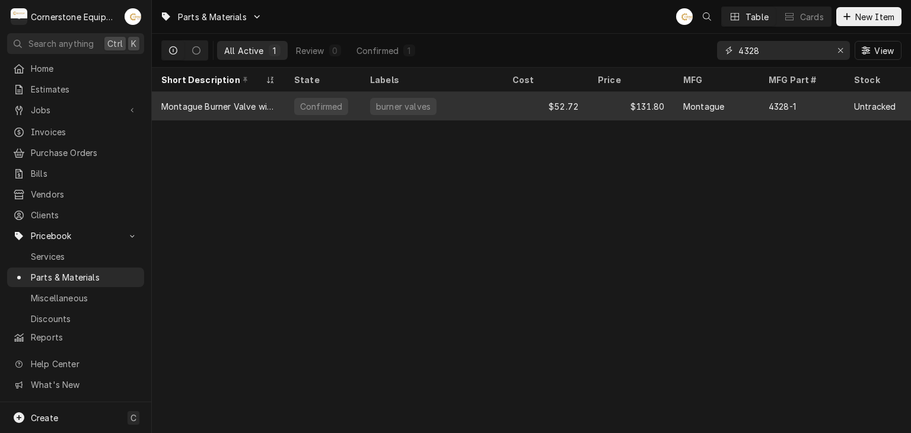
type input "4328"
click at [688, 100] on div "Montague" at bounding box center [703, 106] width 41 height 12
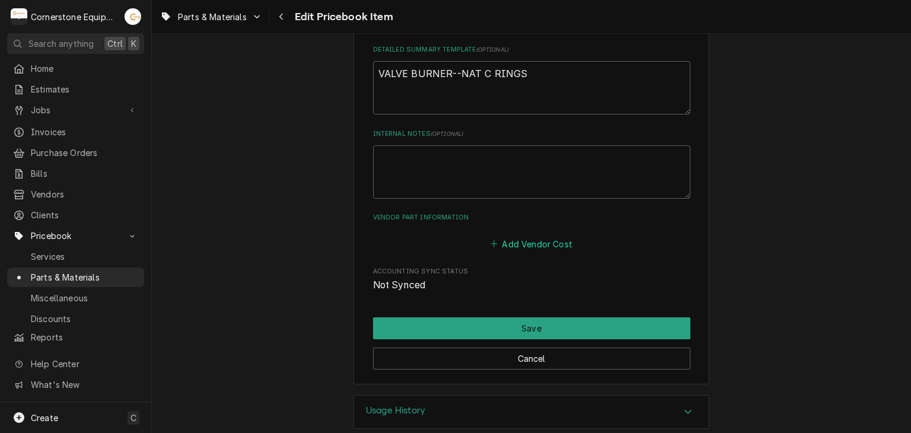
scroll to position [599, 0]
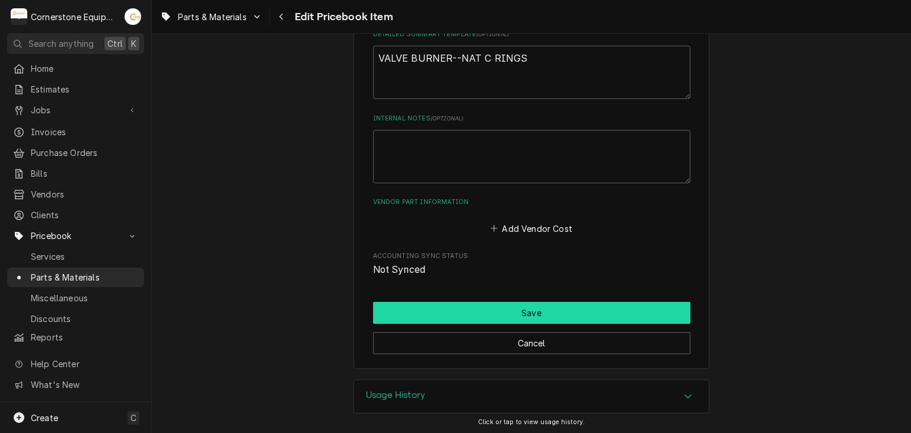
drag, startPoint x: 520, startPoint y: 296, endPoint x: 520, endPoint y: 311, distance: 15.4
click at [521, 314] on button "Save" at bounding box center [531, 313] width 317 height 22
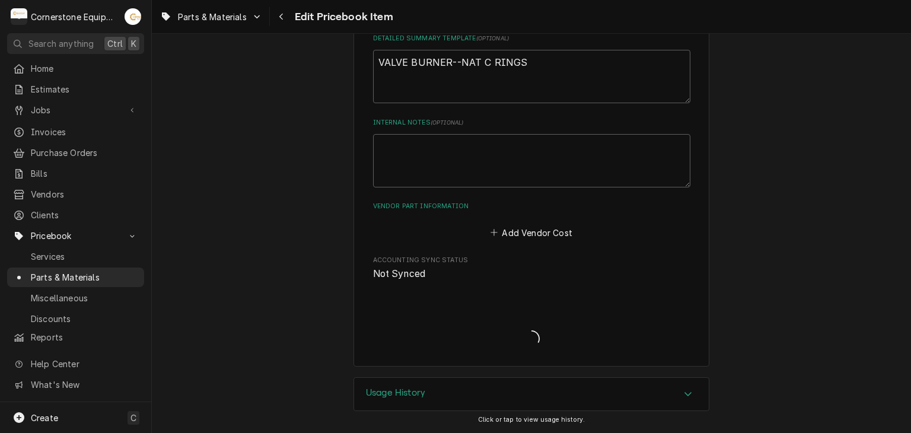
scroll to position [593, 0]
type textarea "x"
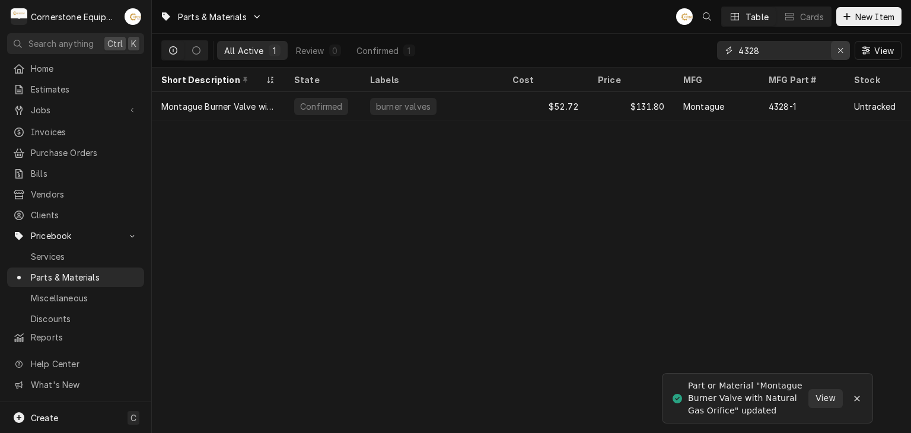
click at [839, 56] on button "Erase input" at bounding box center [840, 50] width 19 height 19
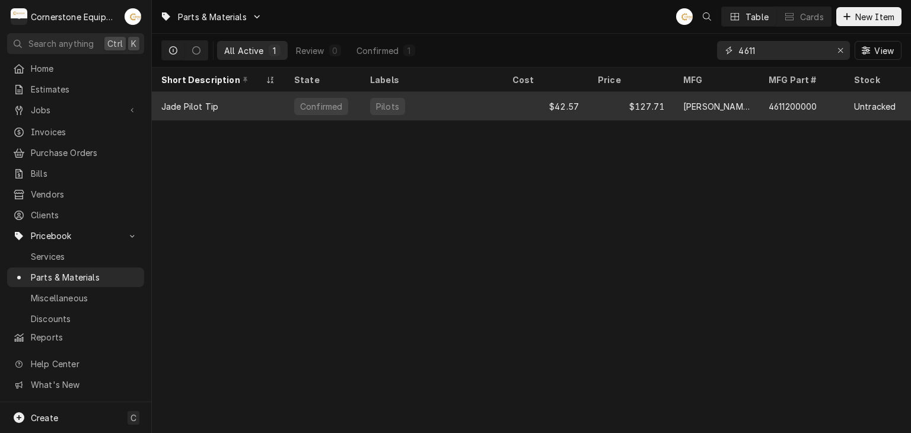
type input "4611"
click at [775, 92] on div "4611200000" at bounding box center [801, 106] width 85 height 28
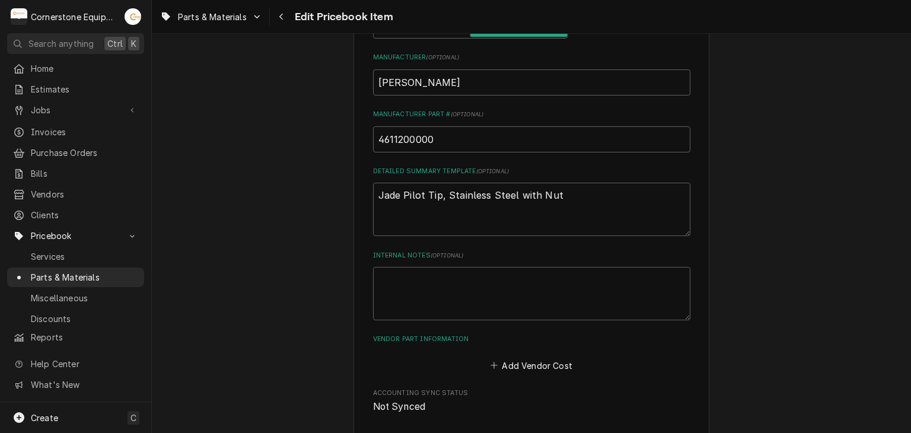
scroll to position [599, 0]
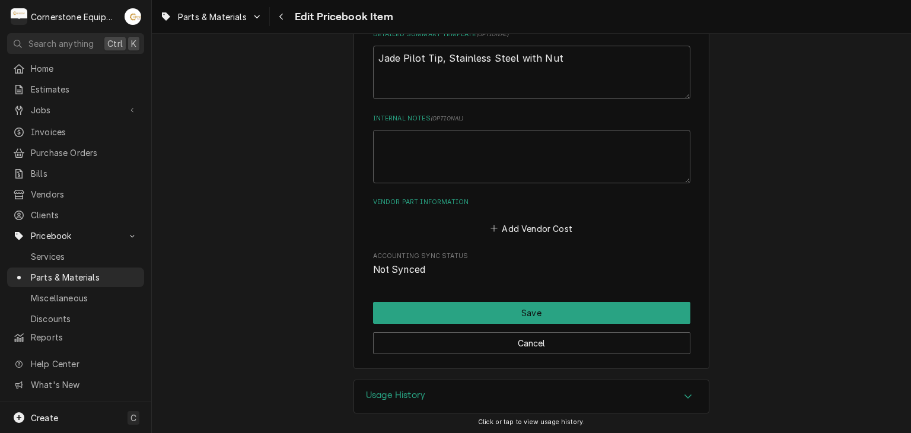
click at [665, 324] on div "Cancel" at bounding box center [531, 339] width 317 height 30
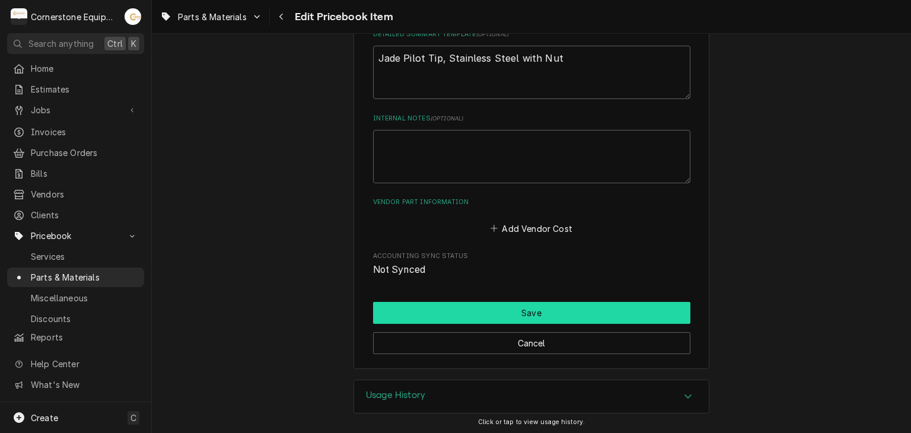
click at [660, 314] on button "Save" at bounding box center [531, 313] width 317 height 22
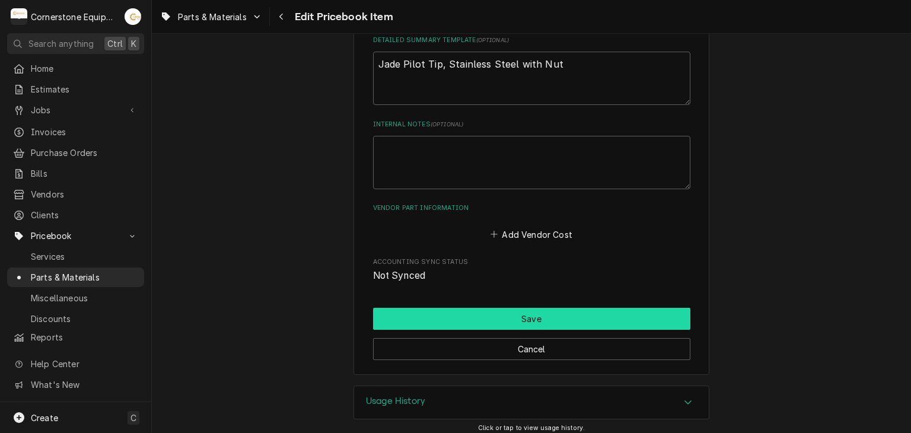
type textarea "x"
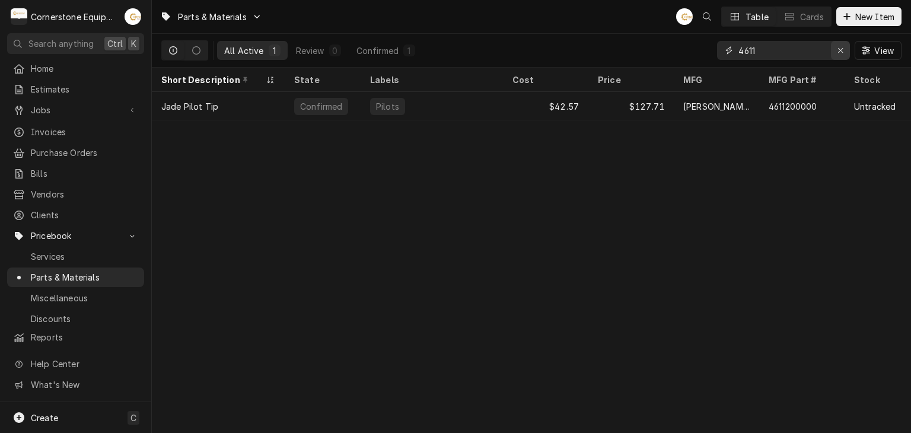
click at [840, 48] on icon "Erase input" at bounding box center [841, 50] width 7 height 8
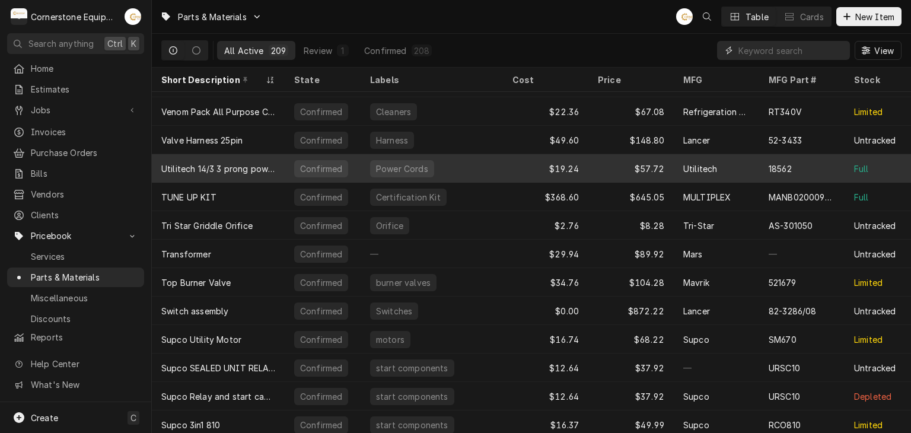
scroll to position [435, 0]
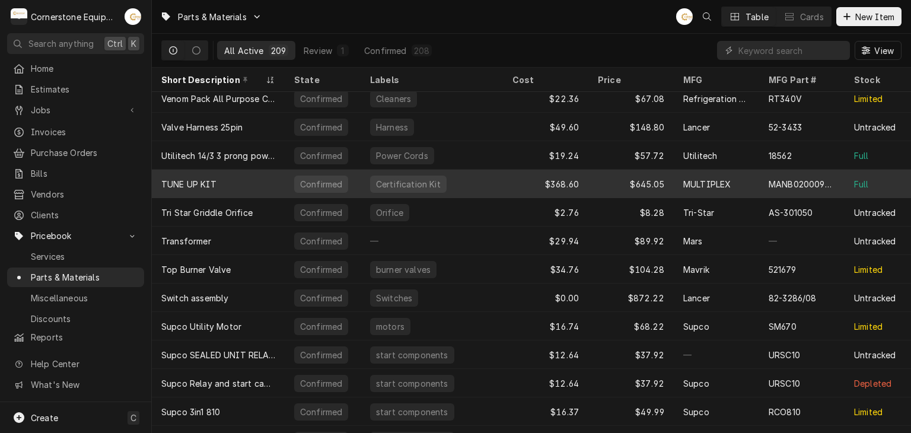
click at [349, 182] on div "Confirmed" at bounding box center [323, 184] width 76 height 28
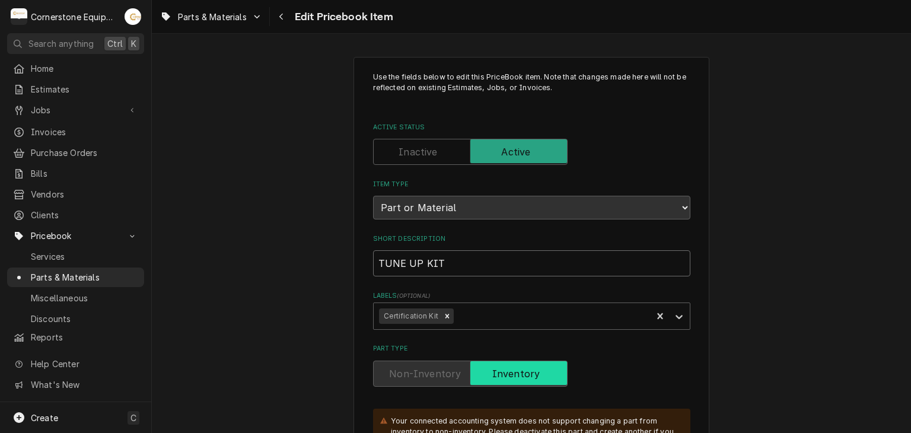
click at [453, 264] on input "TUNE UP KIT" at bounding box center [531, 263] width 317 height 26
type textarea "x"
type input "TUNE UP KI"
type textarea "x"
type input "TUNE UP K"
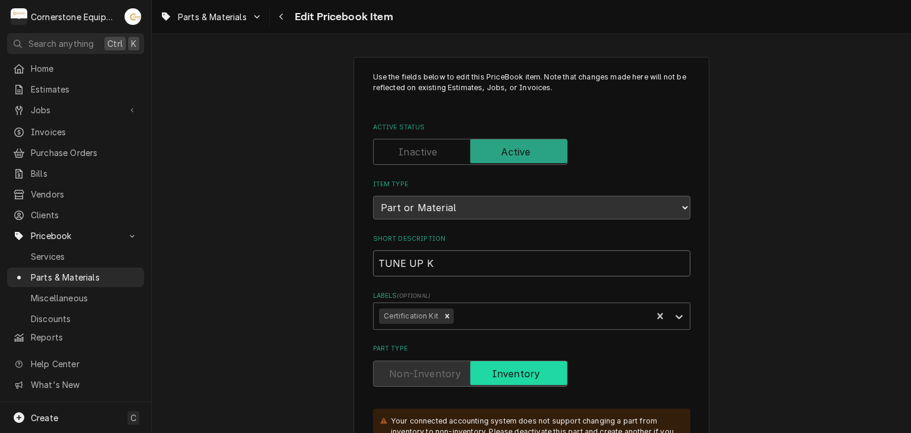
type textarea "x"
type input "TUNE UP"
type textarea "x"
type input "TUNE UP"
type textarea "x"
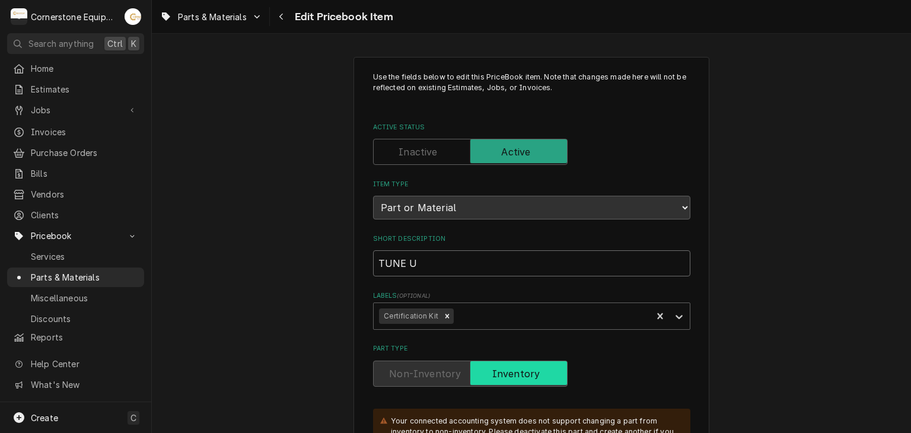
type input "TUNE"
type textarea "x"
type input "TUNE"
type textarea "x"
type input "TUN"
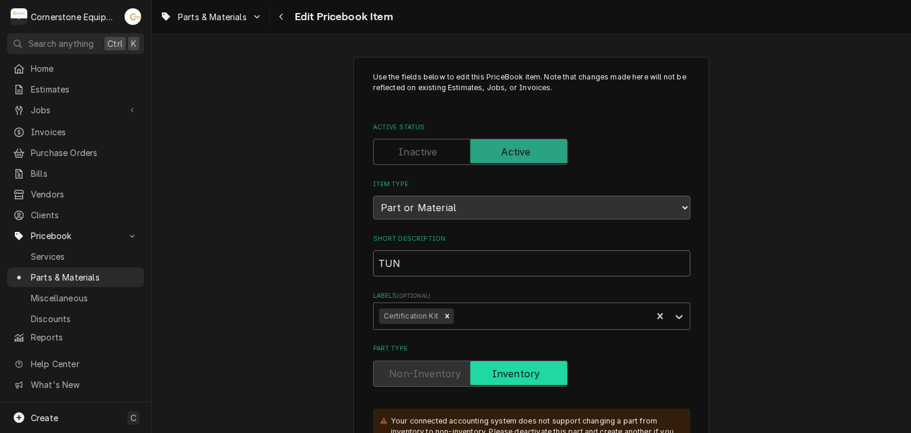
type textarea "x"
type input "TU"
type textarea "x"
type input "T"
type textarea "x"
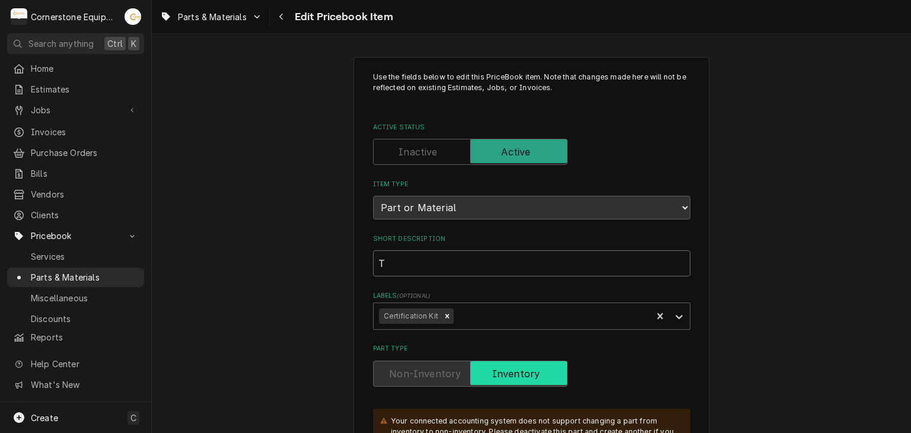
type input "Tu"
type textarea "x"
type input "Tun"
type textarea "x"
type input "Tune"
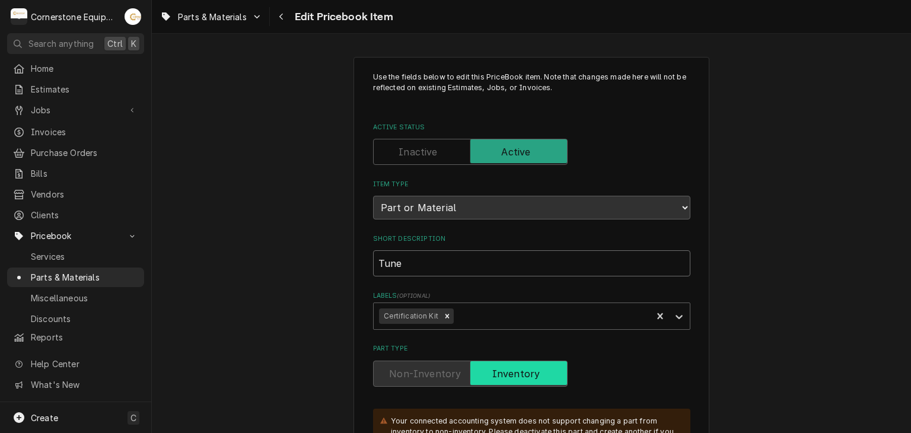
type textarea "x"
type input "Tune"
type textarea "x"
type input "Tune U"
type textarea "x"
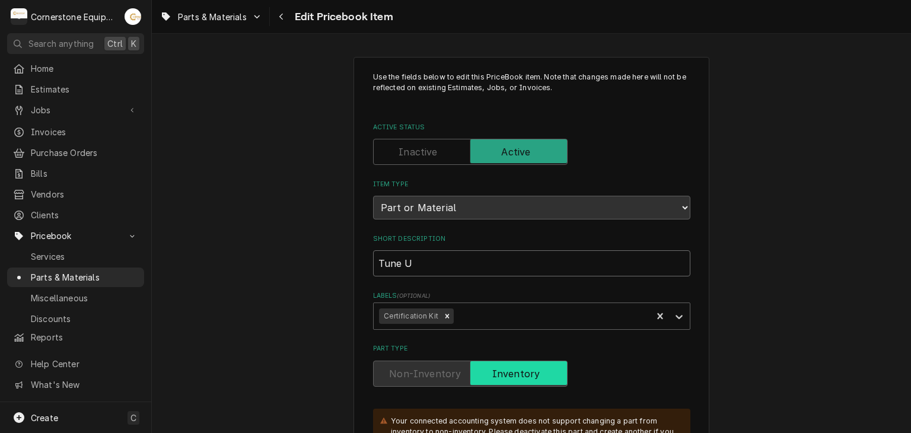
type input "Tune Up"
type textarea "x"
type input "Tune Up"
type textarea "x"
type input "Tune Up K"
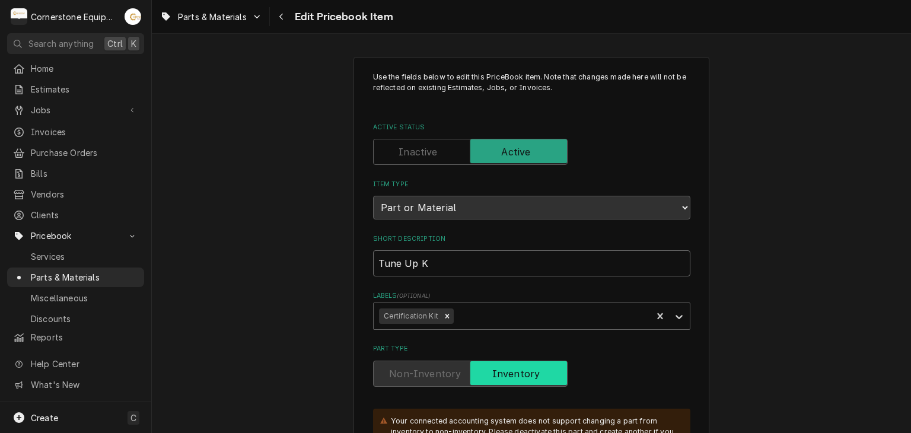
type textarea "x"
type input "Tune Up Ki"
type textarea "x"
type input "Tune Up Kit"
type textarea "x"
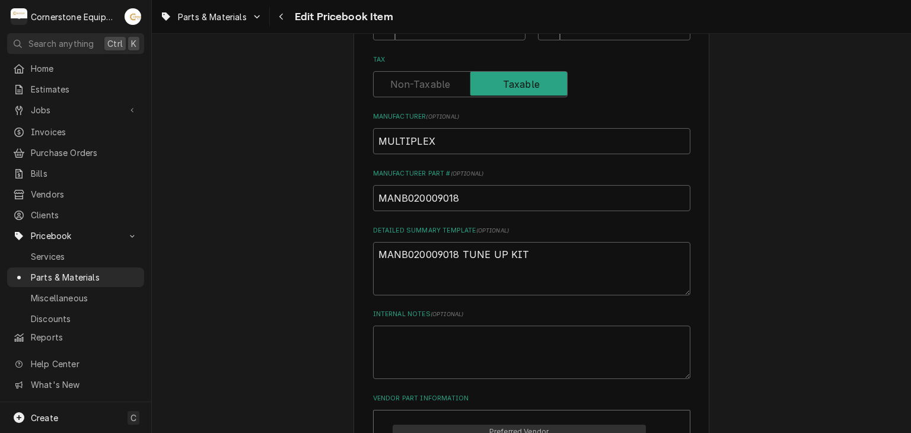
scroll to position [475, 0]
type input "Tune Up Kit"
drag, startPoint x: 458, startPoint y: 139, endPoint x: 337, endPoint y: 144, distance: 121.1
type textarea "x"
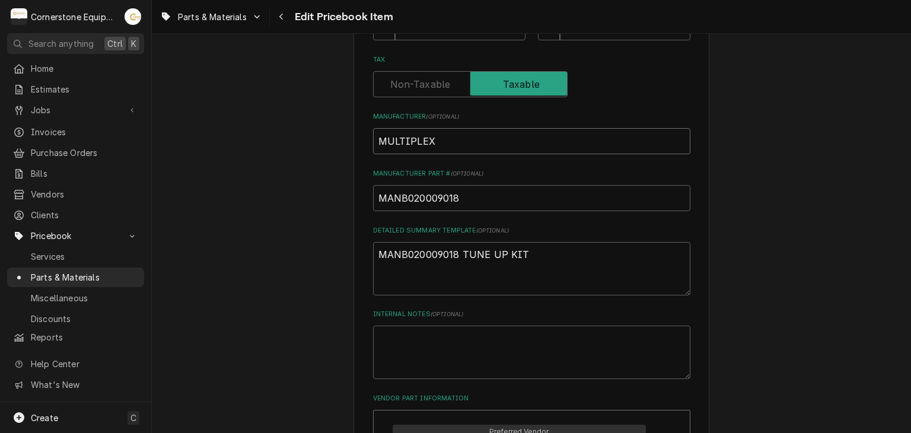
type input "M"
type textarea "x"
type input "Mu"
type textarea "x"
type input "Mul"
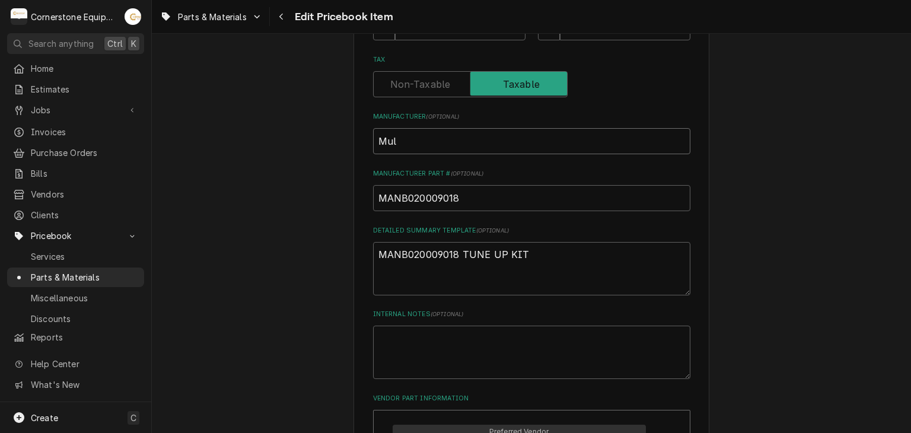
type textarea "x"
type input "Mult"
type textarea "x"
type input "Multi"
type textarea "x"
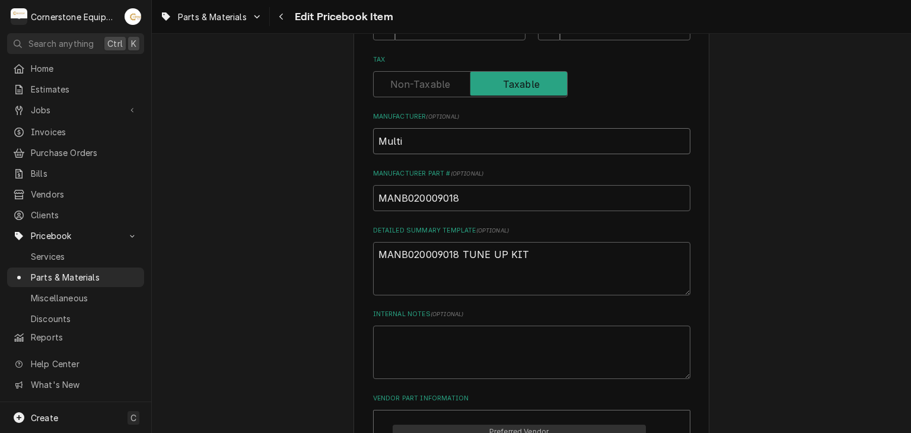
type input "Multip"
type textarea "x"
type input "Multipl"
type textarea "x"
type input "Multiple"
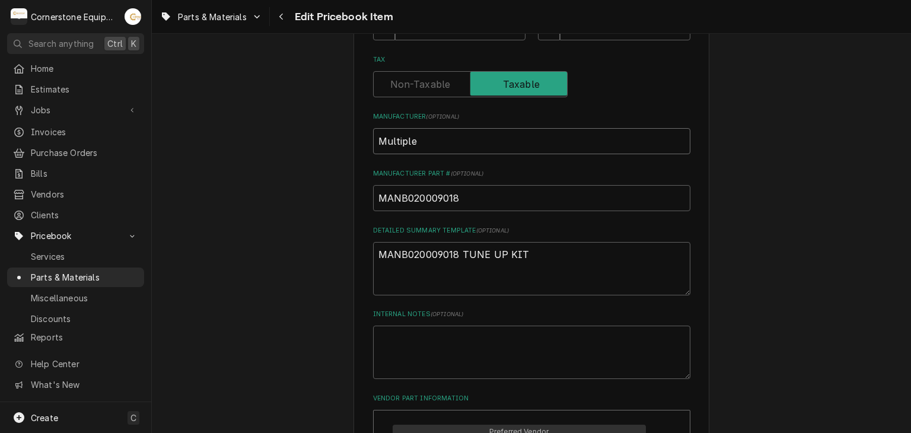
type textarea "x"
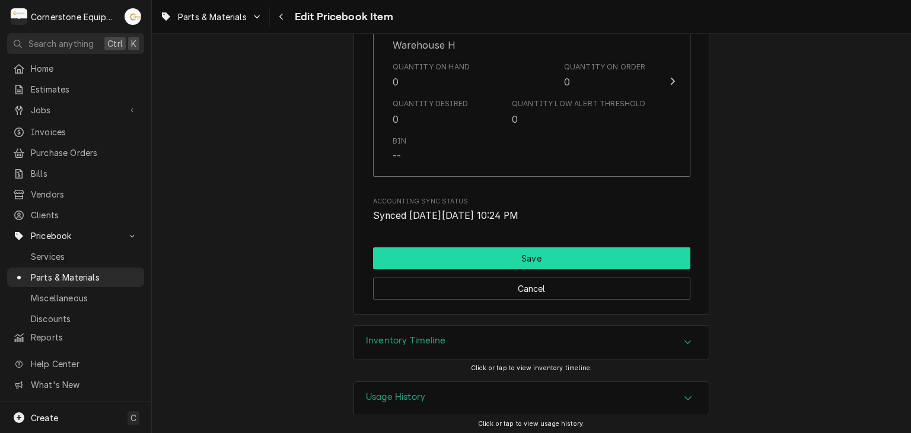
type input "Multiplex"
click at [476, 257] on button "Save" at bounding box center [531, 258] width 317 height 22
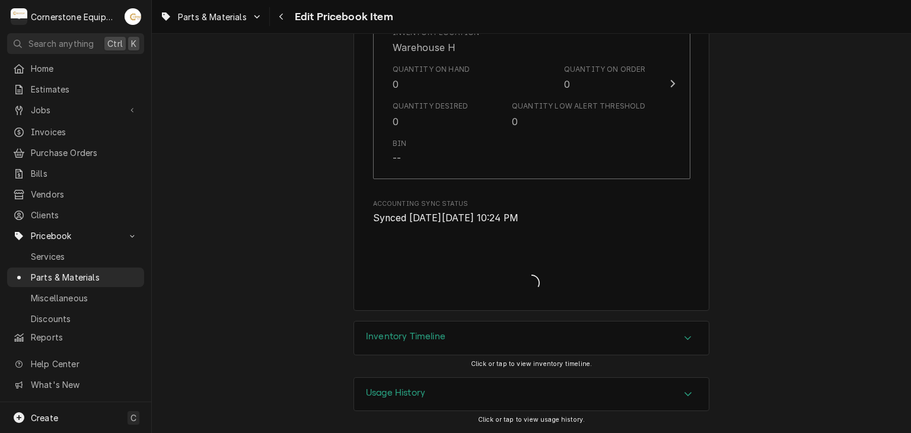
scroll to position [1657, 0]
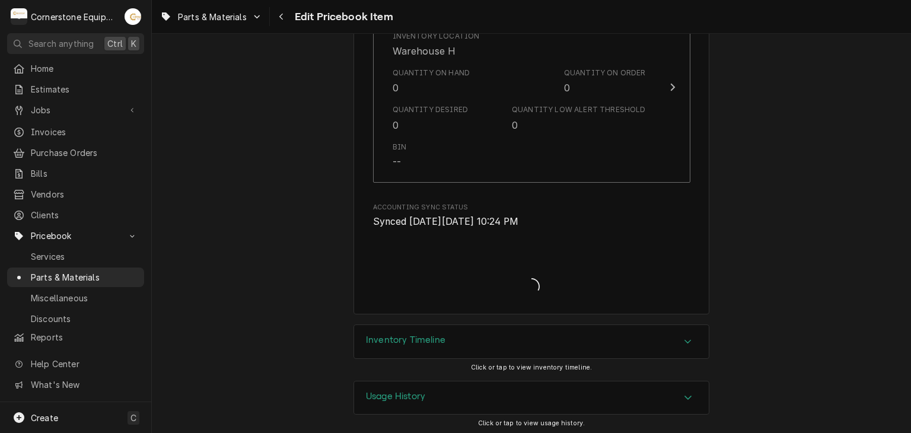
type textarea "x"
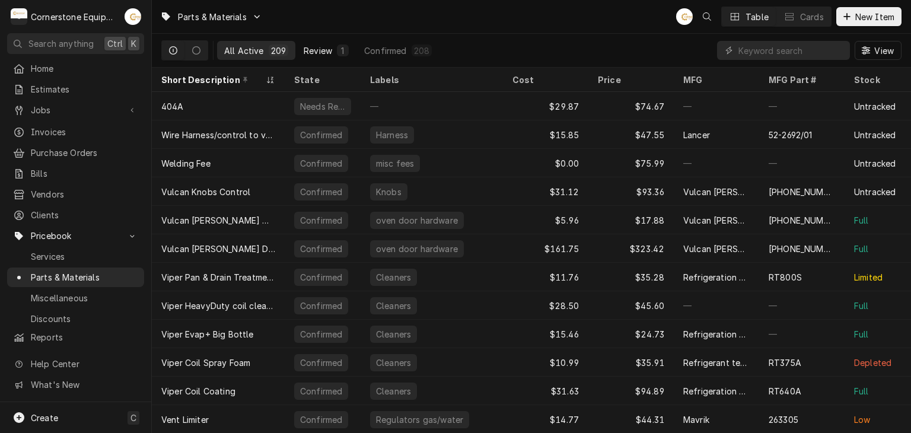
click at [304, 53] on div "Review" at bounding box center [318, 50] width 28 height 12
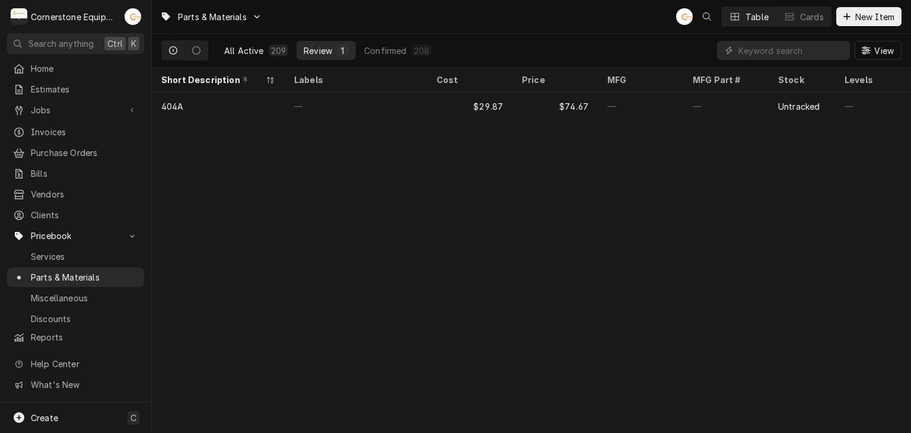
click at [222, 46] on button "All Active 209" at bounding box center [256, 50] width 78 height 19
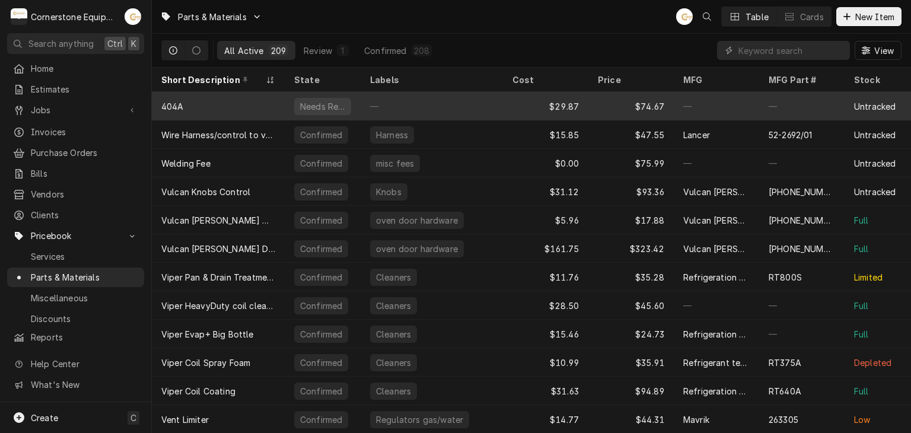
click at [258, 105] on div "404A" at bounding box center [218, 106] width 133 height 28
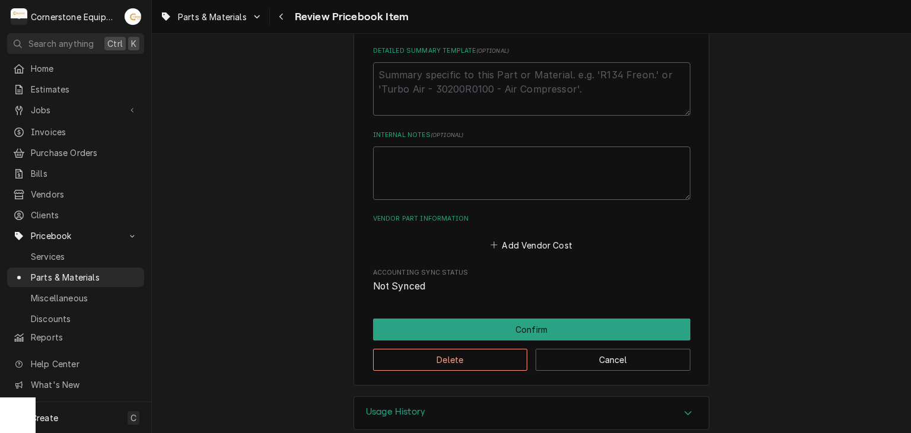
scroll to position [599, 0]
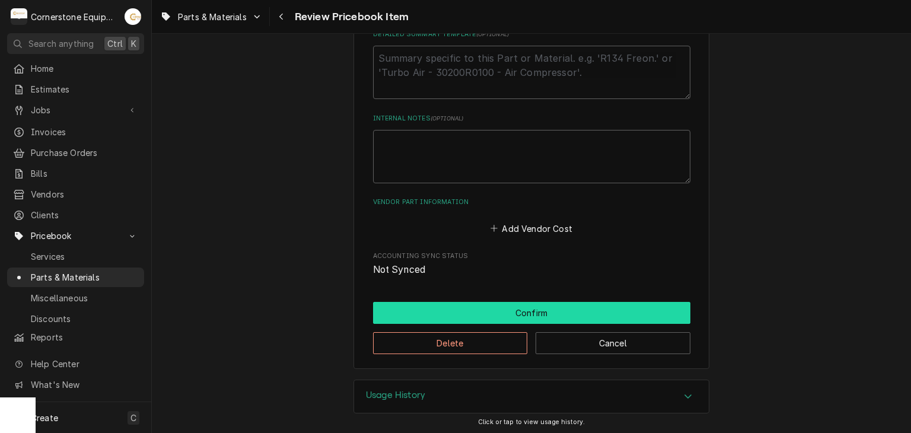
click at [425, 310] on button "Confirm" at bounding box center [531, 313] width 317 height 22
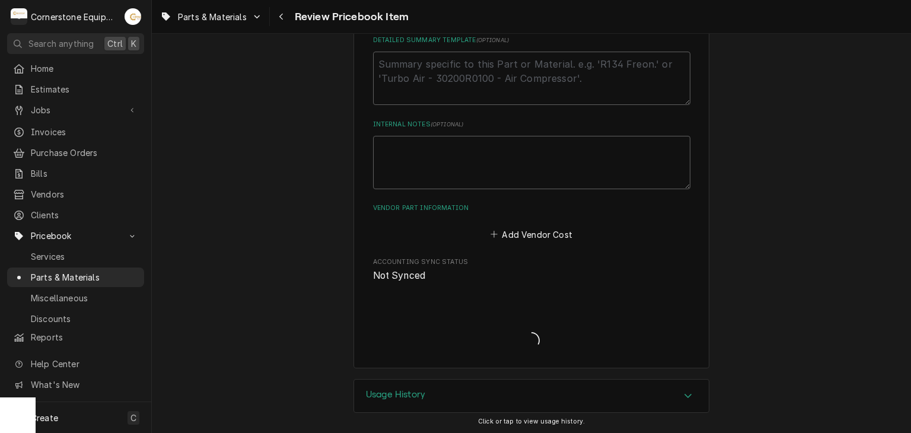
type textarea "x"
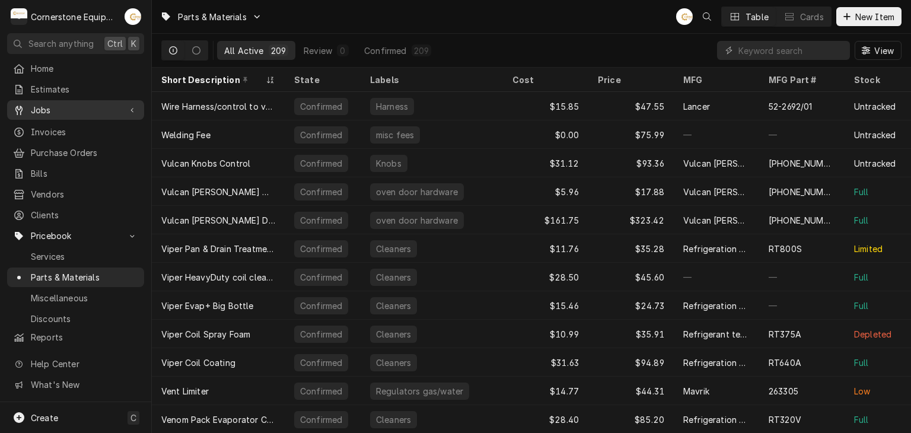
click at [92, 109] on span "Jobs" at bounding box center [76, 110] width 90 height 12
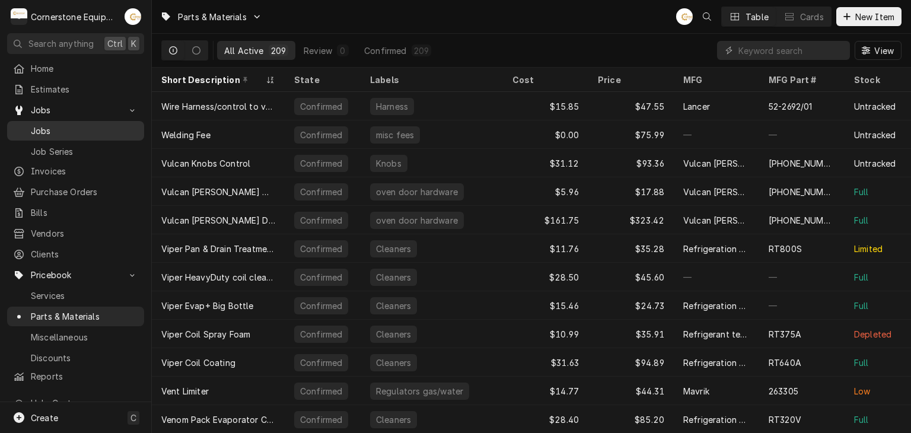
click at [94, 125] on span "Jobs" at bounding box center [84, 131] width 107 height 12
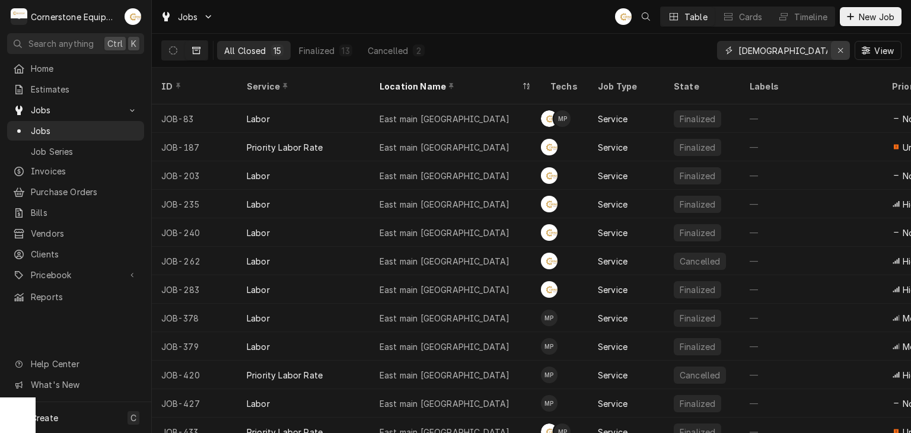
click at [844, 49] on div "Erase input" at bounding box center [841, 50] width 12 height 12
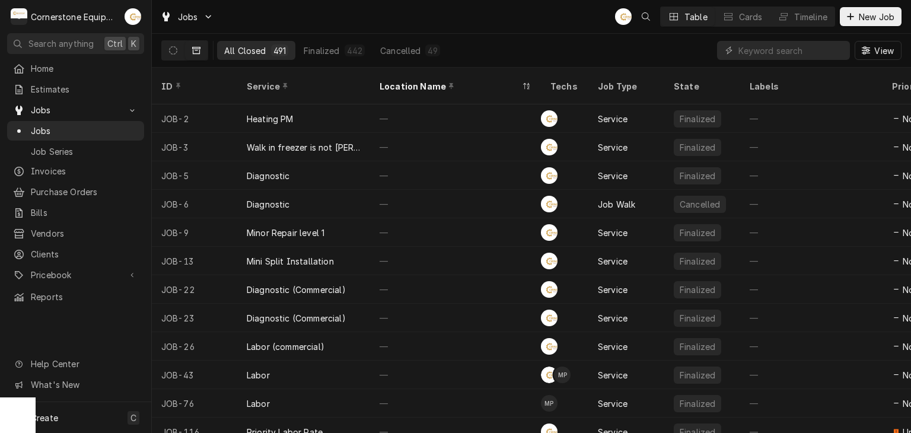
click at [197, 53] on icon "Dynamic Content Wrapper" at bounding box center [196, 50] width 8 height 8
click at [773, 49] on input "Dynamic Content Wrapper" at bounding box center [792, 50] width 106 height 19
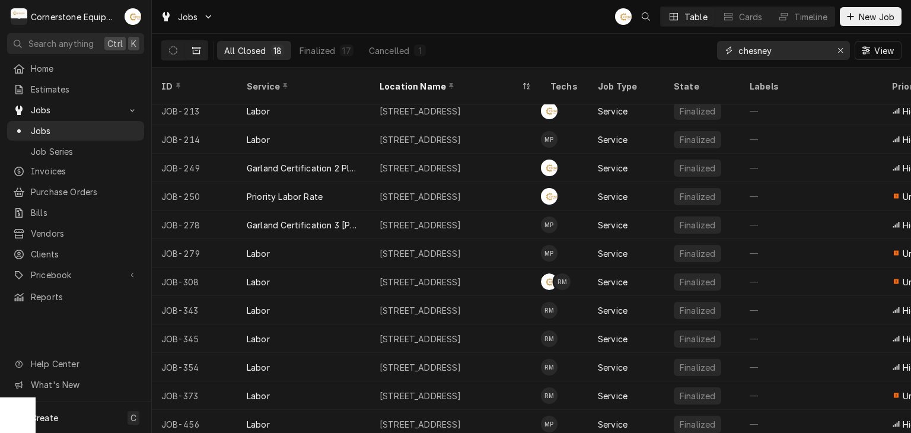
type input "chesney"
click at [526, 15] on div "Jobs AB Table Cards Timeline New Job" at bounding box center [531, 16] width 759 height 33
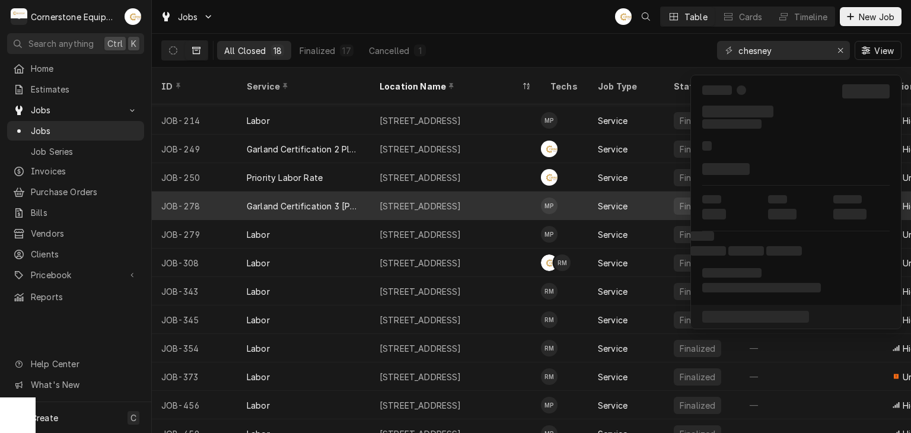
scroll to position [179, 0]
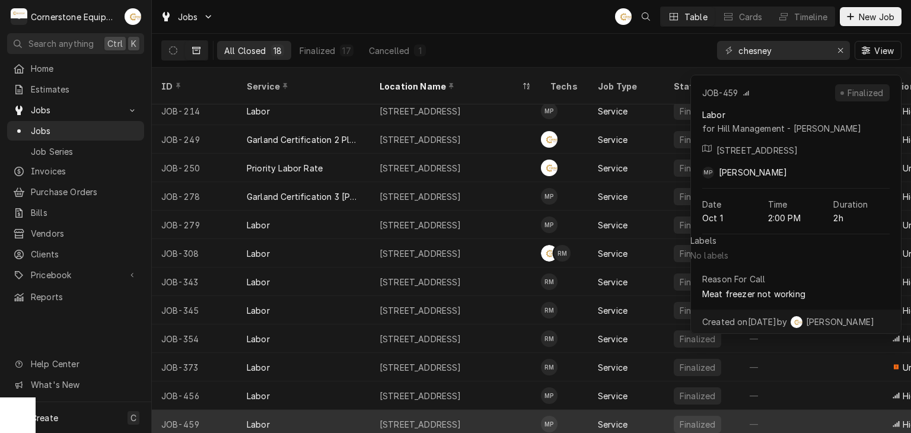
click at [491, 410] on div "11123 - Chesney Hwy" at bounding box center [455, 424] width 171 height 28
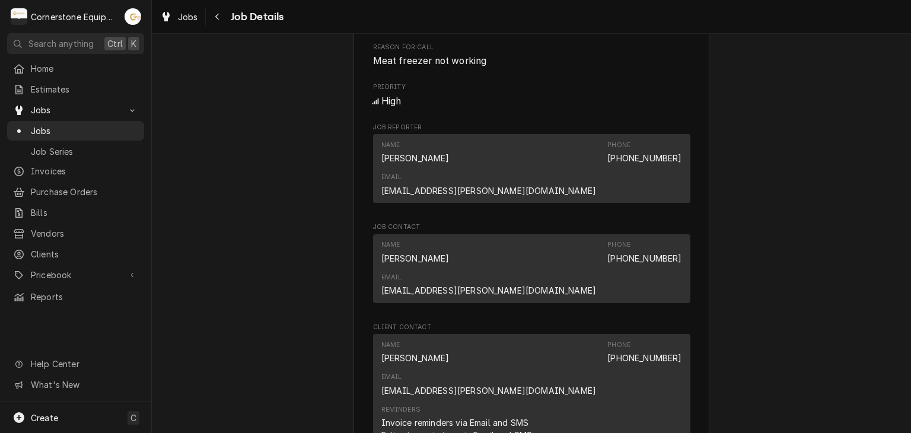
scroll to position [835, 0]
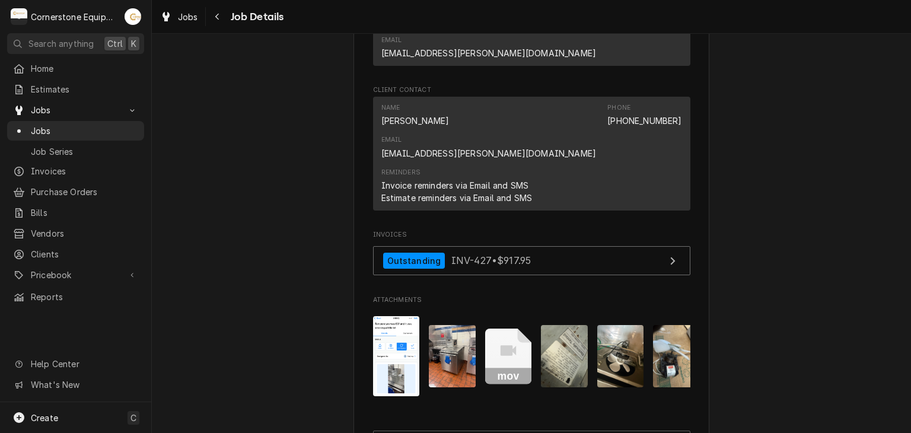
click at [562, 325] on img "Attachments" at bounding box center [564, 356] width 47 height 62
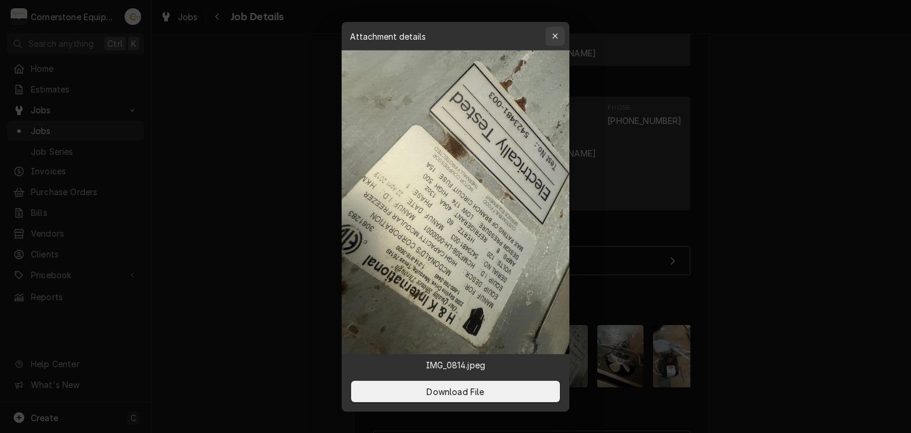
click at [558, 40] on div "button" at bounding box center [555, 36] width 12 height 12
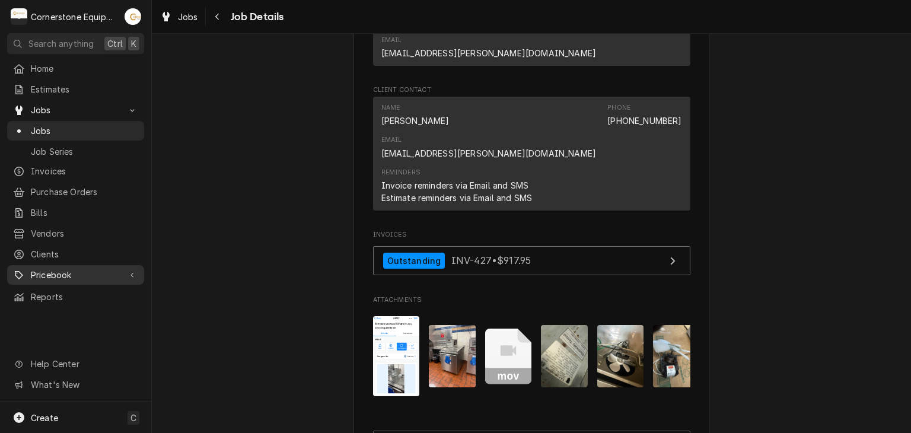
click at [74, 269] on span "Pricebook" at bounding box center [76, 275] width 90 height 12
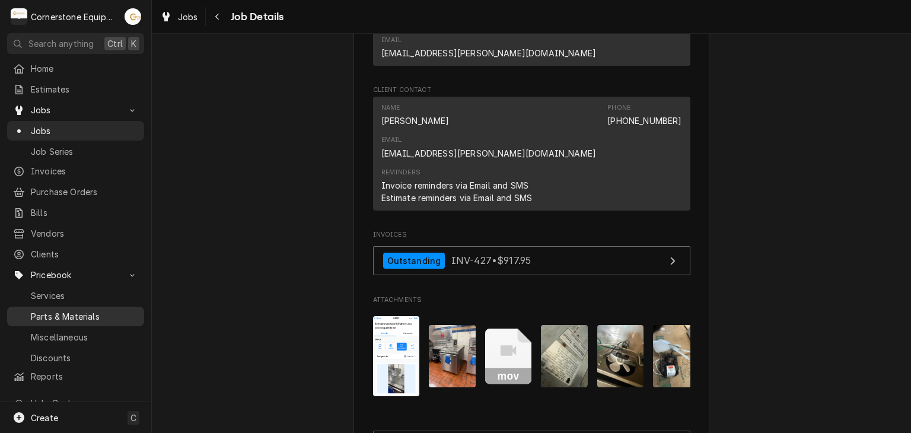
click at [56, 315] on link "Parts & Materials" at bounding box center [75, 317] width 137 height 20
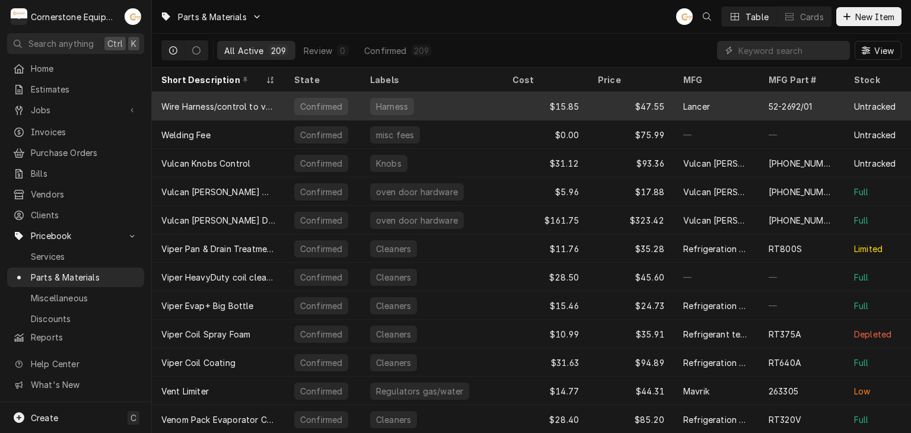
click at [867, 100] on div "Untracked" at bounding box center [875, 106] width 42 height 12
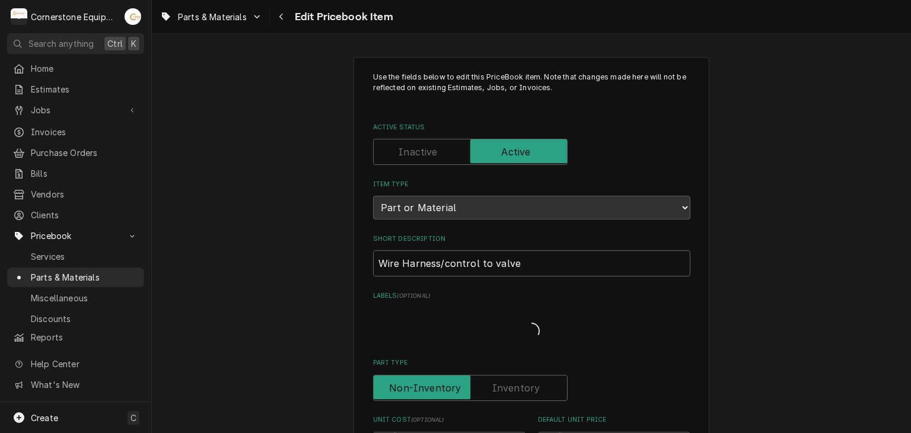
type textarea "x"
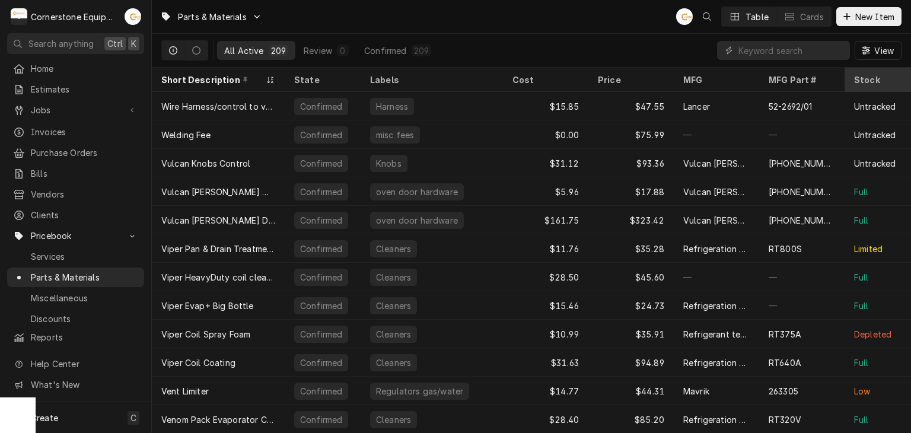
click at [872, 84] on div "Stock" at bounding box center [878, 80] width 62 height 20
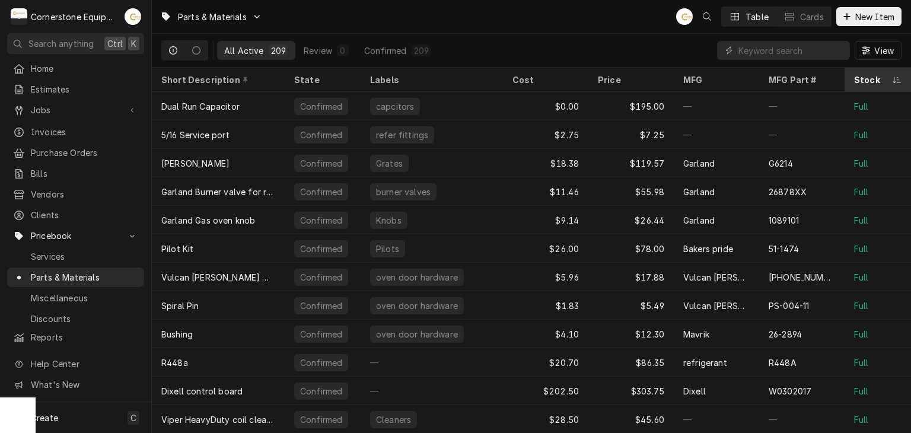
click at [852, 82] on div "Stock" at bounding box center [878, 80] width 62 height 20
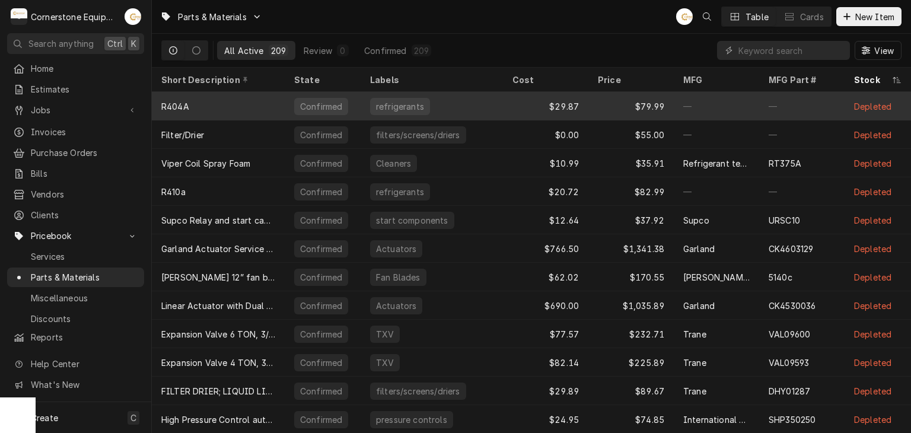
click at [432, 101] on div "refrigerants" at bounding box center [432, 106] width 142 height 28
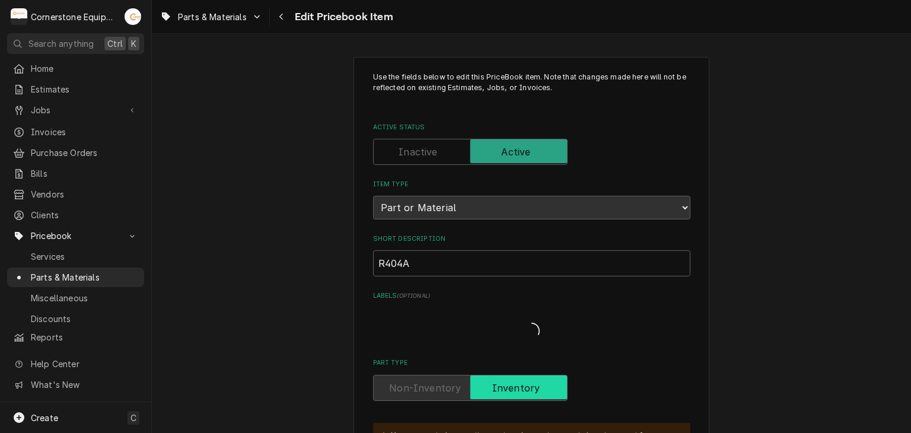
type textarea "x"
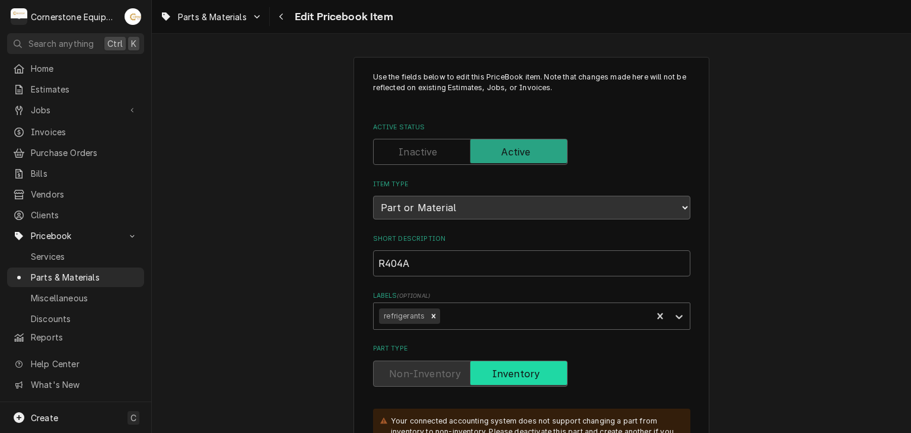
click at [287, 28] on div "Parts & Materials Edit Pricebook Item" at bounding box center [531, 16] width 759 height 33
click at [281, 17] on icon "Navigate back" at bounding box center [281, 16] width 5 height 8
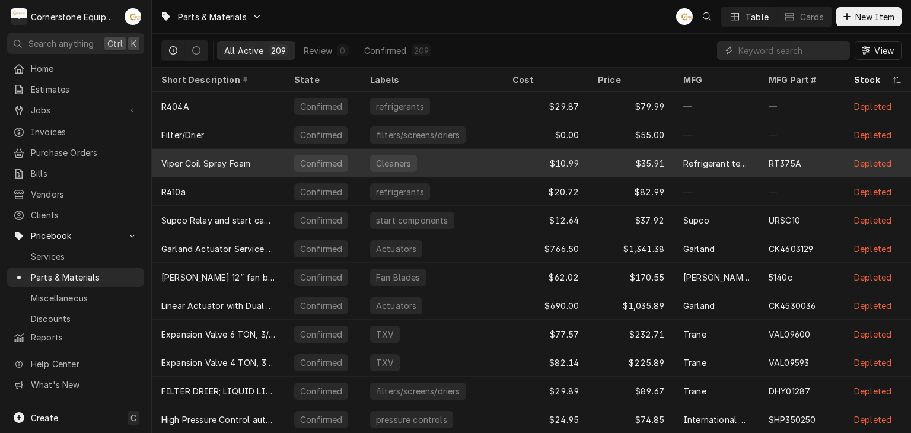
click at [237, 165] on div "Viper Coil Spray Foam" at bounding box center [205, 163] width 89 height 12
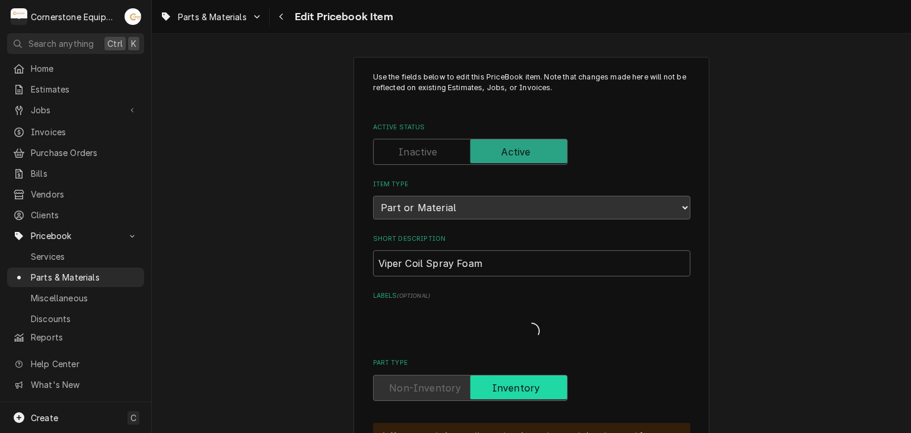
type textarea "x"
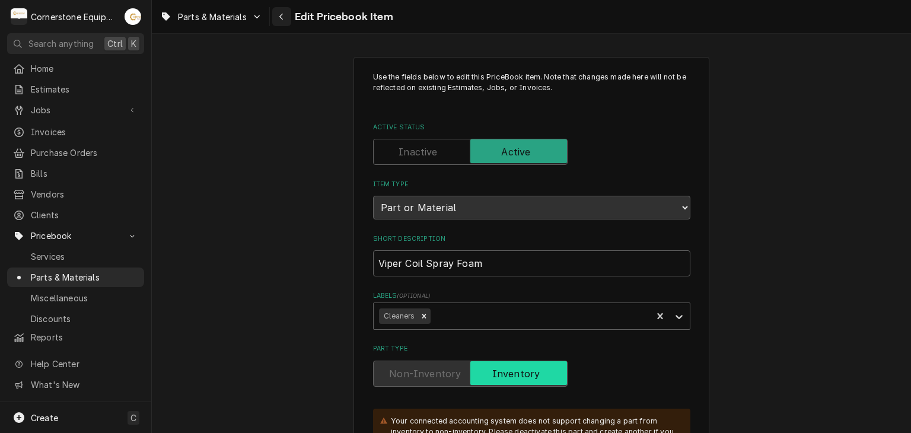
click at [287, 15] on div "Navigate back" at bounding box center [282, 17] width 12 height 12
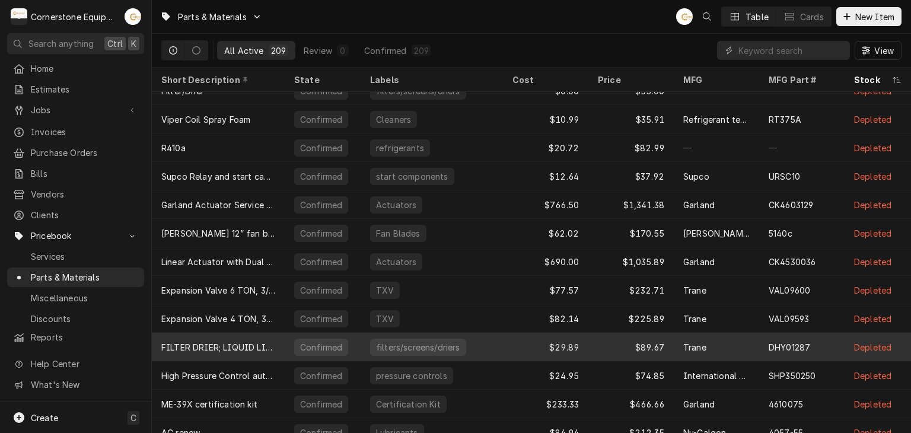
scroll to position [65, 0]
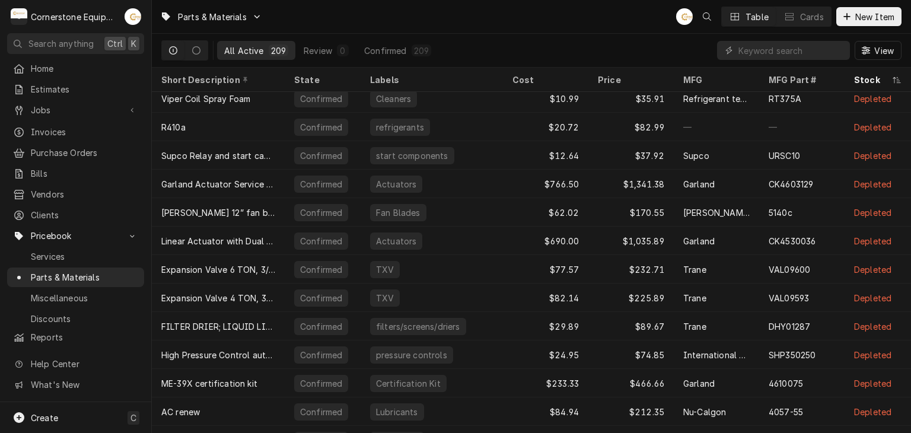
click at [428, 26] on div "Parts & Materials AB Table Cards New Item" at bounding box center [531, 16] width 759 height 33
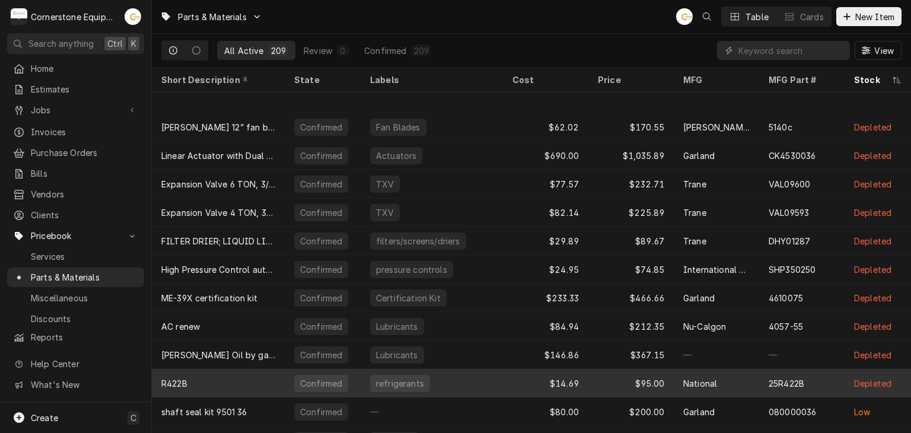
scroll to position [236, 0]
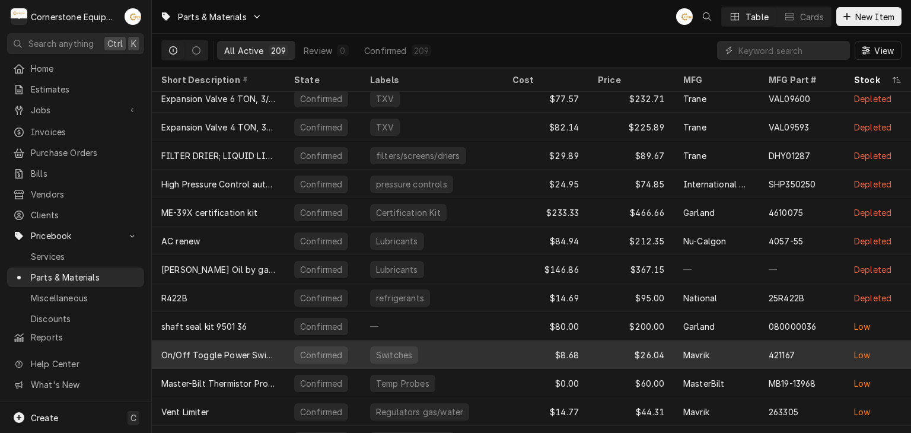
click at [252, 357] on div "On/Off Toggle Power Switch DPST" at bounding box center [218, 355] width 114 height 12
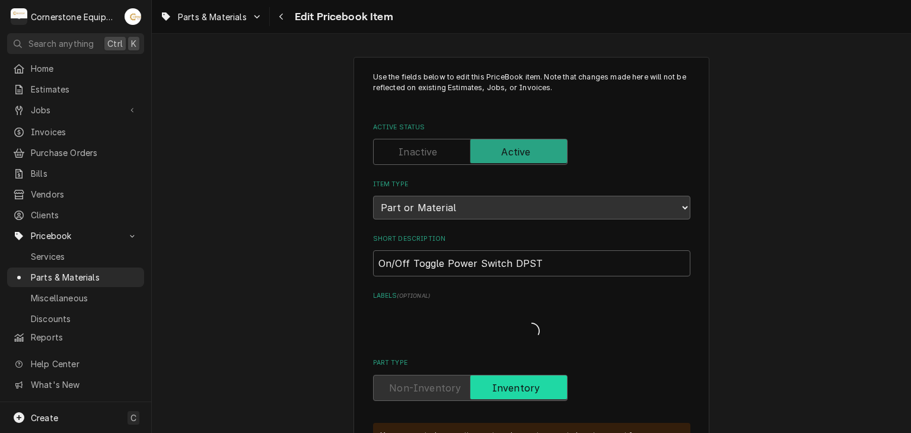
type textarea "x"
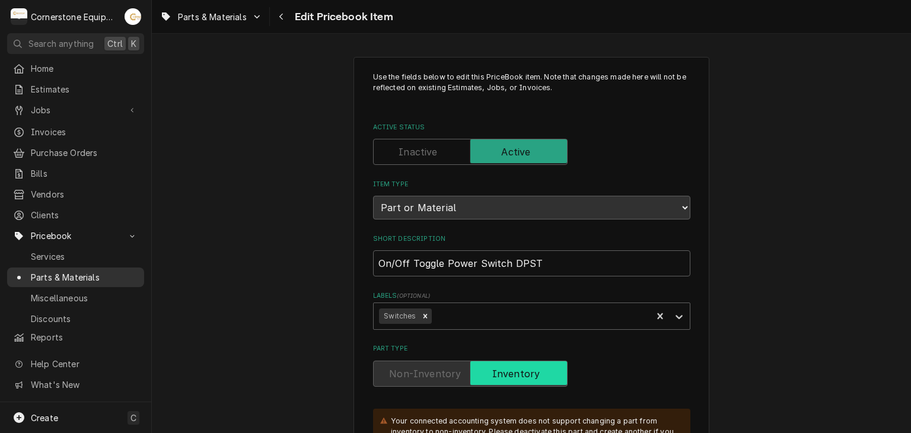
click at [85, 271] on span "Parts & Materials" at bounding box center [84, 277] width 107 height 12
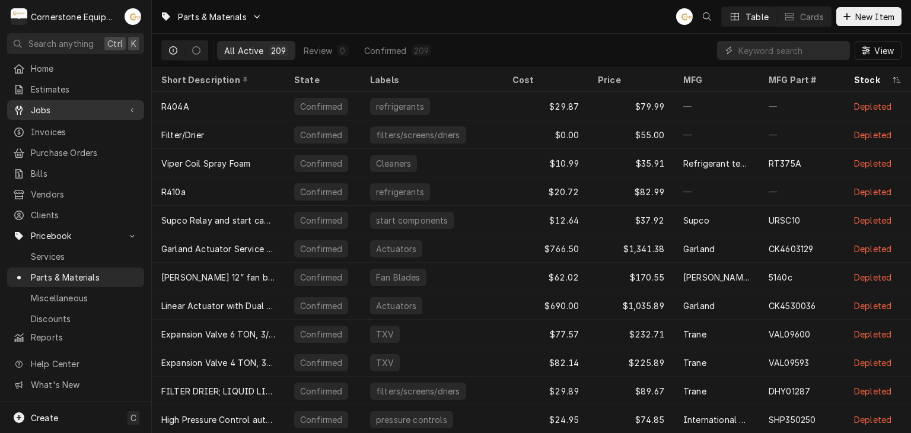
click at [78, 104] on span "Jobs" at bounding box center [76, 110] width 90 height 12
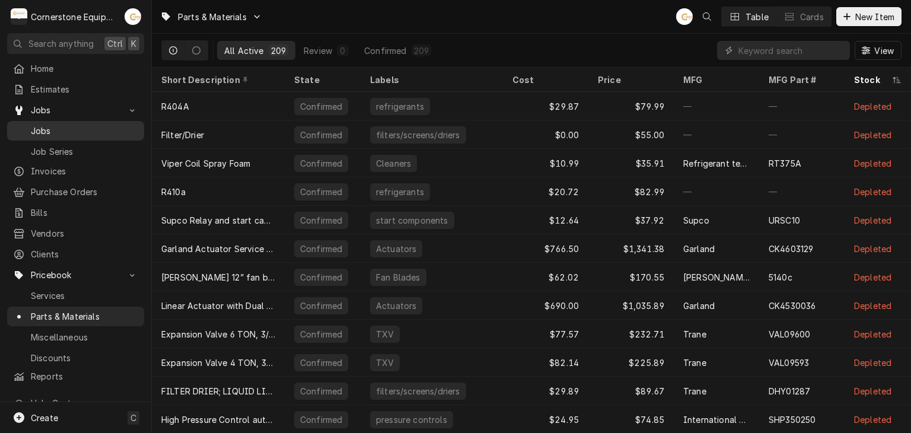
click at [112, 129] on span "Jobs" at bounding box center [84, 131] width 107 height 12
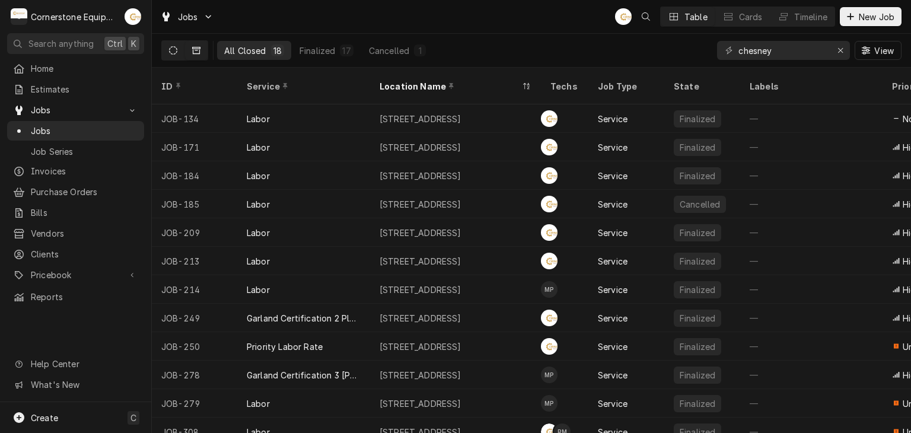
click at [171, 48] on icon "Dynamic Content Wrapper" at bounding box center [173, 50] width 8 height 8
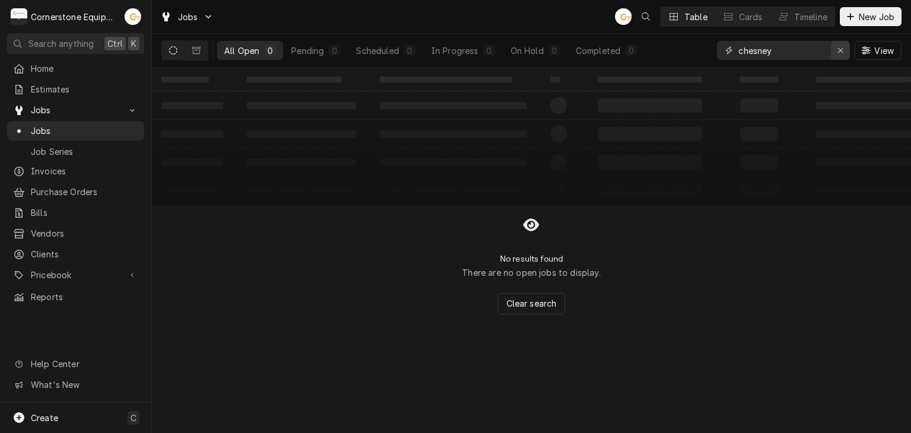
click at [845, 52] on div "Erase input" at bounding box center [841, 50] width 12 height 12
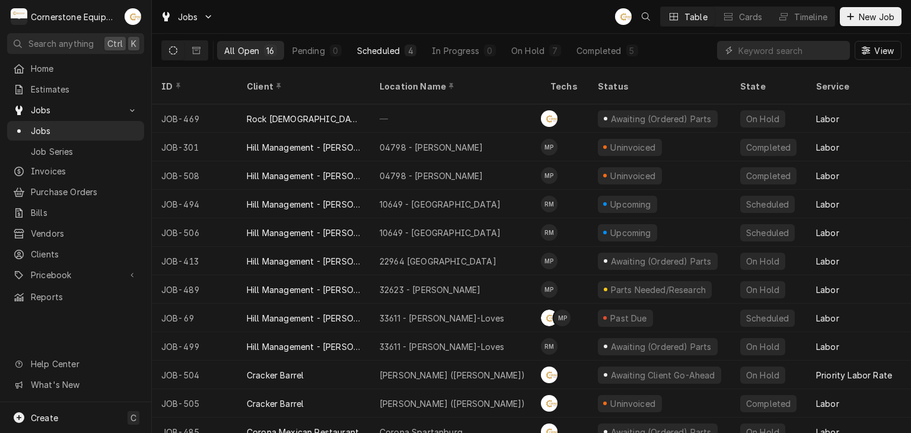
click at [387, 55] on div "Scheduled" at bounding box center [378, 50] width 43 height 12
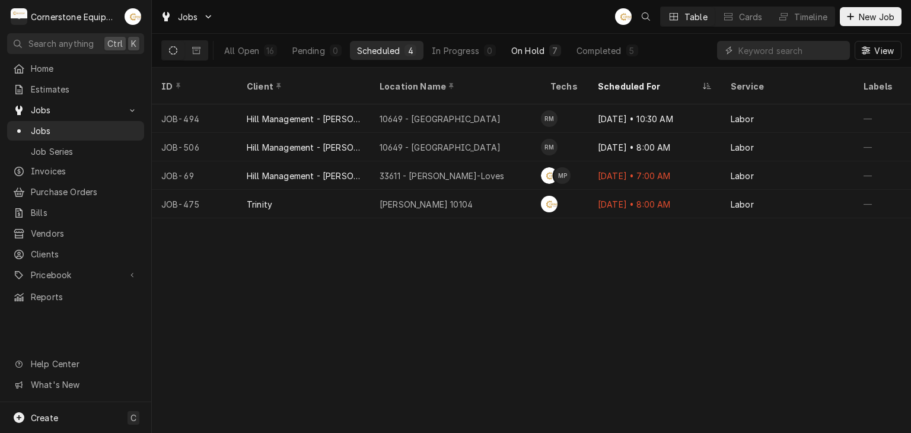
click at [529, 52] on div "On Hold" at bounding box center [527, 50] width 33 height 12
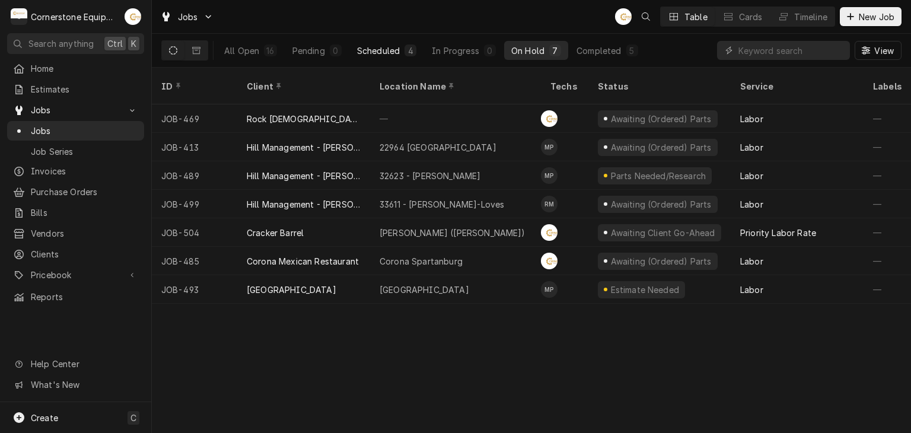
click at [418, 44] on button "Scheduled 4" at bounding box center [387, 50] width 74 height 19
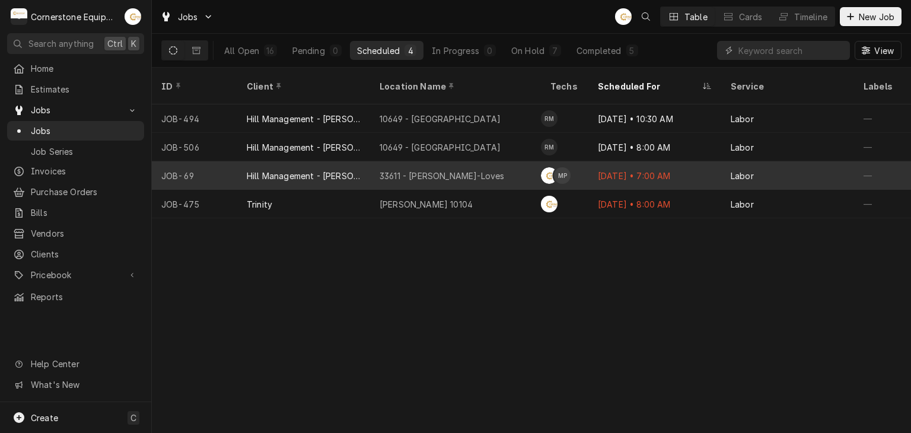
click at [460, 170] on div "33611 - [PERSON_NAME]-Loves" at bounding box center [455, 175] width 171 height 28
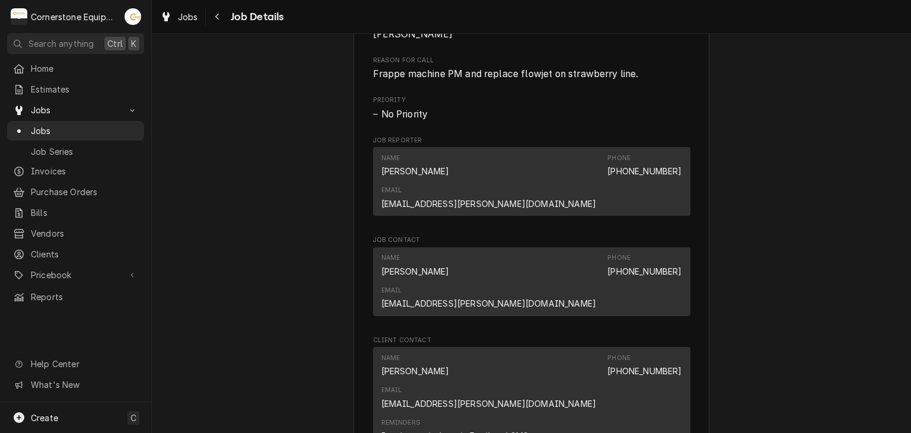
scroll to position [785, 0]
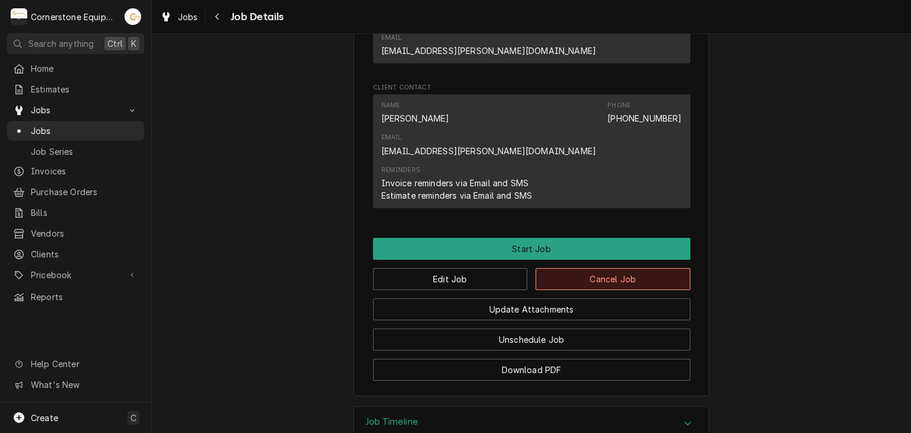
click at [567, 268] on button "Cancel Job" at bounding box center [613, 279] width 155 height 22
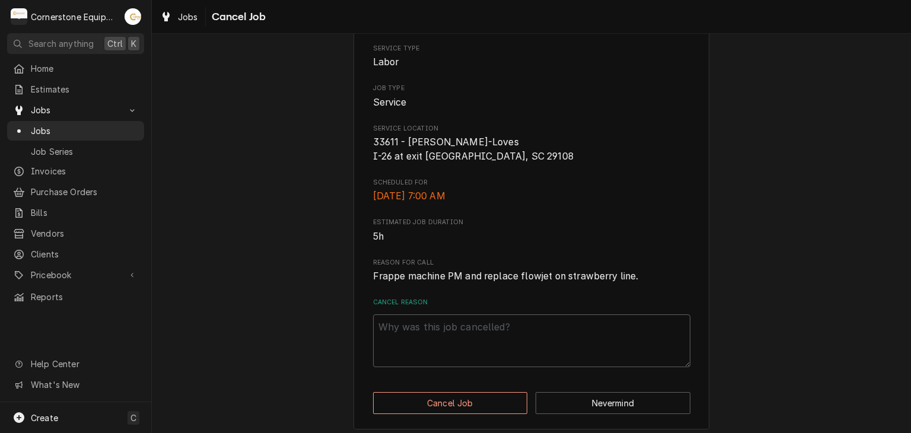
scroll to position [117, 0]
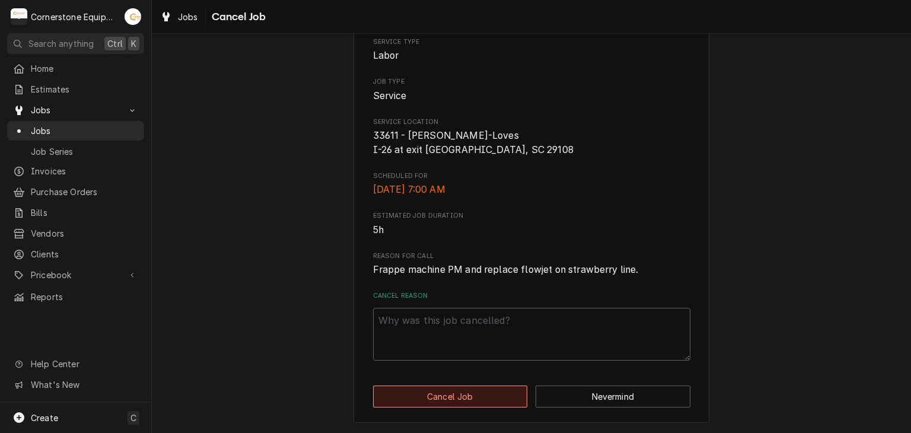
click at [450, 390] on button "Cancel Job" at bounding box center [450, 397] width 155 height 22
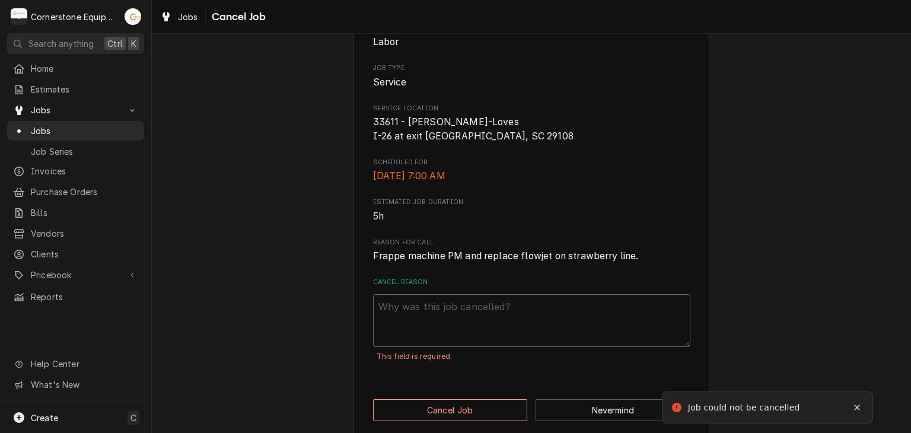
click at [417, 328] on textarea "Cancel Reason" at bounding box center [531, 320] width 317 height 53
type textarea "x"
type textarea "N"
type textarea "x"
type textarea "No"
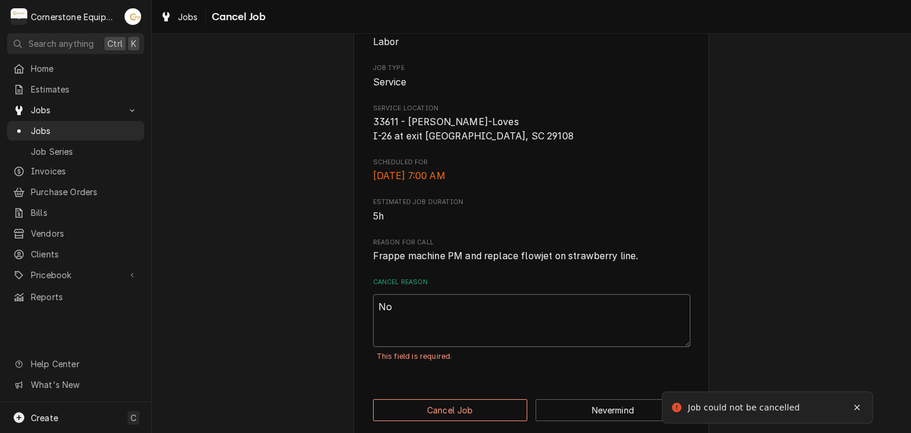
type textarea "x"
type textarea "Not"
type textarea "x"
type textarea "Not"
type textarea "x"
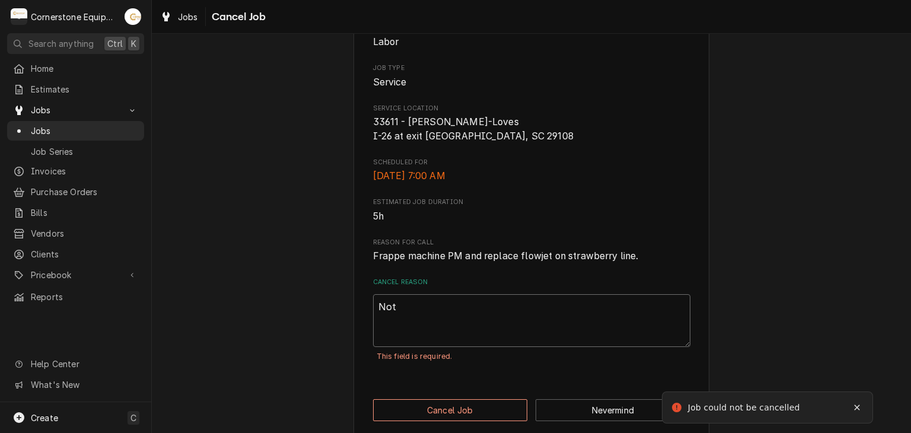
type textarea "Not n"
type textarea "x"
type textarea "Not ne"
type textarea "x"
type textarea "Not nee"
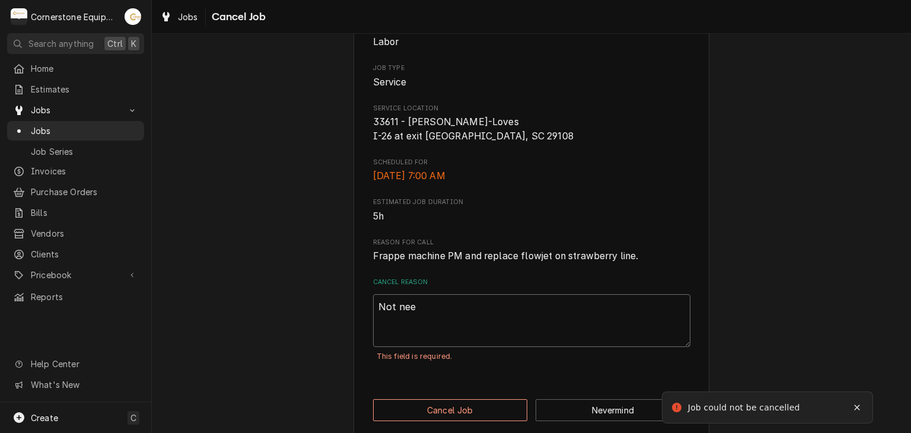
type textarea "x"
type textarea "Not need"
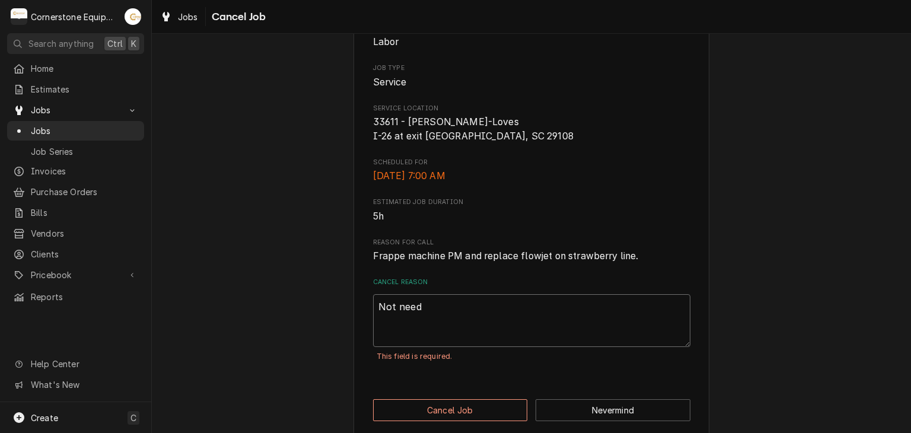
type textarea "x"
type textarea "Not neede"
type textarea "x"
type textarea "Not needed"
click at [429, 421] on button "Cancel Job" at bounding box center [450, 410] width 155 height 22
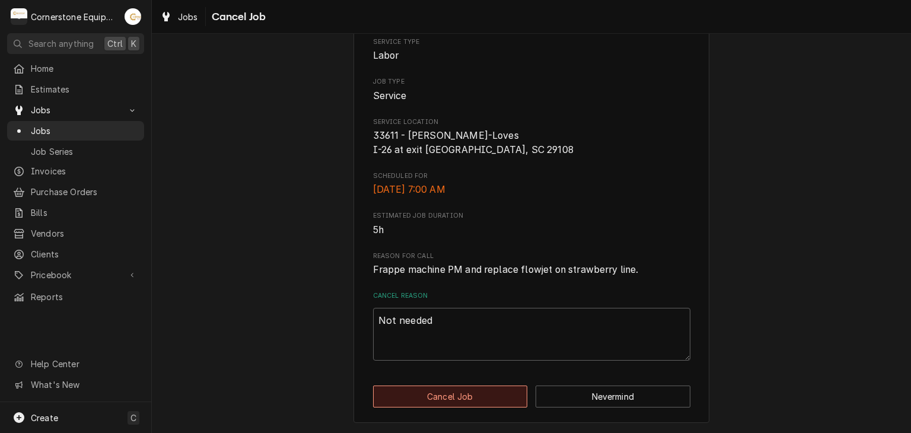
type textarea "x"
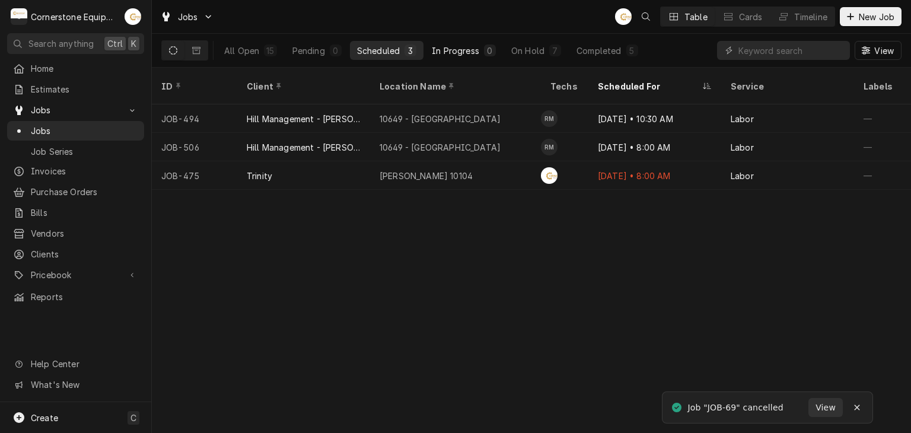
click at [495, 48] on div "0" at bounding box center [490, 50] width 12 height 12
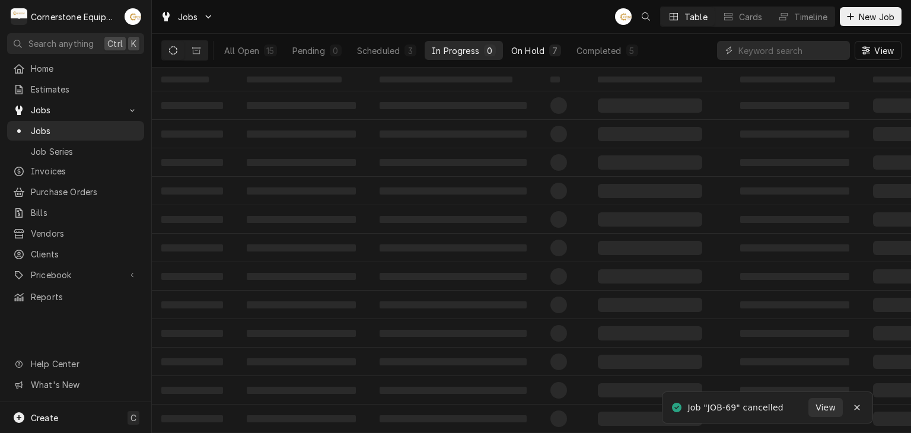
click at [516, 47] on div "On Hold" at bounding box center [527, 50] width 33 height 12
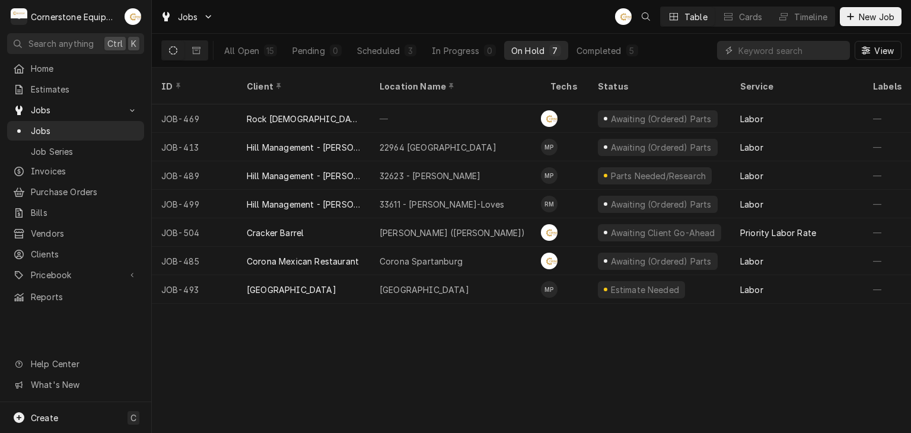
click at [633, 62] on div "All Open 15 Pending 0 Scheduled 3 In Progress 0 On Hold 7 Completed 5" at bounding box center [431, 50] width 428 height 33
click at [629, 55] on div "5" at bounding box center [632, 50] width 7 height 12
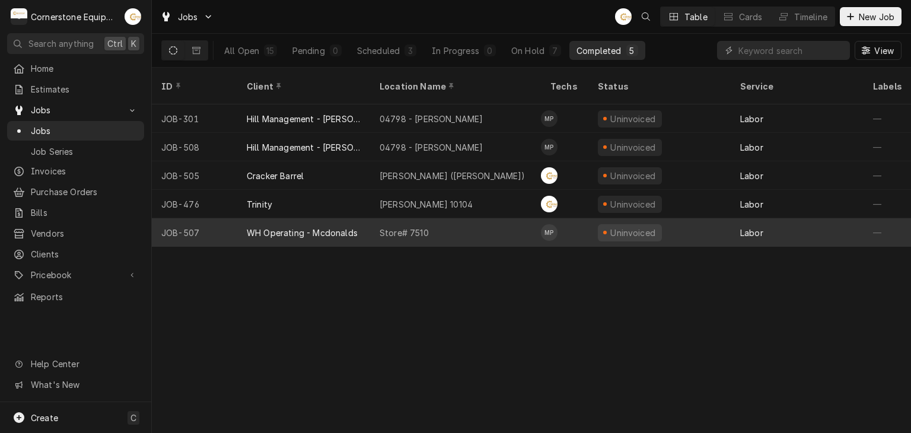
click at [465, 218] on div "Store# 7510" at bounding box center [455, 232] width 171 height 28
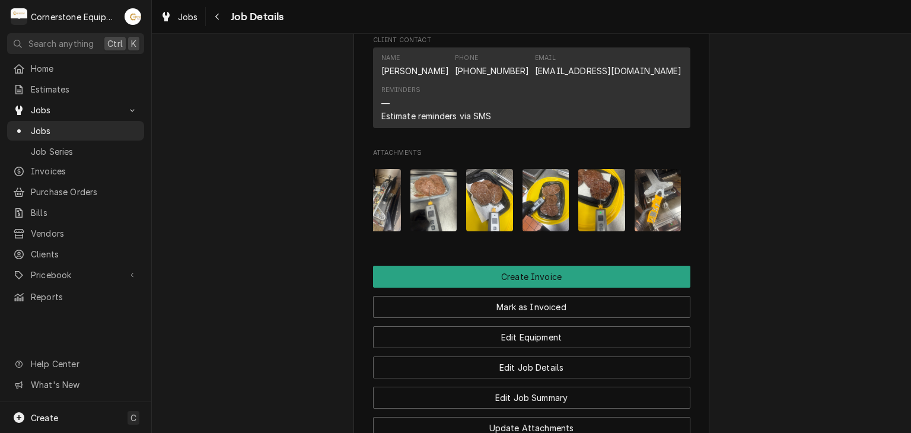
scroll to position [1103, 0]
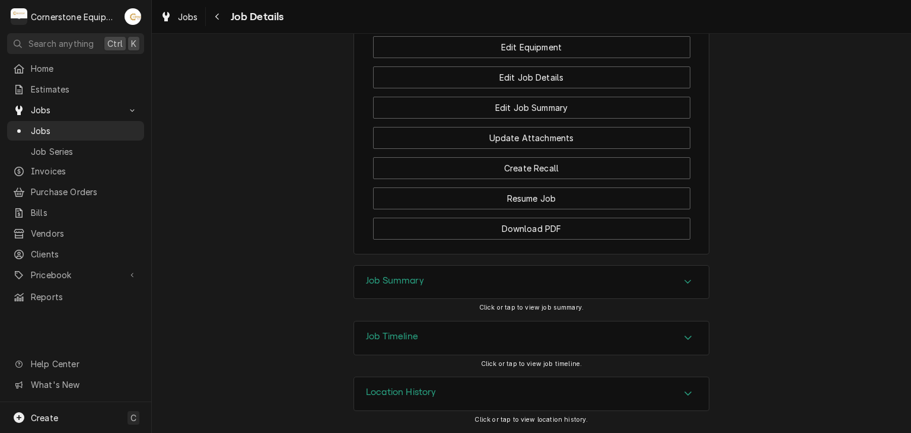
click at [507, 275] on div "Job Summary" at bounding box center [531, 282] width 355 height 33
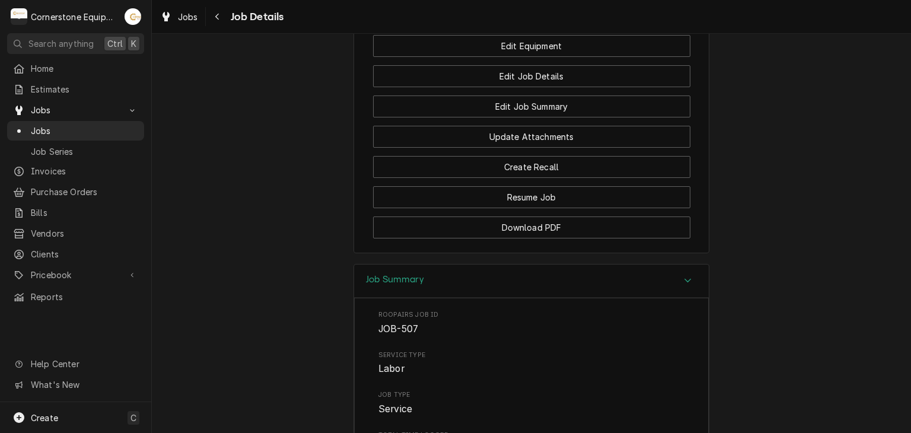
scroll to position [0, 0]
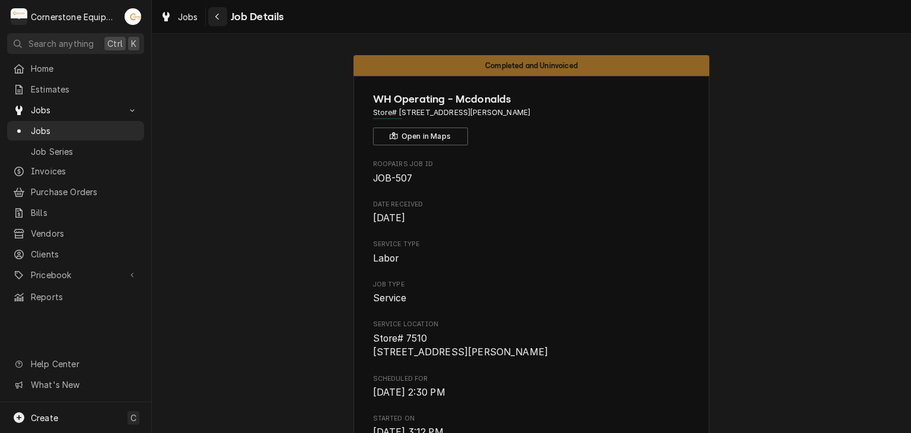
click at [211, 10] on button "Navigate back" at bounding box center [217, 16] width 19 height 19
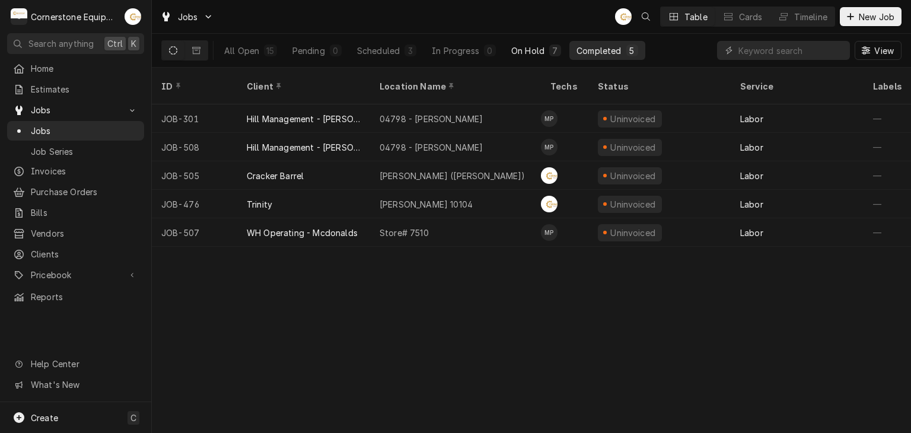
click at [551, 41] on button "On Hold 7" at bounding box center [536, 50] width 64 height 19
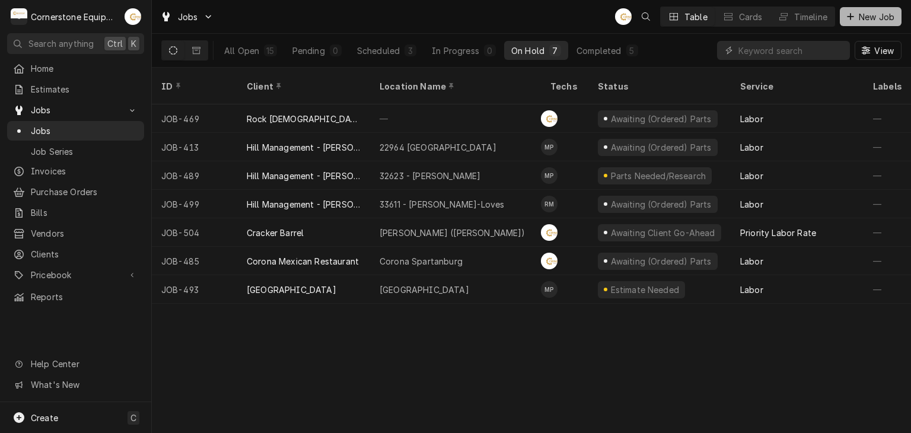
click at [841, 17] on button "New Job" at bounding box center [871, 16] width 62 height 19
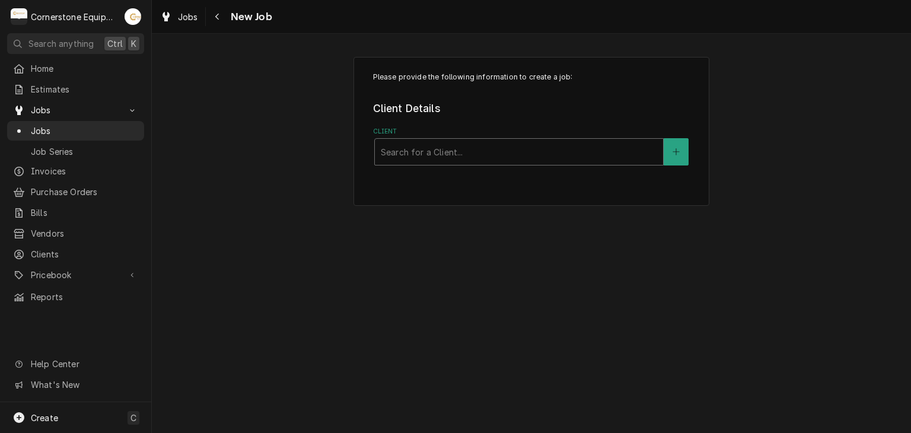
click at [446, 139] on div "Search for a Client..." at bounding box center [519, 152] width 288 height 26
type input "hill"
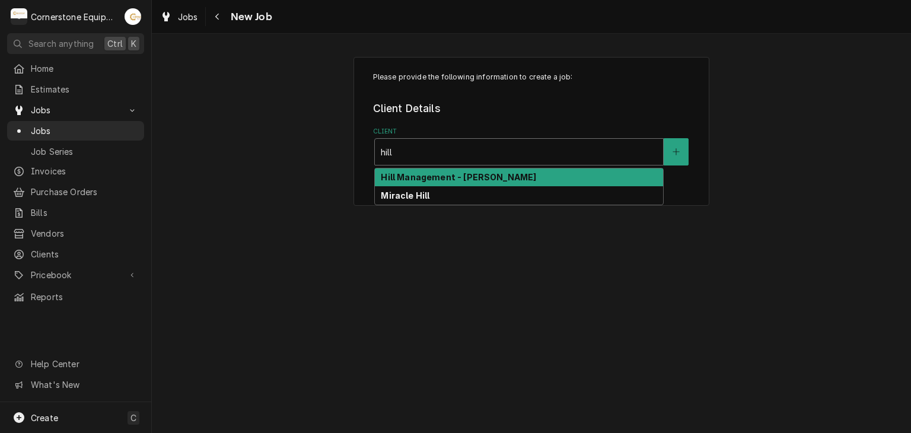
click at [430, 175] on strong "Hill Management - [PERSON_NAME]" at bounding box center [458, 177] width 155 height 10
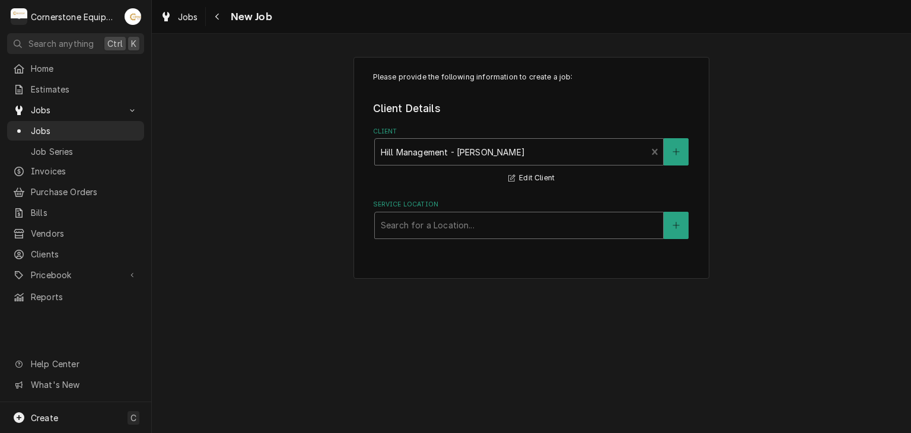
click at [436, 235] on div "Please provide the following information to create a job: Client Details Client…" at bounding box center [532, 168] width 356 height 222
click at [438, 226] on div "Service Location" at bounding box center [519, 225] width 276 height 21
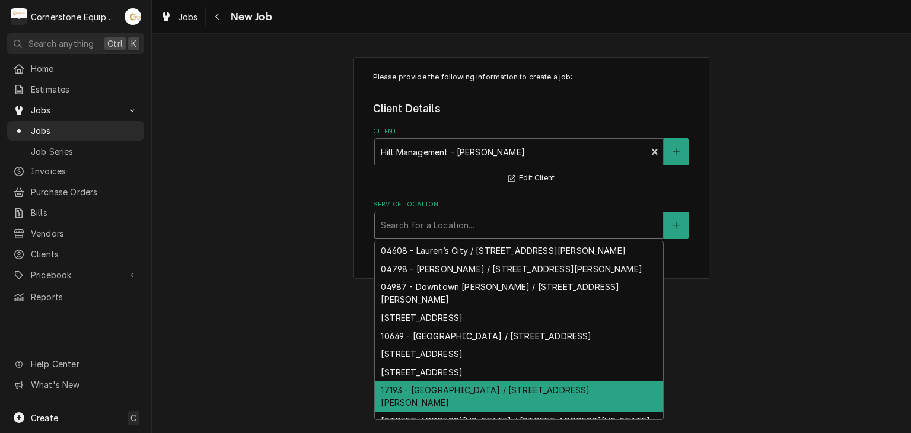
click at [472, 407] on div "17193 - Downtown Greenville / 35 Rutherford St, Greenville, SC 29609" at bounding box center [519, 396] width 288 height 31
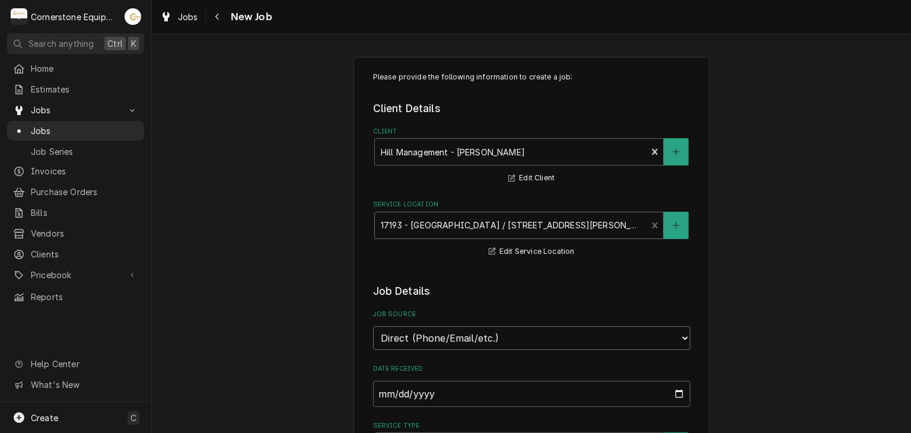
click at [457, 338] on select "Direct (Phone/Email/etc.) Other" at bounding box center [531, 338] width 317 height 24
select select "100"
click at [456, 383] on input "Job Source Name" at bounding box center [531, 394] width 317 height 26
type textarea "x"
type input "M"
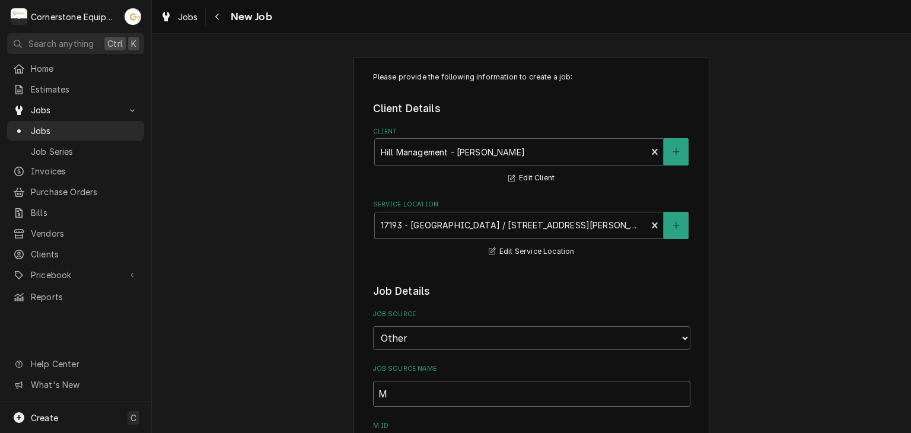
type textarea "x"
type input "MA"
type textarea "x"
type input "MAi"
type textarea "x"
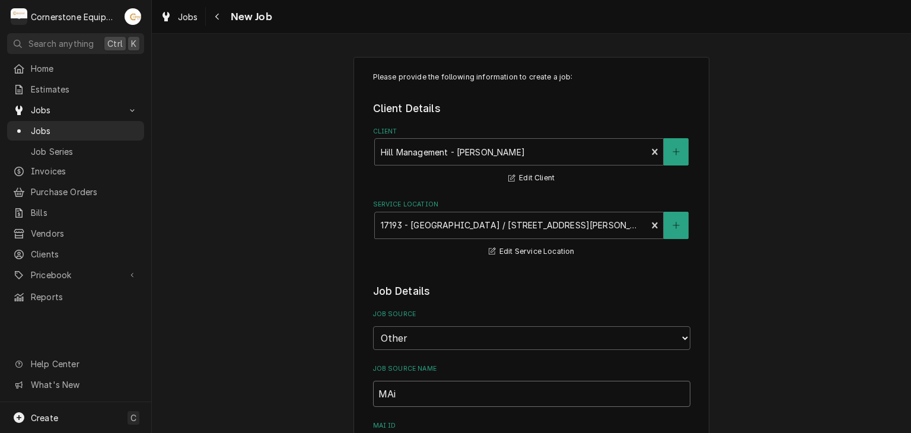
type input "MAin"
type textarea "x"
type input "MAint"
type textarea "x"
type input "MAin"
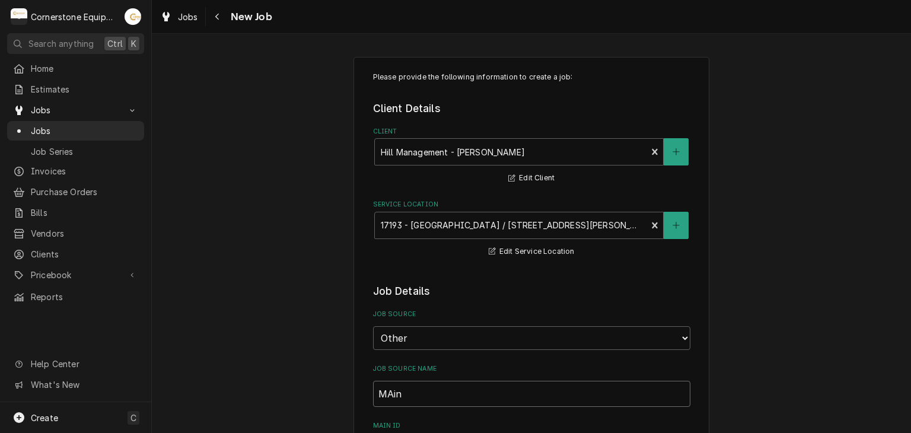
type textarea "x"
type input "MAi"
type textarea "x"
type input "MA"
type textarea "x"
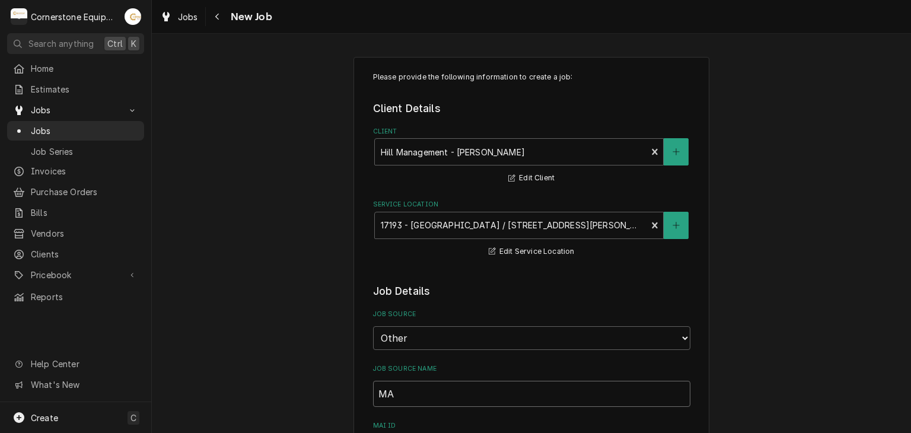
type input "MAa"
type textarea "x"
type input "MA"
type textarea "x"
type input "M"
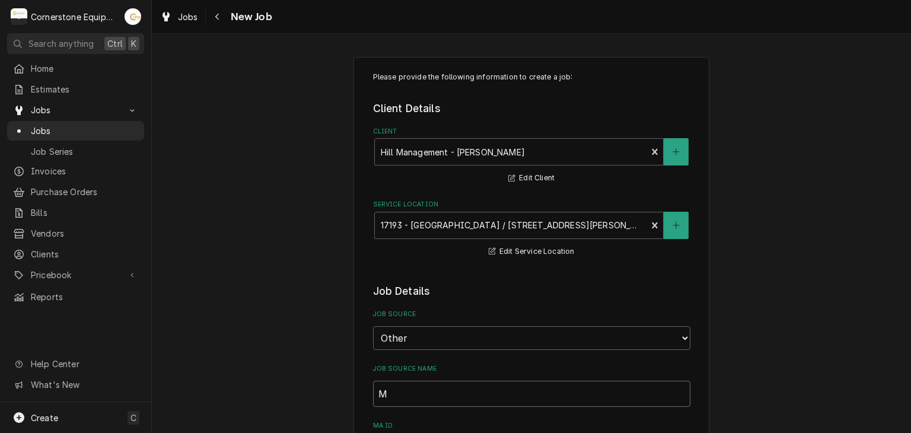
type textarea "x"
type input "Ma"
type textarea "x"
type input "Mai"
type textarea "x"
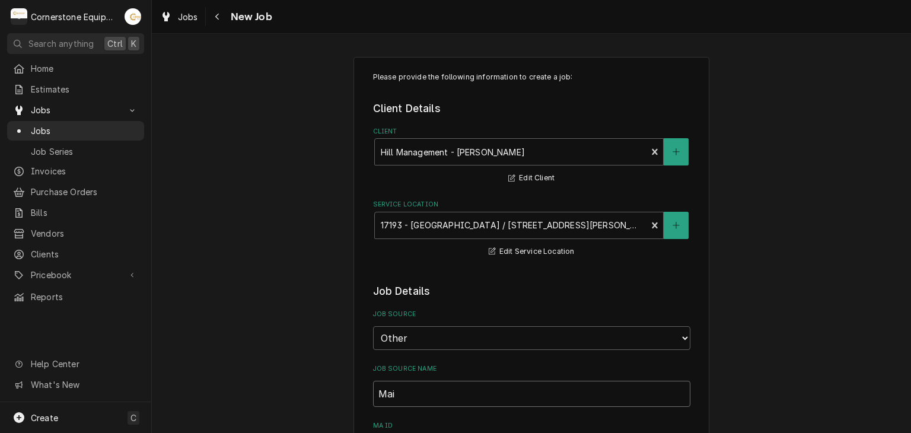
type input "Main"
type textarea "x"
type input "Maint"
type textarea "x"
type input "MaintX"
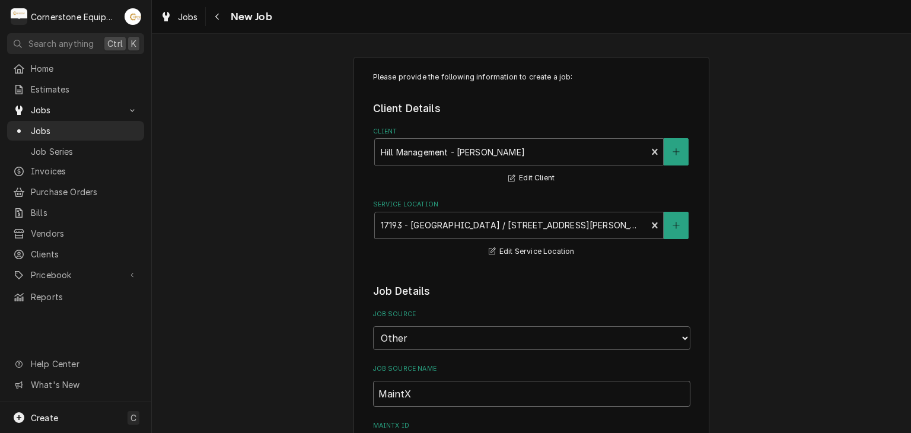
type textarea "x"
type input "MaintX"
type textarea "x"
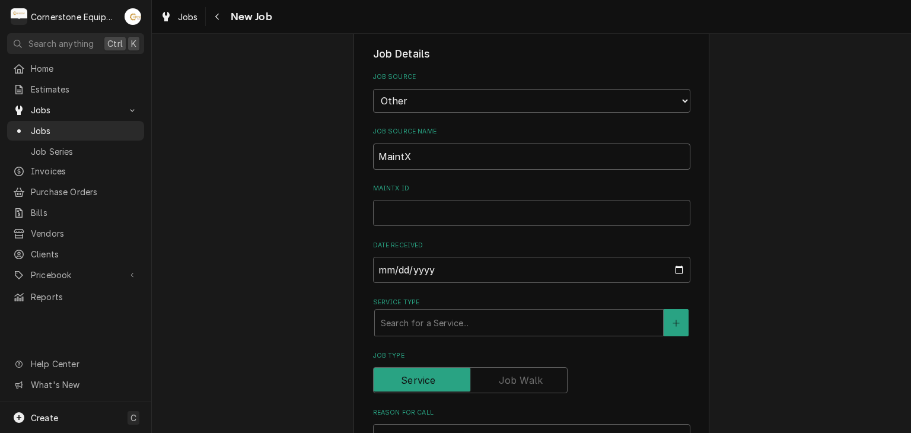
type input "MaintX"
click at [437, 221] on input "MaintX ID" at bounding box center [531, 213] width 317 height 26
type textarea "x"
type input "3"
type textarea "x"
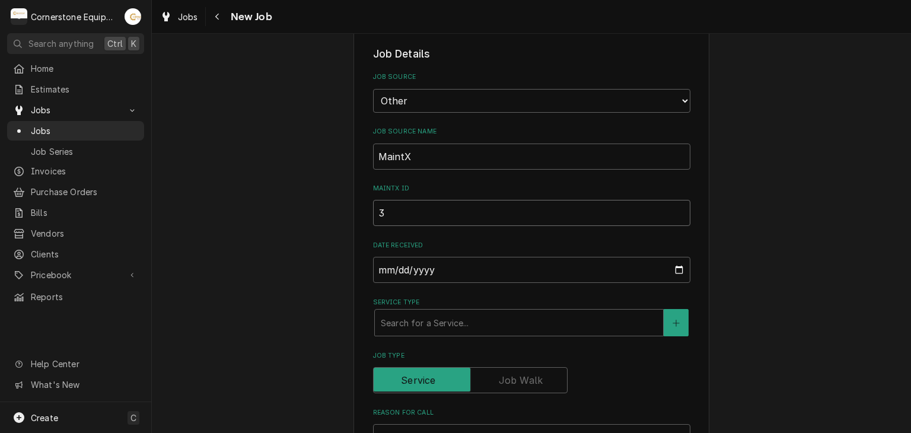
type input "33"
type textarea "x"
type input "330"
type textarea "x"
type input "3308"
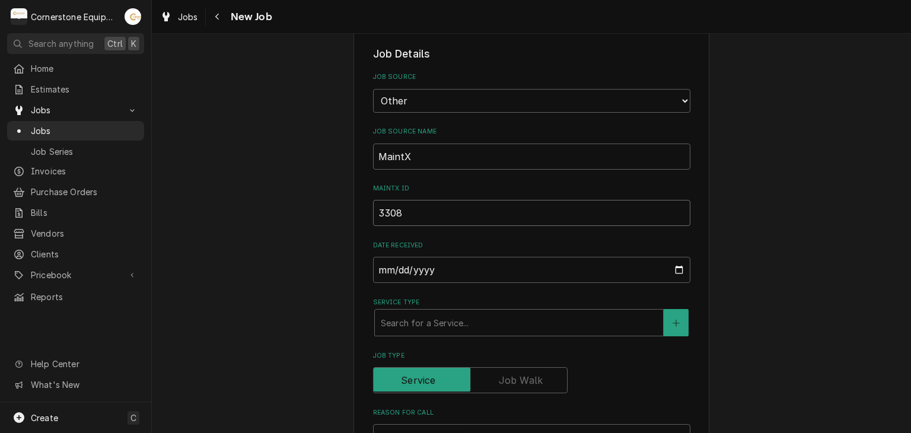
type textarea "x"
type input "3308"
click at [437, 276] on input "[DATE]" at bounding box center [531, 270] width 317 height 26
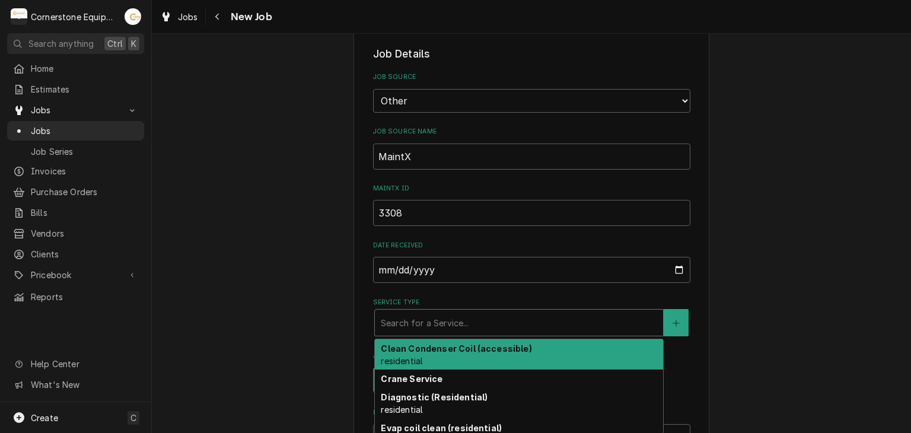
click at [429, 316] on div "Service Type" at bounding box center [519, 322] width 276 height 21
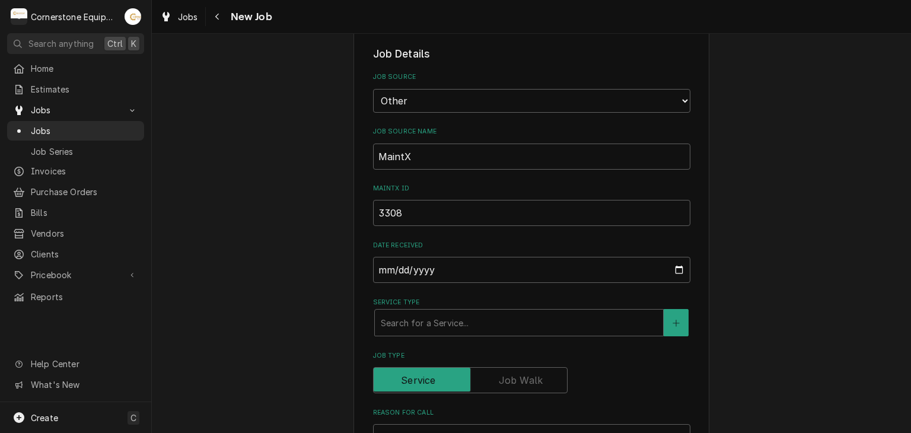
scroll to position [475, 0]
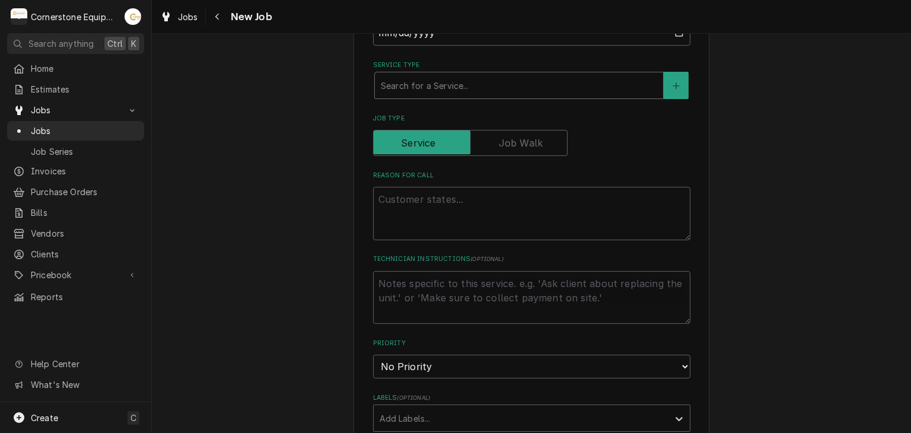
click at [444, 77] on div "Service Type" at bounding box center [519, 85] width 276 height 21
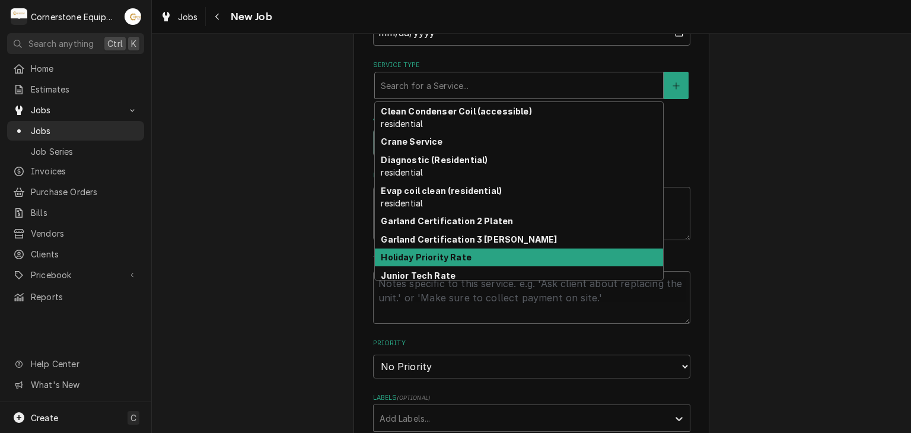
scroll to position [41, 0]
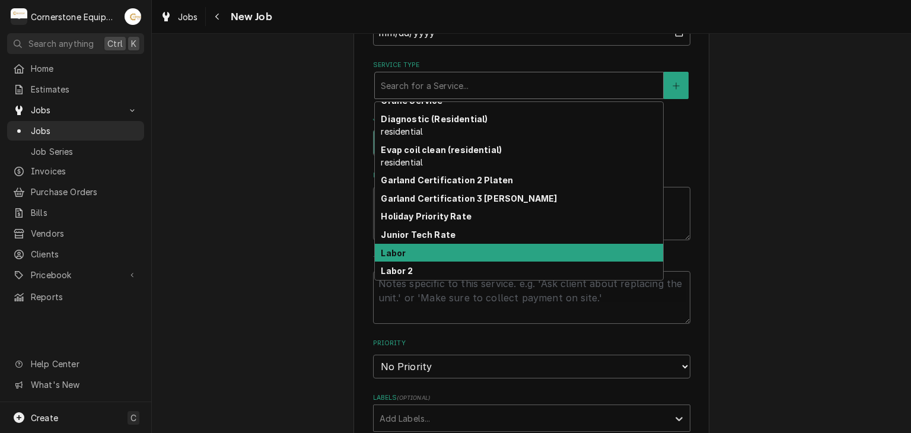
click at [416, 250] on div "Labor" at bounding box center [519, 253] width 288 height 18
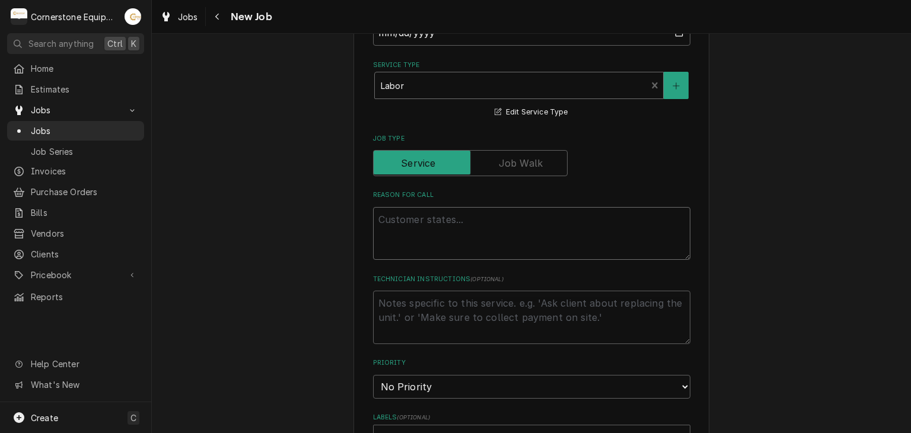
click at [466, 243] on textarea "Reason For Call" at bounding box center [531, 233] width 317 height 53
type textarea "x"
type textarea "W"
type textarea "x"
type textarea "Wa"
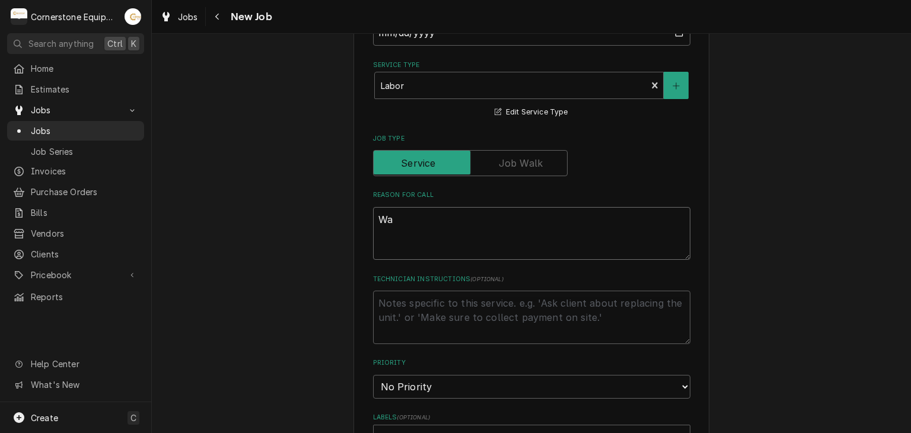
type textarea "x"
type textarea "Wal"
type textarea "x"
type textarea "Wall"
type textarea "x"
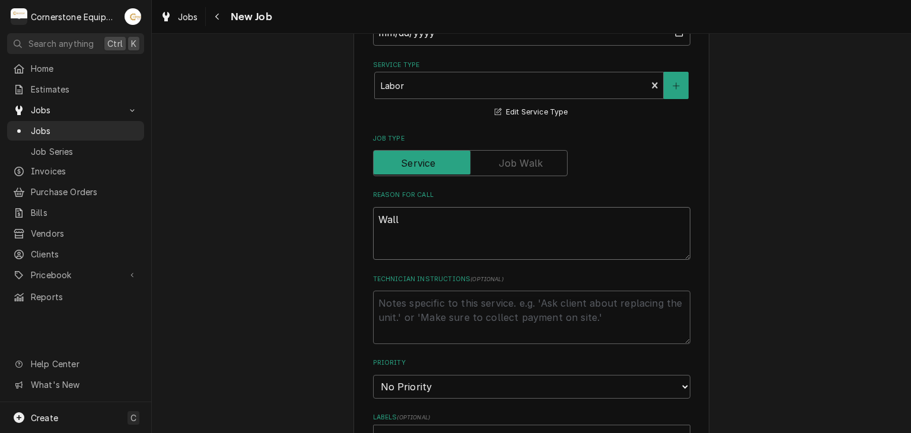
type textarea "Wall"
type textarea "x"
type textarea "Wall C"
type textarea "x"
type textarea "Wall Co"
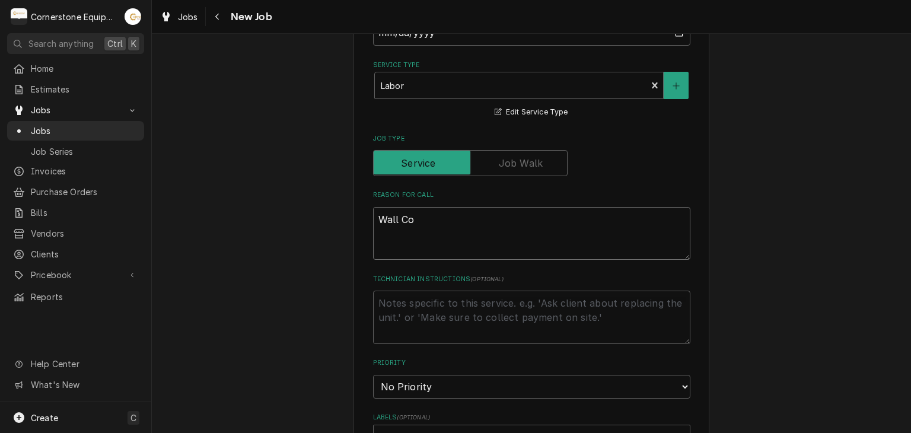
type textarea "x"
type textarea "Wall Coo"
type textarea "x"
type textarea "Wall Cool"
type textarea "x"
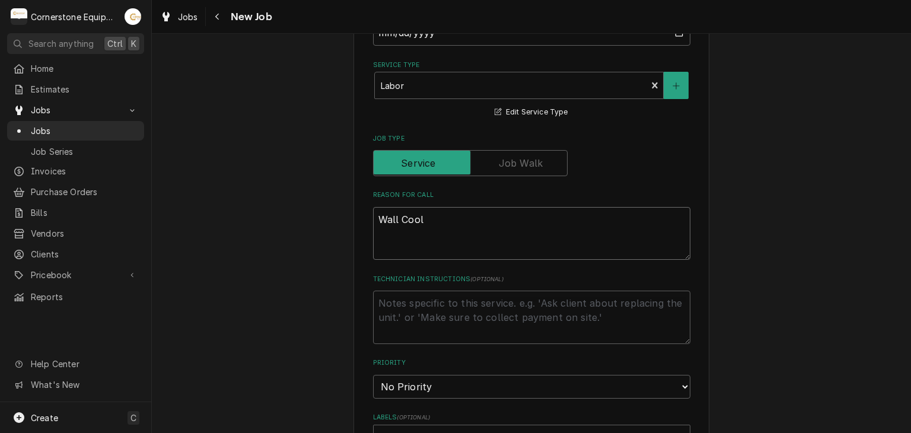
type textarea "Wall Coole"
type textarea "x"
type textarea "Wall Cooler"
type textarea "x"
type textarea "Wall Cooler"
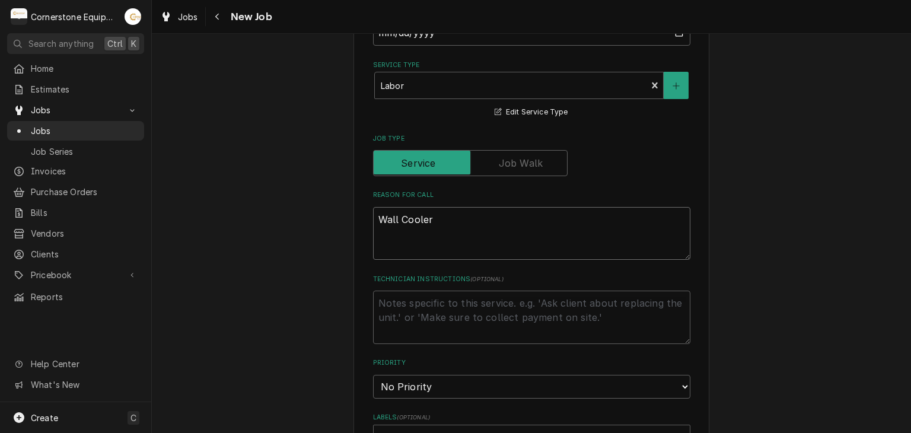
type textarea "x"
type textarea "Wall Cooler F"
type textarea "x"
type textarea "Wall Cooler Fr"
type textarea "x"
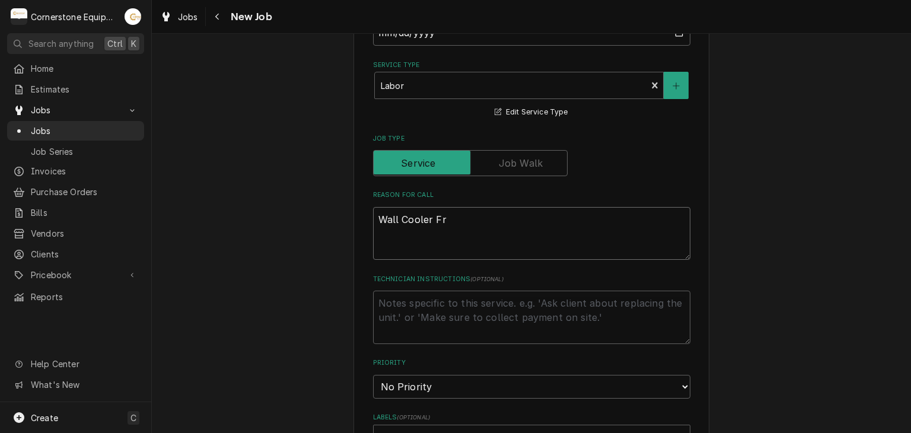
type textarea "Wall Cooler Fro"
type textarea "x"
type textarea "Wall Cooler Froz"
type textarea "x"
type textarea "Wall Cooler Froze"
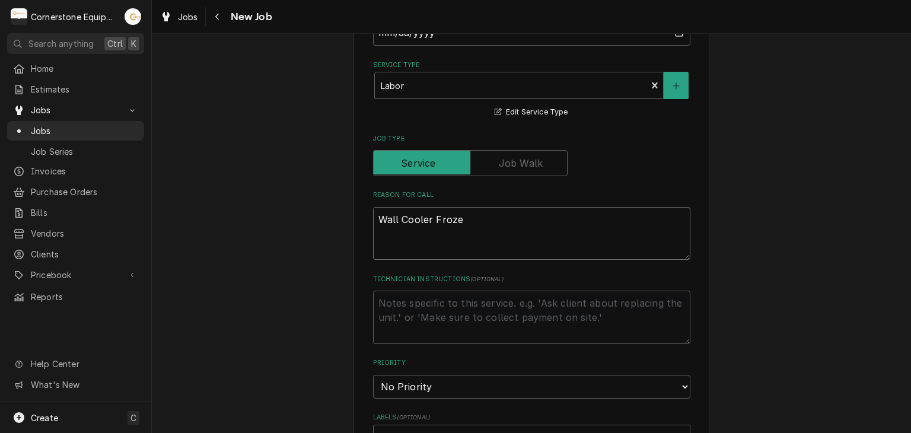
type textarea "x"
type textarea "Wall Cooler Frozen"
type textarea "x"
type textarea "Wall Cooler Frozen"
type textarea "x"
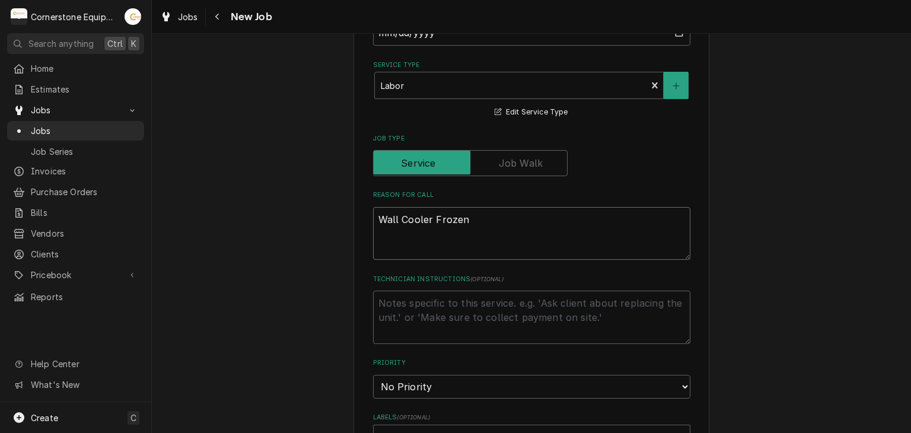
type textarea "Wall Cooler Frozen U"
type textarea "x"
type textarea "Wall Cooler Frozen Up"
type textarea "x"
type textarea "Wall Cooler Frozen Up"
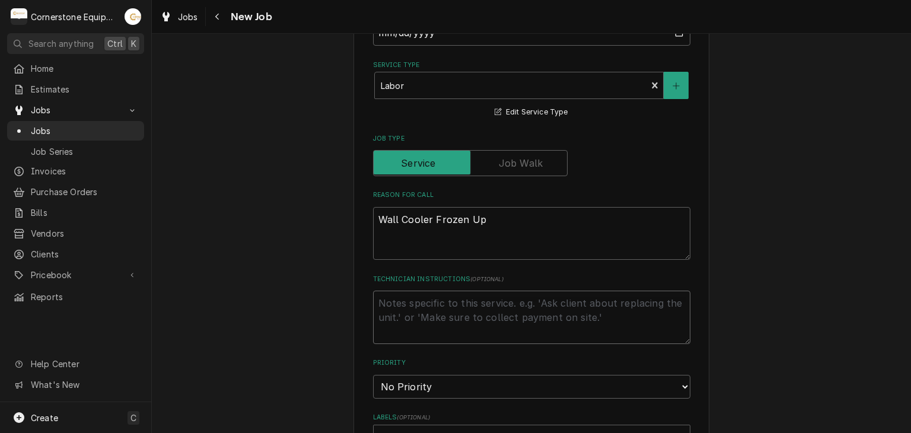
click at [445, 303] on textarea "Technician Instructions ( optional )" at bounding box center [531, 317] width 317 height 53
click at [437, 390] on select "No Priority Urgent High Medium Low" at bounding box center [531, 387] width 317 height 24
select select "3"
click at [373, 375] on select "No Priority Urgent High Medium Low" at bounding box center [531, 387] width 317 height 24
type textarea "x"
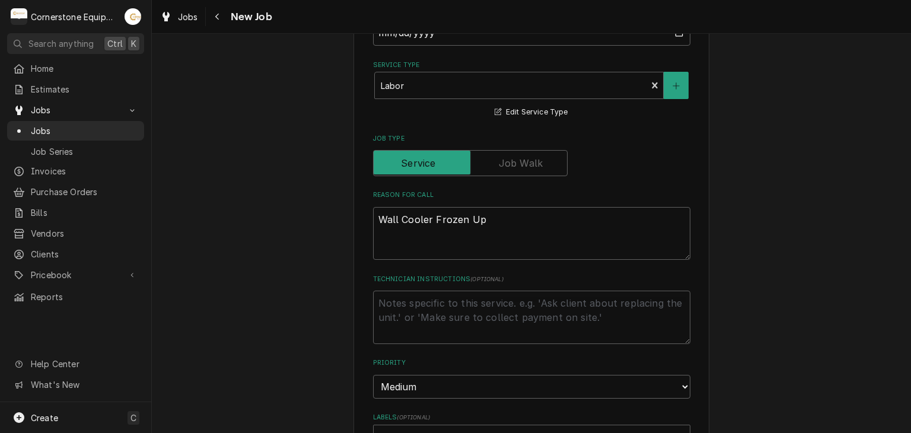
drag, startPoint x: 406, startPoint y: 364, endPoint x: 406, endPoint y: 388, distance: 24.3
click at [406, 364] on label "Priority" at bounding box center [531, 362] width 317 height 9
click at [406, 375] on select "No Priority Urgent High Medium Low" at bounding box center [531, 387] width 317 height 24
click at [406, 388] on select "No Priority Urgent High Medium Low" at bounding box center [531, 387] width 317 height 24
select select "4"
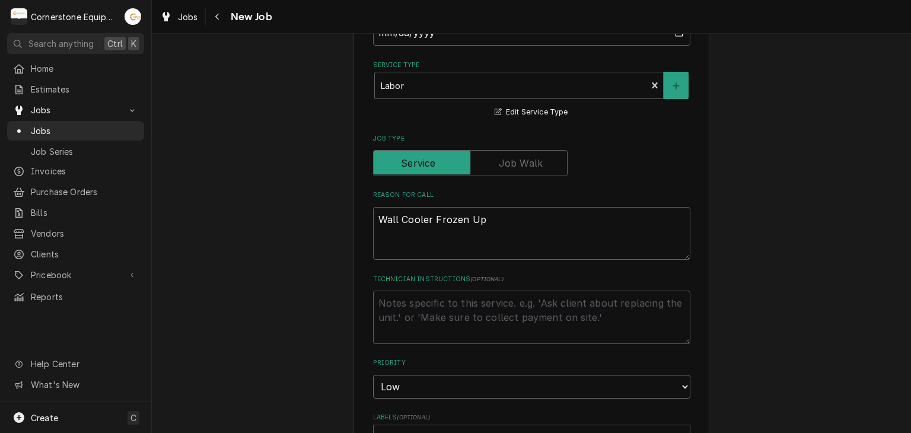
click at [373, 375] on select "No Priority Urgent High Medium Low" at bounding box center [531, 387] width 317 height 24
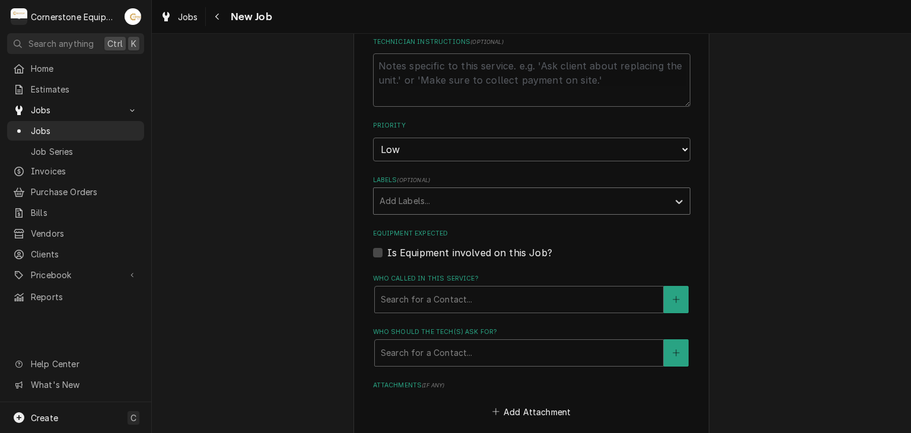
click at [400, 203] on div "Labels" at bounding box center [521, 200] width 283 height 21
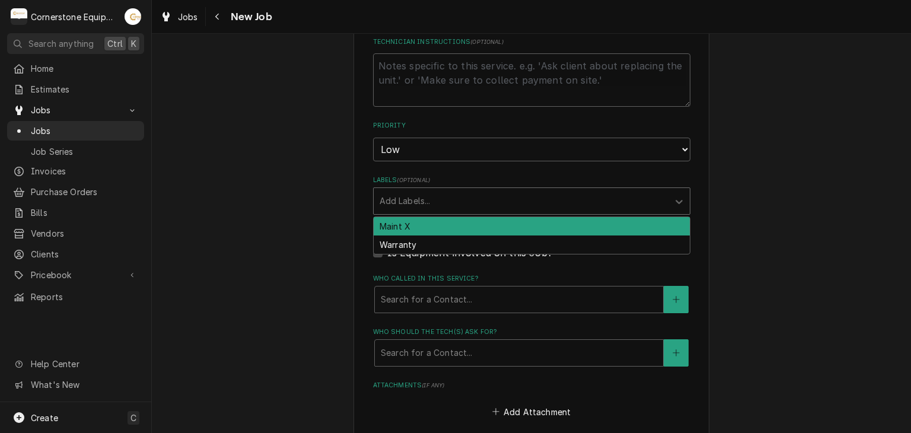
click at [407, 190] on div "Labels" at bounding box center [521, 200] width 283 height 21
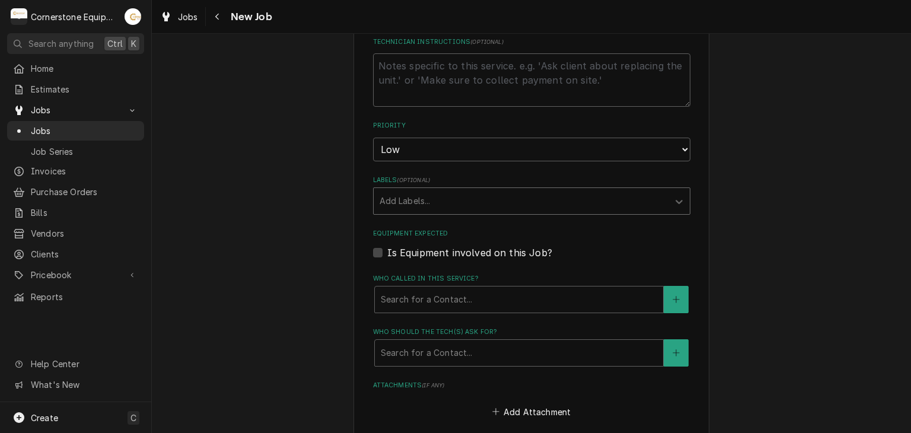
click at [418, 279] on label "Who called in this service?" at bounding box center [531, 278] width 317 height 9
click at [423, 65] on textarea "Technician Instructions ( optional )" at bounding box center [531, 79] width 317 height 53
type textarea "x"
type textarea "R"
type textarea "x"
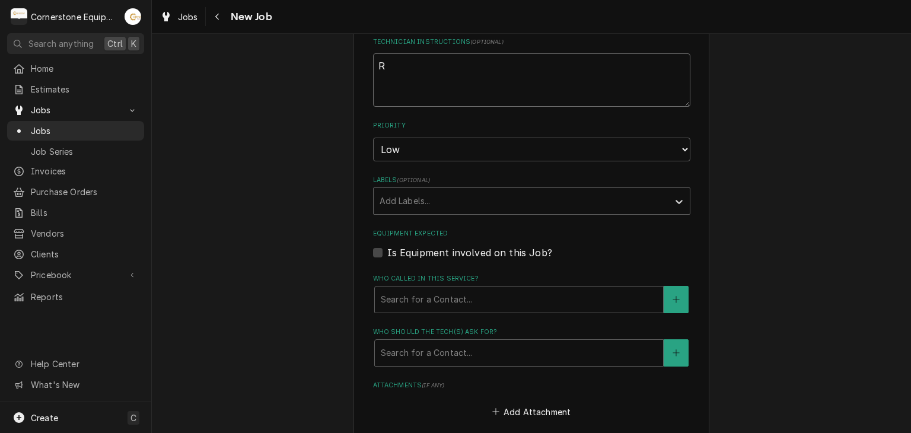
type textarea "Re"
type textarea "x"
type textarea "Rec"
type textarea "x"
type textarea "Reco"
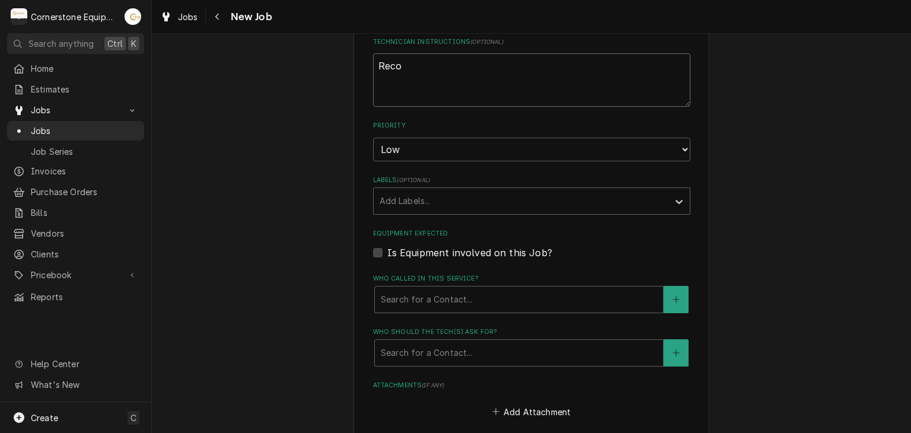
type textarea "x"
type textarea "Recor"
type textarea "x"
type textarea "Record"
type textarea "x"
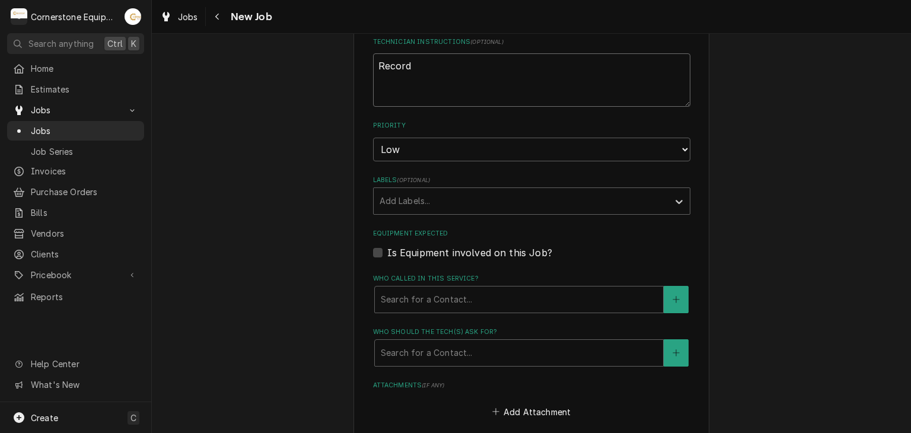
type textarea "Record"
type textarea "x"
type textarea "Record E"
type textarea "x"
type textarea "Record Eq"
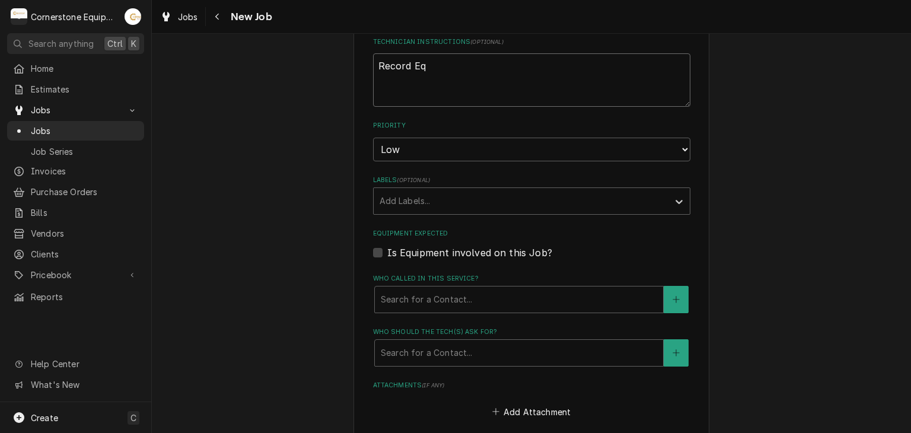
type textarea "x"
type textarea "Record Equ"
type textarea "x"
type textarea "Record Equi"
type textarea "x"
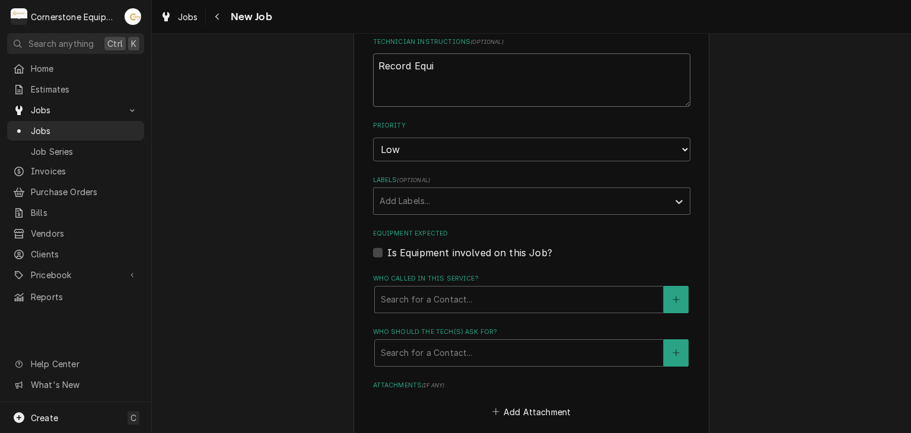
type textarea "Record Equip"
type textarea "x"
type textarea "Record Equipm"
type textarea "x"
type textarea "Record Equipme"
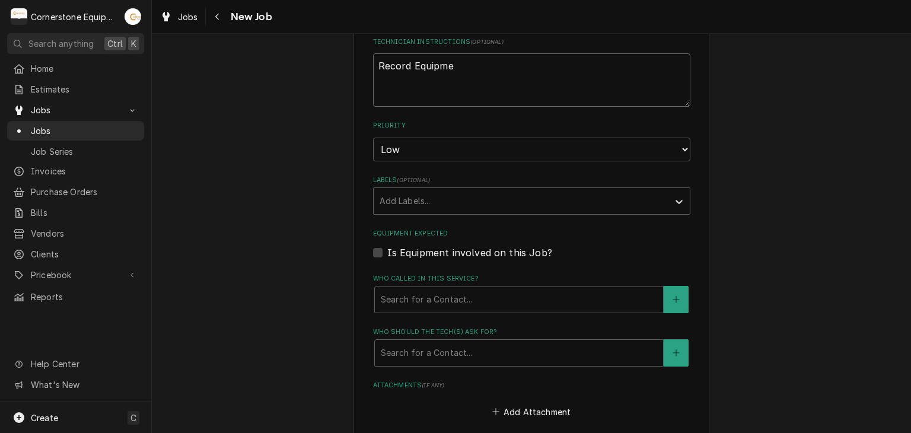
type textarea "x"
type textarea "Record Equipmen"
type textarea "x"
type textarea "Record Equipment"
type textarea "x"
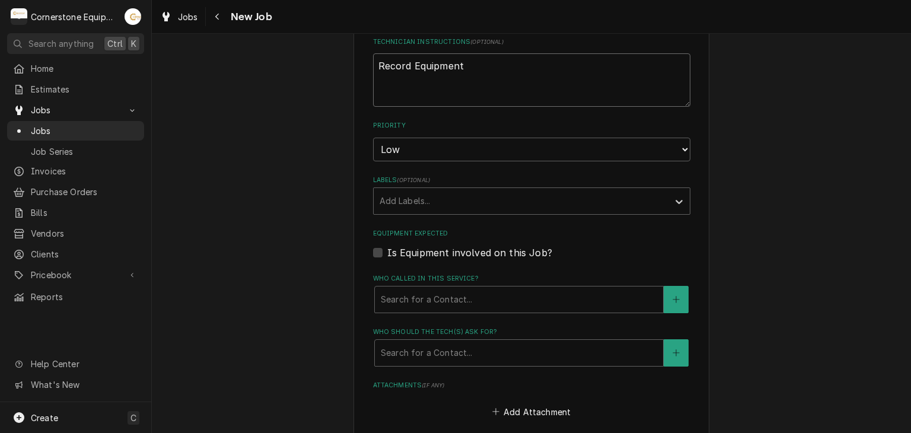
type textarea "Record Equipment"
type textarea "x"
type textarea "Record Equipment D"
type textarea "x"
type textarea "Record Equipment Da"
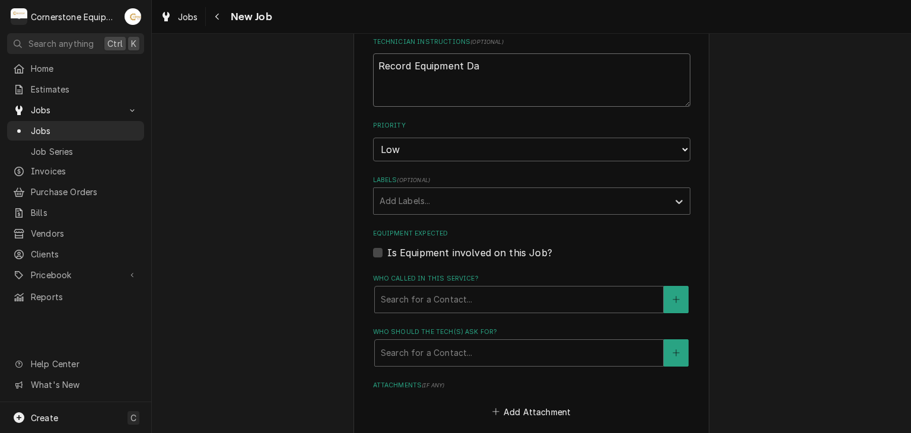
type textarea "x"
type textarea "Record Equipment Dat"
type textarea "x"
type textarea "Record Equipment Data"
type textarea "x"
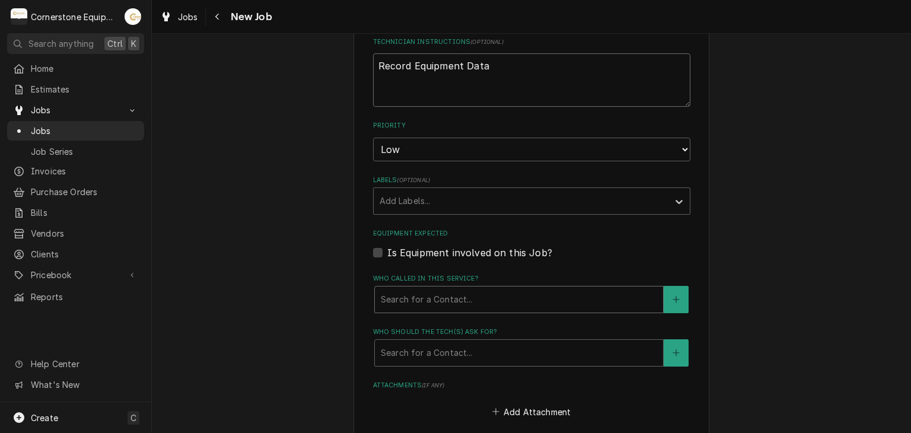
type textarea "Record Equipment Data"
click at [425, 284] on div "Who called in this service? Search for a Contact..." at bounding box center [531, 293] width 317 height 39
click at [422, 292] on div "Who called in this service?" at bounding box center [519, 299] width 276 height 21
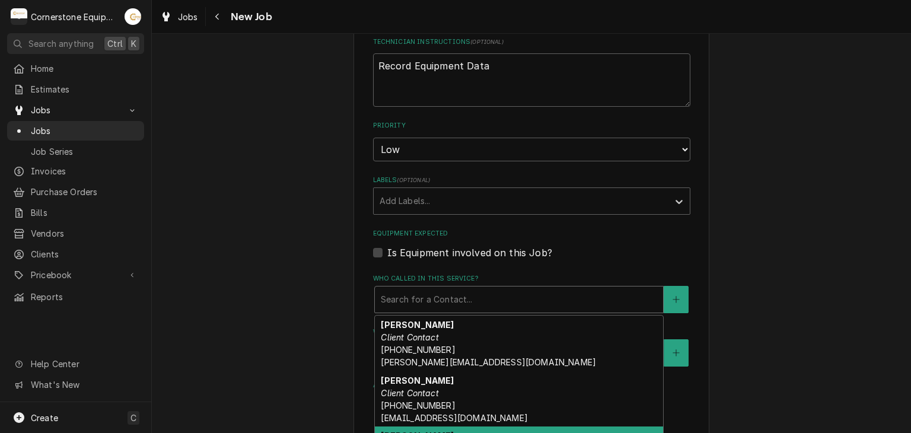
click at [434, 431] on strong "[PERSON_NAME]" at bounding box center [417, 436] width 73 height 10
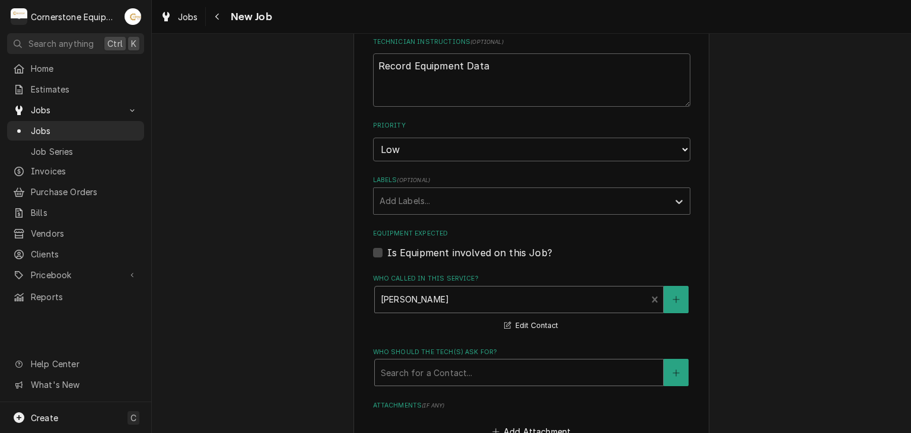
drag, startPoint x: 435, startPoint y: 365, endPoint x: 437, endPoint y: 381, distance: 15.5
click at [435, 366] on div "Who should the tech(s) ask for?" at bounding box center [519, 372] width 276 height 21
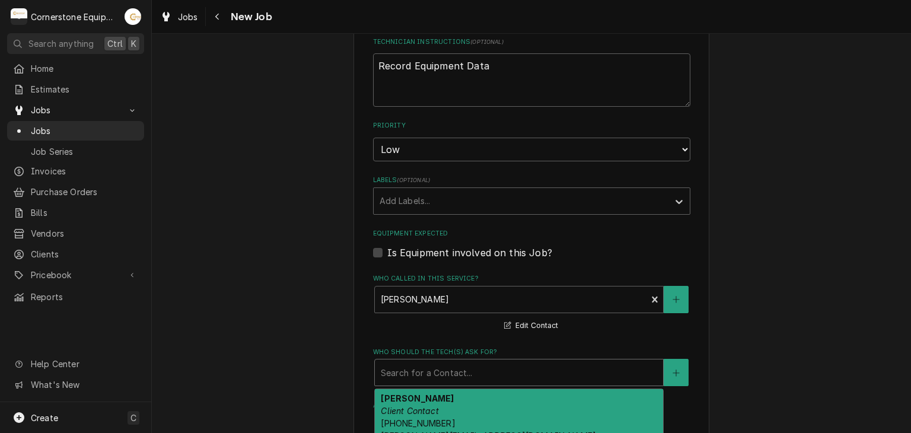
scroll to position [949, 0]
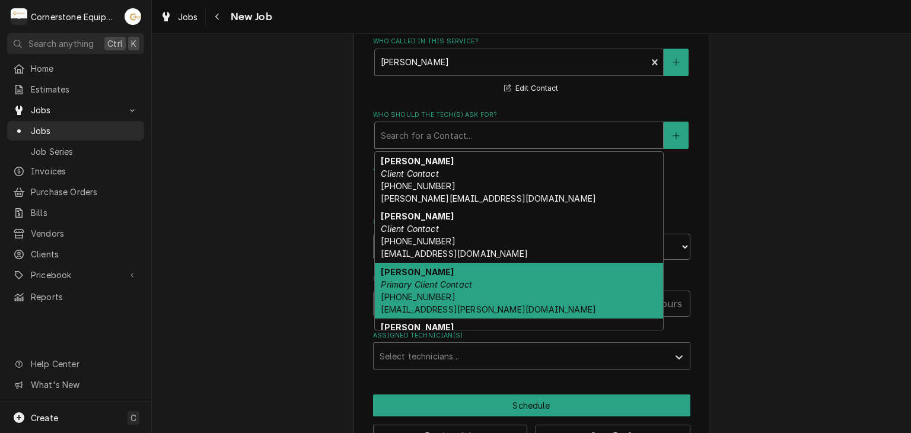
click at [407, 292] on span "(346) 249-1763 ashton.vazquez@us.stores.mcd.com" at bounding box center [488, 303] width 215 height 23
type textarea "x"
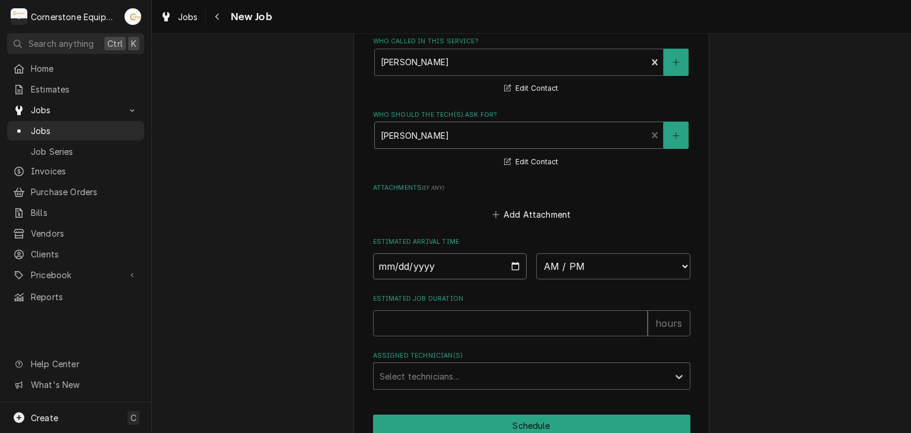
click at [510, 264] on input "Date" at bounding box center [450, 266] width 154 height 26
type input "[DATE]"
type textarea "x"
click at [551, 257] on select "AM / PM 6:00 AM 6:15 AM 6:30 AM 6:45 AM 7:00 AM 7:15 AM 7:30 AM 7:45 AM 8:00 AM…" at bounding box center [613, 266] width 154 height 26
select select "08:00:00"
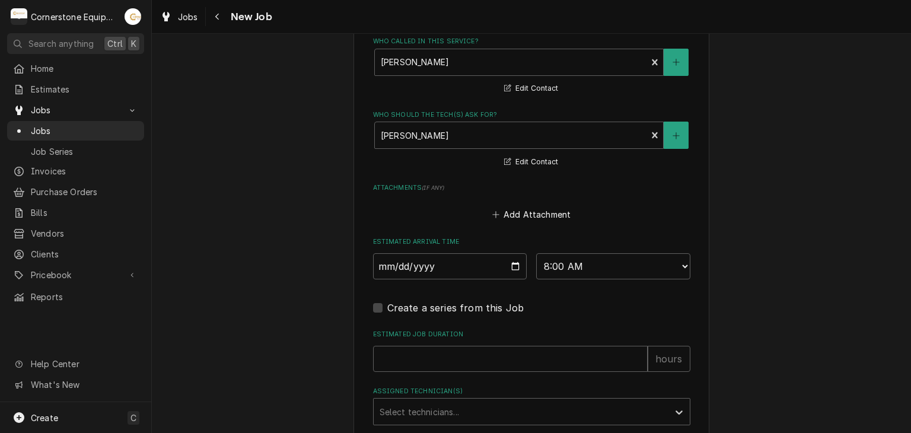
drag, startPoint x: 520, startPoint y: 372, endPoint x: 518, endPoint y: 364, distance: 7.8
click at [518, 358] on input "Estimated Job Duration" at bounding box center [510, 359] width 275 height 26
type textarea "x"
type input "2"
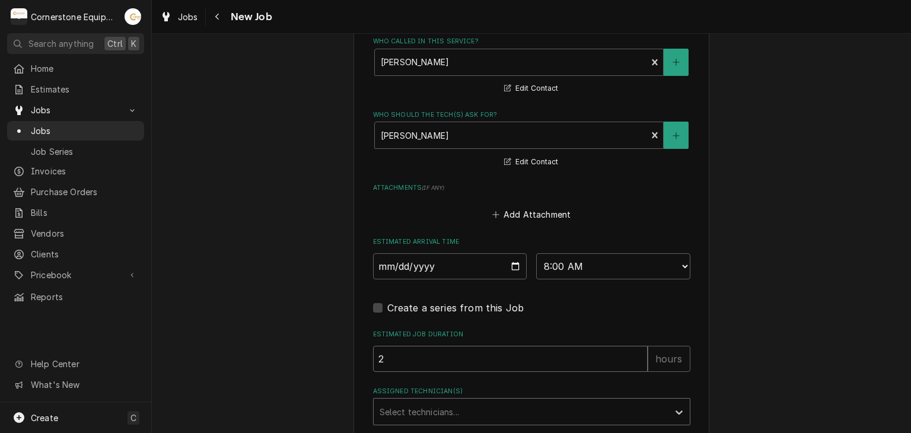
type textarea "x"
type input "2"
click at [475, 399] on div "Select technicians..." at bounding box center [521, 412] width 295 height 26
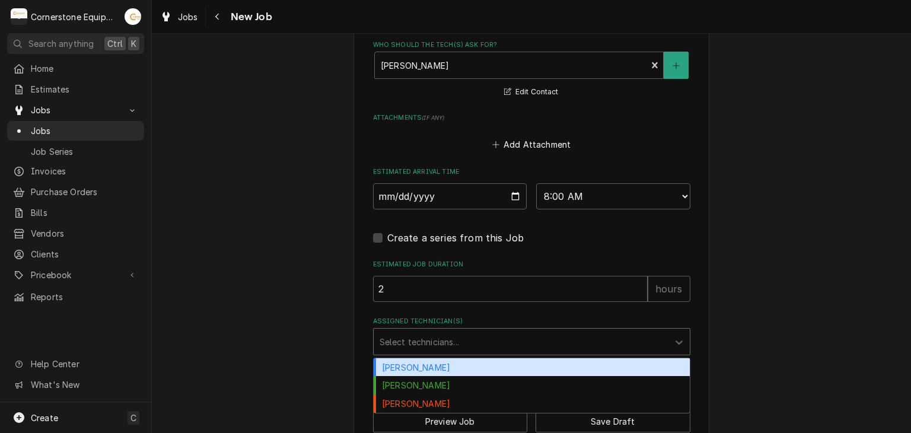
scroll to position [1040, 0]
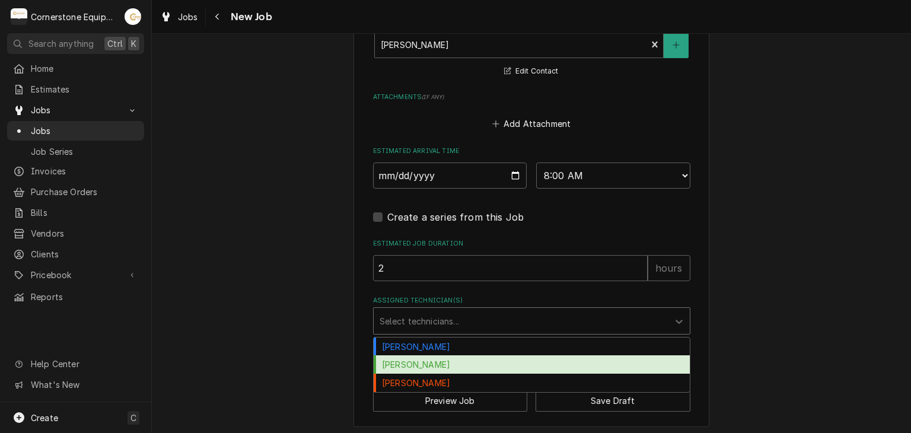
click at [393, 359] on div "[PERSON_NAME]" at bounding box center [532, 364] width 316 height 18
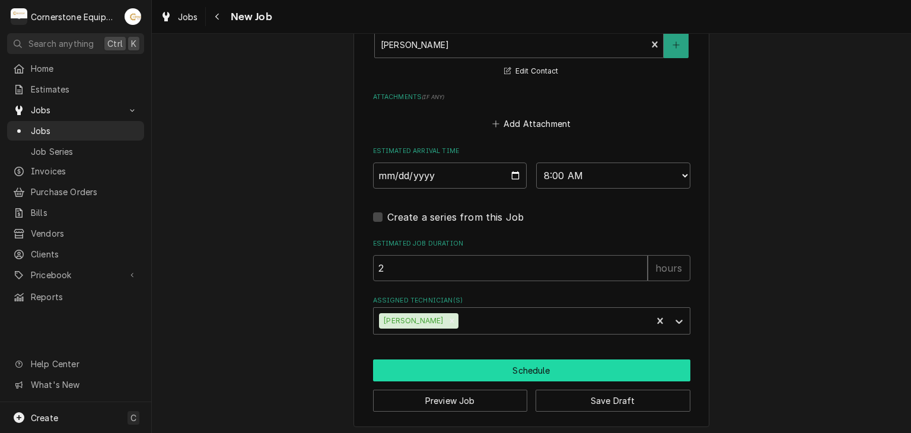
click at [457, 362] on button "Schedule" at bounding box center [531, 370] width 317 height 22
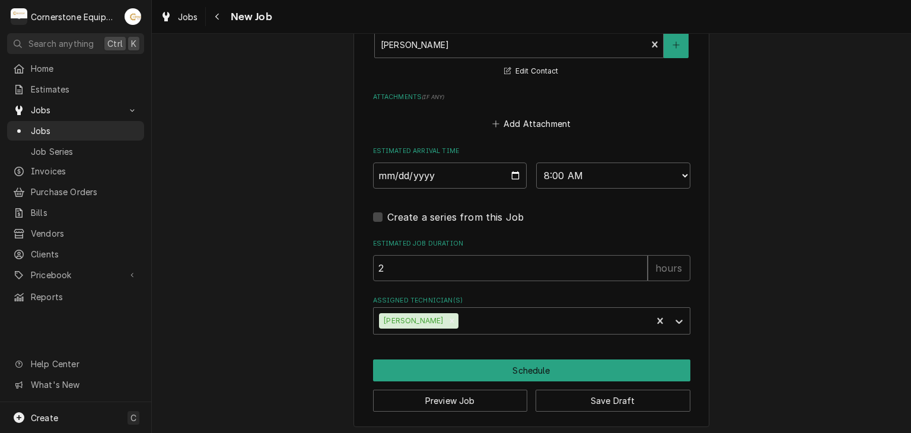
scroll to position [1030, 0]
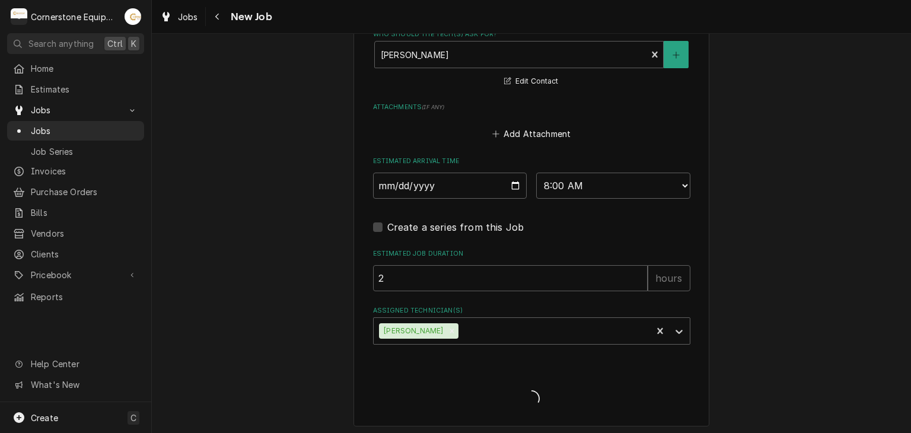
type textarea "x"
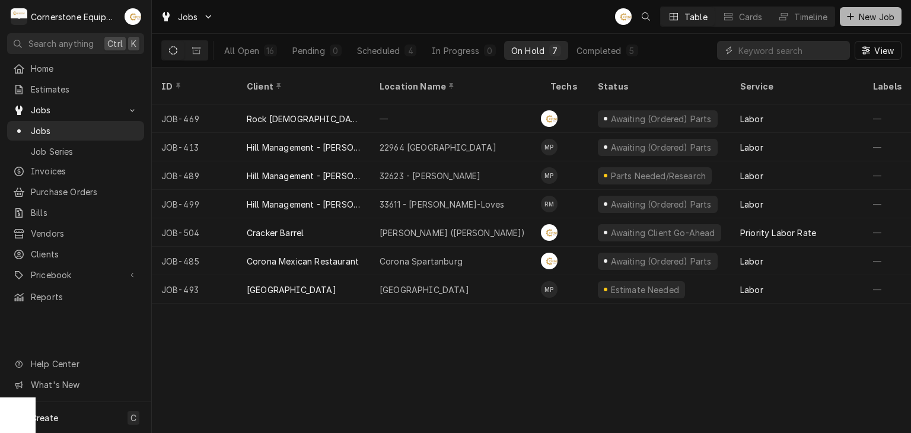
click at [874, 15] on span "New Job" at bounding box center [877, 17] width 40 height 12
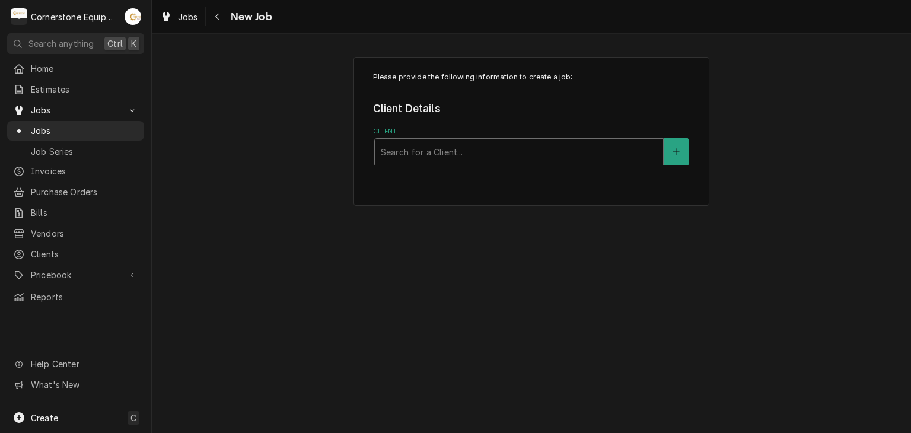
drag, startPoint x: 420, startPoint y: 163, endPoint x: 419, endPoint y: 155, distance: 7.8
click at [419, 159] on div "Search for a Client..." at bounding box center [519, 152] width 288 height 26
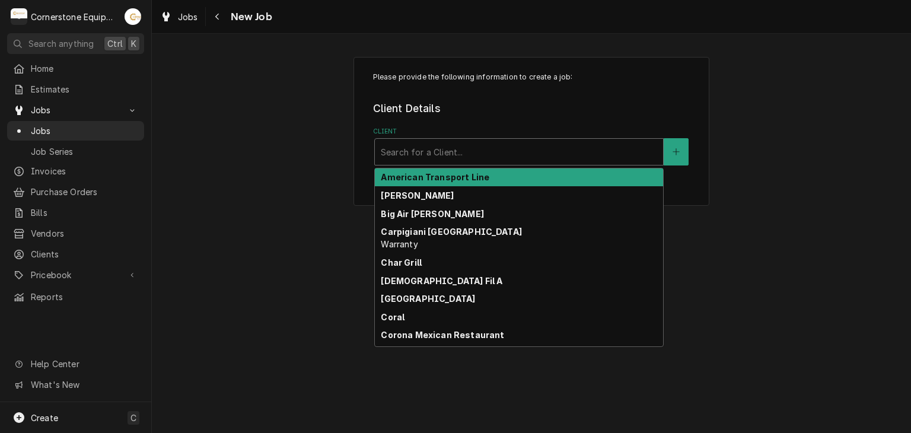
click at [419, 154] on div "Client" at bounding box center [519, 151] width 276 height 21
click at [419, 155] on div "Client" at bounding box center [519, 151] width 276 height 21
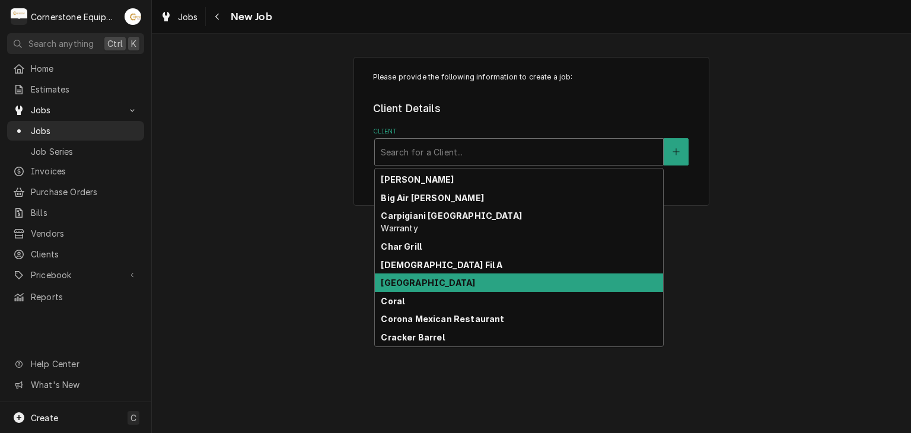
scroll to position [210, 0]
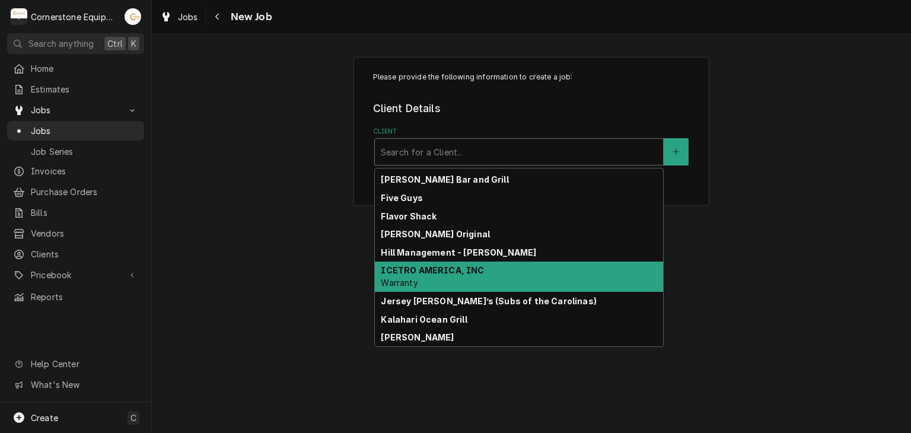
drag, startPoint x: 236, startPoint y: 212, endPoint x: 300, endPoint y: 212, distance: 64.1
click at [237, 212] on div "Please provide the following information to create a job: Client Details Client…" at bounding box center [531, 131] width 759 height 170
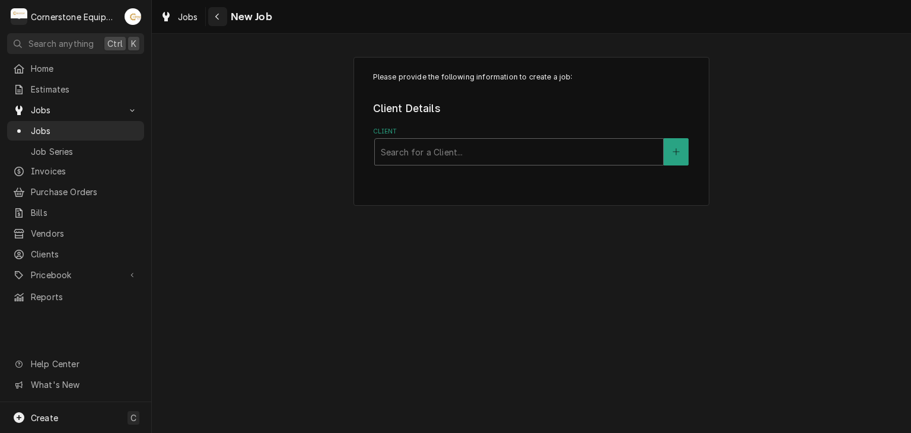
click at [217, 15] on icon "Navigate back" at bounding box center [217, 17] width 4 height 7
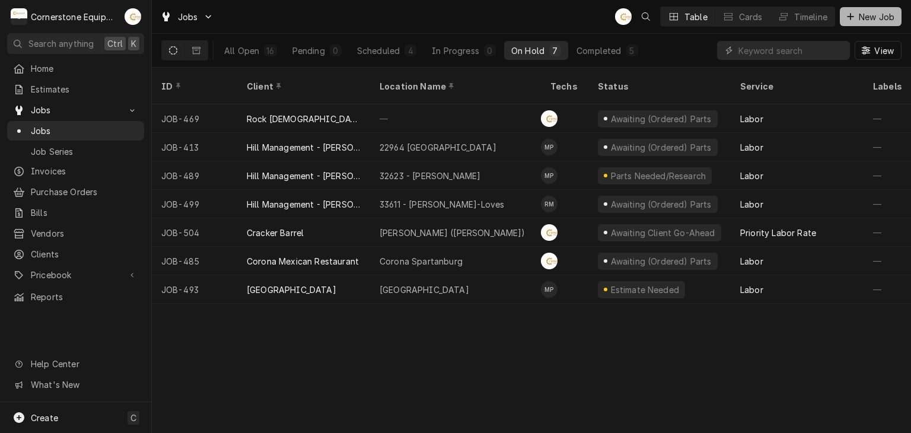
click at [880, 12] on span "New Job" at bounding box center [877, 17] width 40 height 12
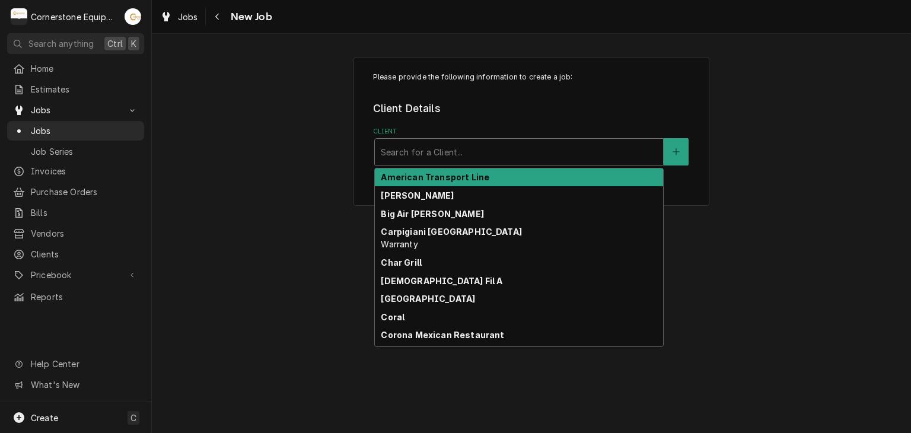
click at [518, 152] on div "Client" at bounding box center [519, 151] width 276 height 21
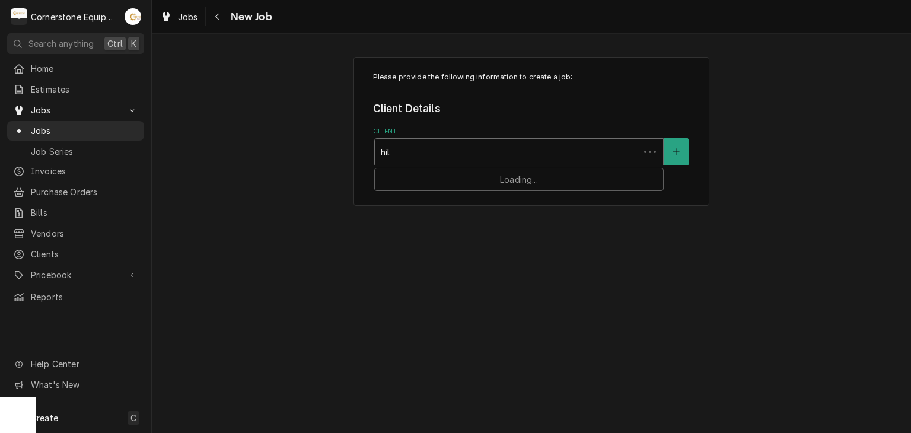
type input "hill"
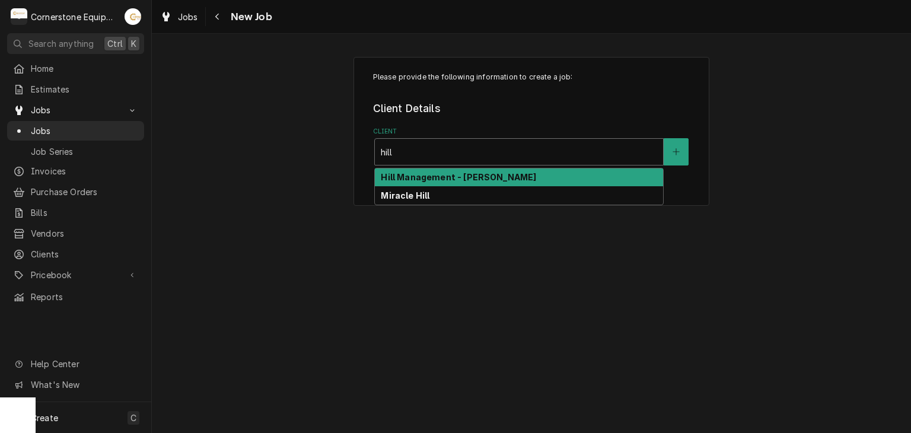
click at [434, 181] on strong "Hill Management - [PERSON_NAME]" at bounding box center [458, 177] width 155 height 10
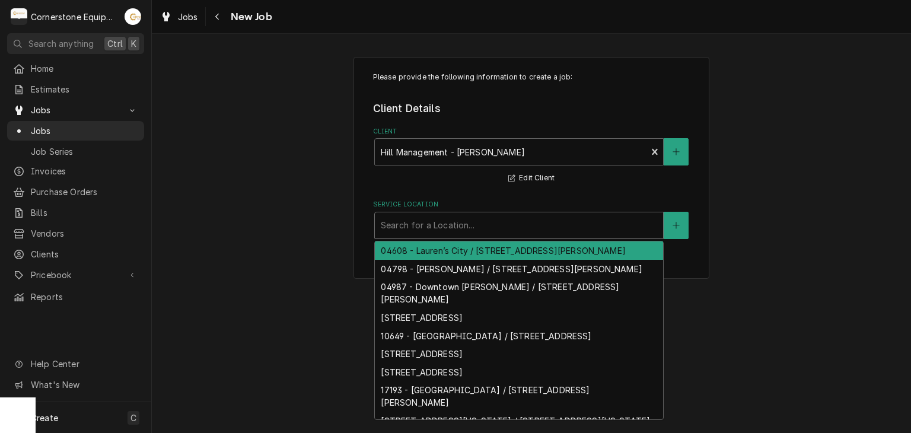
click at [432, 234] on div "Service Location" at bounding box center [519, 225] width 276 height 21
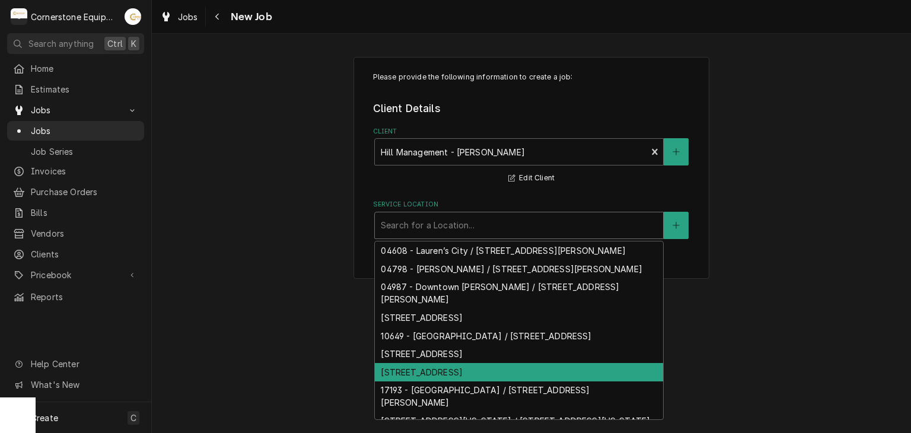
scroll to position [41, 0]
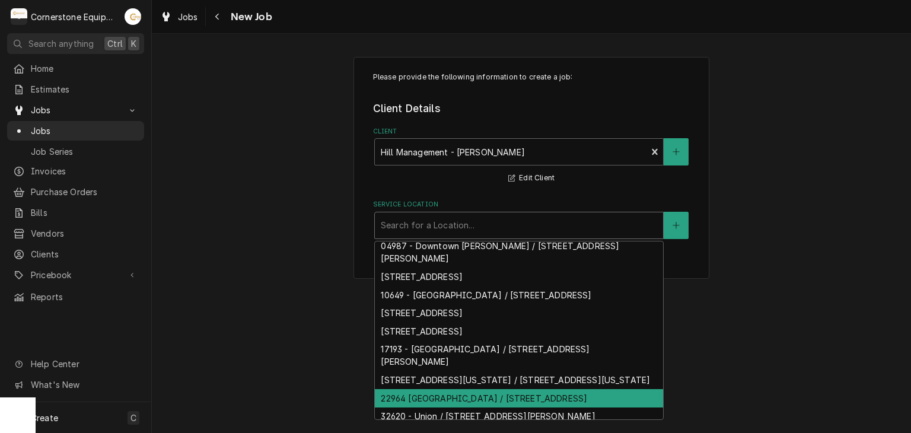
click at [465, 403] on div "22964 Moonville / 7611 Augusta Rd, Piedmont, SC 29673" at bounding box center [519, 398] width 288 height 18
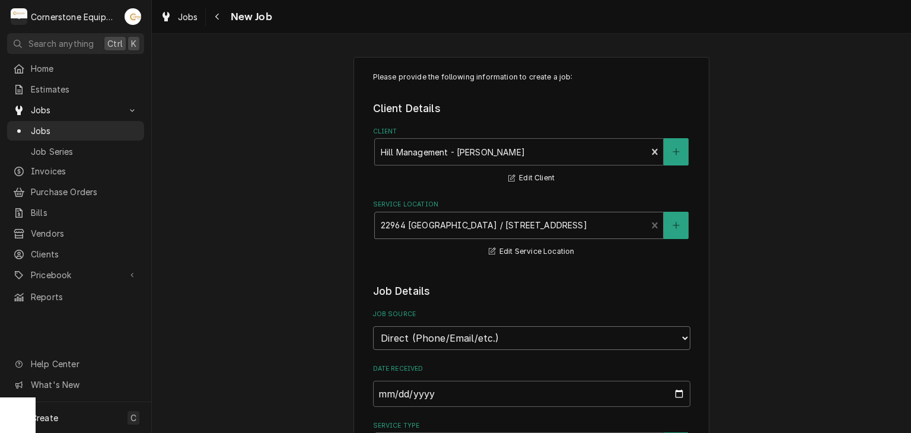
click at [476, 342] on select "Direct (Phone/Email/etc.) Other" at bounding box center [531, 338] width 317 height 24
select select "100"
click at [468, 375] on div "Job Source Name" at bounding box center [531, 385] width 317 height 42
click at [467, 381] on input "Job Source Name" at bounding box center [531, 394] width 317 height 26
type textarea "x"
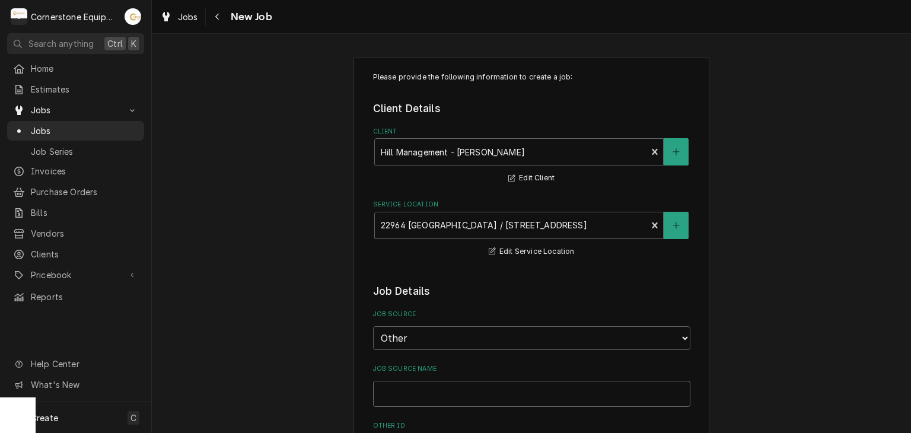
type input "M"
type textarea "x"
type input "MA"
type textarea "x"
type input "MAi"
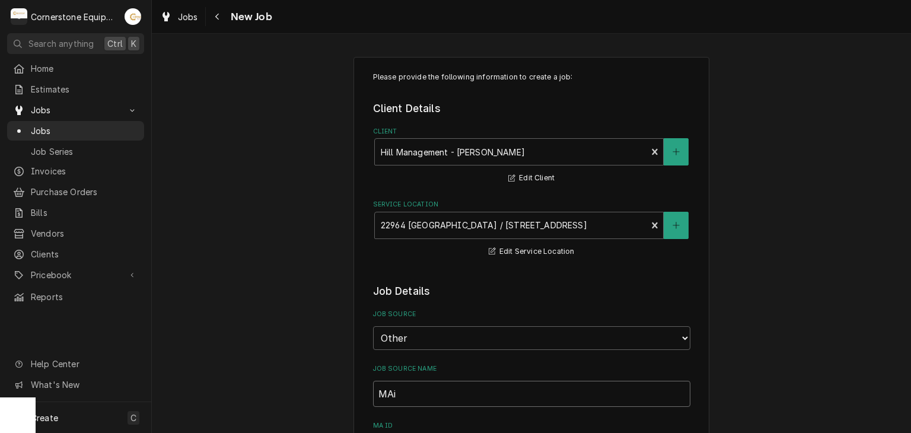
type textarea "x"
type input "MAin"
type textarea "x"
type input "MAint"
type textarea "x"
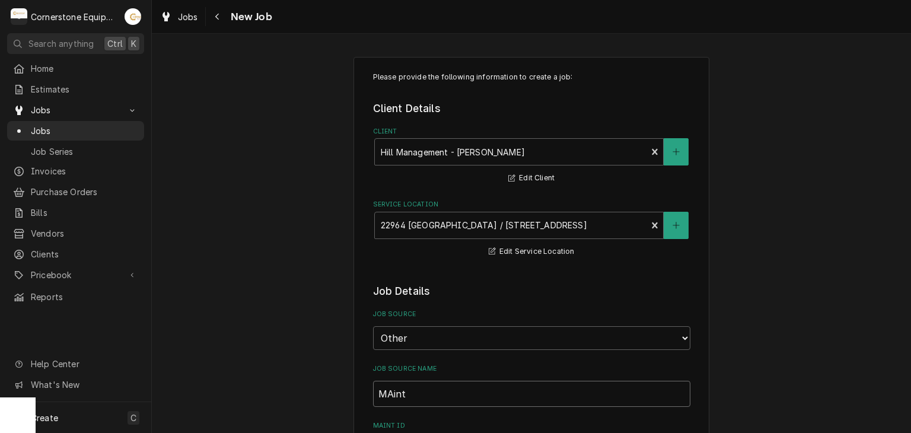
type input "MAin"
type textarea "x"
type input "MAi"
type textarea "x"
type input "MA"
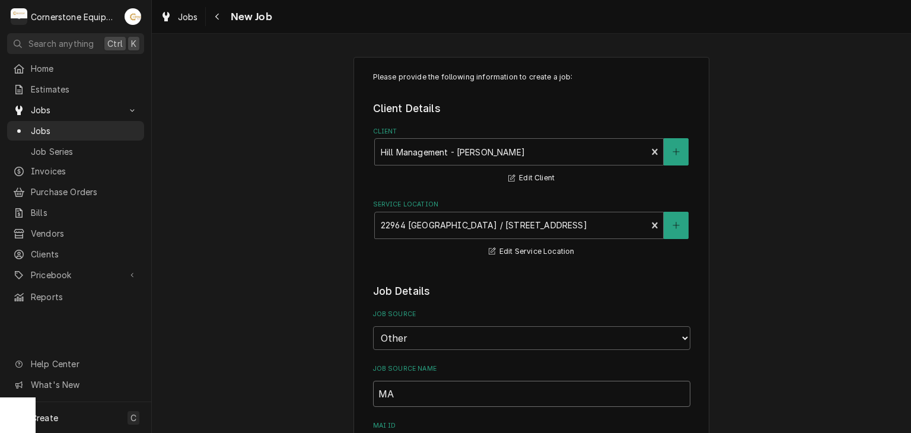
type textarea "x"
type input "M"
type textarea "x"
type input "Mao"
type textarea "x"
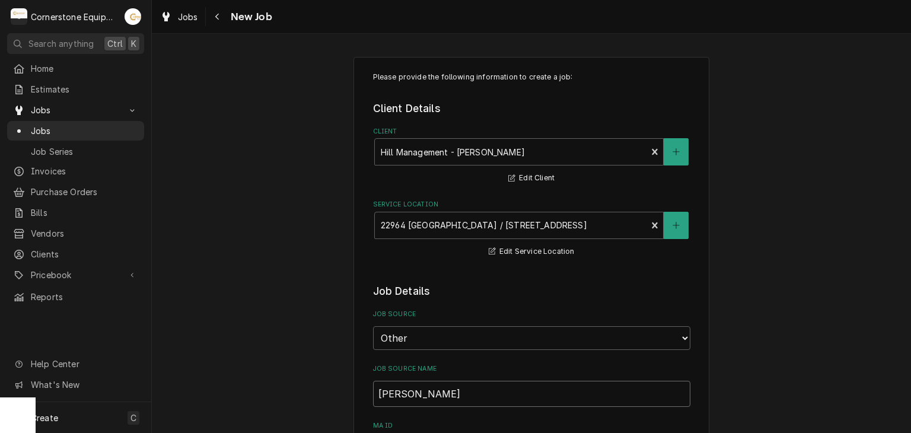
type input "Maon"
type textarea "x"
type input "Mao"
type textarea "x"
type input "Ma"
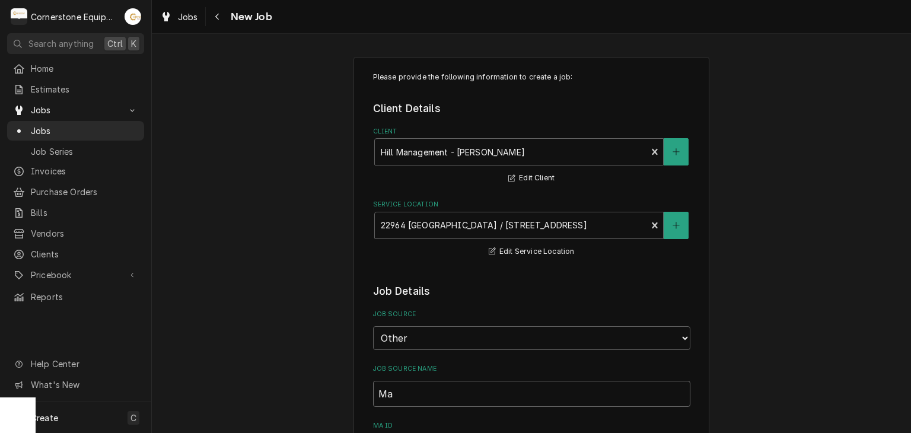
type textarea "x"
type input "Mai"
type textarea "x"
type input "Main"
type textarea "x"
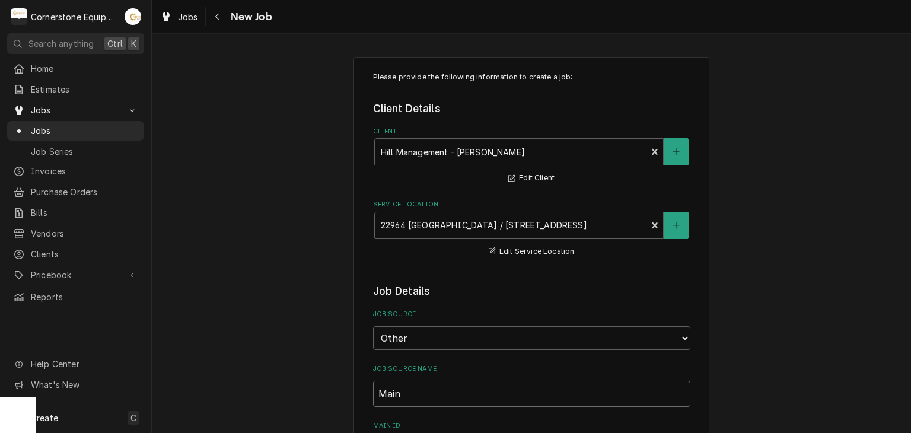
type input "Maint"
type textarea "x"
type input "Maint"
type textarea "x"
type input "Maint"
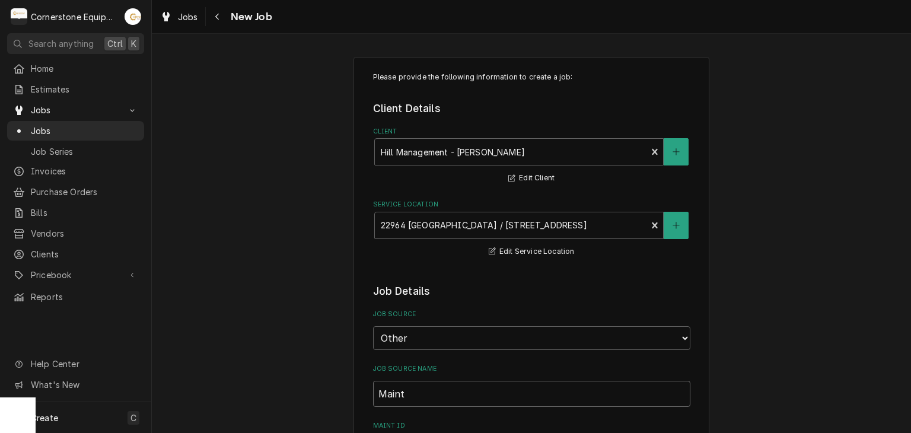
type textarea "x"
type input "MaintX"
type textarea "x"
type input "MaintX"
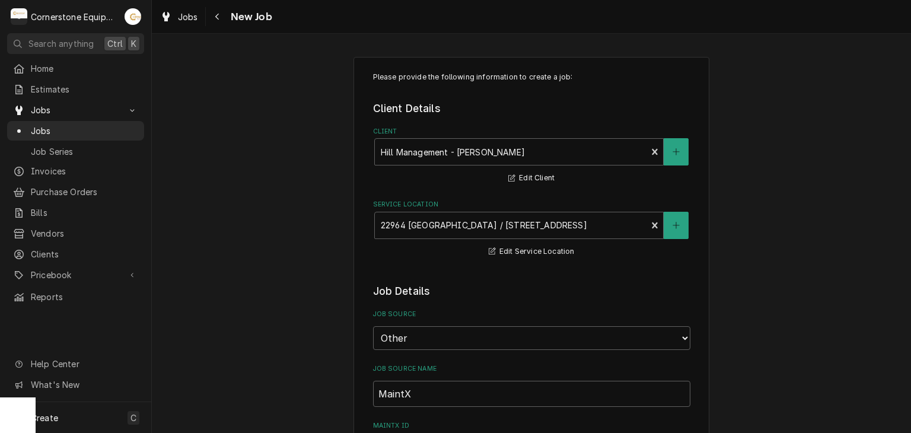
scroll to position [237, 0]
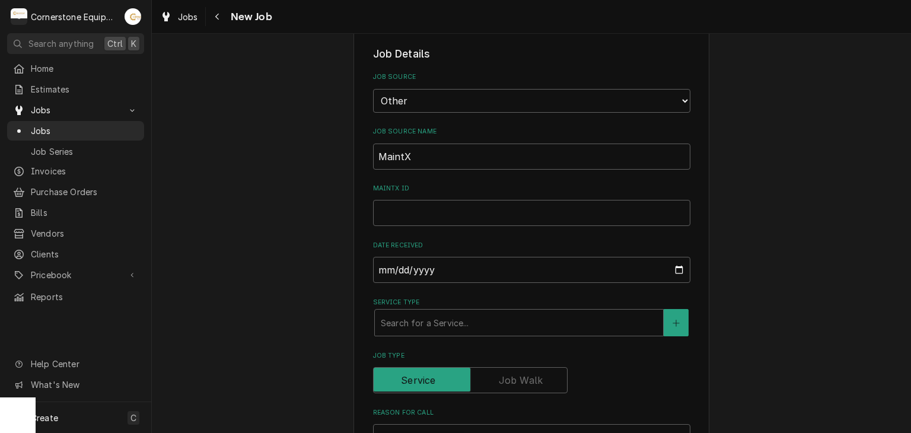
click at [408, 214] on input "MaintX ID" at bounding box center [531, 213] width 317 height 26
type textarea "x"
type input "3"
type textarea "x"
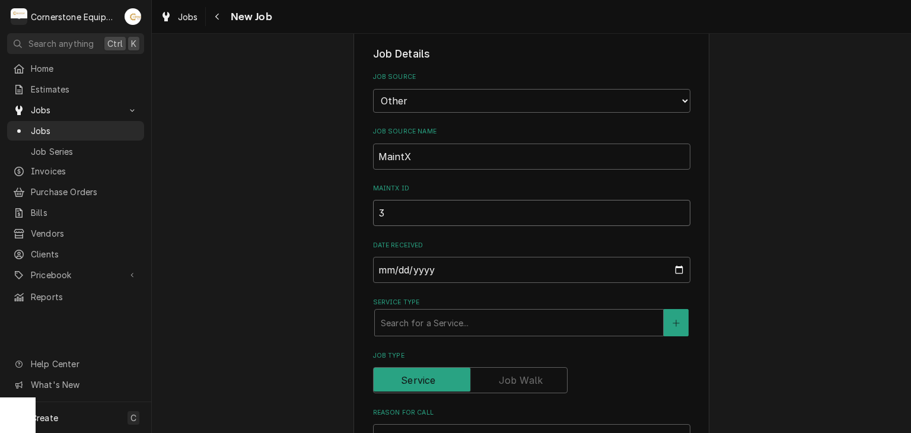
type input "38"
type textarea "x"
type input "386"
type textarea "x"
type input "3868"
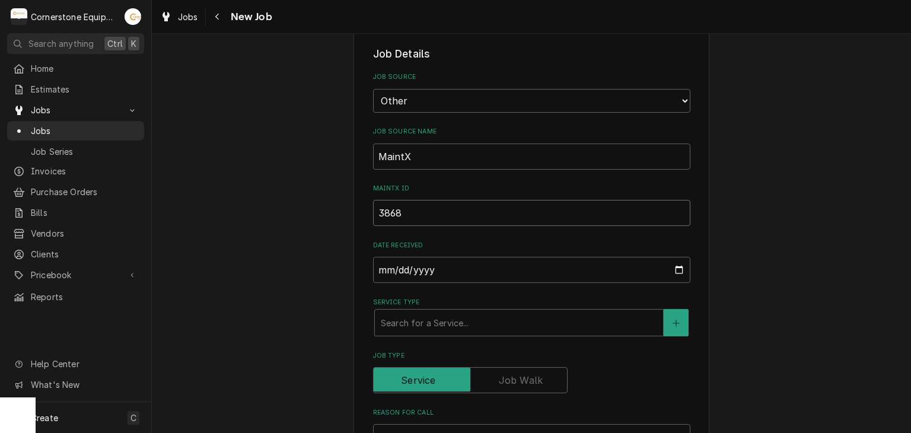
type textarea "x"
type input "3868"
click at [478, 322] on div "Service Type" at bounding box center [519, 322] width 276 height 21
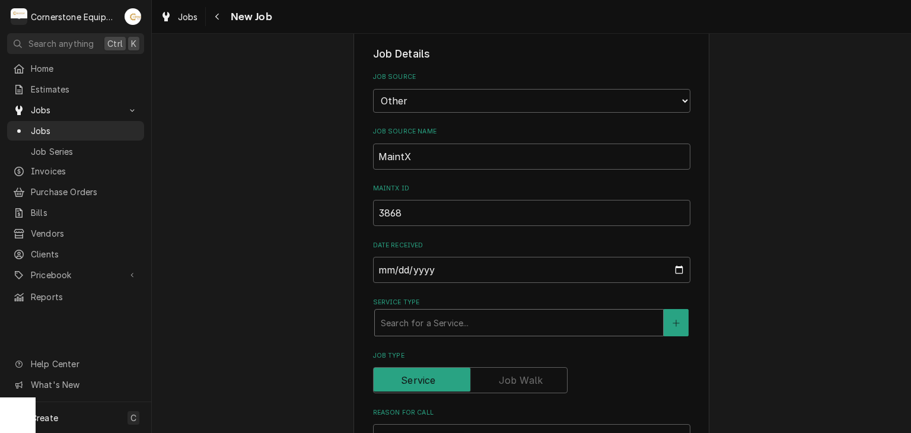
click at [375, 317] on div "Search for a Service..." at bounding box center [519, 323] width 288 height 26
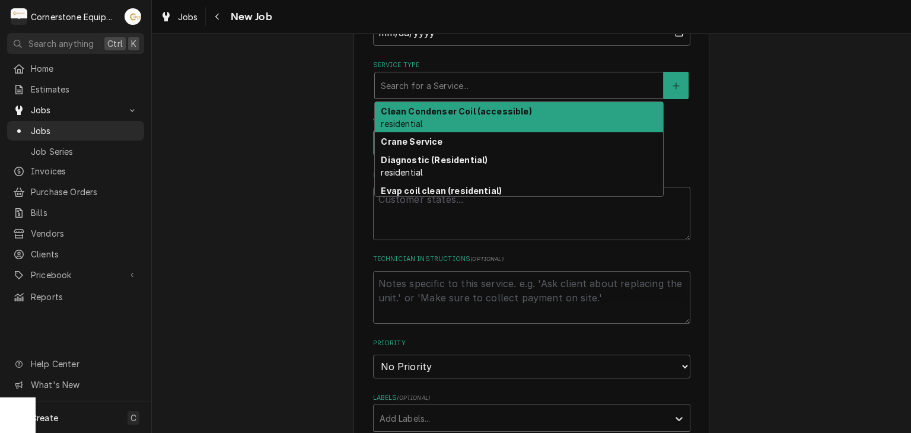
scroll to position [125, 0]
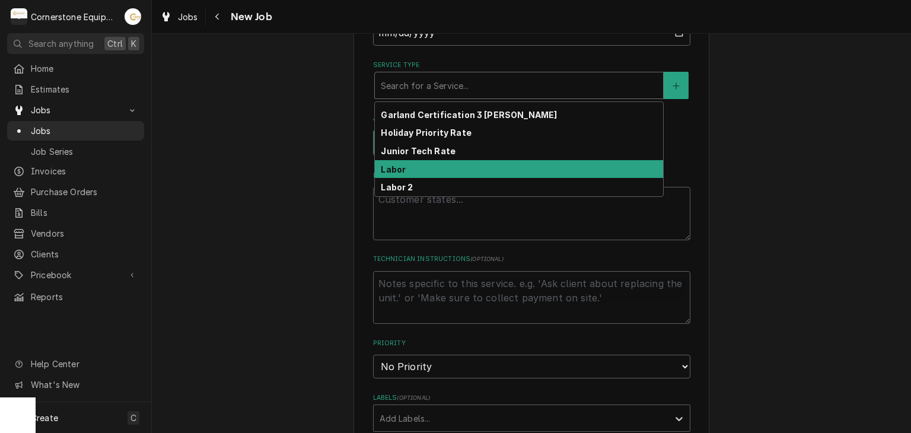
click at [420, 169] on div "Labor" at bounding box center [519, 169] width 288 height 18
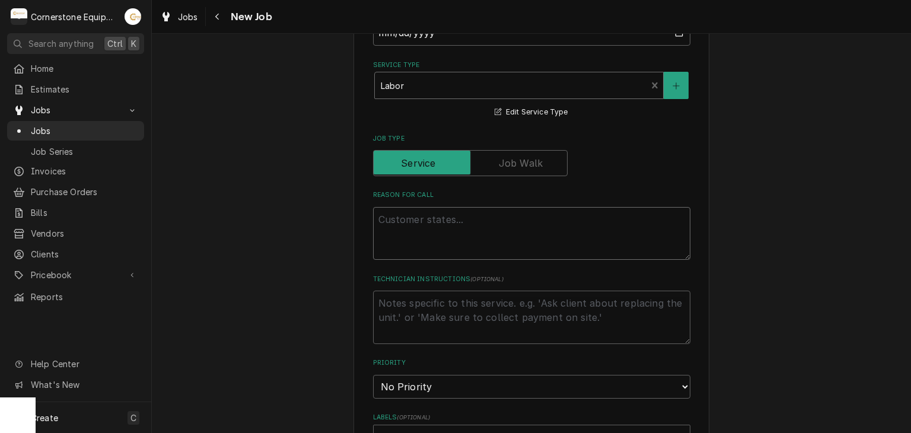
click at [403, 216] on textarea "Reason For Call" at bounding box center [531, 233] width 317 height 53
type textarea "x"
type textarea "N"
type textarea "x"
type textarea "Ne"
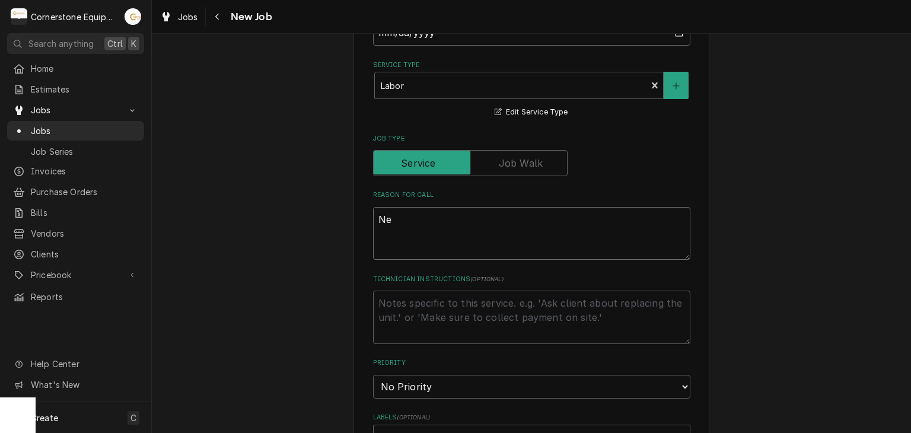
type textarea "x"
type textarea "Nee"
type textarea "x"
type textarea "Need"
type textarea "x"
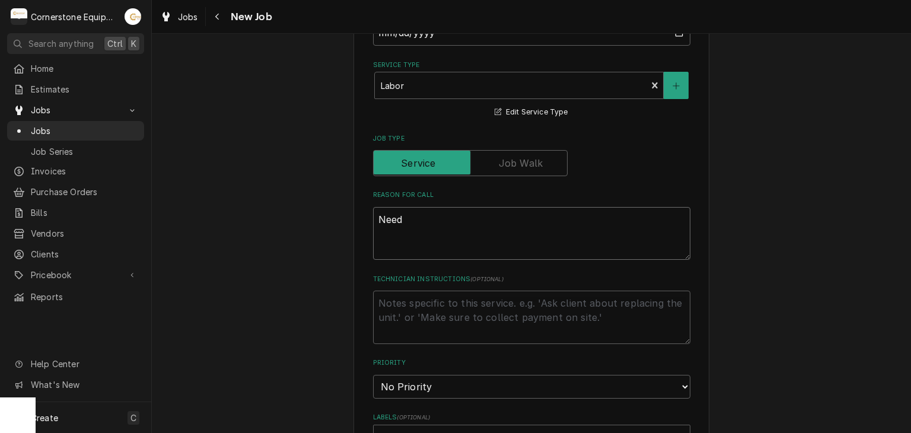
type textarea "Need"
type textarea "x"
type textarea "Need t"
type textarea "x"
type textarea "Need to"
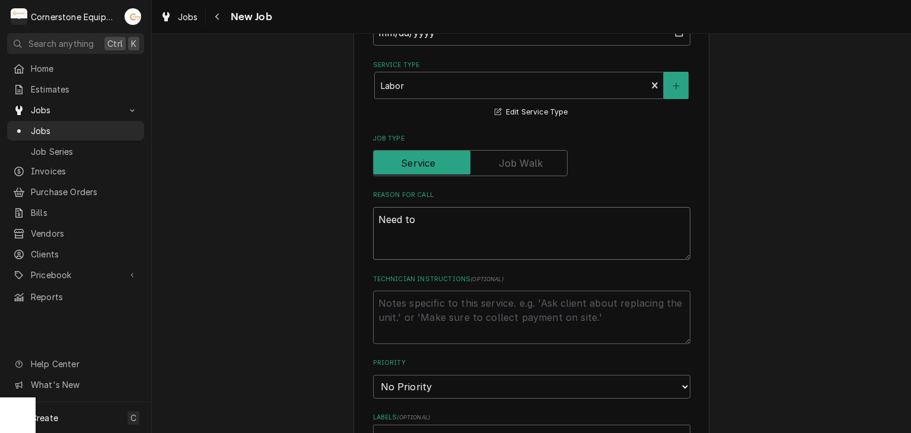
type textarea "x"
type textarea "Need to"
type textarea "x"
type textarea "Need to r"
type textarea "x"
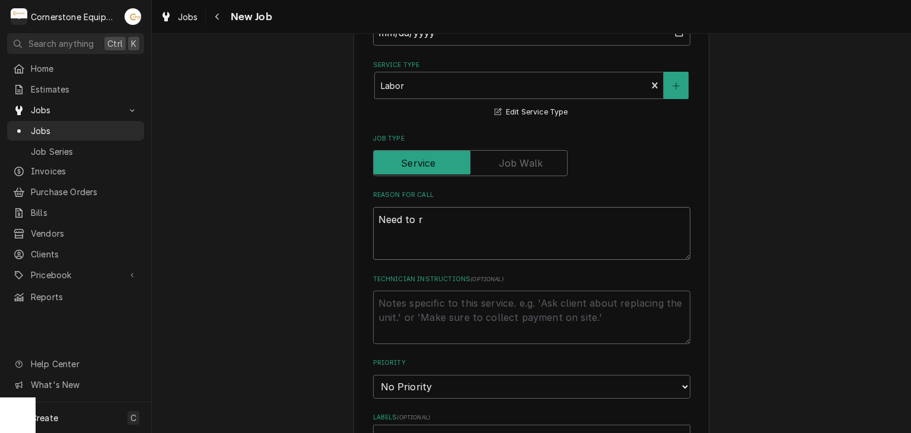
type textarea "Need to re"
type textarea "x"
type textarea "Need to rep"
type textarea "x"
type textarea "Need to repl"
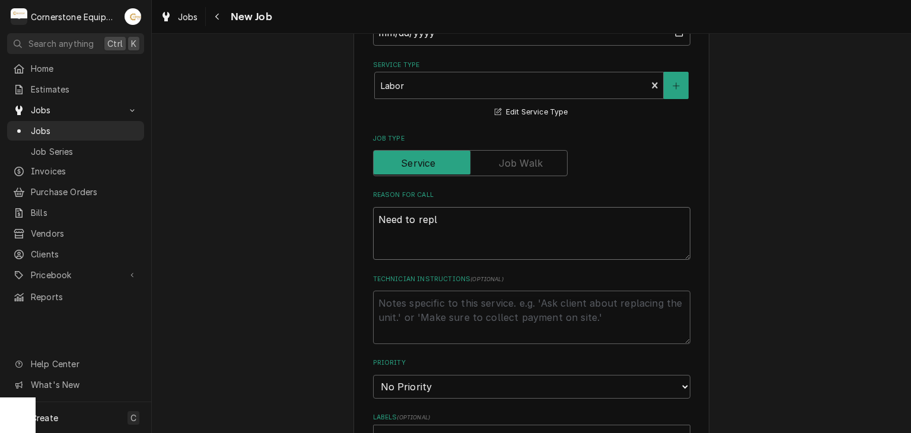
type textarea "x"
type textarea "Need to repla"
type textarea "x"
type textarea "Need to replac"
type textarea "x"
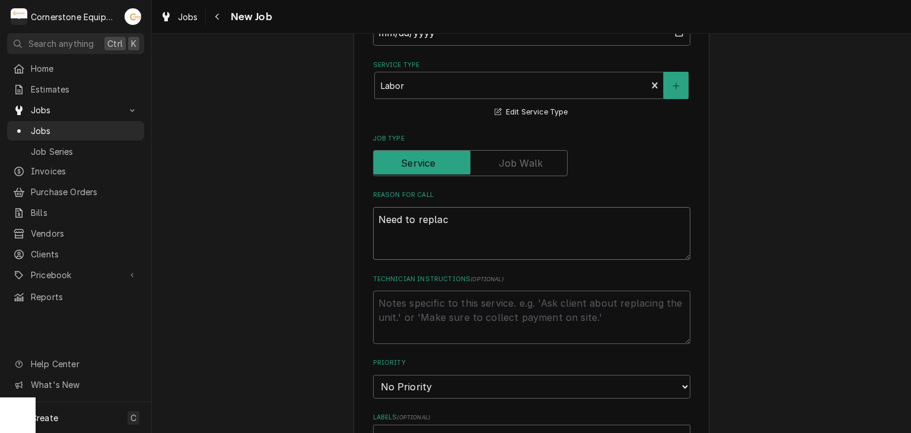
type textarea "Need to replace"
type textarea "x"
type textarea "Need to replace"
type textarea "x"
type textarea "Need to replace a"
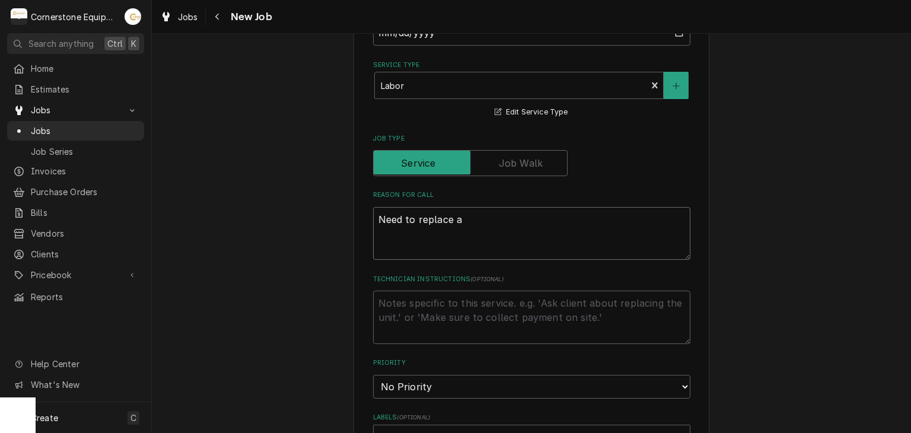
type textarea "x"
type textarea "Need to replace al"
type textarea "x"
type textarea "Need to replace all"
type textarea "x"
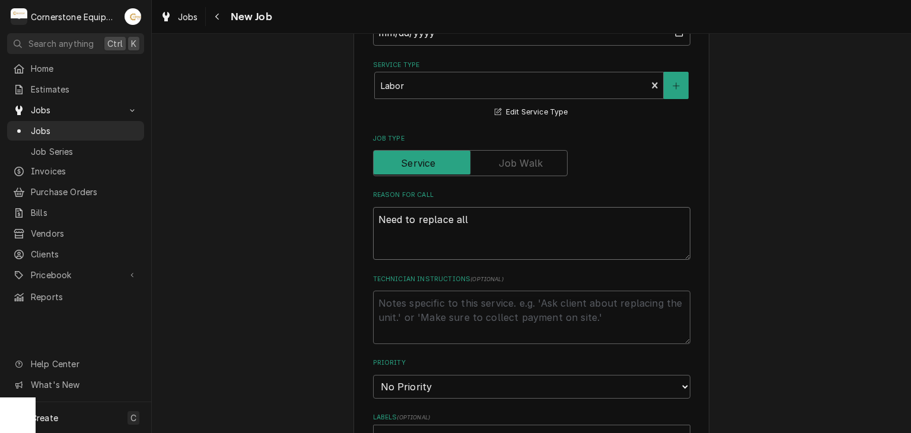
type textarea "Need to replace all"
type textarea "x"
type textarea "Need to replace all g"
type textarea "x"
type textarea "Need to replace all ga"
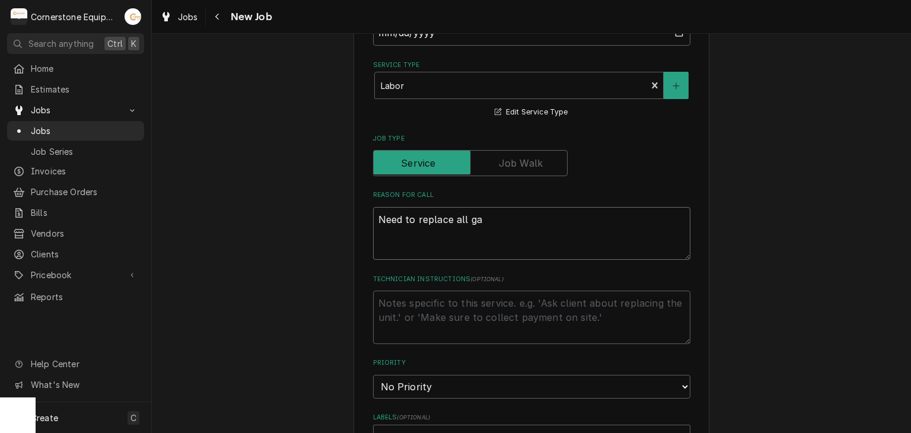
type textarea "x"
type textarea "Need to replace all gas"
type textarea "x"
type textarea "Need to replace all gask"
type textarea "x"
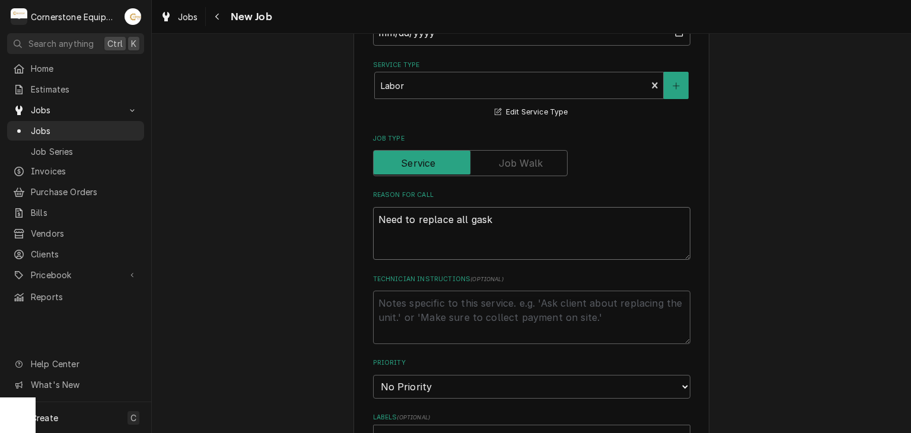
type textarea "Need to replace all gaske"
type textarea "x"
type textarea "Need to replace all gasket"
type textarea "x"
type textarea "Need to replace all gaskets"
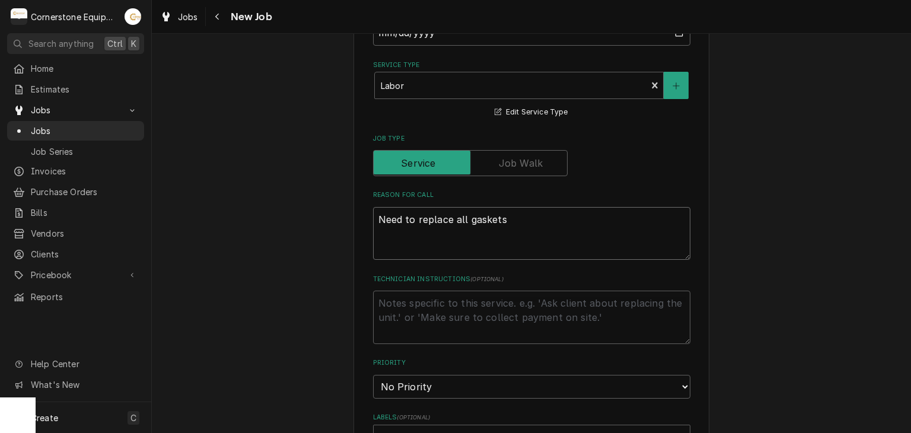
type textarea "x"
type textarea "Need to replace all gaskets"
type textarea "x"
type textarea "Need to replace all gaskets o"
type textarea "x"
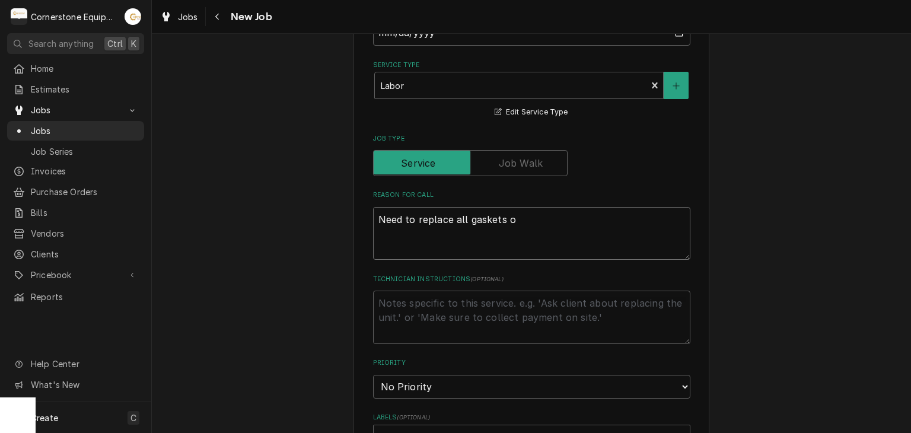
type textarea "Need to replace all gaskets on"
type textarea "x"
type textarea "Need to replace all gaskets on"
type textarea "x"
type textarea "Need to replace all gaskets on m"
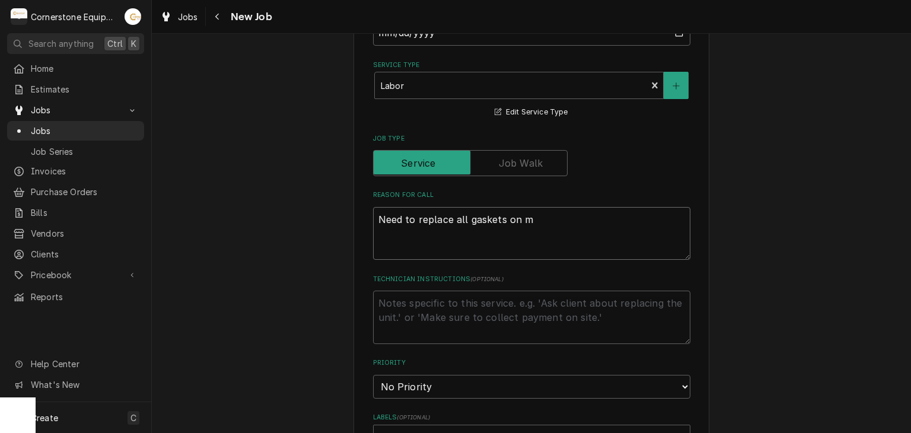
type textarea "x"
type textarea "Need to replace all gaskets on ma"
type textarea "x"
type textarea "Need to replace all gaskets on mani"
type textarea "x"
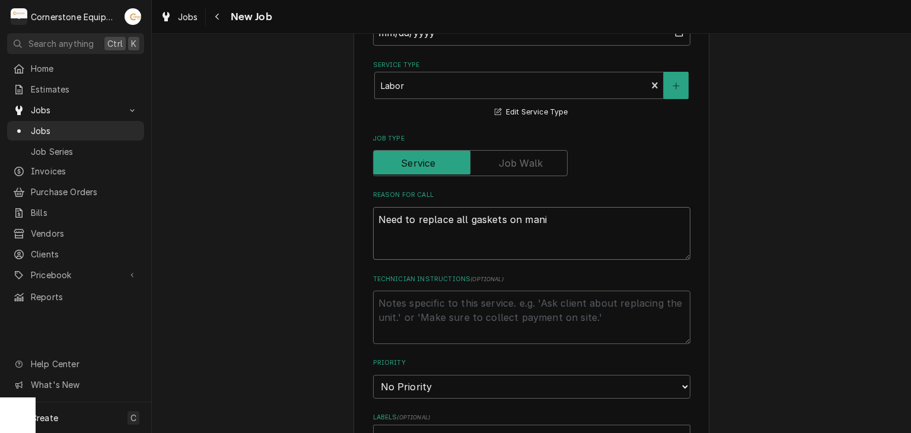
type textarea "Need to replace all gaskets on manif"
type textarea "x"
type textarea "Need to replace all gaskets on manifo"
type textarea "x"
type textarea "Need to replace all gaskets on manifol"
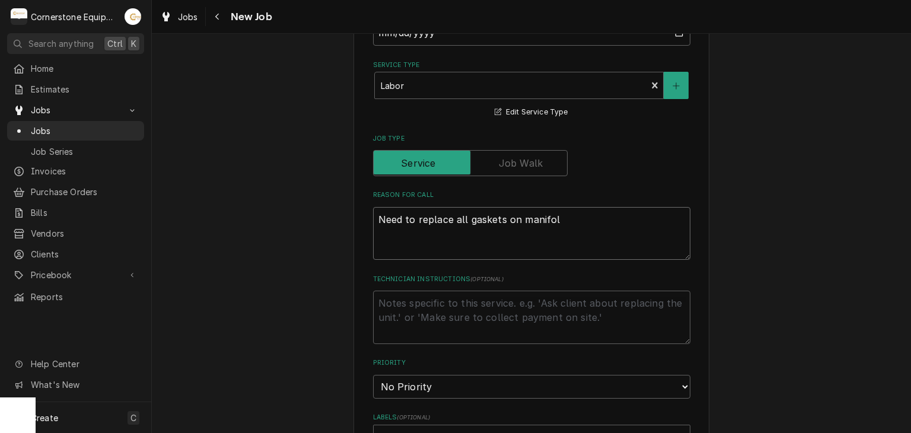
type textarea "x"
type textarea "Need to replace all gaskets on manifolr"
type textarea "x"
type textarea "Need to replace all gaskets on manifolr"
type textarea "x"
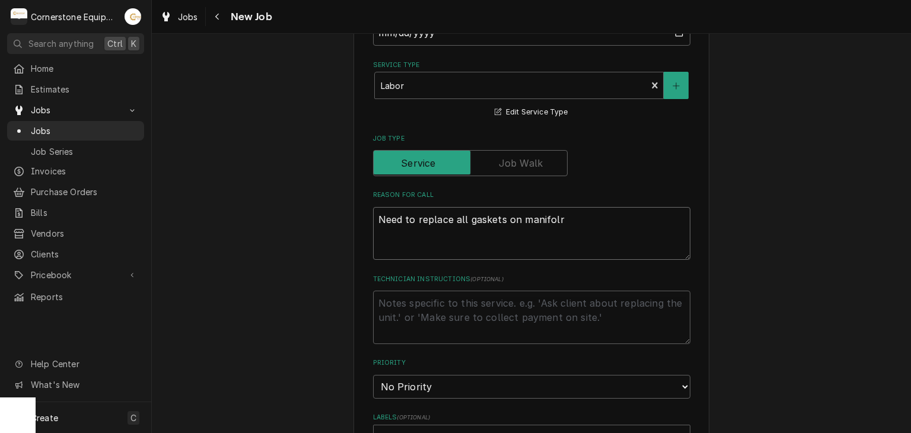
type textarea "Need to replace all gaskets on manifolr"
type textarea "x"
type textarea "Need to replace all gaskets on manifol"
type textarea "x"
type textarea "Need to replace all gaskets on manifold"
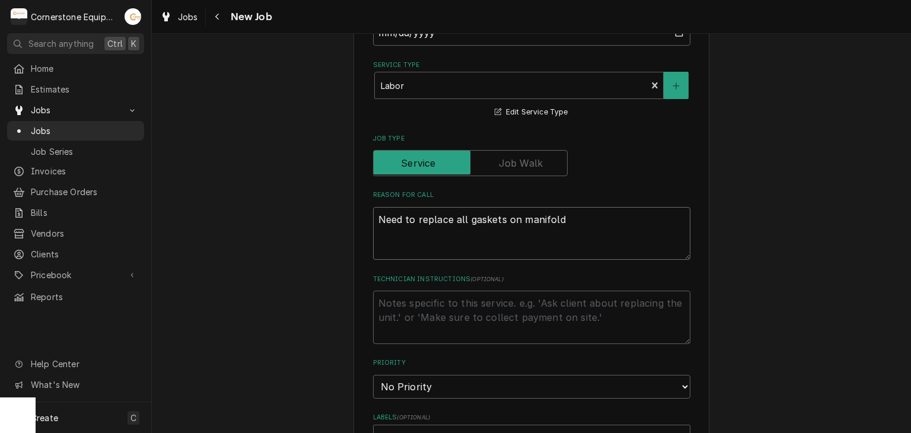
type textarea "x"
type textarea "Need to replace all gaskets on manifold"
type textarea "x"
type textarea "Need to replace all gaskets on manifold"
type textarea "x"
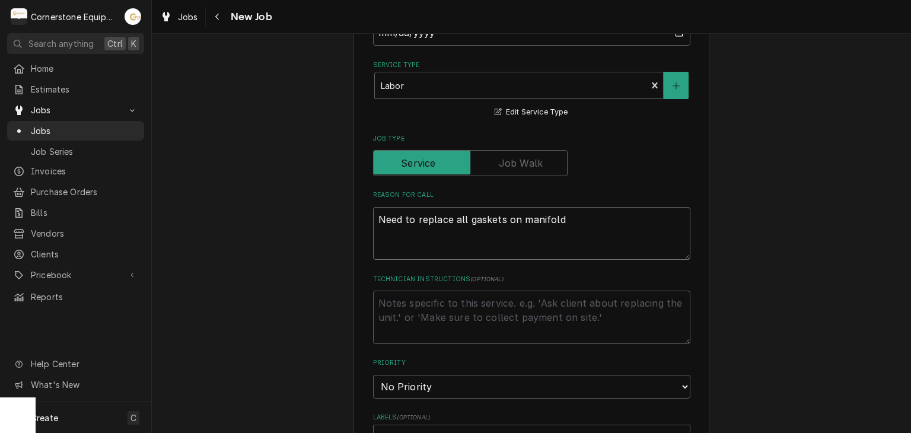
type textarea "Need to replace all gaskets on manifol"
type textarea "x"
type textarea "Need to replace all gaskets on manifo"
type textarea "x"
type textarea "Need to replace all gaskets on manif"
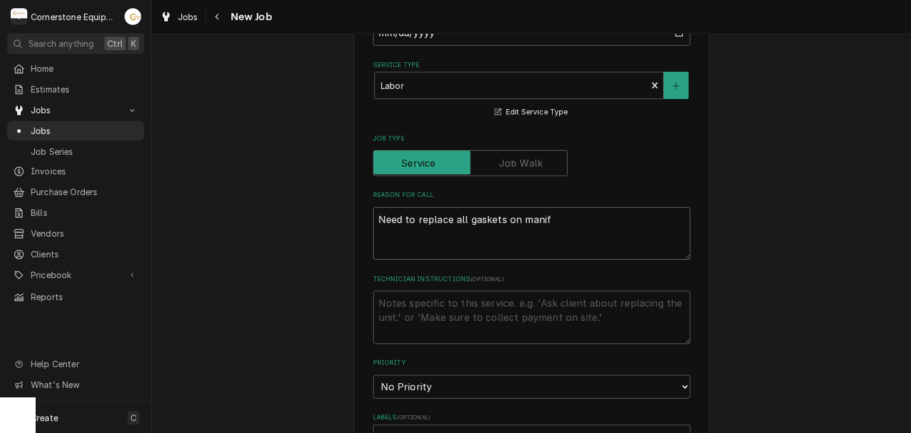
type textarea "x"
type textarea "Need to replace all gaskets on mani"
type textarea "x"
type textarea "Need to replace all gaskets on man"
type textarea "x"
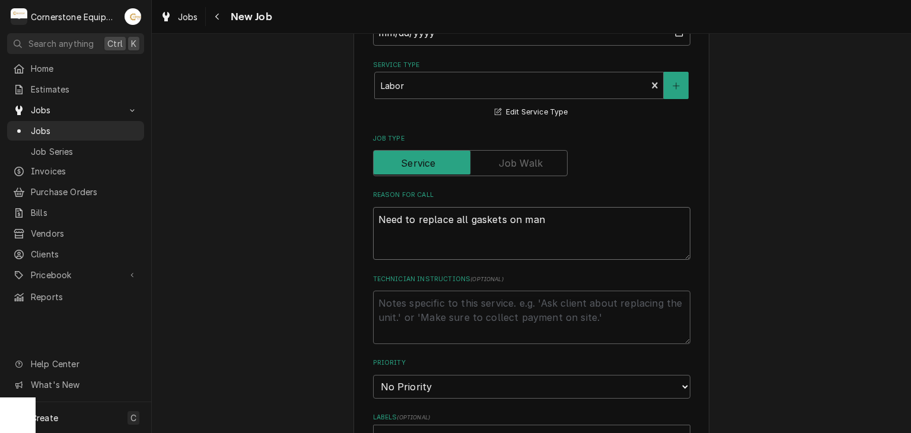
type textarea "Need to replace all gaskets on ma"
type textarea "x"
type textarea "Need to replace all gaskets on m"
type textarea "x"
type textarea "Need to replace all gaskets on"
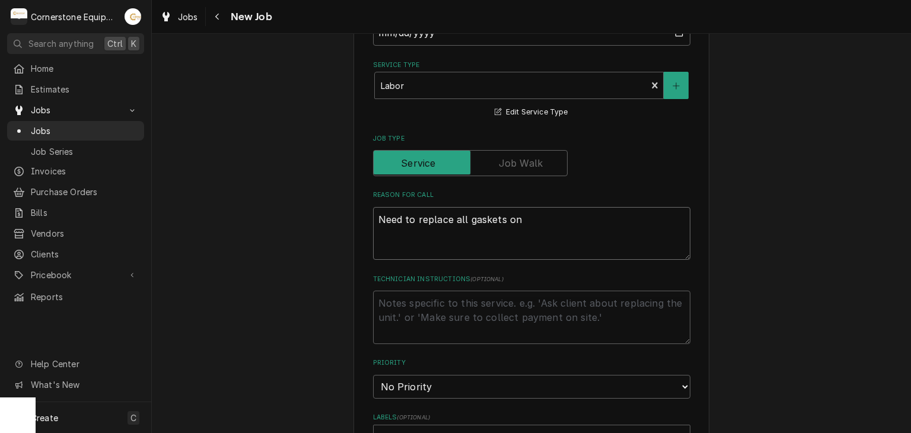
type textarea "x"
type textarea "Need to replace all gaskets on d"
type textarea "x"
type textarea "Need to replace all gaskets on dr"
type textarea "x"
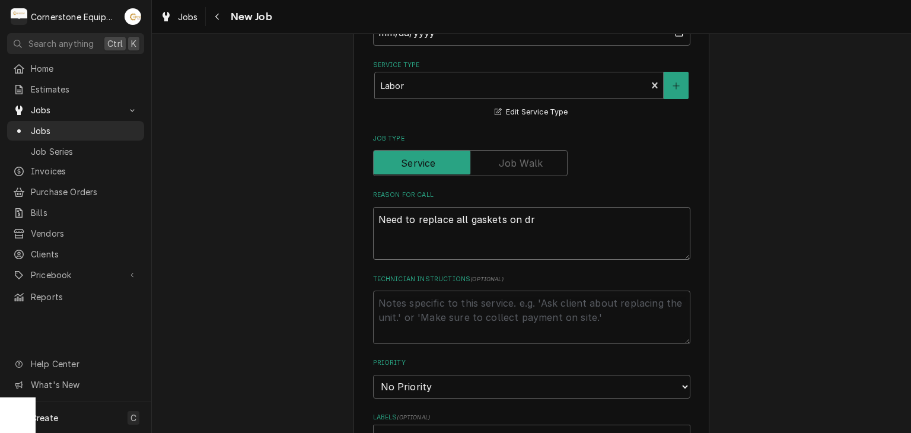
type textarea "Need to replace all gaskets on dra"
type textarea "x"
type textarea "Need to replace all gaskets on drain"
type textarea "x"
type textarea "Need to replace all gaskets on drain"
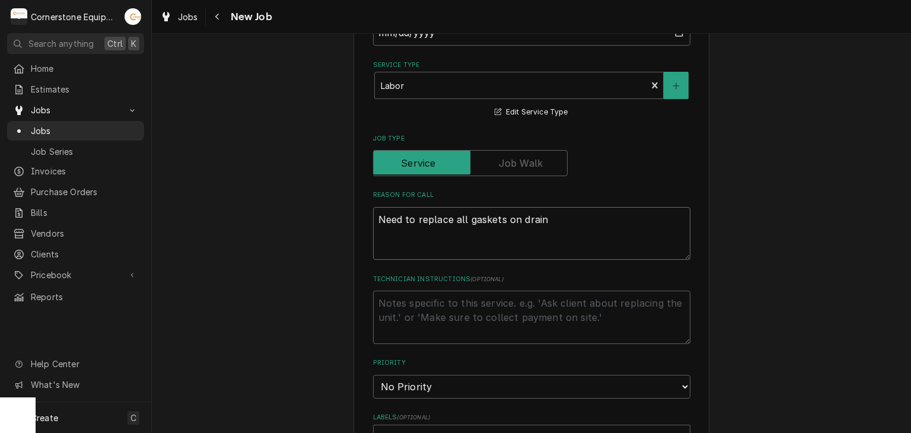
type textarea "x"
type textarea "Need to replace all gaskets on drain m"
type textarea "x"
type textarea "Need to replace all gaskets on drain ma"
type textarea "x"
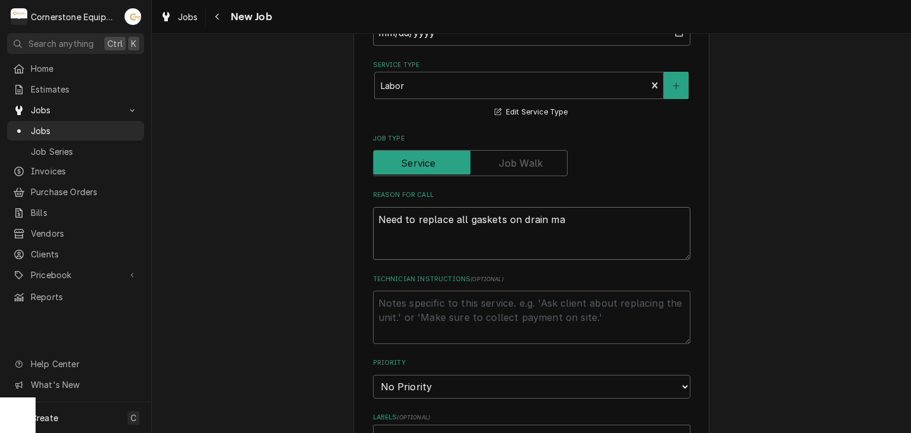
type textarea "Need to replace all gaskets on drain man"
type textarea "x"
type textarea "Need to replace all gaskets on drain mani"
type textarea "x"
type textarea "Need to replace all gaskets on drain manif"
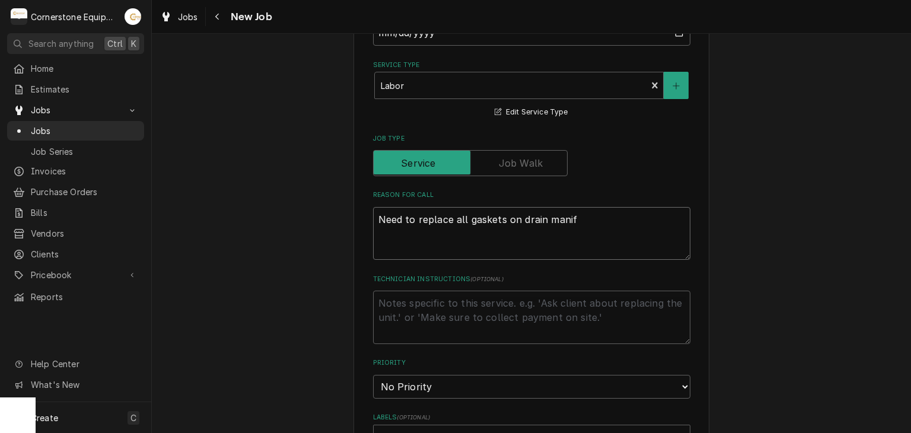
type textarea "x"
type textarea "Need to replace all gaskets on drain manifo"
type textarea "x"
type textarea "Need to replace all gaskets on drain manifol"
type textarea "x"
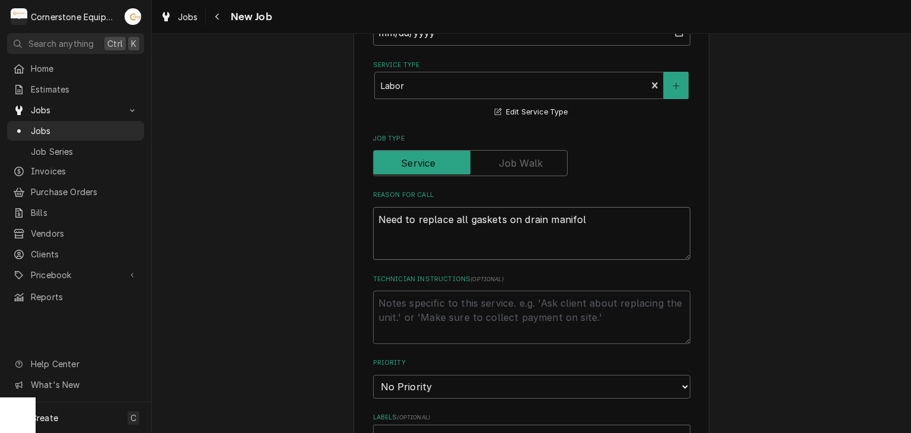
type textarea "Need to replace all gaskets on drain manifold"
type textarea "x"
type textarea "Need to replace all gaskets on drain manifold"
type textarea "x"
type textarea "Need to replace all gaskets on drain manifold i"
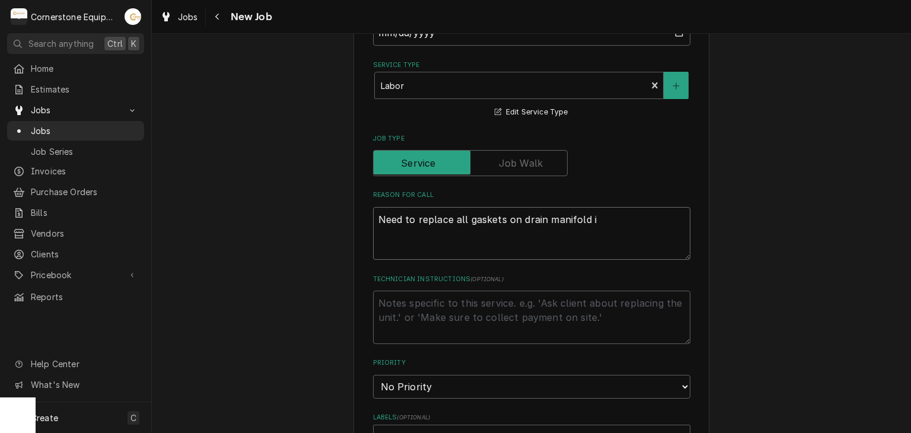
type textarea "x"
type textarea "Need to replace all gaskets on drain manifold in"
type textarea "x"
type textarea "Need to replace all gaskets on drain manifold inc"
type textarea "x"
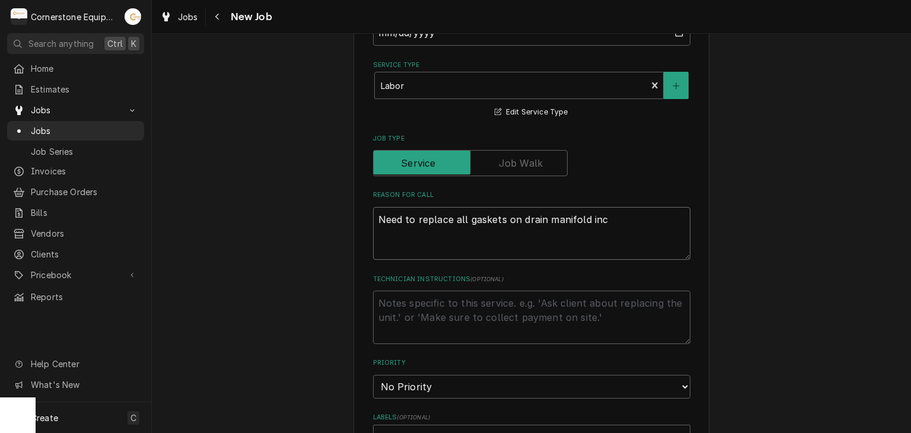
type textarea "Need to replace all gaskets on drain manifold incl"
type textarea "x"
type textarea "Need to replace all gaskets on drain manifold inclu"
type textarea "x"
type textarea "Need to replace all gaskets on drain manifold includ"
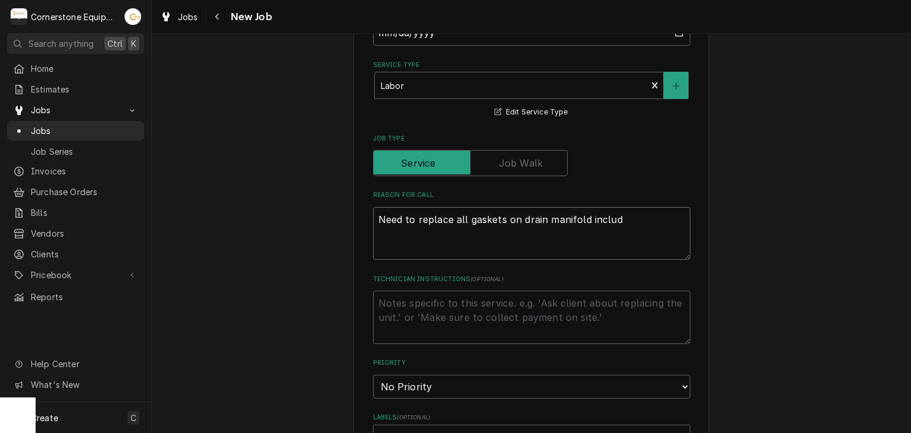
type textarea "x"
type textarea "Need to replace all gaskets on drain manifold includi"
type textarea "x"
click at [415, 384] on select "No Priority Urgent High Medium Low" at bounding box center [531, 387] width 317 height 24
click at [373, 375] on select "No Priority Urgent High Medium Low" at bounding box center [531, 387] width 317 height 24
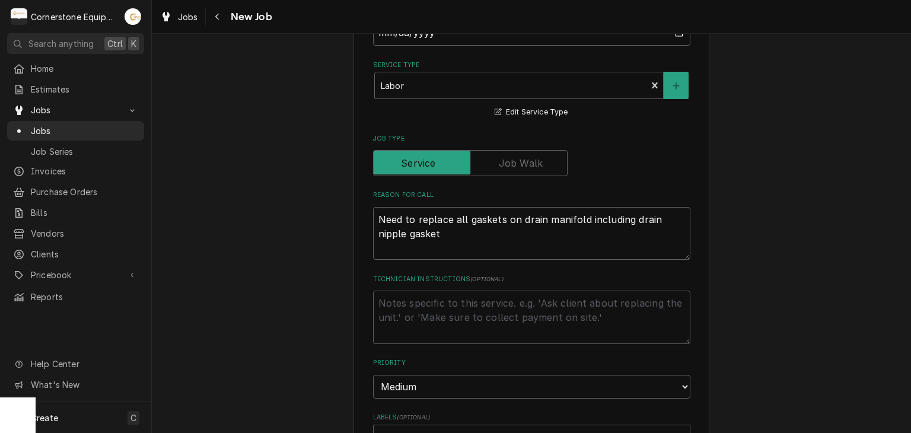
click at [311, 315] on div "Please provide the following information to create a job: Client Details Client…" at bounding box center [531, 304] width 759 height 1464
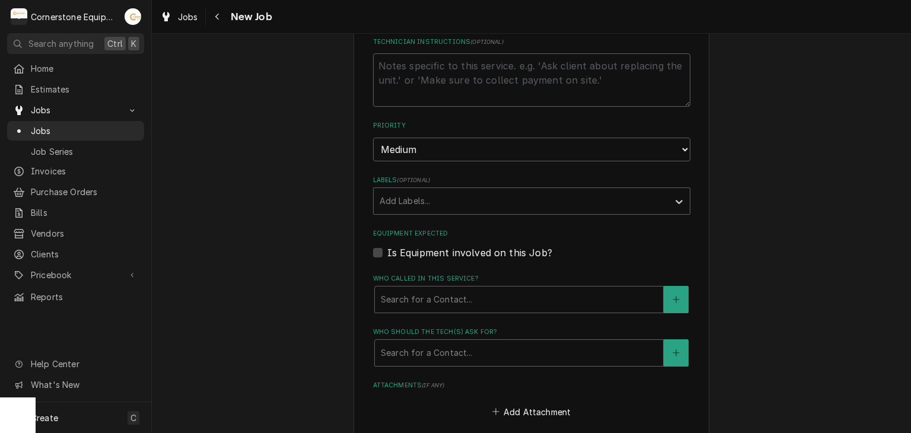
click at [416, 249] on label "Is Equipment involved on this Job?" at bounding box center [469, 253] width 165 height 14
click at [416, 249] on input "Equipment Expected" at bounding box center [545, 259] width 317 height 26
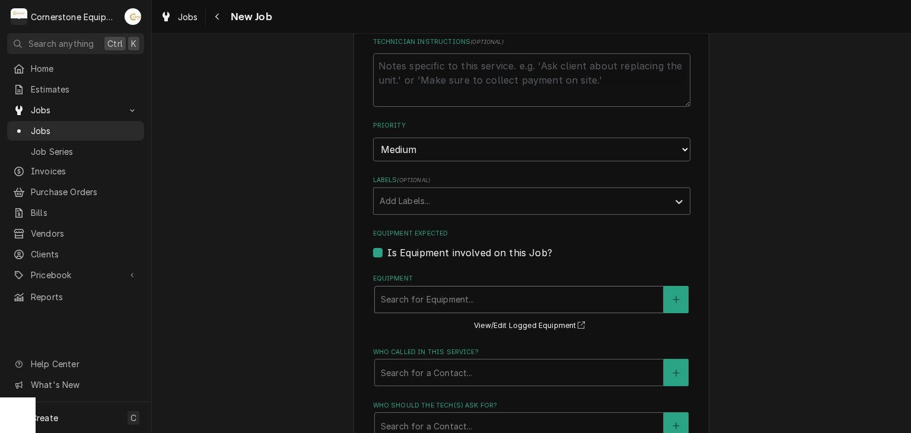
drag, startPoint x: 418, startPoint y: 283, endPoint x: 418, endPoint y: 290, distance: 7.1
click at [418, 286] on div "Search for Equipment..." at bounding box center [518, 299] width 289 height 27
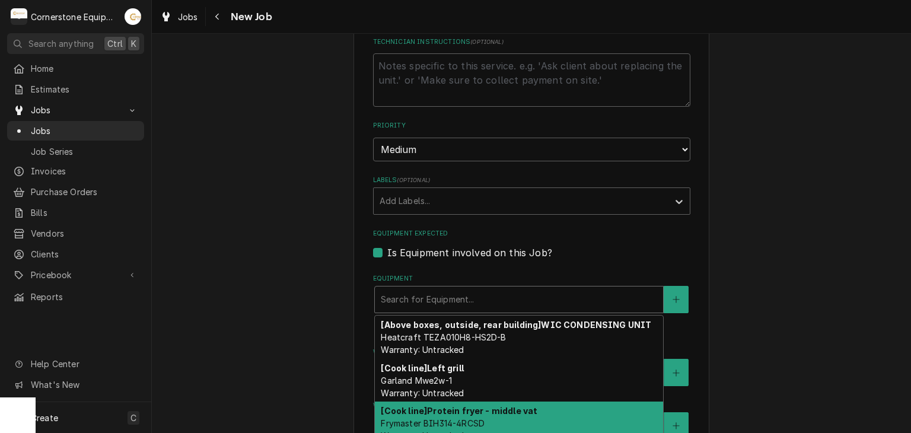
click at [433, 406] on strong "[Cook line] Protein fryer - middle vat" at bounding box center [459, 411] width 157 height 10
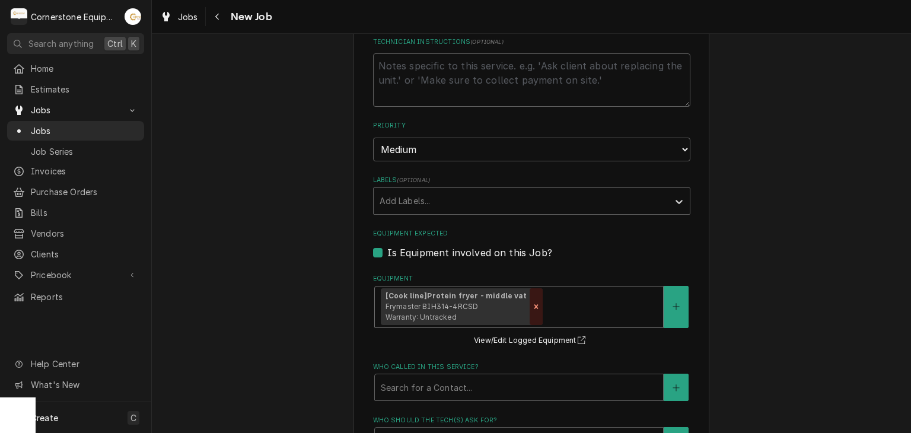
click at [534, 305] on icon "Remove [object Object]" at bounding box center [536, 307] width 4 height 4
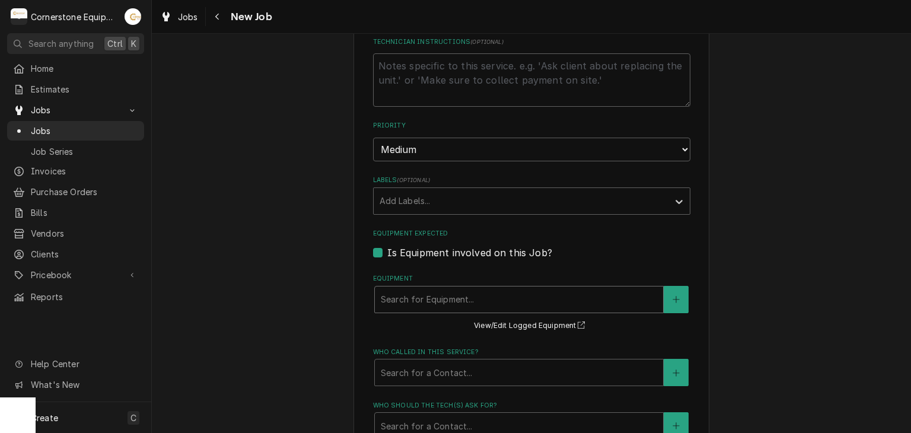
click at [541, 303] on div "Equipment" at bounding box center [519, 299] width 276 height 21
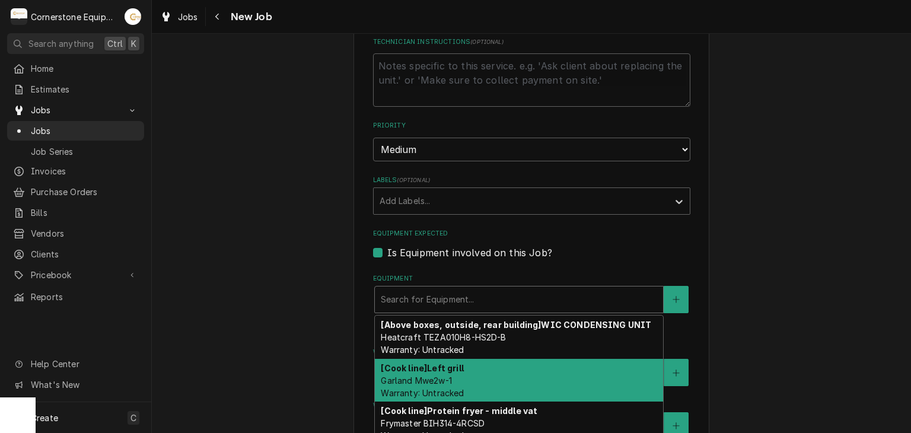
scroll to position [237, 0]
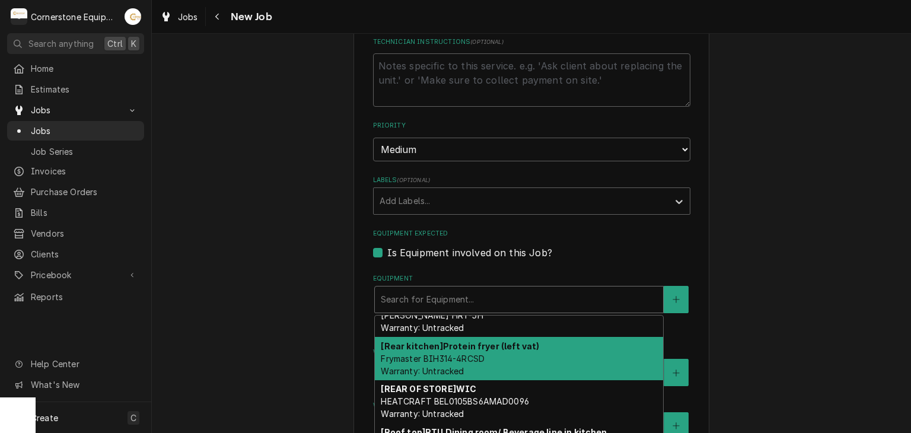
click at [568, 359] on div "[Rear kitchen] Protein fryer (left vat) Frymaster BIH314-4RCSD Warranty: Untrac…" at bounding box center [519, 358] width 288 height 43
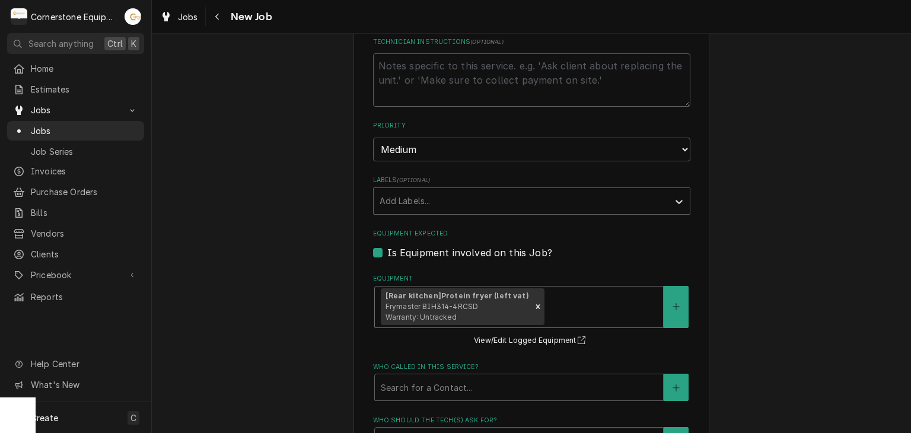
click at [585, 300] on div "Equipment" at bounding box center [602, 306] width 110 height 21
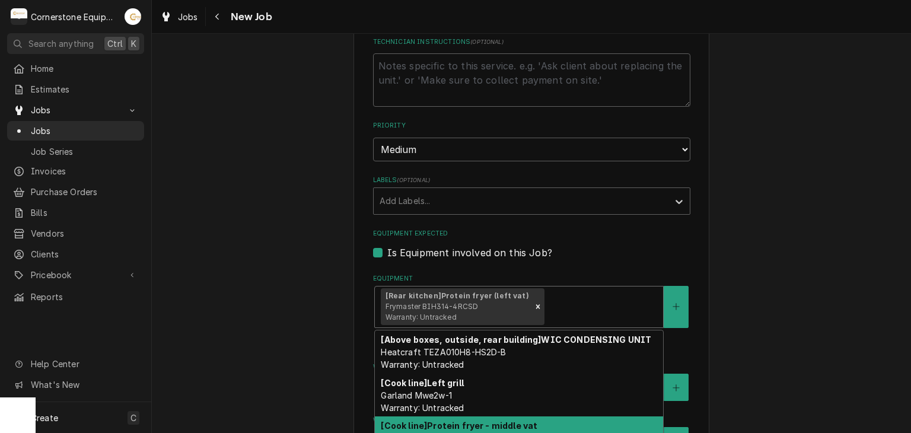
click at [555, 416] on div "[Cook line] Protein fryer - middle vat Frymaster BIH314-4RCSD Warranty: Untrack…" at bounding box center [519, 437] width 288 height 43
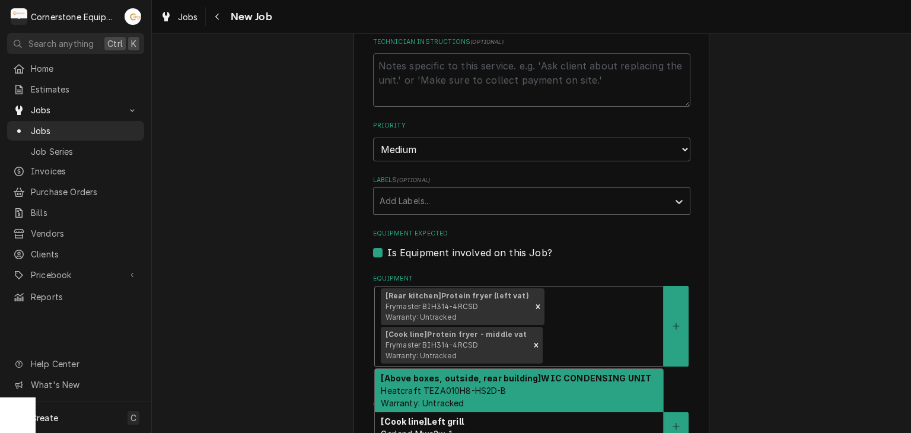
click at [573, 343] on div "Equipment" at bounding box center [601, 345] width 112 height 21
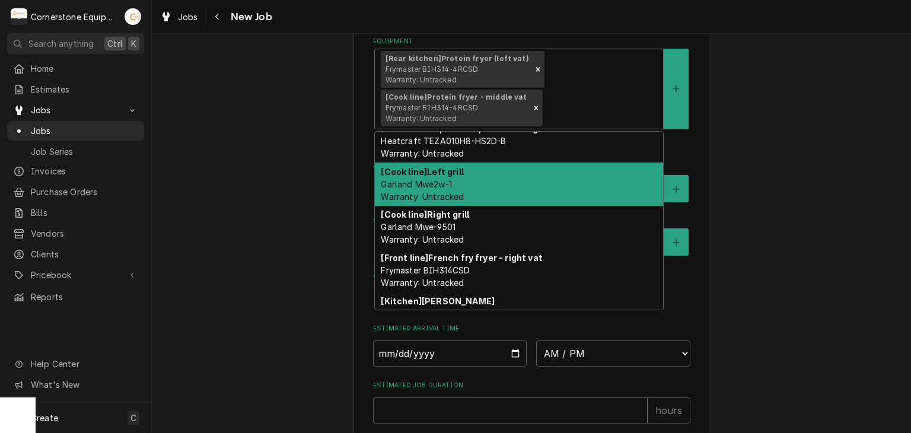
scroll to position [0, 0]
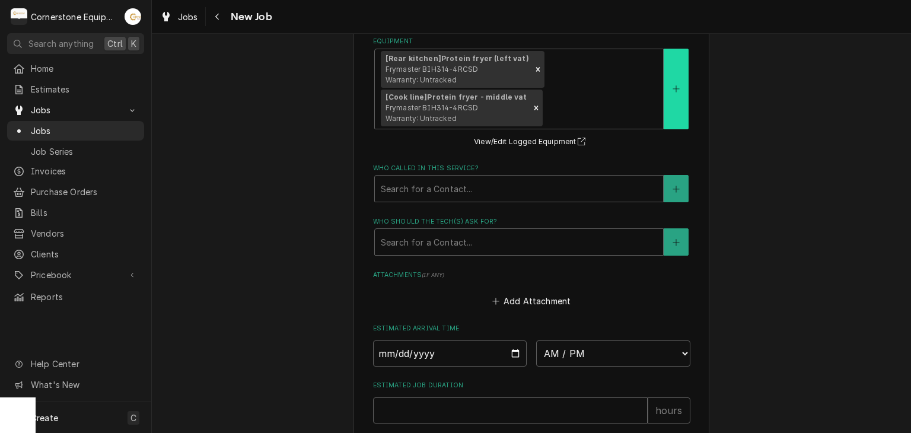
click at [672, 104] on button "Equipment" at bounding box center [676, 89] width 25 height 81
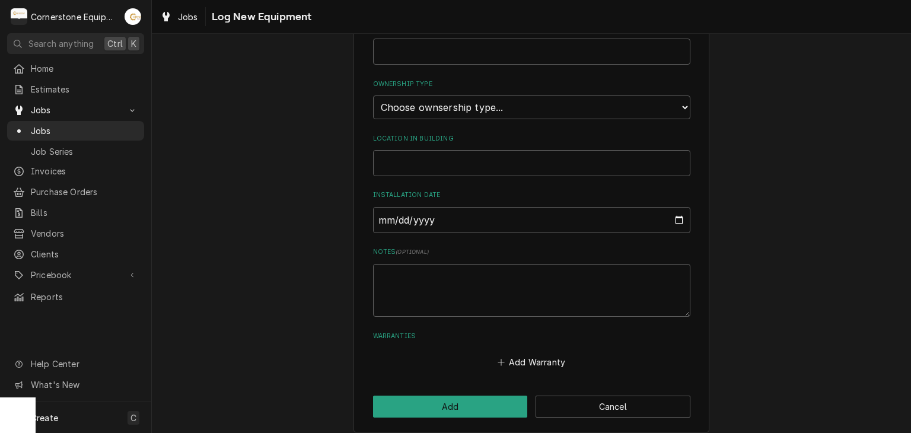
scroll to position [311, 0]
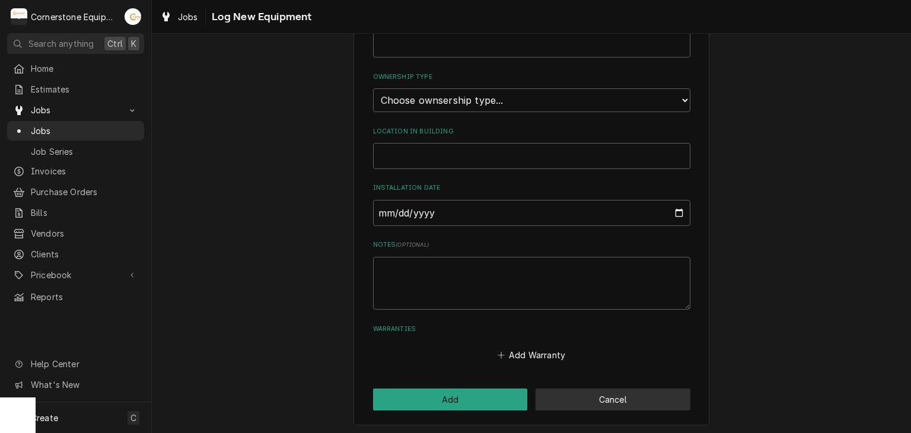
click at [600, 385] on div "Please provide the following information to log a new piece of equipment: Equip…" at bounding box center [532, 86] width 356 height 680
click at [600, 397] on button "Cancel" at bounding box center [613, 400] width 155 height 22
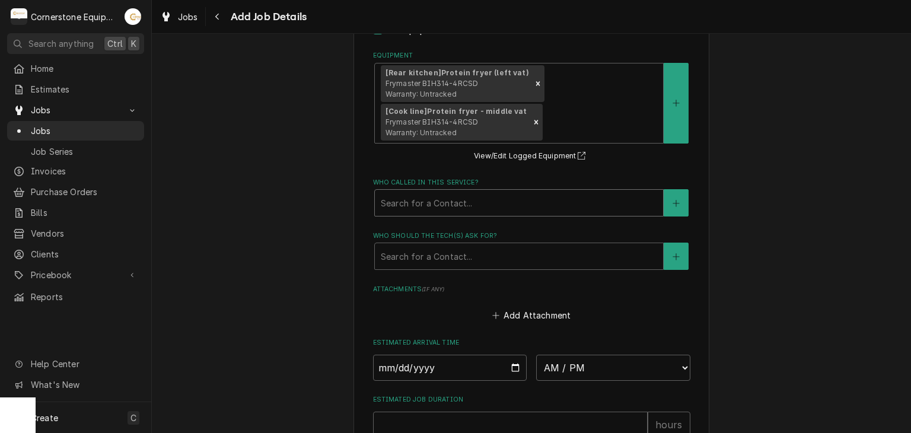
click at [467, 193] on div "Who called in this service?" at bounding box center [519, 202] width 276 height 21
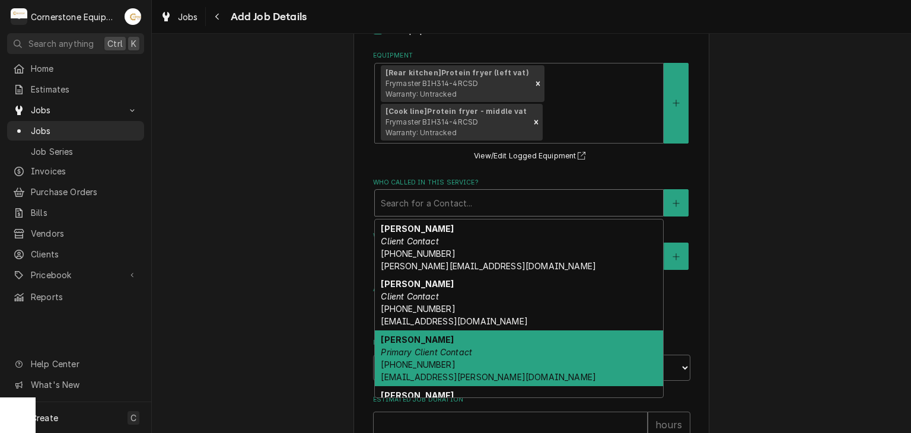
click at [451, 361] on div "Ashton Vazquez Primary Client Contact (346) 249-1763 ashton.vazquez@us.stores.m…" at bounding box center [519, 358] width 288 height 56
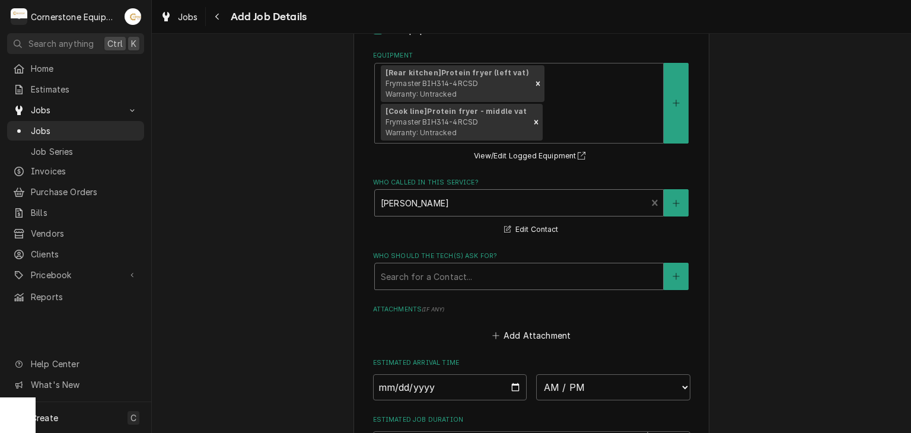
click at [452, 280] on div "Who should the tech(s) ask for?" at bounding box center [519, 276] width 276 height 21
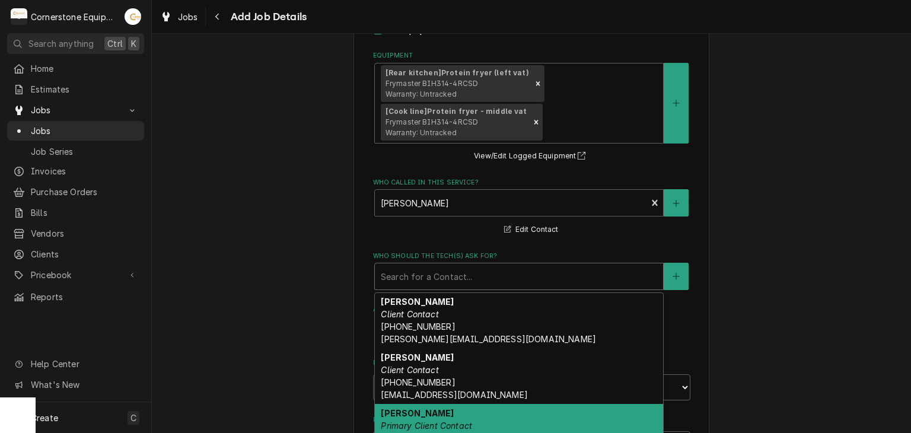
click at [467, 404] on div "Ashton Vazquez Primary Client Contact (346) 249-1763 ashton.vazquez@us.stores.m…" at bounding box center [519, 432] width 288 height 56
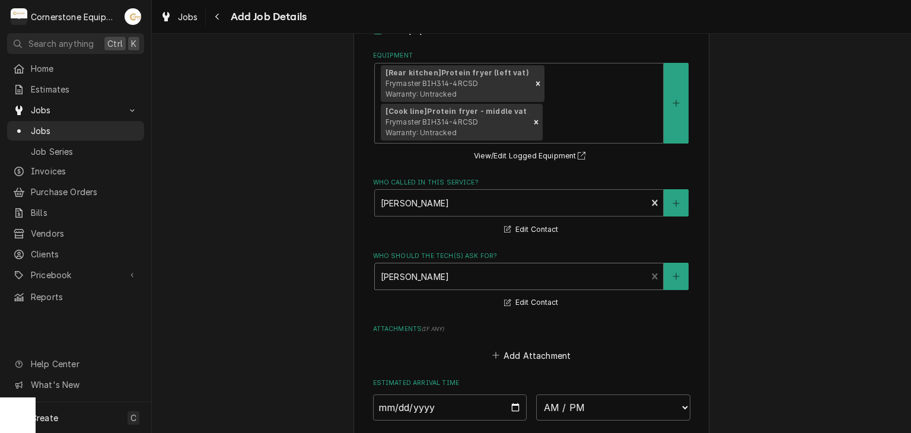
click at [521, 399] on div "AM / PM 6:00 AM 6:15 AM 6:30 AM 6:45 AM 7:00 AM 7:15 AM 7:30 AM 7:45 AM 8:00 AM…" at bounding box center [531, 407] width 317 height 26
click at [516, 404] on input "Date" at bounding box center [450, 407] width 154 height 26
click at [572, 394] on select "AM / PM 6:00 AM 6:15 AM 6:30 AM 6:45 AM 7:00 AM 7:15 AM 7:30 AM 7:45 AM 8:00 AM…" at bounding box center [613, 407] width 154 height 26
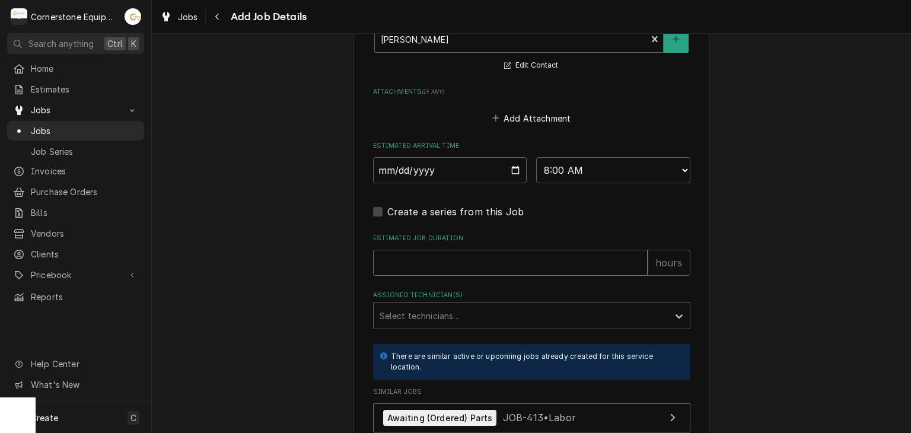
click at [453, 264] on input "Estimated Job Duration" at bounding box center [510, 263] width 275 height 26
click at [445, 305] on div "Assigned Technician(s)" at bounding box center [521, 315] width 283 height 21
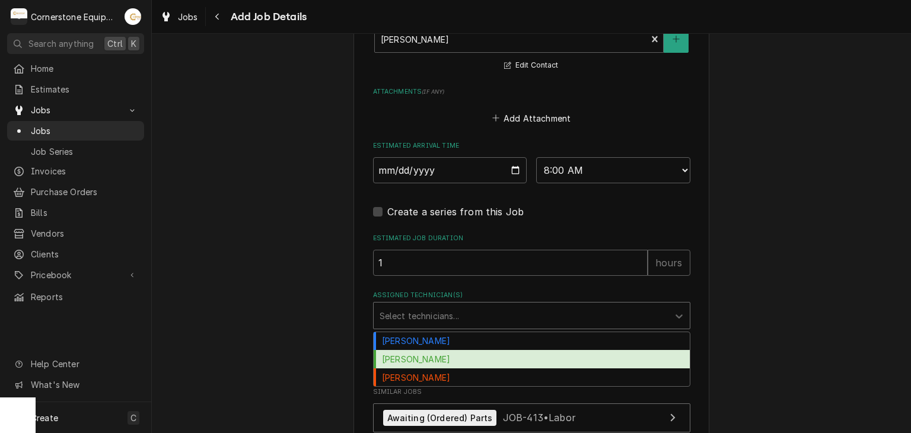
click at [431, 350] on div "Matthew Pennington" at bounding box center [532, 359] width 316 height 18
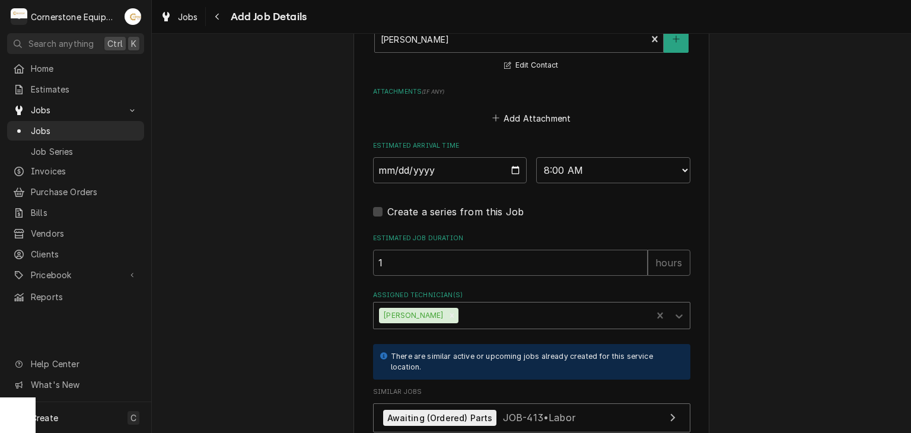
click at [435, 318] on div "Matthew Pennington" at bounding box center [412, 315] width 66 height 15
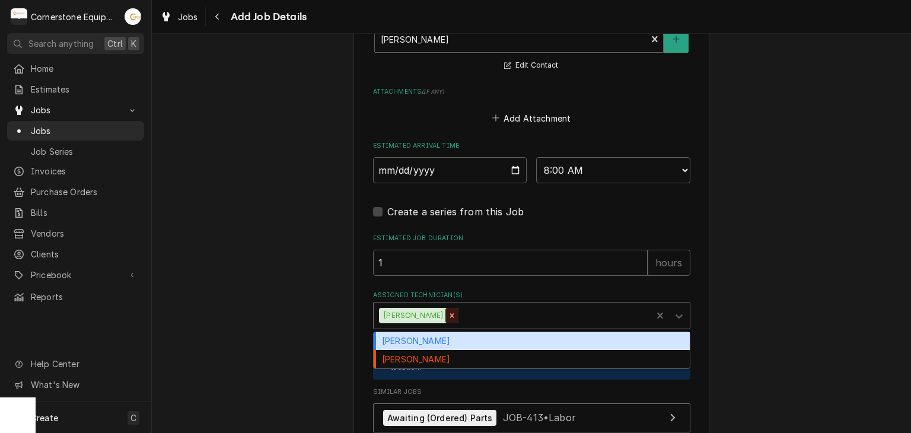
click at [456, 314] on icon "Remove Matthew Pennington" at bounding box center [452, 315] width 8 height 8
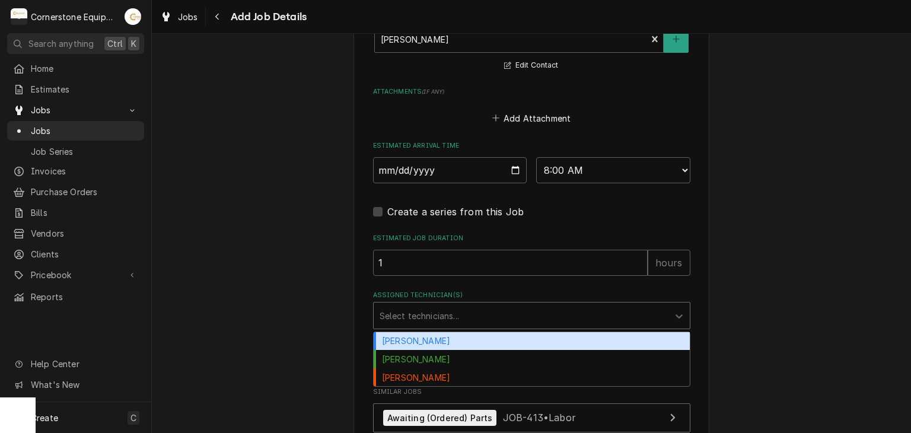
click at [457, 314] on div "Assigned Technician(s)" at bounding box center [521, 315] width 283 height 21
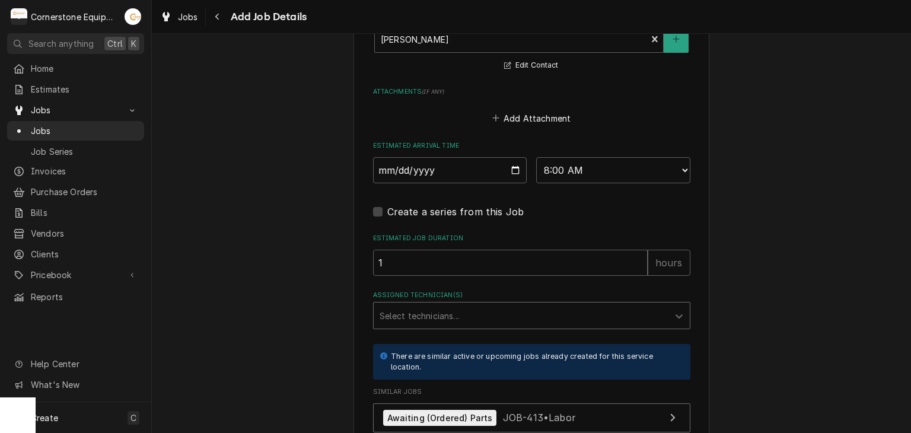
click at [455, 316] on div "Assigned Technician(s)" at bounding box center [521, 315] width 283 height 21
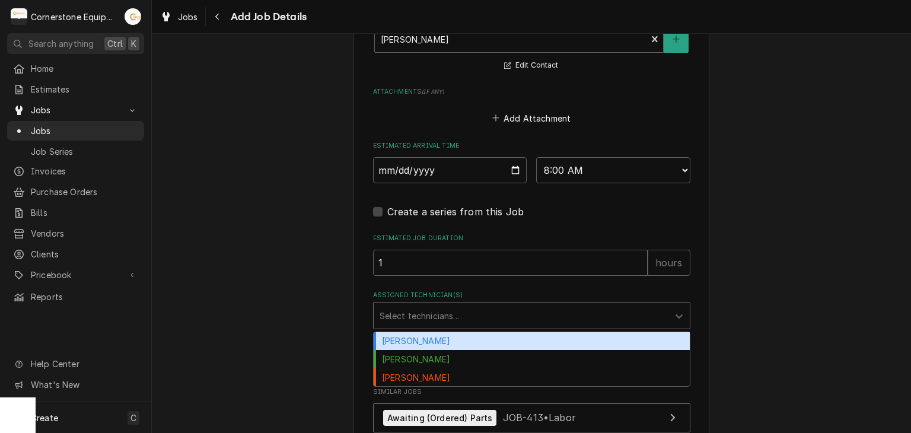
click at [451, 338] on div "Andrew Buigues" at bounding box center [532, 341] width 316 height 18
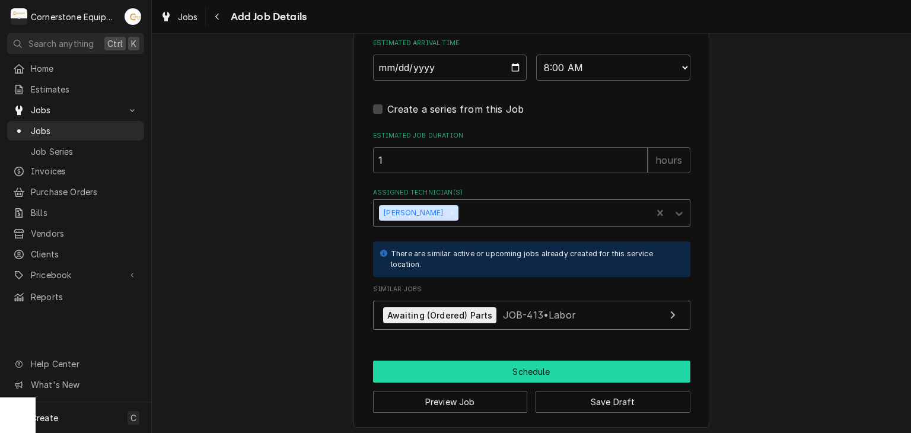
click at [454, 362] on button "Schedule" at bounding box center [531, 372] width 317 height 22
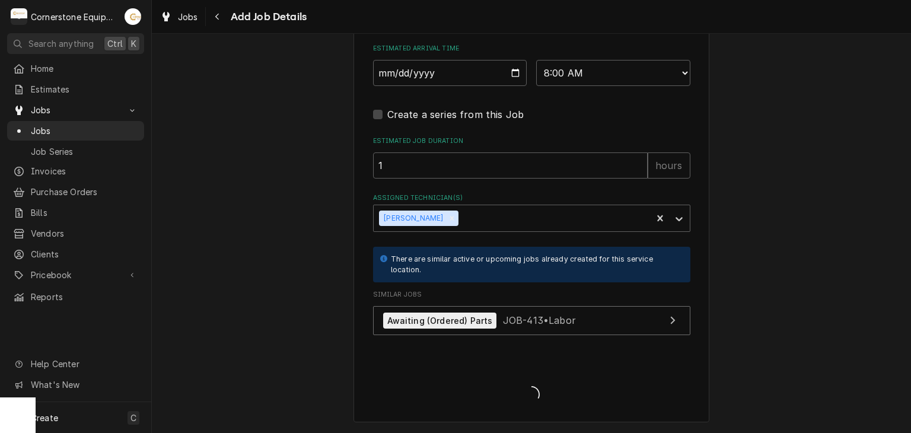
scroll to position [1265, 0]
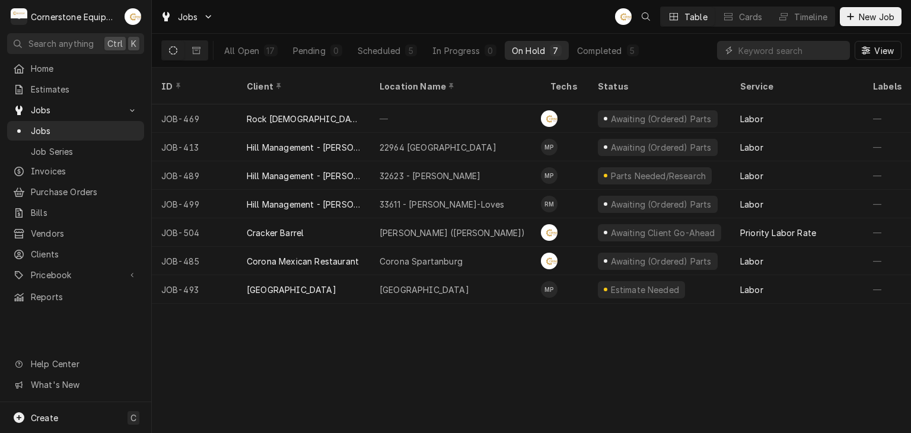
click at [835, 24] on div "AB Table Cards Timeline New Job" at bounding box center [758, 17] width 287 height 20
drag, startPoint x: 851, startPoint y: 17, endPoint x: 835, endPoint y: 26, distance: 19.1
click at [852, 17] on icon "Dynamic Content Wrapper" at bounding box center [850, 16] width 7 height 7
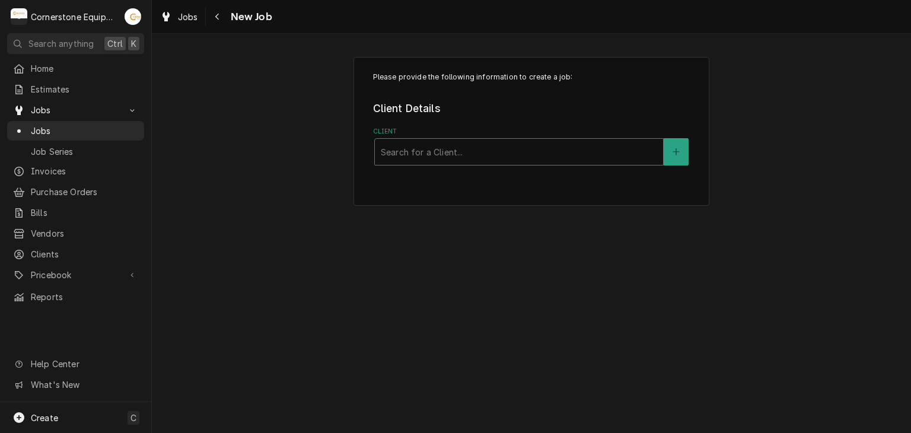
click at [527, 151] on div "Client" at bounding box center [519, 151] width 276 height 21
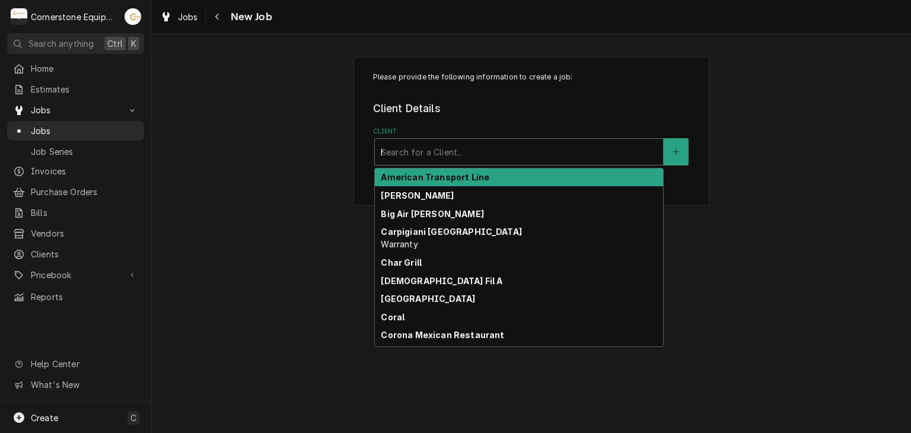
type input "hil"
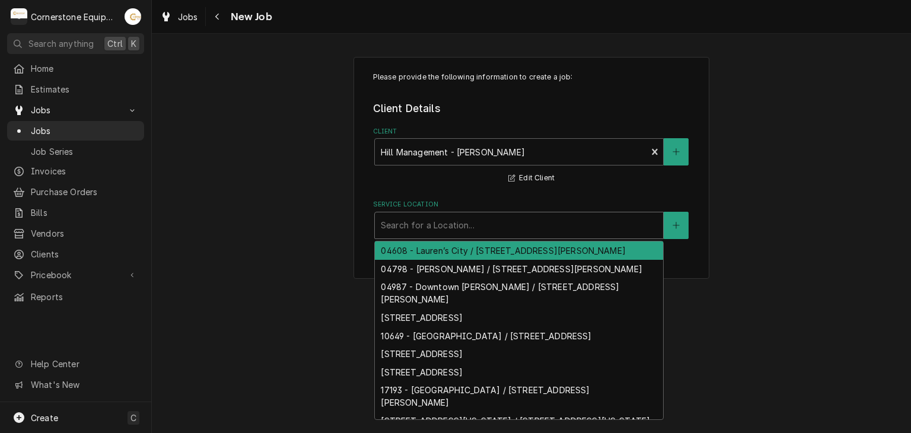
click at [553, 226] on div "Service Location" at bounding box center [519, 225] width 276 height 21
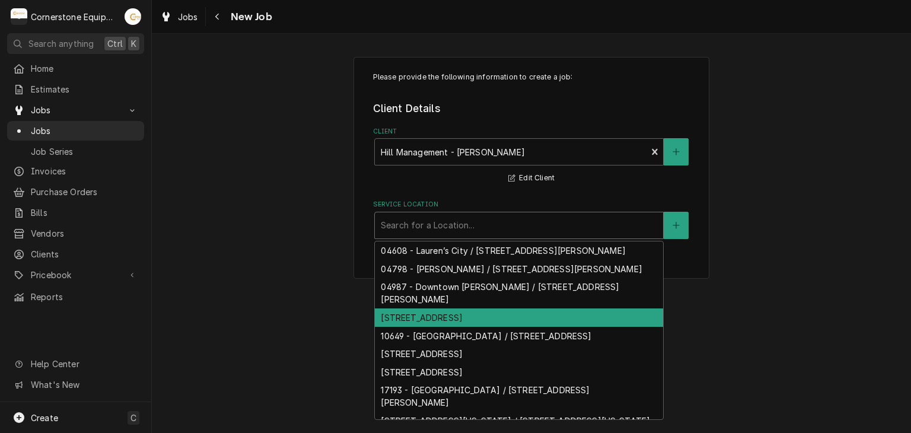
click at [529, 321] on div "10104 - Laurens Rd / 2443 Laurens Rd, Greenville, SC 29607" at bounding box center [519, 317] width 288 height 18
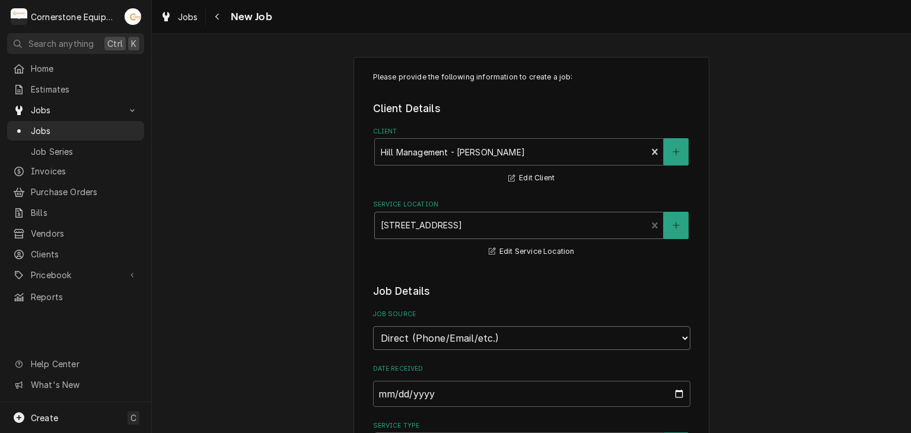
click at [477, 339] on select "Direct (Phone/Email/etc.) Other" at bounding box center [531, 338] width 317 height 24
select select "100"
drag, startPoint x: 455, startPoint y: 378, endPoint x: 451, endPoint y: 385, distance: 8.2
click at [454, 378] on div "Job Source Name" at bounding box center [531, 385] width 317 height 42
click at [451, 385] on input "Job Source Name" at bounding box center [531, 394] width 317 height 26
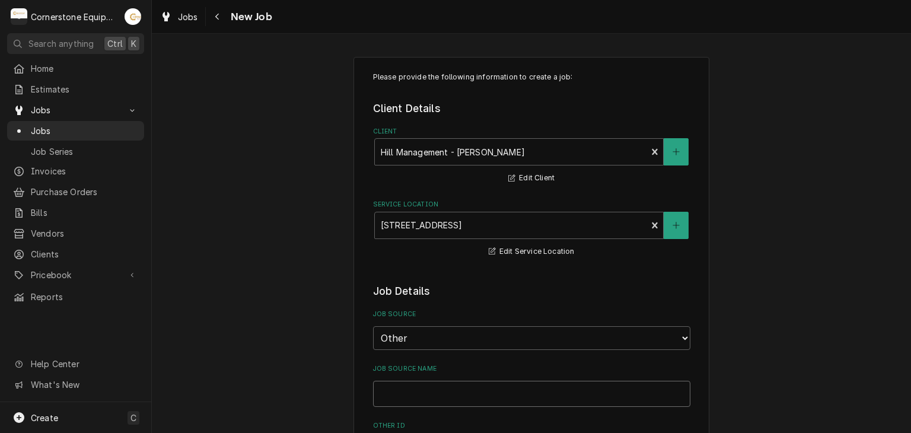
type textarea "x"
type input "M"
type textarea "x"
type input "MA"
type textarea "x"
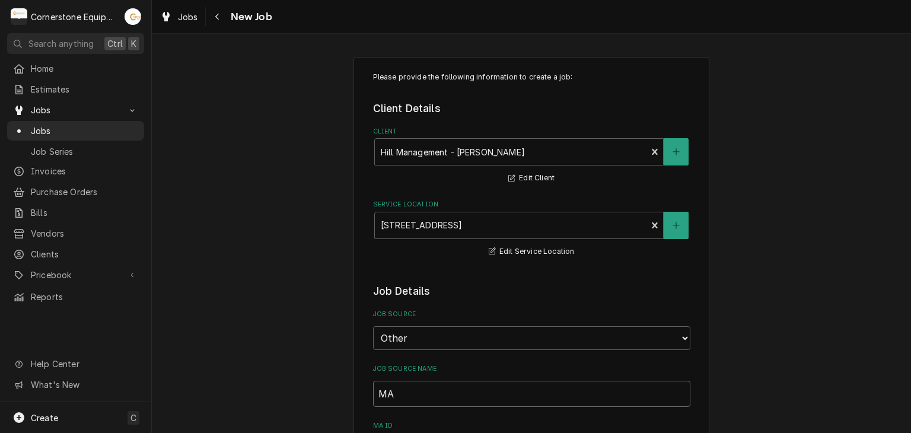
type input "MAi"
type textarea "x"
type input "MAin"
type textarea "x"
type input "MAi"
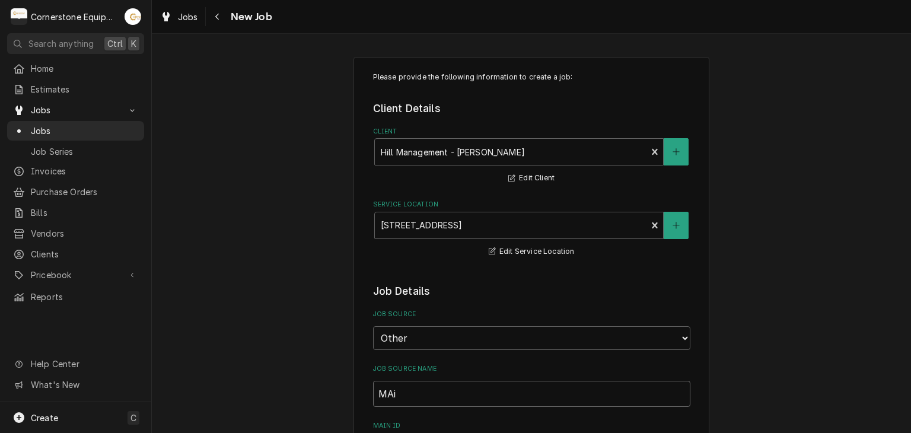
type textarea "x"
type input "MA"
type textarea "x"
type input "M"
type textarea "x"
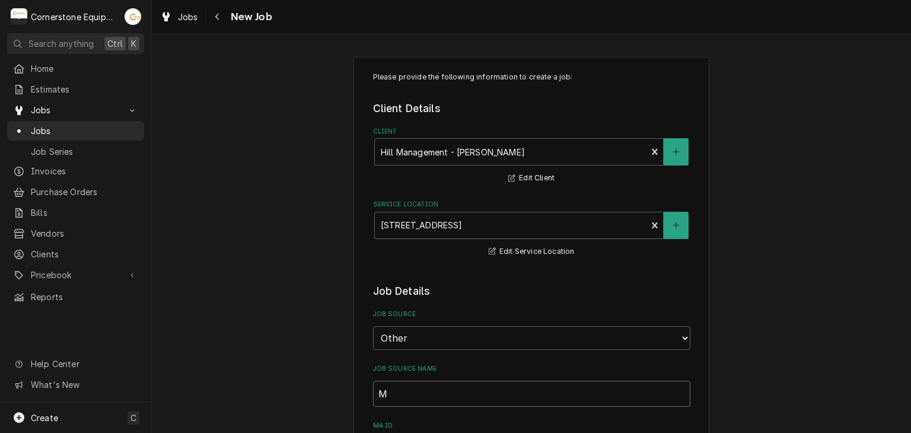
type input "Ma"
type textarea "x"
type input "Mai"
type textarea "x"
type input "Main"
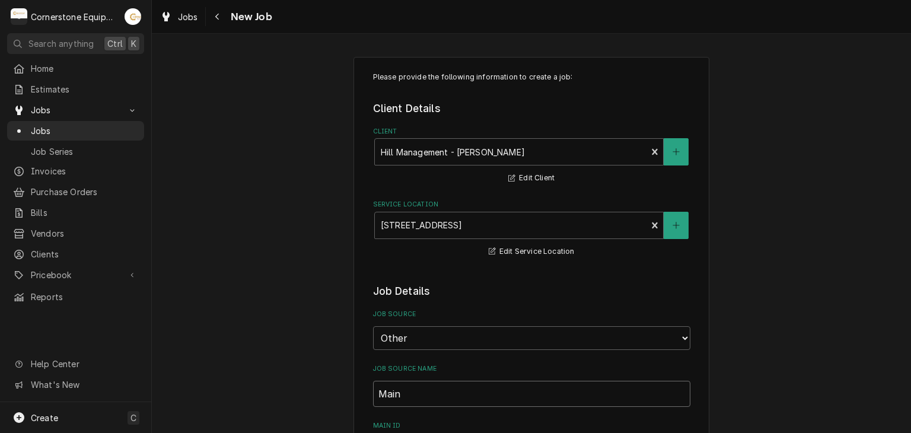
type textarea "x"
type input "Maint"
type textarea "x"
type input "MaintC"
type textarea "x"
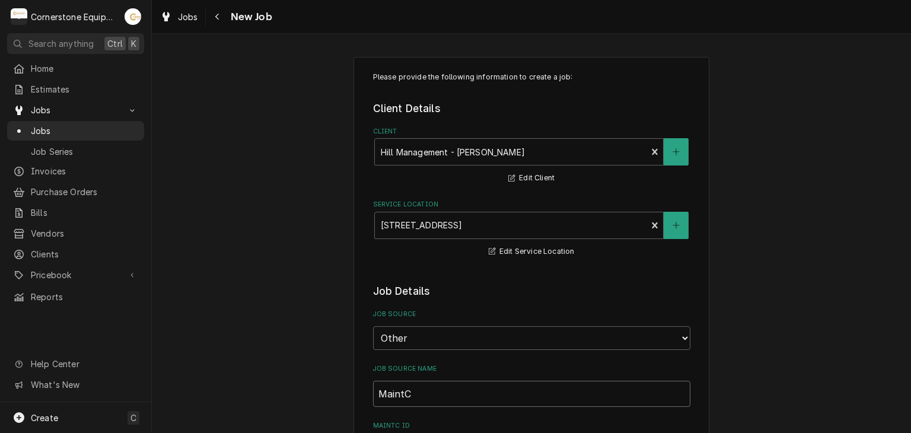
type input "MaintCX"
type textarea "x"
type input "MaintC"
type textarea "x"
type input "Maint"
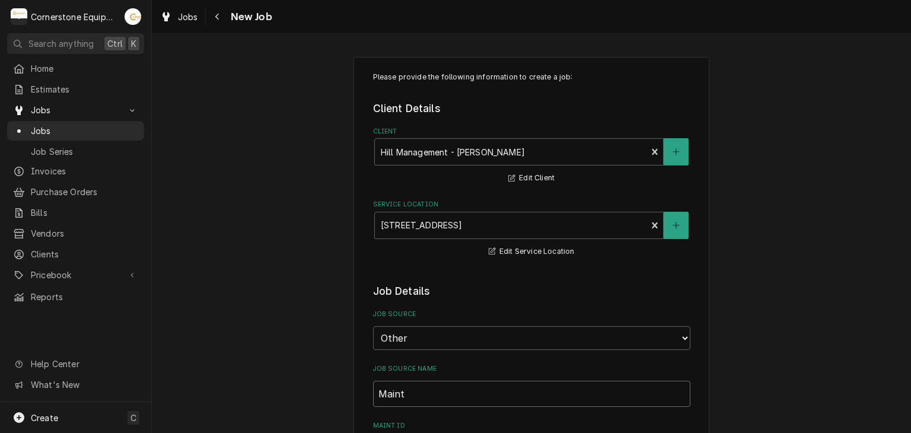
type textarea "x"
type input "Maintx"
type textarea "x"
type input "Maint"
type textarea "x"
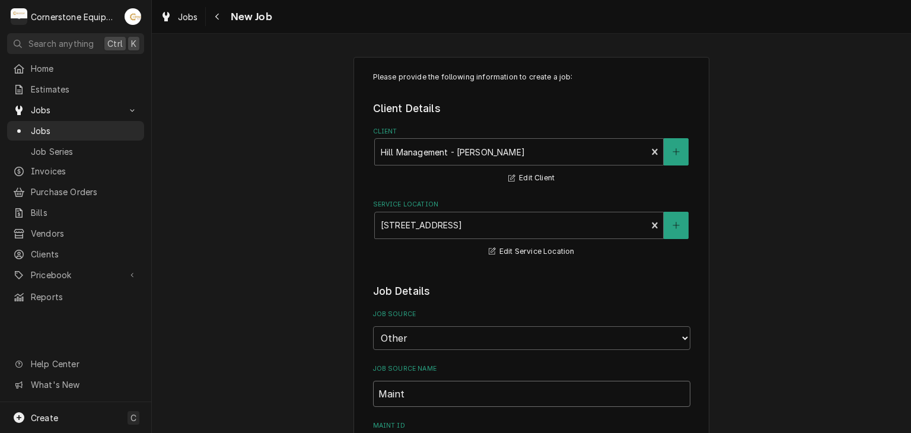
type input "MaintX"
type textarea "x"
type input "MaintX"
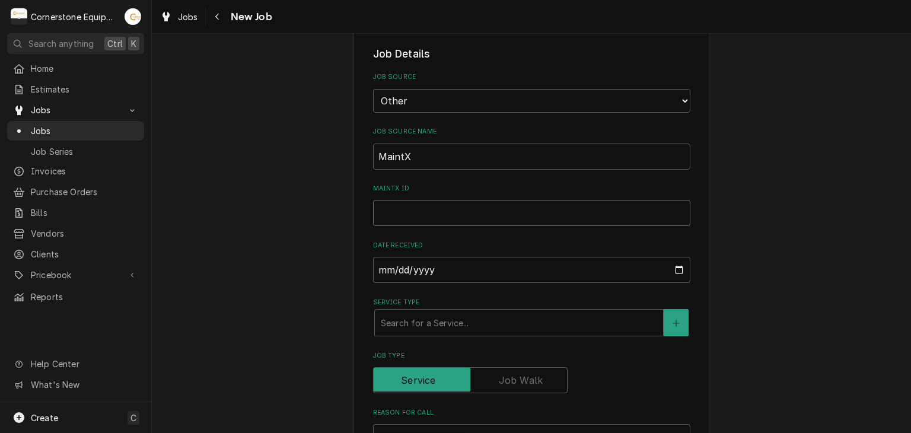
click at [375, 220] on input "MaintX ID" at bounding box center [531, 213] width 317 height 26
type textarea "x"
type input "4"
type textarea "x"
type input "40"
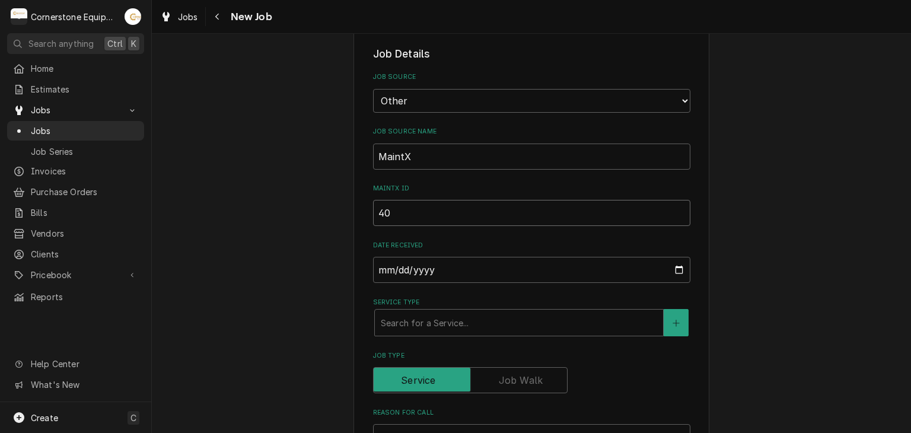
type textarea "x"
type input "406"
type textarea "x"
type input "4064"
type textarea "x"
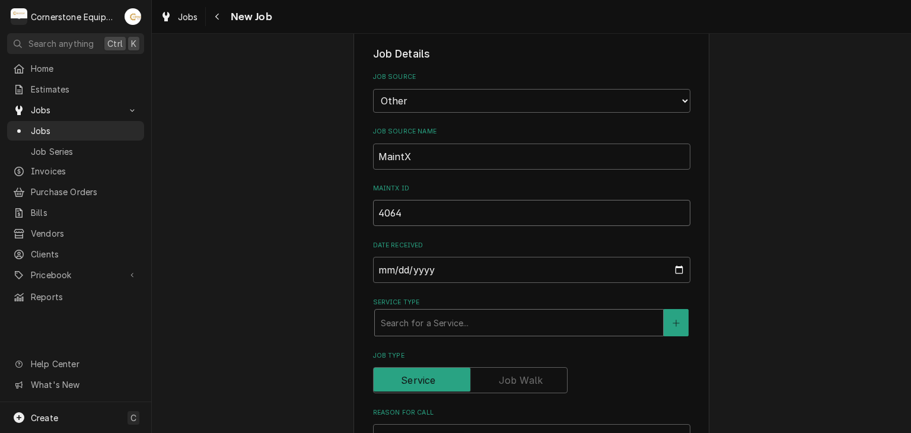
type input "4064"
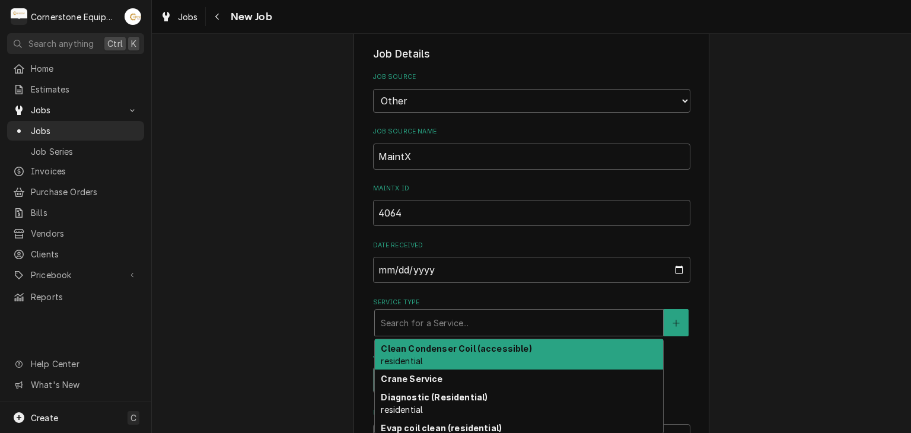
click at [422, 314] on div "Service Type" at bounding box center [519, 322] width 276 height 21
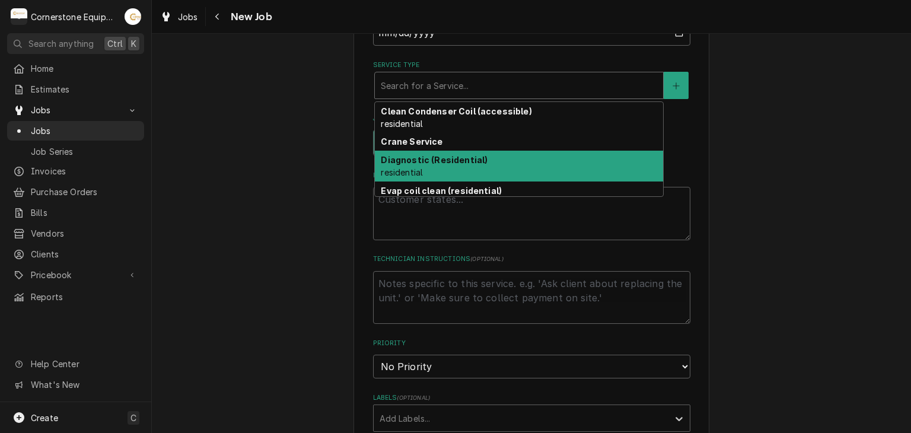
scroll to position [125, 0]
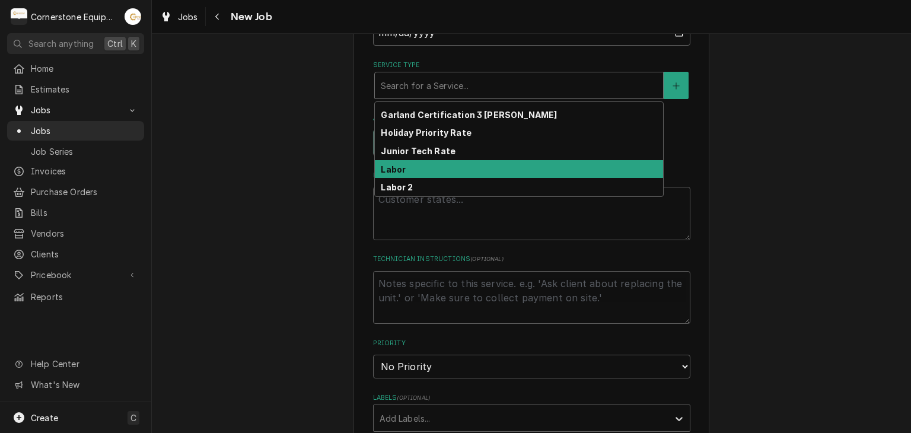
click at [425, 173] on div "Labor" at bounding box center [519, 169] width 288 height 18
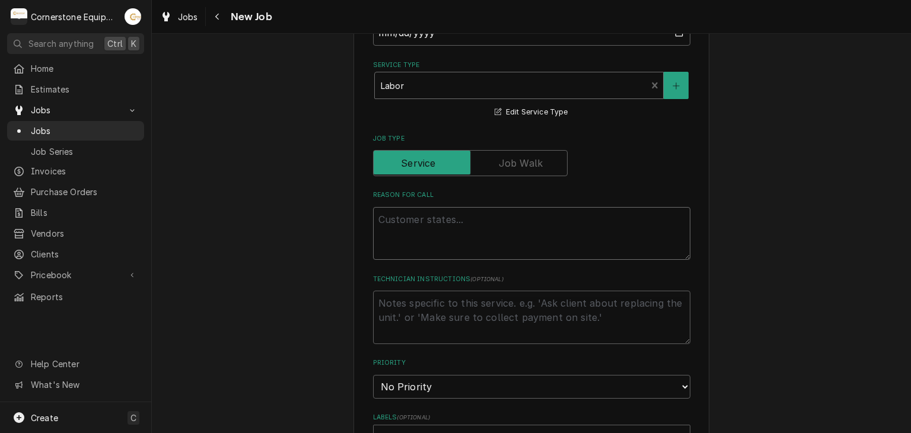
click at [483, 227] on textarea "Reason For Call" at bounding box center [531, 233] width 317 height 53
type textarea "x"
type textarea "F"
type textarea "x"
type textarea "Fi"
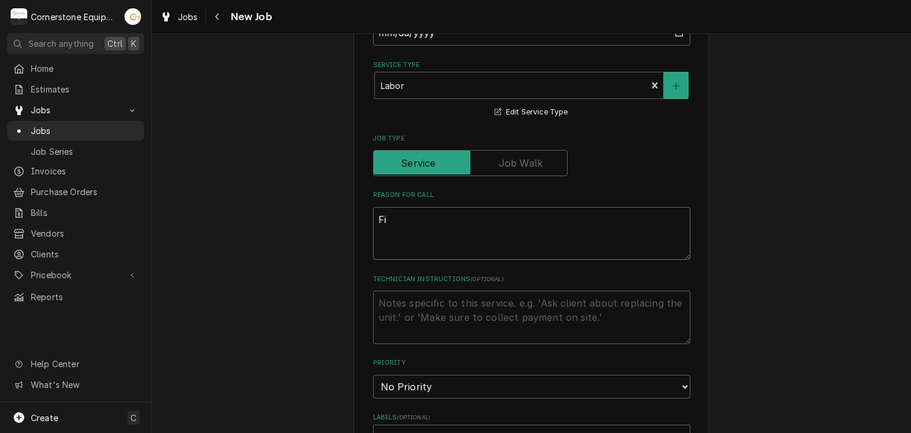
type textarea "x"
type textarea "Fih"
type textarea "x"
type textarea "Fi"
type textarea "x"
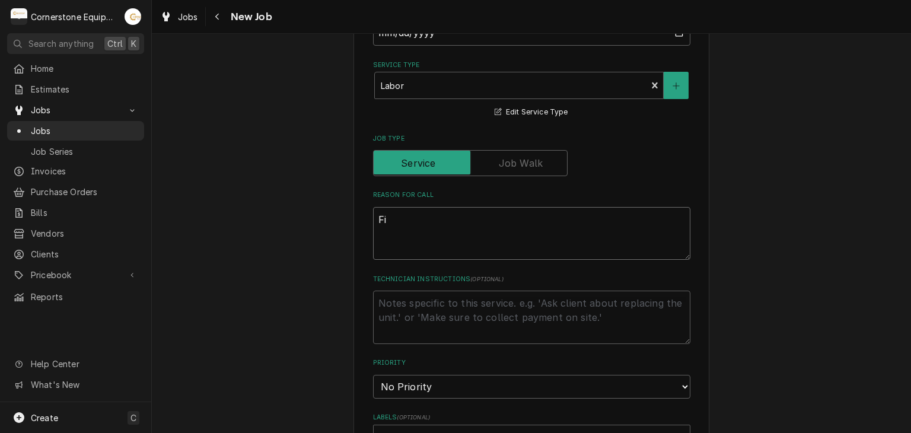
type textarea "Fis"
type textarea "x"
type textarea "Fish"
type textarea "x"
type textarea "Fish"
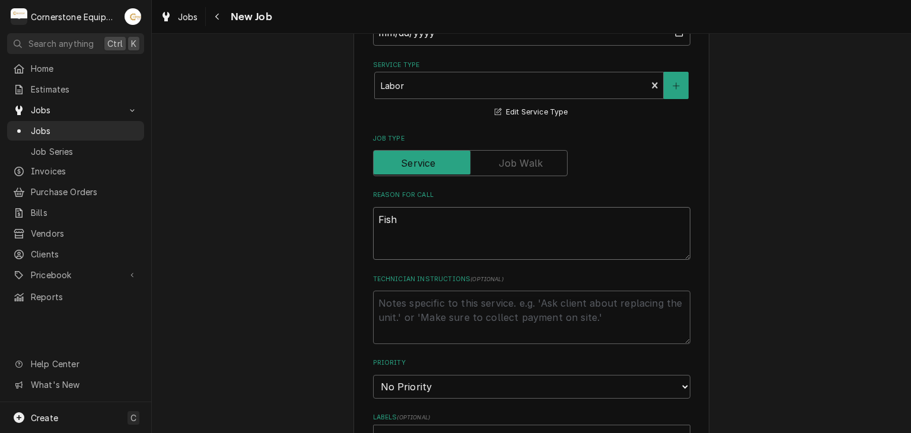
type textarea "x"
type textarea "Fish S"
type textarea "x"
type textarea "Fish St"
type textarea "x"
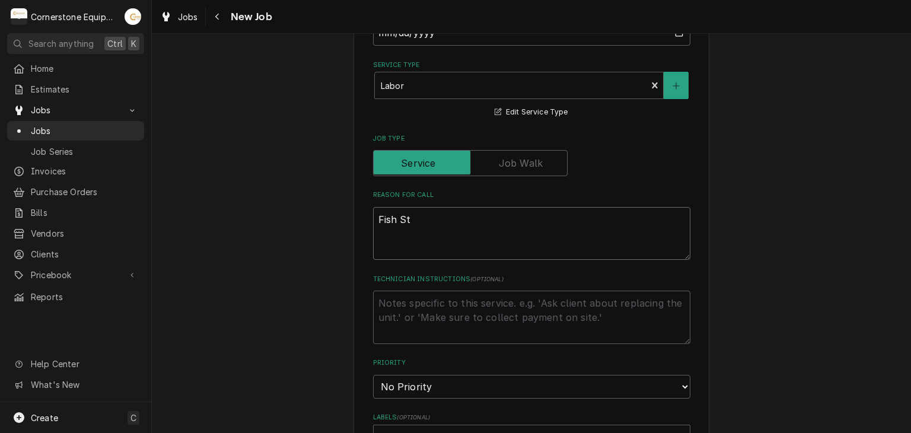
type textarea "Fish Ste"
type textarea "x"
type textarea "Fish Stea"
type textarea "x"
type textarea "Fish Steam"
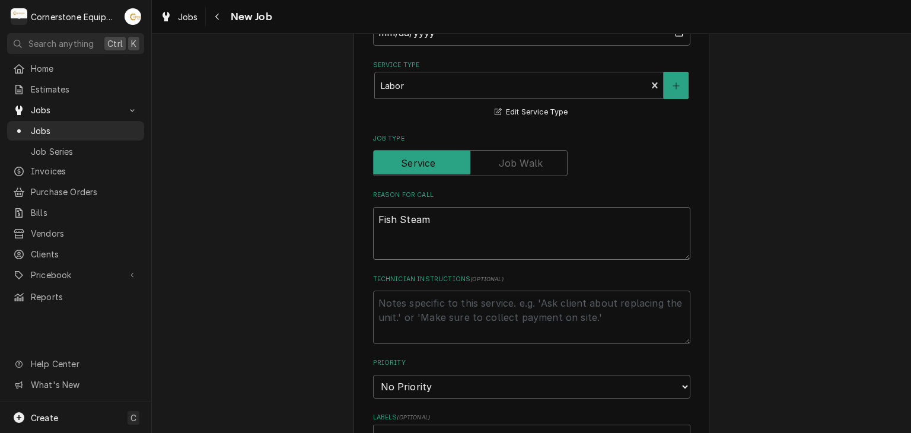
type textarea "x"
type textarea "Fish Steam"
type textarea "x"
type textarea "Fish Steam l"
type textarea "x"
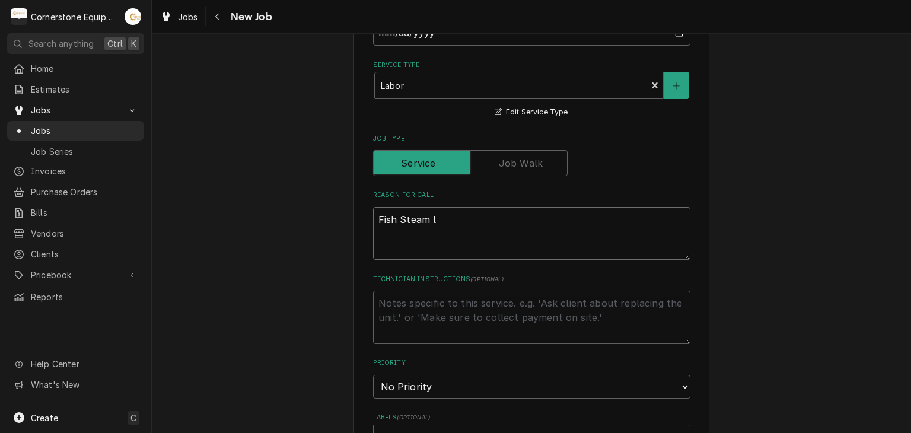
type textarea "Fish Steam"
type textarea "x"
type textarea "Fish Steam"
type textarea "x"
type textarea "Fish Steame"
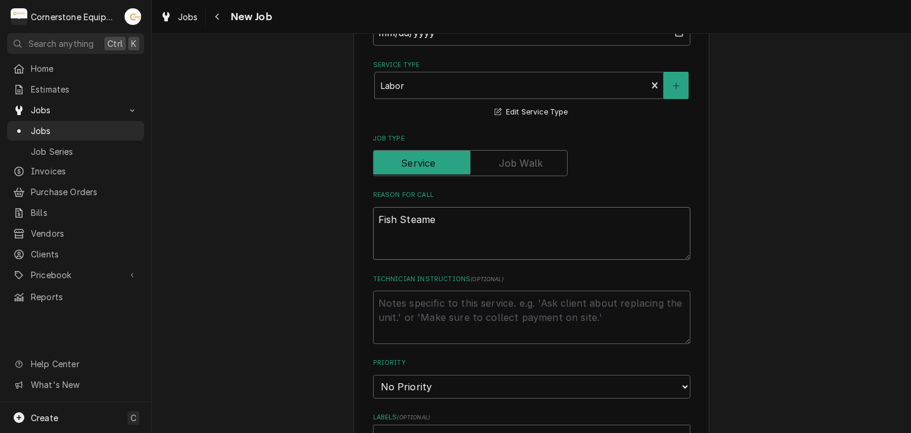
type textarea "x"
type textarea "Fish Steamer"
type textarea "x"
type textarea "Fish Steamer"
type textarea "x"
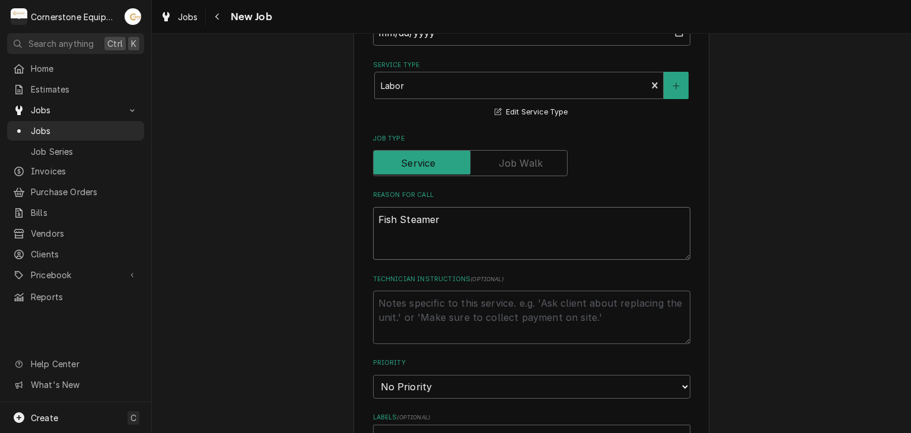
type textarea "Fish Steamer L"
type textarea "x"
type textarea "Fish Steamer Le"
type textarea "x"
type textarea "Fish Steamer Lea"
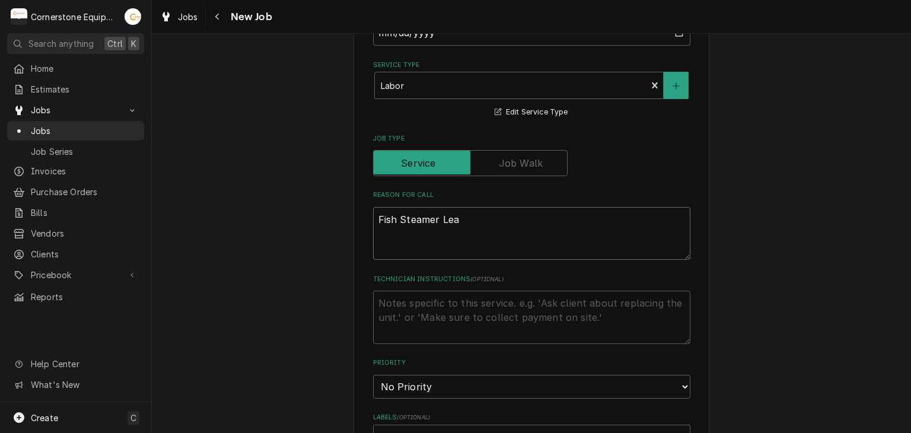
type textarea "x"
type textarea "Fish Steamer Leak"
type textarea "x"
type textarea "Fish Steamer Leaki"
type textarea "x"
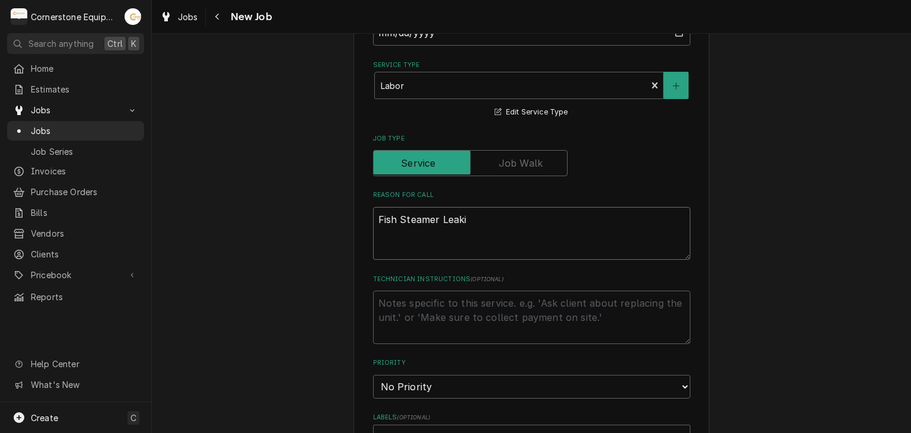
type textarea "Fish Steamer Leakin"
type textarea "x"
type textarea "Fish Steamer Leaking"
type textarea "x"
type textarea "Fish Steamer Leaking"
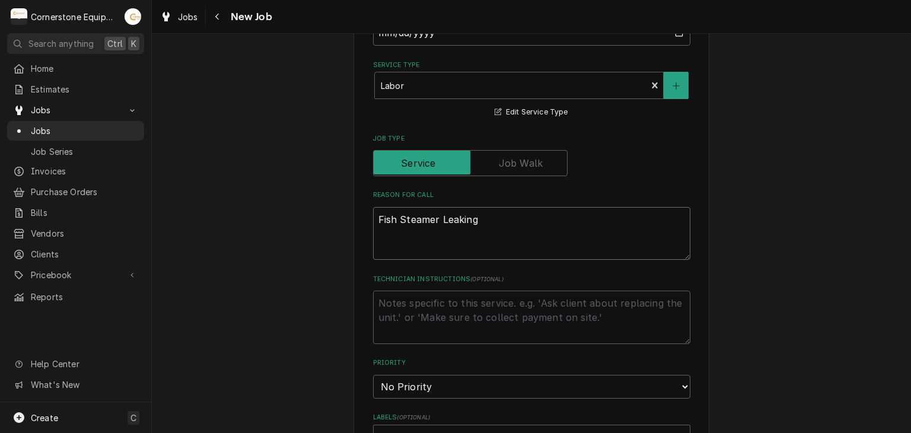
type textarea "x"
type textarea "Fish Steamer Leaking w"
type textarea "x"
type textarea "Fish Steamer Leaking wa"
type textarea "x"
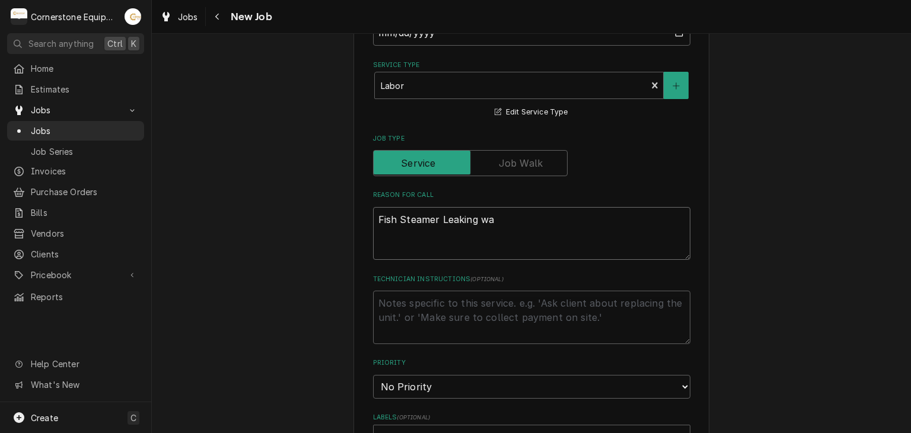
type textarea "Fish Steamer Leaking wat"
type textarea "x"
type textarea "Fish Steamer Leaking wate"
type textarea "x"
type textarea "Fish Steamer Leaking water"
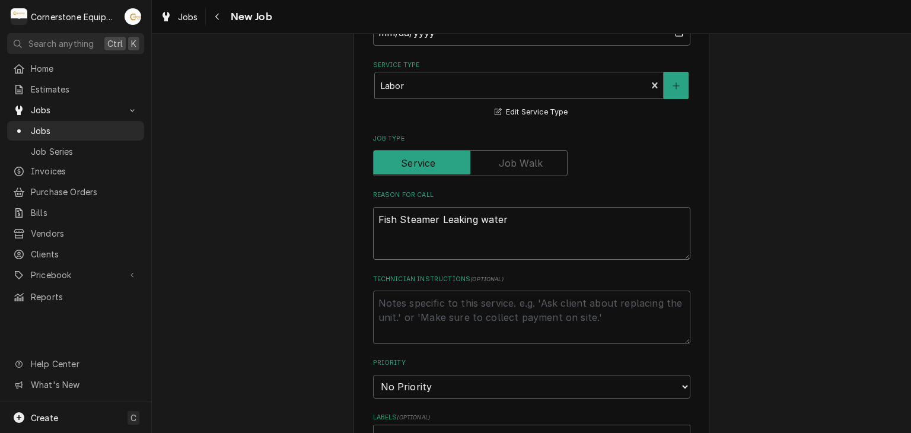
type textarea "x"
type textarea "Fish Steamer Leaking water"
click at [311, 240] on div "Please provide the following information to create a job: Client Details Client…" at bounding box center [531, 250] width 759 height 1356
click at [388, 390] on select "No Priority Urgent High Medium Low" at bounding box center [531, 387] width 317 height 24
select select "3"
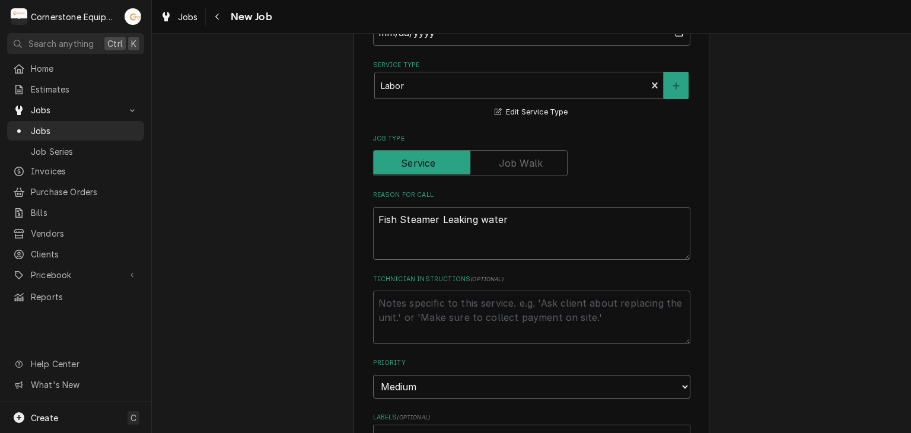
click at [373, 375] on select "No Priority Urgent High Medium Low" at bounding box center [531, 387] width 317 height 24
drag, startPoint x: 400, startPoint y: 257, endPoint x: 393, endPoint y: 307, distance: 50.9
drag, startPoint x: 374, startPoint y: 324, endPoint x: 385, endPoint y: 322, distance: 10.9
click at [376, 323] on textarea "Technician Instructions ( optional )" at bounding box center [531, 317] width 317 height 53
type textarea "x"
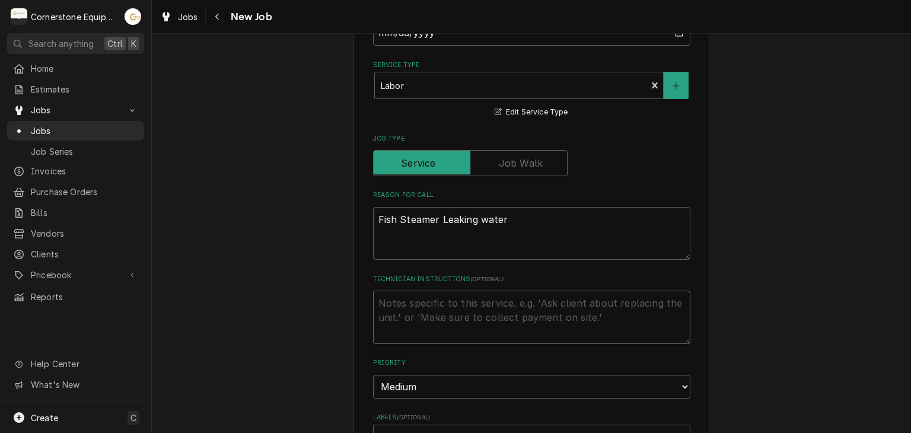
type textarea "r"
type textarea "x"
type textarea "re"
type textarea "x"
type textarea "rec"
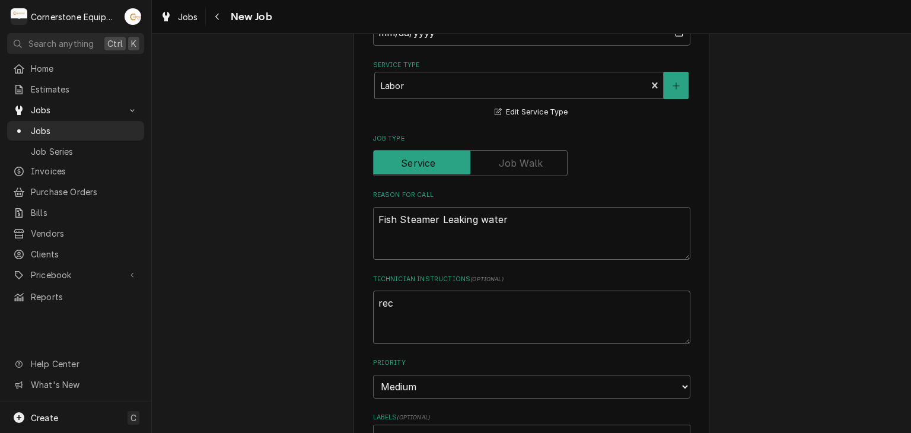
type textarea "x"
type textarea "reco"
type textarea "x"
type textarea "recor"
type textarea "x"
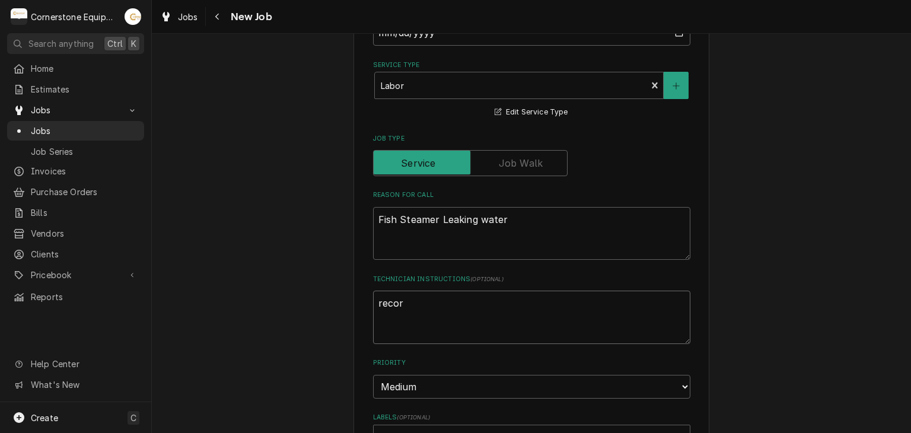
type textarea "record"
type textarea "x"
type textarea "record"
type textarea "x"
type textarea "record e"
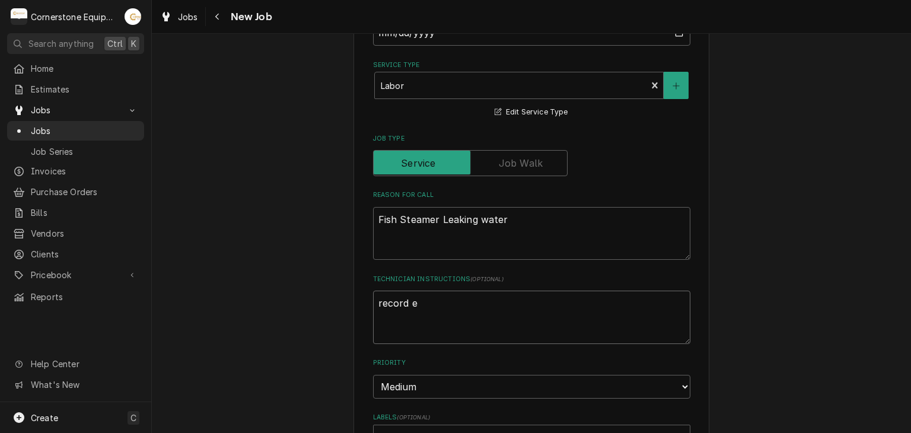
type textarea "x"
type textarea "record eu"
type textarea "x"
type textarea "record e"
type textarea "x"
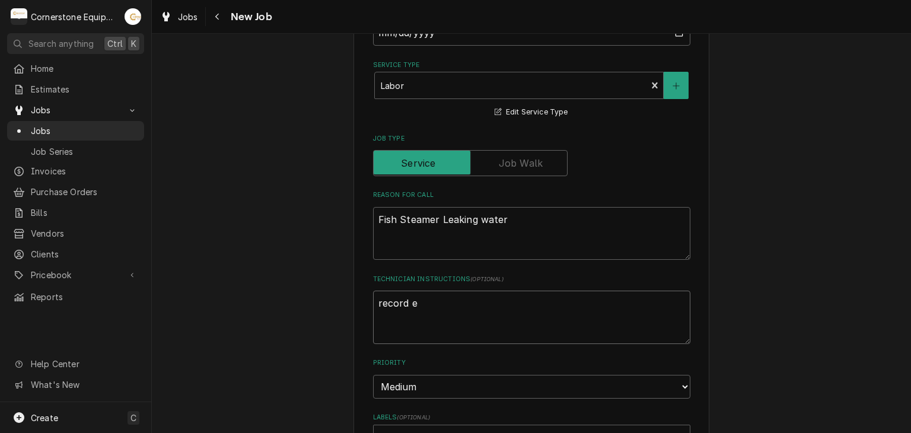
type textarea "record eq"
type textarea "x"
type textarea "record equ"
type textarea "x"
type textarea "record equi"
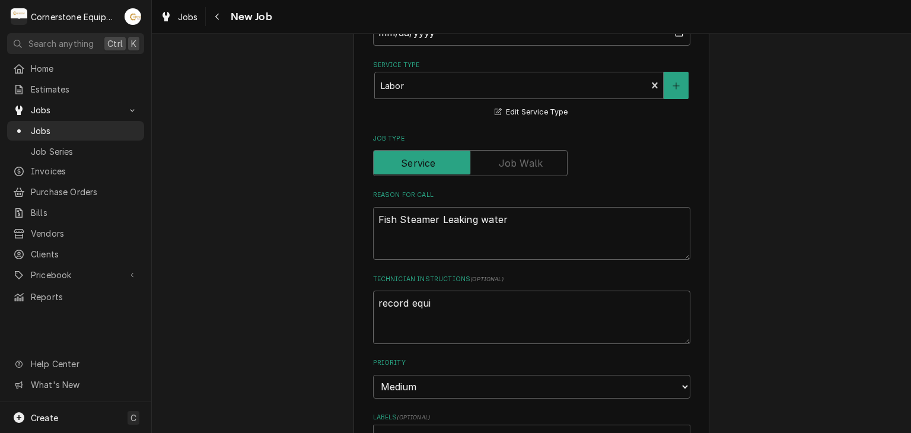
type textarea "x"
type textarea "record equipm"
type textarea "x"
type textarea "record equipme"
type textarea "x"
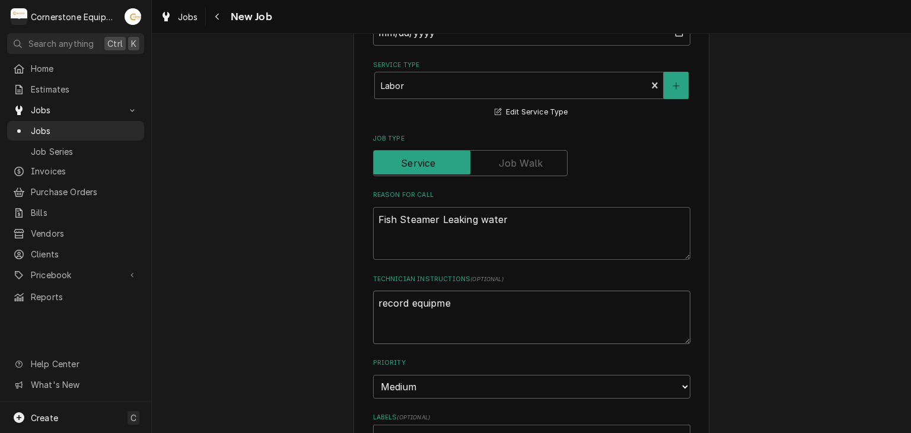
type textarea "record equipmen"
type textarea "x"
type textarea "record equipment"
type textarea "x"
type textarea "record equipment"
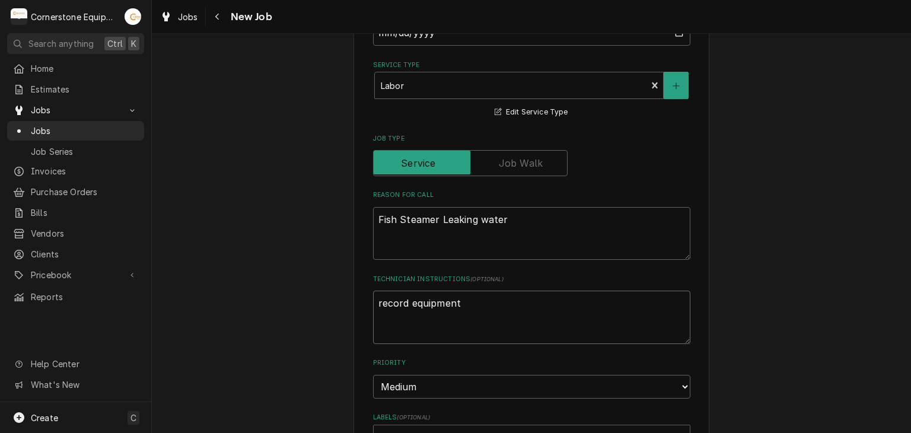
type textarea "x"
type textarea "record equipment d"
type textarea "x"
type textarea "record equipment da"
type textarea "x"
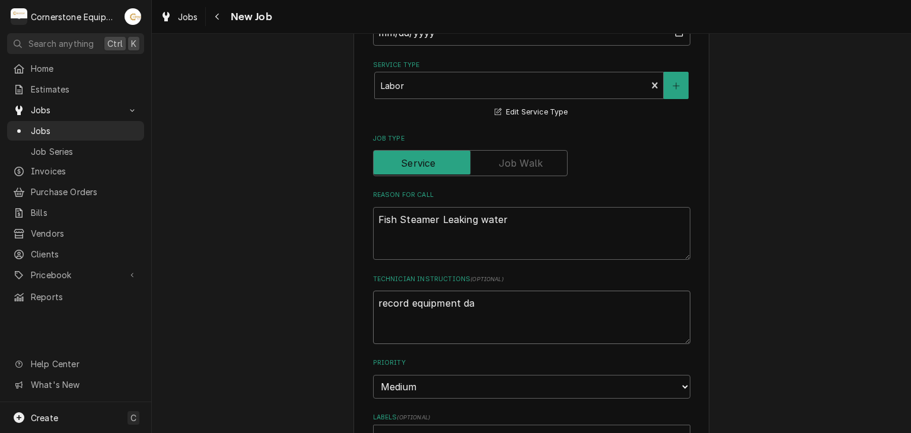
type textarea "record equipment dat"
type textarea "x"
type textarea "record equipment data"
type textarea "x"
type textarea "record equipment data"
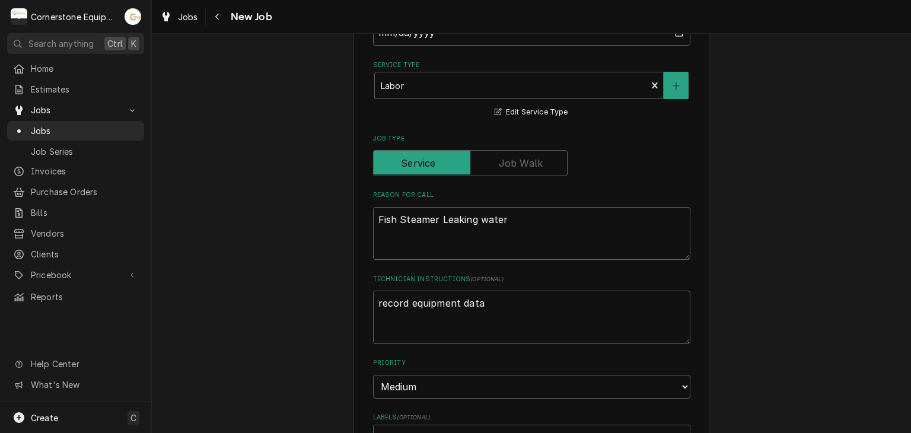
click at [356, 322] on div "Please provide the following information to create a job: Client Details Client…" at bounding box center [532, 249] width 356 height 1335
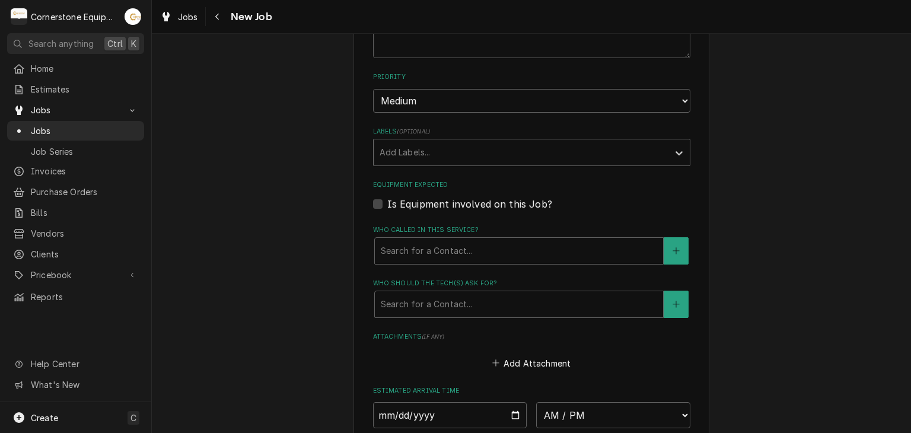
scroll to position [949, 0]
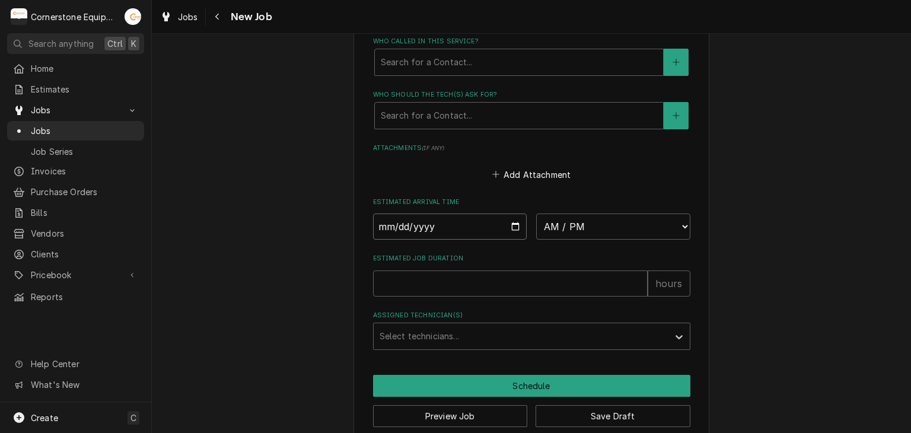
click at [514, 222] on input "Date" at bounding box center [450, 227] width 154 height 26
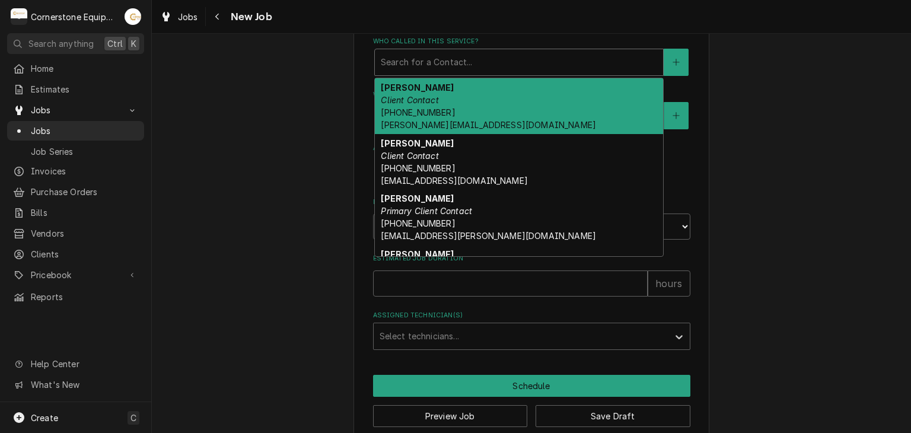
click at [459, 66] on div "Who called in this service?" at bounding box center [519, 62] width 276 height 21
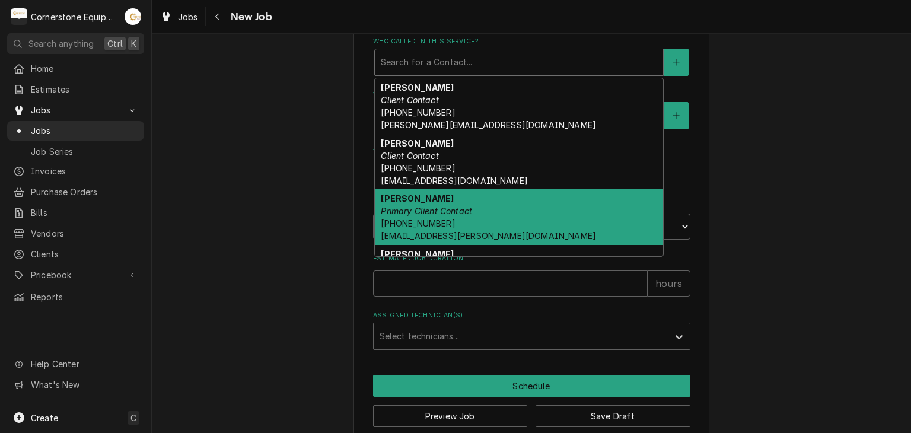
click at [438, 206] on em "Primary Client Contact" at bounding box center [426, 211] width 91 height 10
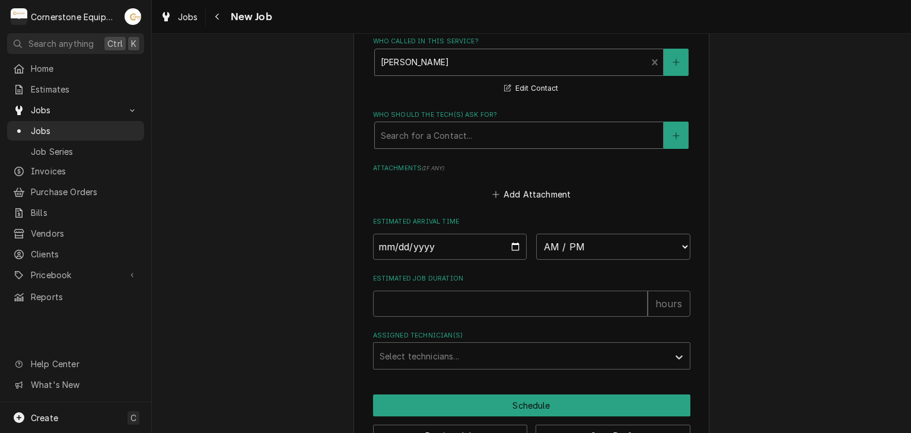
click at [444, 134] on div "Who should the tech(s) ask for?" at bounding box center [519, 135] width 276 height 21
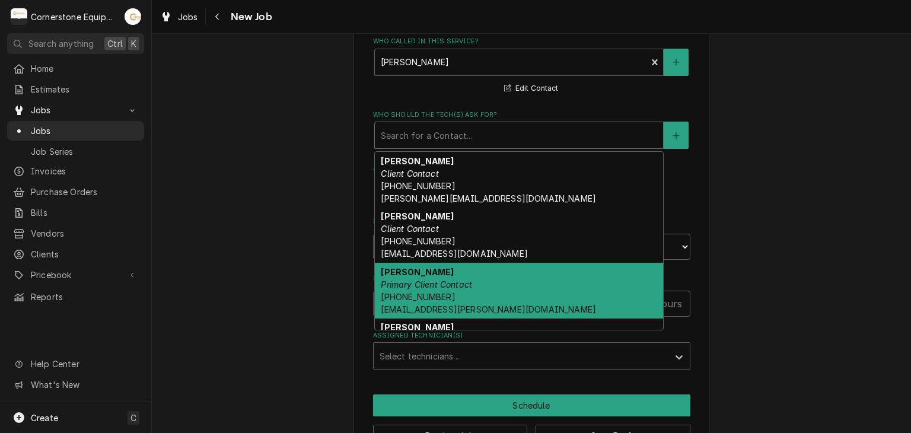
click at [459, 279] on em "Primary Client Contact" at bounding box center [426, 284] width 91 height 10
type textarea "x"
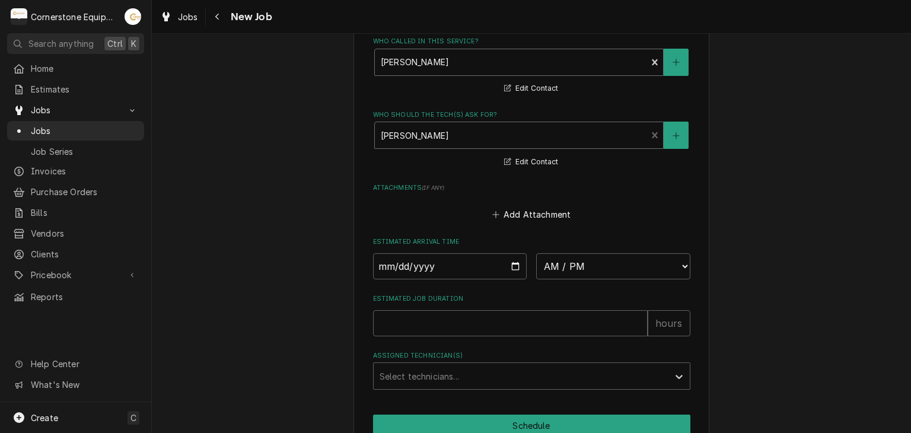
scroll to position [712, 0]
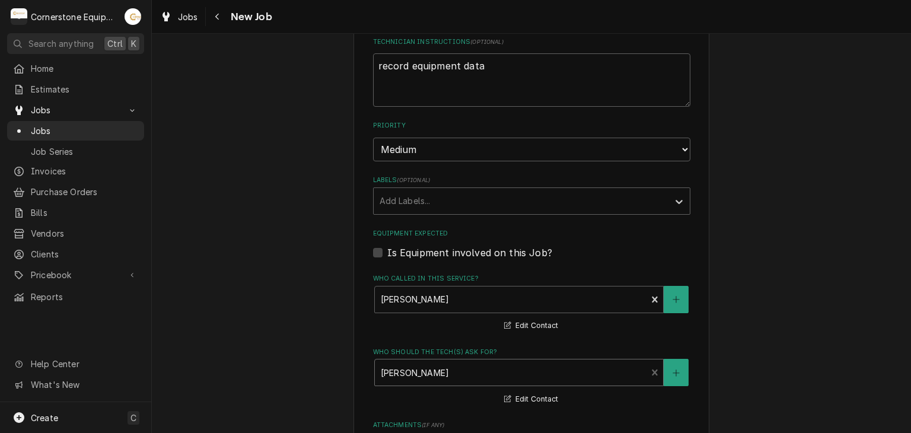
click at [470, 254] on label "Is Equipment involved on this Job?" at bounding box center [469, 253] width 165 height 14
click at [470, 254] on input "Equipment Expected" at bounding box center [545, 259] width 317 height 26
checkbox input "true"
click at [514, 300] on div "Equipment" at bounding box center [519, 299] width 276 height 21
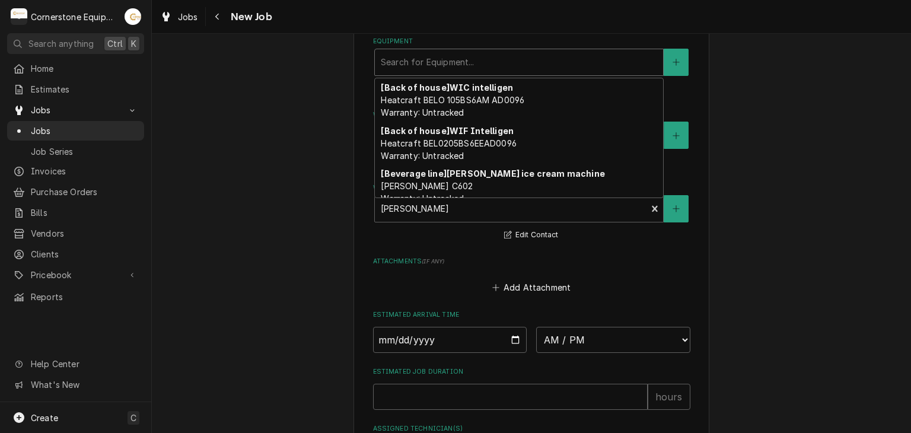
scroll to position [96, 0]
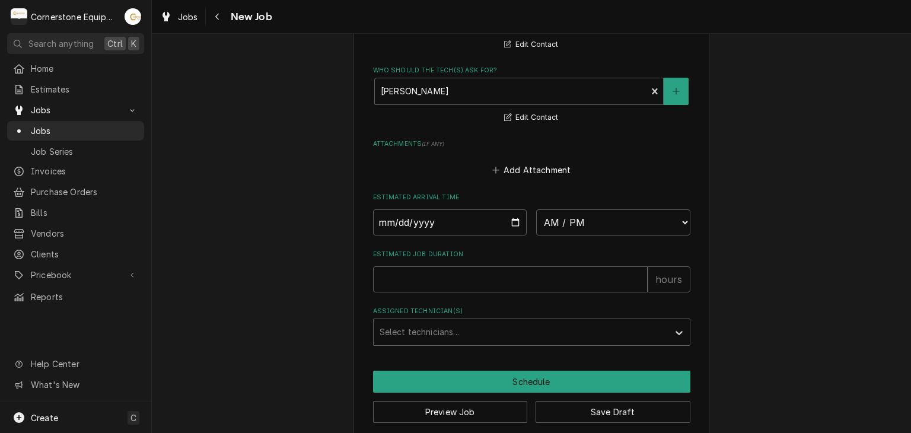
scroll to position [1077, 0]
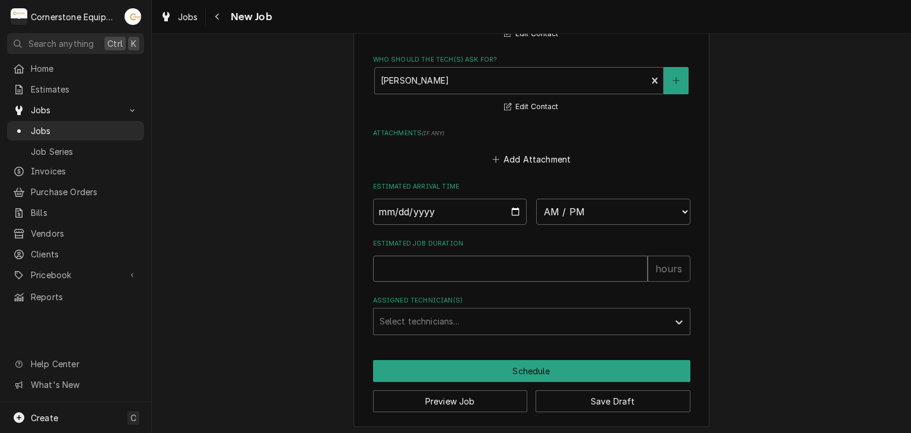
click at [427, 265] on input "Estimated Job Duration" at bounding box center [510, 269] width 275 height 26
type textarea "x"
type input "1"
type textarea "x"
type input "1"
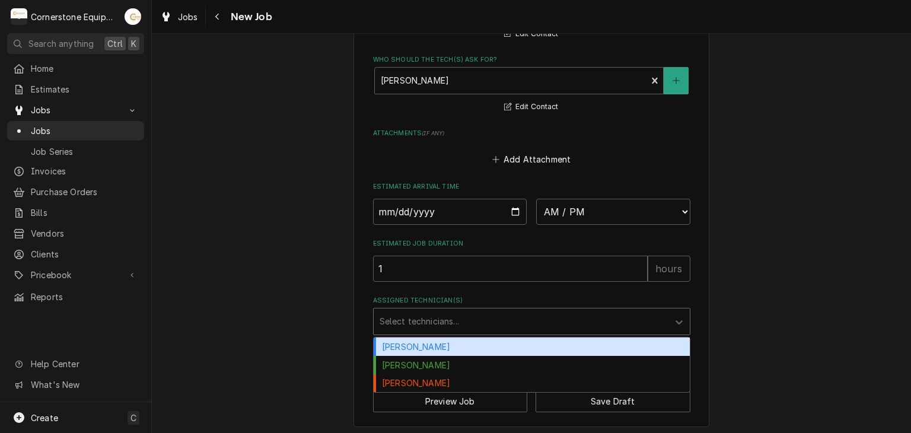
click at [451, 326] on div "Assigned Technician(s)" at bounding box center [521, 321] width 283 height 21
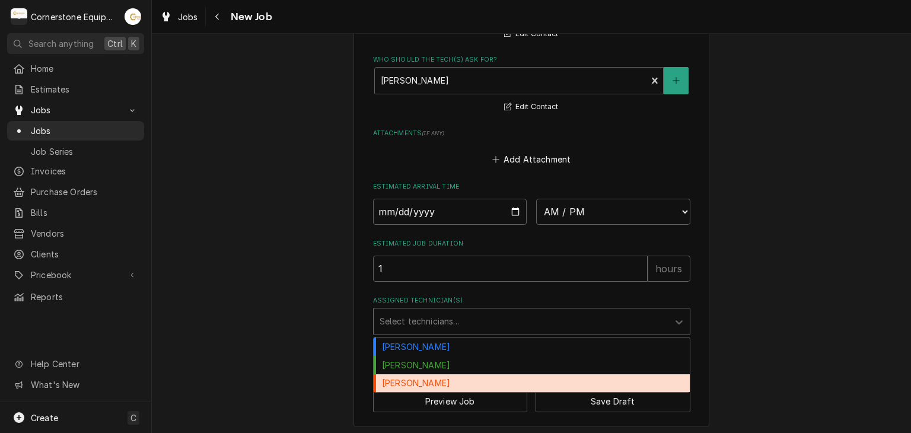
click at [440, 364] on div "Matthew Pennington" at bounding box center [532, 365] width 316 height 18
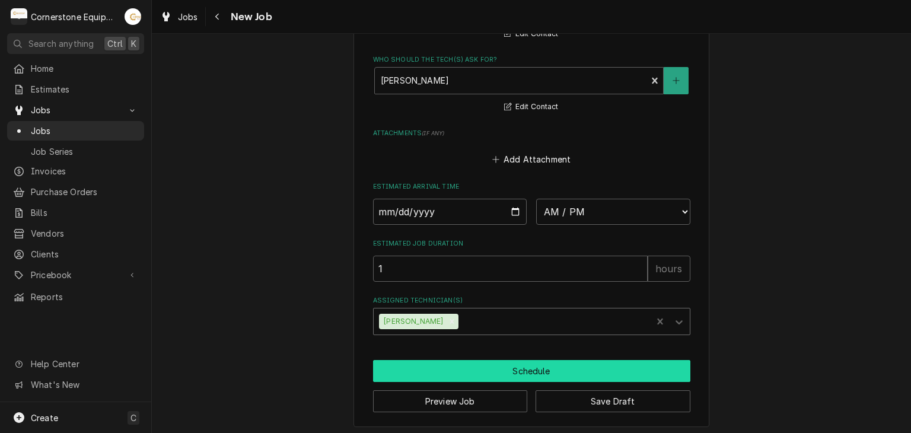
click at [438, 369] on button "Schedule" at bounding box center [531, 371] width 317 height 22
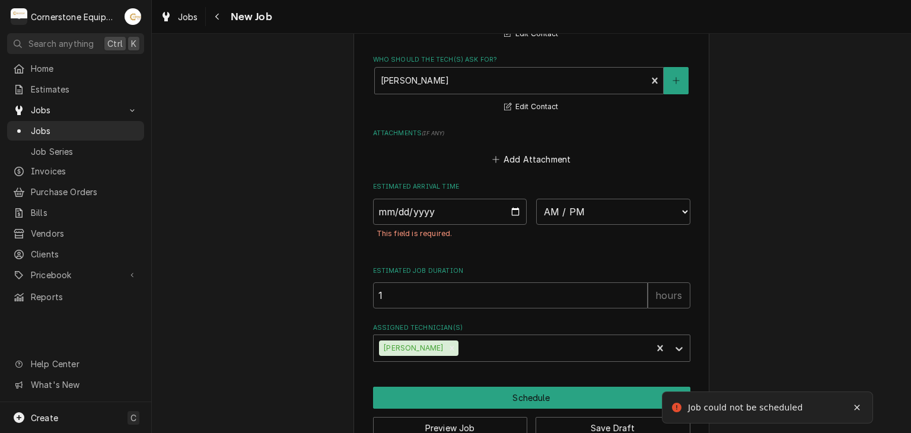
drag, startPoint x: 523, startPoint y: 196, endPoint x: 510, endPoint y: 200, distance: 13.0
click at [510, 200] on div "AM / PM 6:00 AM 6:15 AM 6:30 AM 6:45 AM 7:00 AM 7:15 AM 7:30 AM 7:45 AM 8:00 AM…" at bounding box center [531, 212] width 317 height 26
drag, startPoint x: 510, startPoint y: 200, endPoint x: 508, endPoint y: 228, distance: 28.6
click at [510, 201] on input "Date" at bounding box center [450, 212] width 154 height 26
click at [507, 207] on input "Date" at bounding box center [450, 212] width 154 height 26
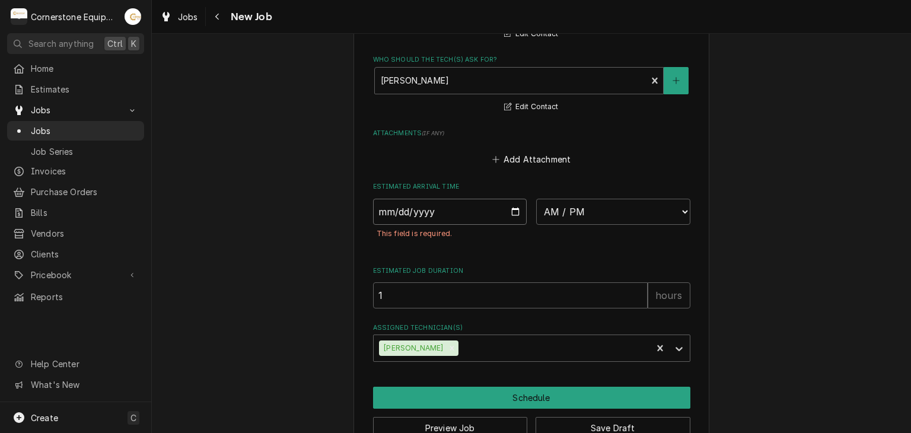
type textarea "x"
type input "2025-10-14"
type textarea "x"
drag, startPoint x: 586, startPoint y: 209, endPoint x: 578, endPoint y: 232, distance: 23.8
click at [586, 209] on select "AM / PM 6:00 AM 6:15 AM 6:30 AM 6:45 AM 7:00 AM 7:15 AM 7:30 AM 7:45 AM 8:00 AM…" at bounding box center [613, 212] width 154 height 26
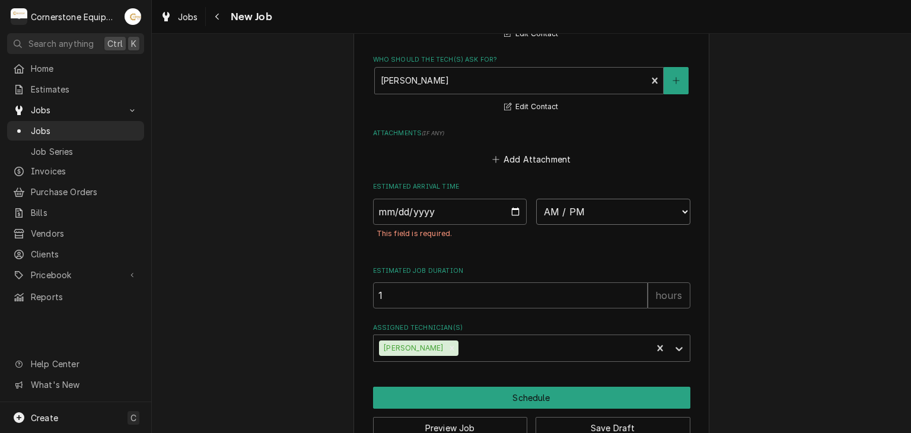
select select "08:00:00"
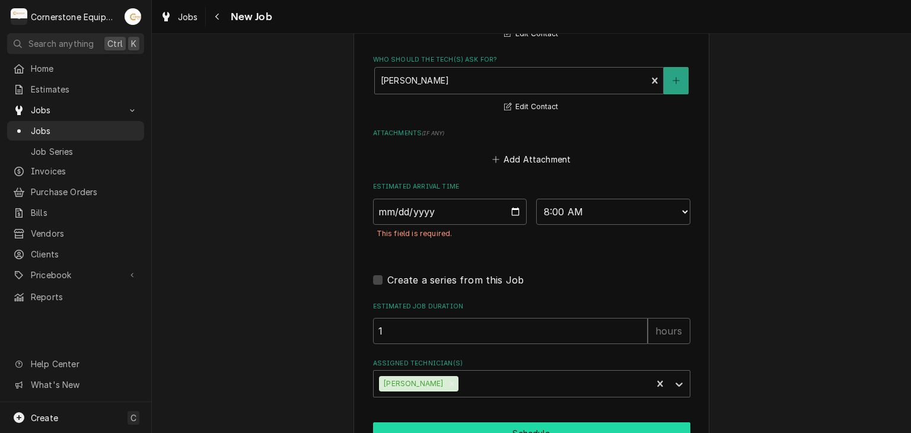
click at [501, 422] on button "Schedule" at bounding box center [531, 433] width 317 height 22
type textarea "x"
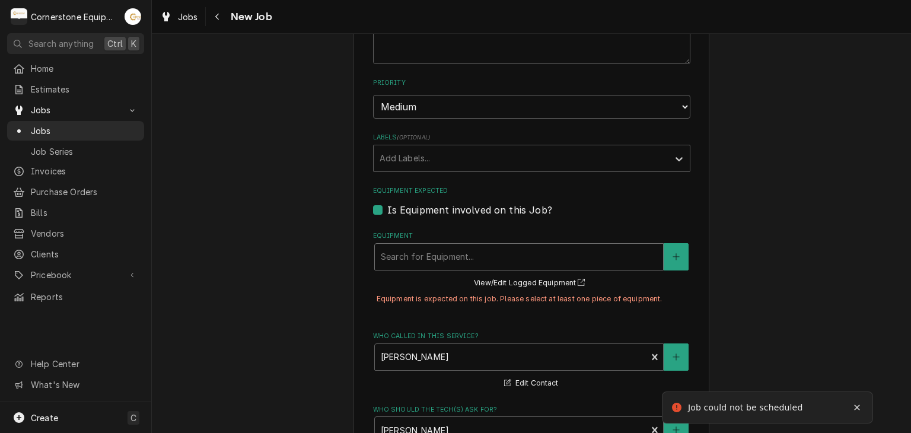
scroll to position [712, 0]
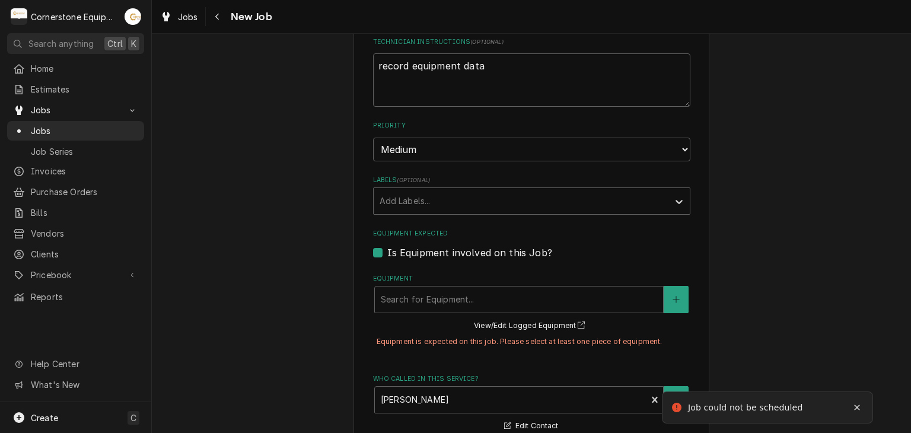
click at [428, 250] on label "Is Equipment involved on this Job?" at bounding box center [469, 253] width 165 height 14
click at [428, 250] on input "Equipment Expected" at bounding box center [545, 259] width 317 height 26
checkbox input "false"
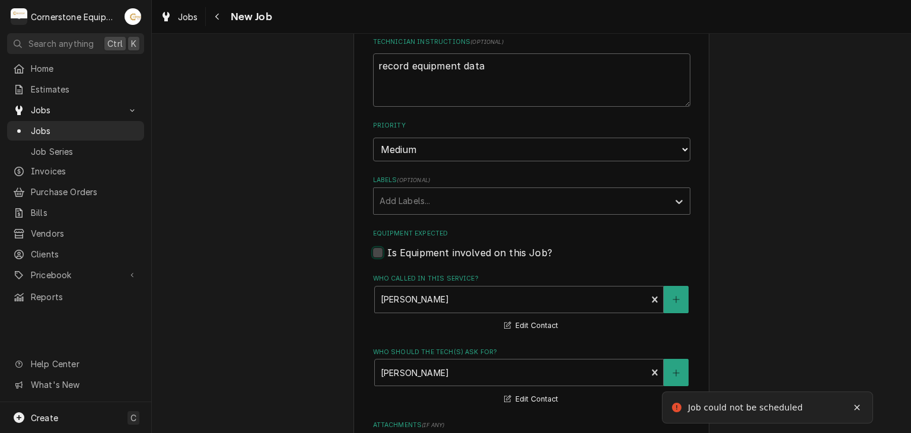
scroll to position [1040, 0]
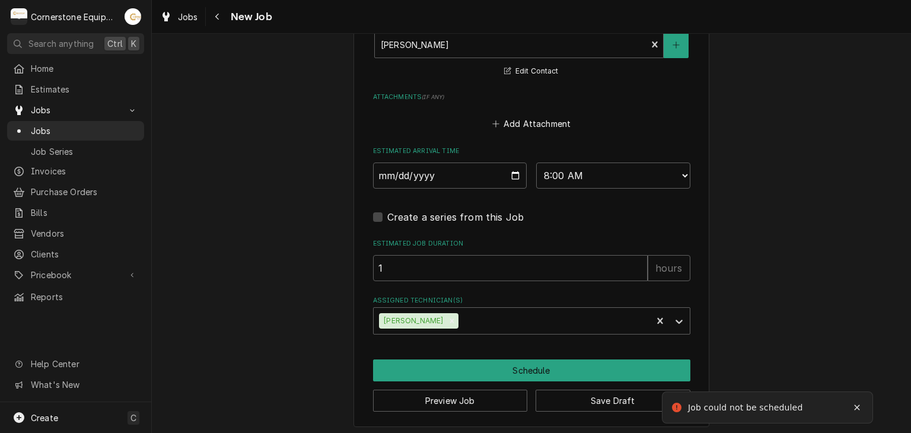
drag, startPoint x: 463, startPoint y: 352, endPoint x: 467, endPoint y: 364, distance: 13.3
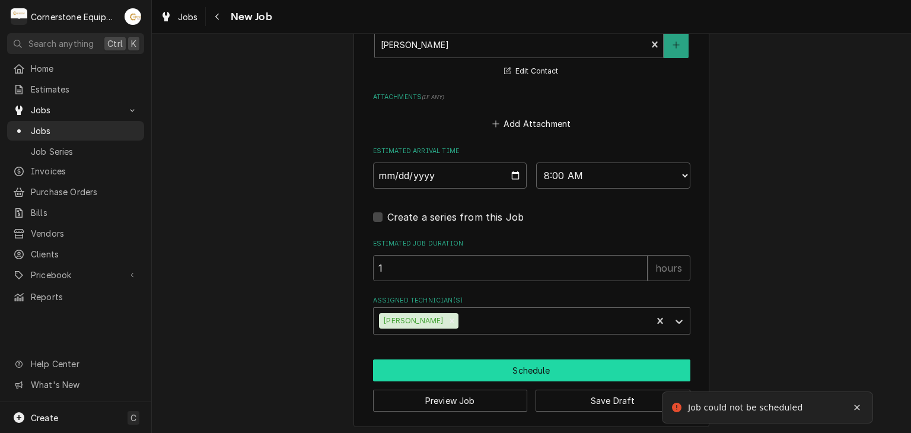
click at [467, 364] on button "Schedule" at bounding box center [531, 370] width 317 height 22
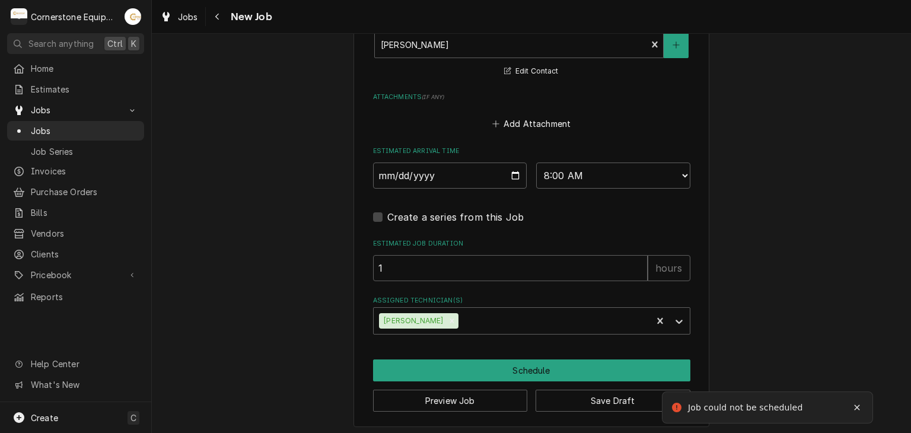
scroll to position [1030, 0]
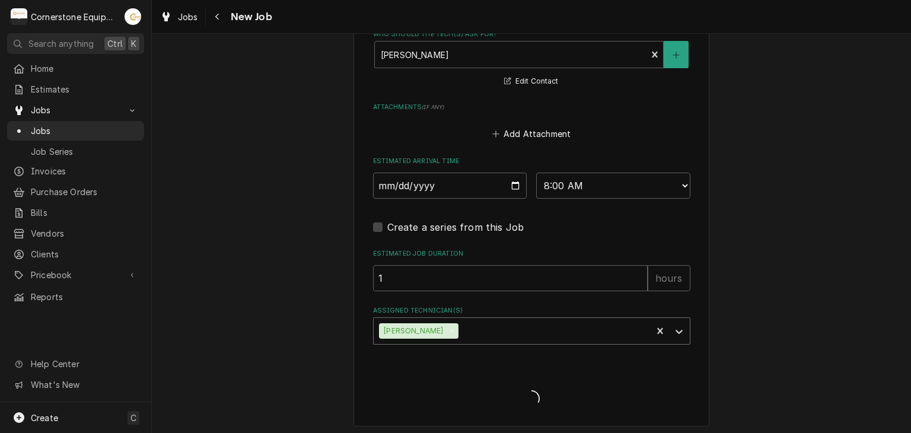
type textarea "x"
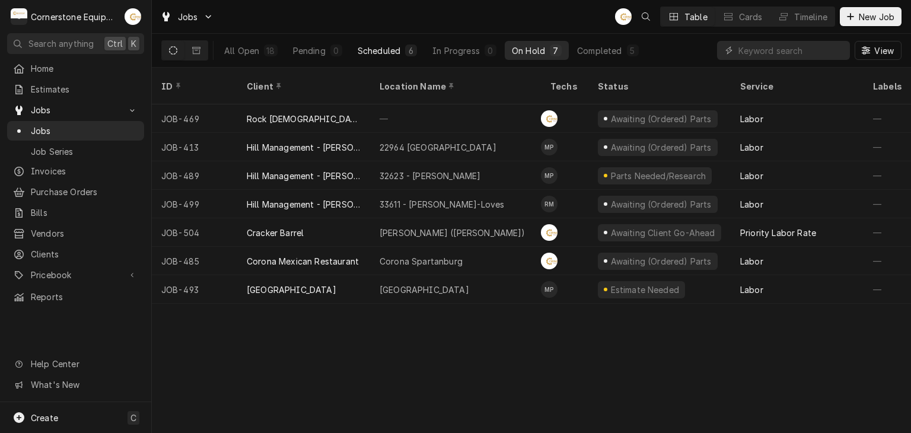
click at [416, 50] on div "6" at bounding box center [411, 50] width 12 height 12
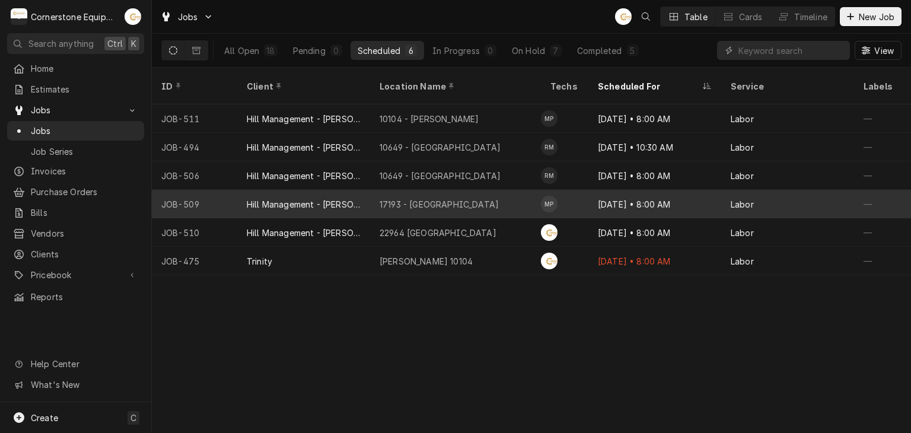
click at [608, 190] on div "[DATE] • 8:00 AM" at bounding box center [654, 204] width 133 height 28
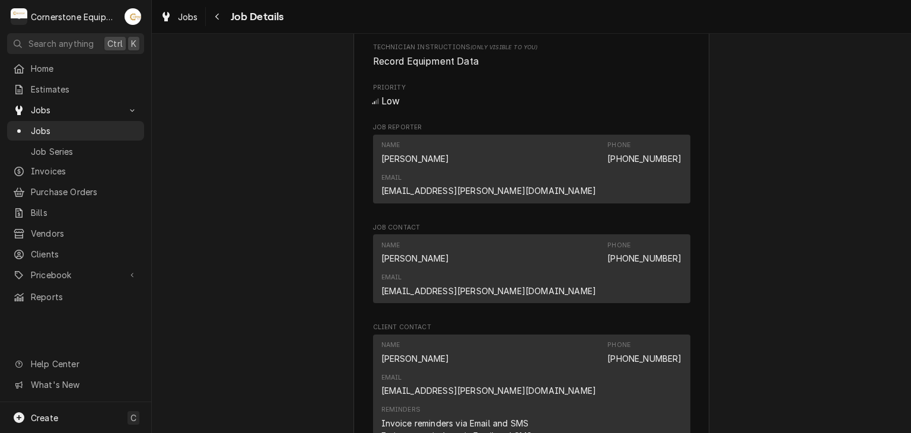
scroll to position [852, 0]
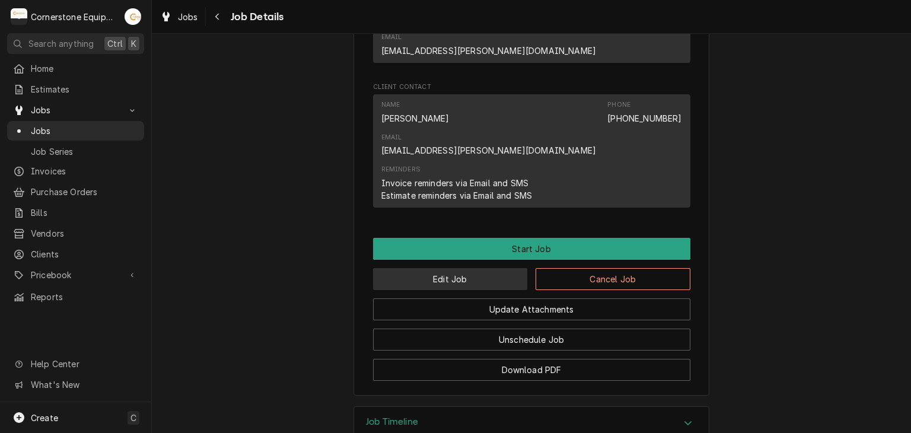
click at [469, 268] on button "Edit Job" at bounding box center [450, 279] width 155 height 22
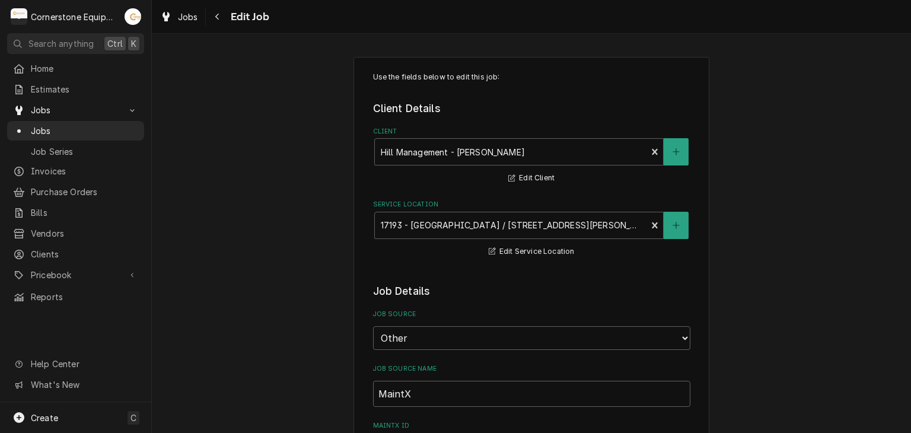
type textarea "x"
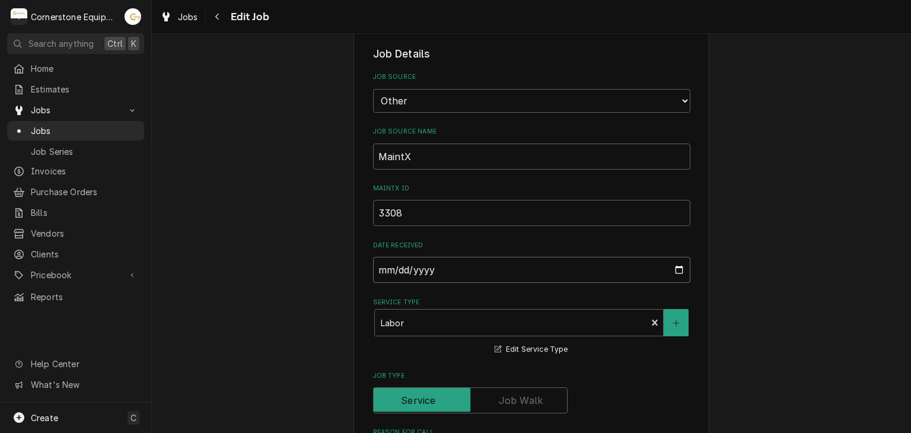
click at [475, 263] on input "[DATE]" at bounding box center [531, 270] width 317 height 26
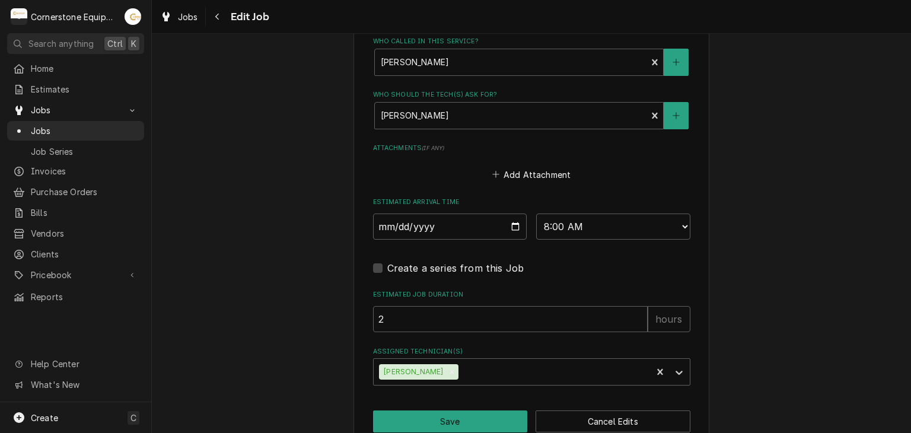
scroll to position [970, 0]
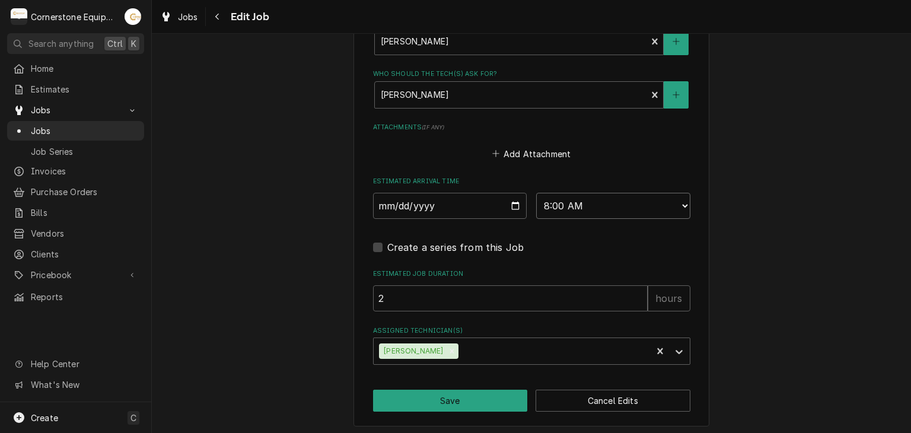
click at [618, 211] on select "AM / PM 6:00 AM 6:15 AM 6:30 AM 6:45 AM 7:00 AM 7:15 AM 7:30 AM 7:45 AM 8:00 AM…" at bounding box center [613, 206] width 154 height 26
select select "11:00:00"
click at [536, 193] on select "AM / PM 6:00 AM 6:15 AM 6:30 AM 6:45 AM 7:00 AM 7:15 AM 7:30 AM 7:45 AM 8:00 AM…" at bounding box center [613, 206] width 154 height 26
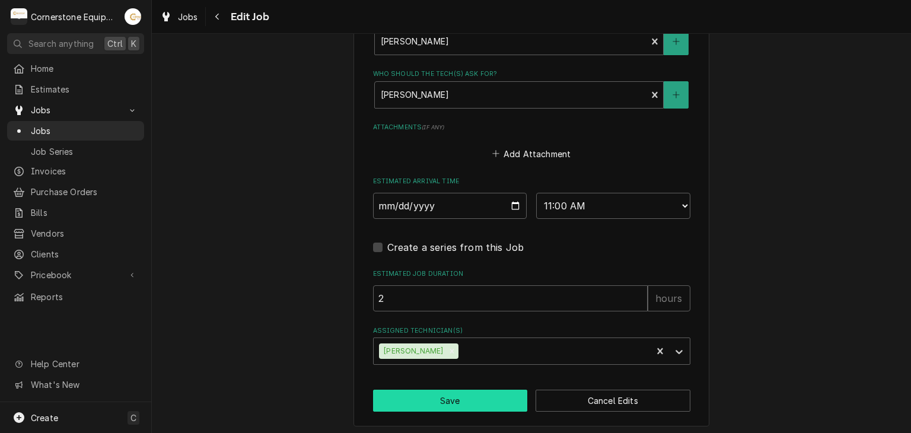
click at [501, 395] on button "Save" at bounding box center [450, 401] width 155 height 22
type textarea "x"
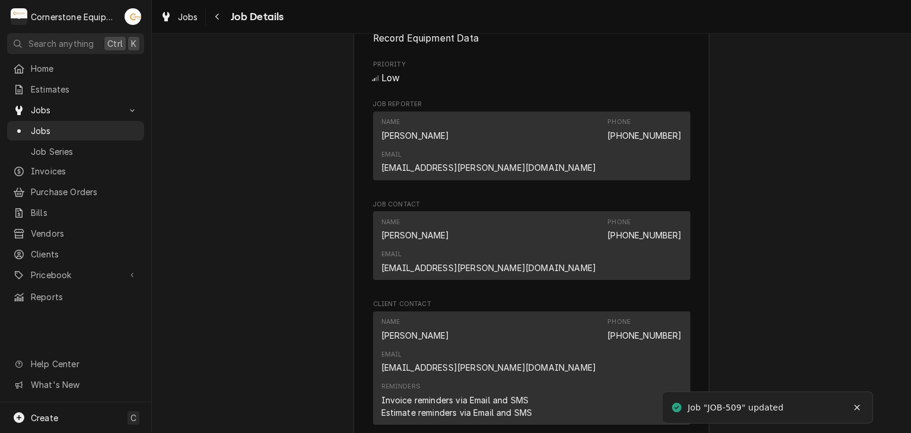
scroll to position [852, 0]
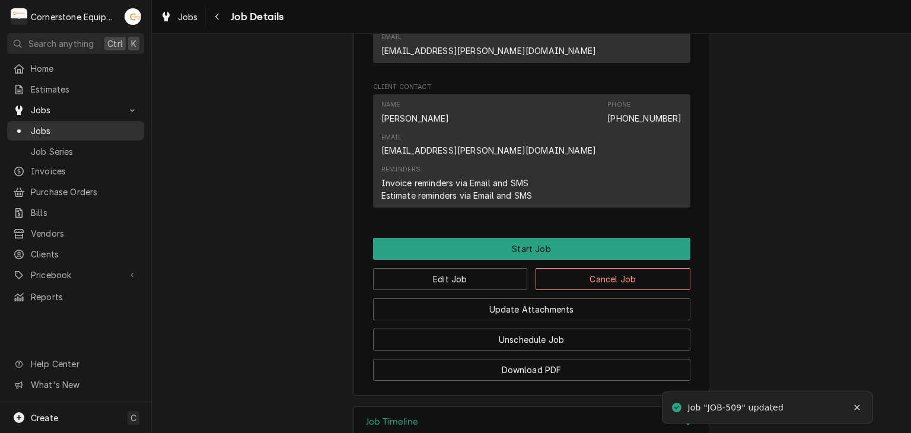
click at [94, 121] on link "Jobs" at bounding box center [75, 131] width 137 height 20
